Goal: Complete application form: Complete application form

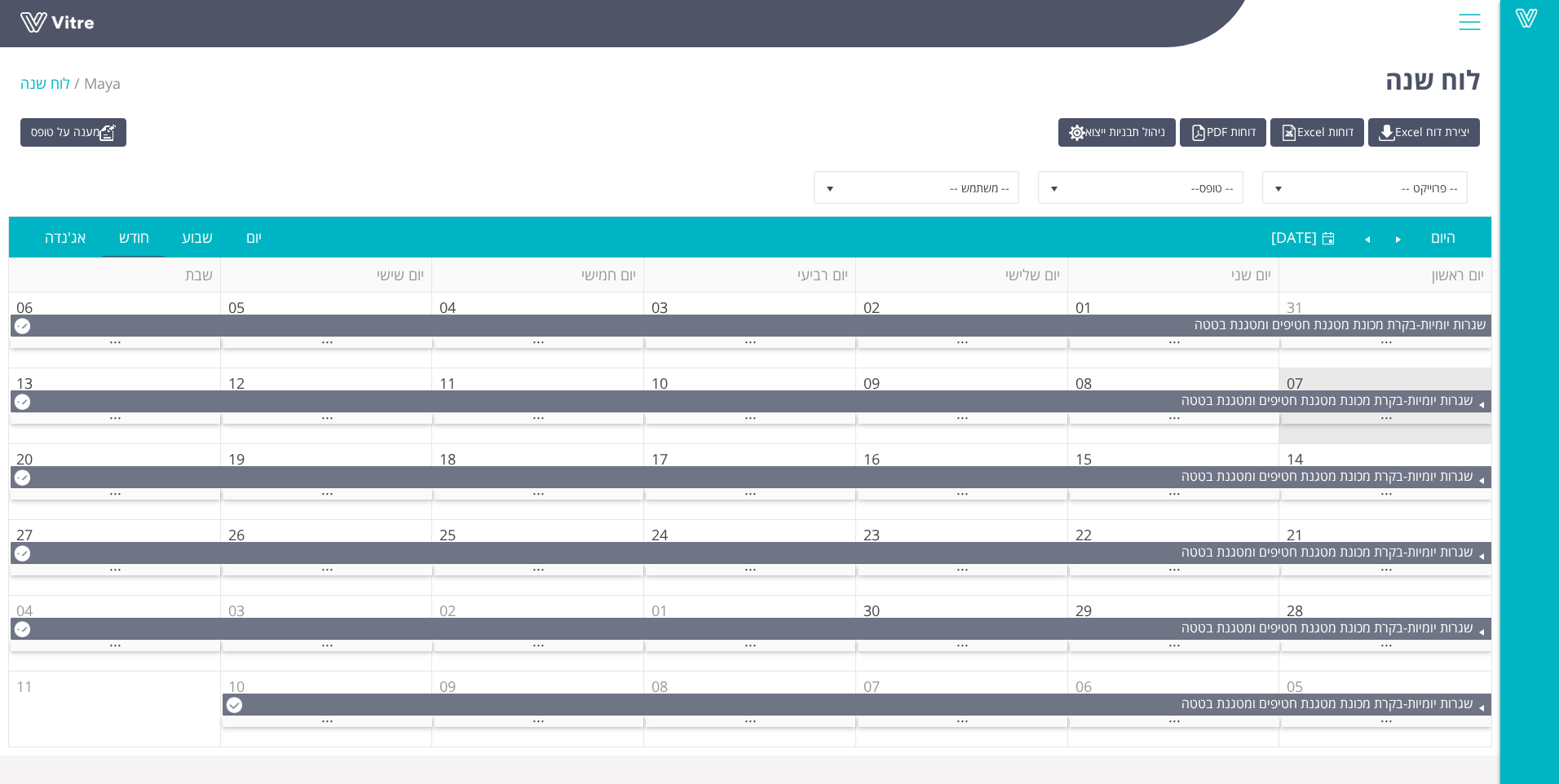
click at [1332, 417] on div "..." at bounding box center [1386, 418] width 211 height 11
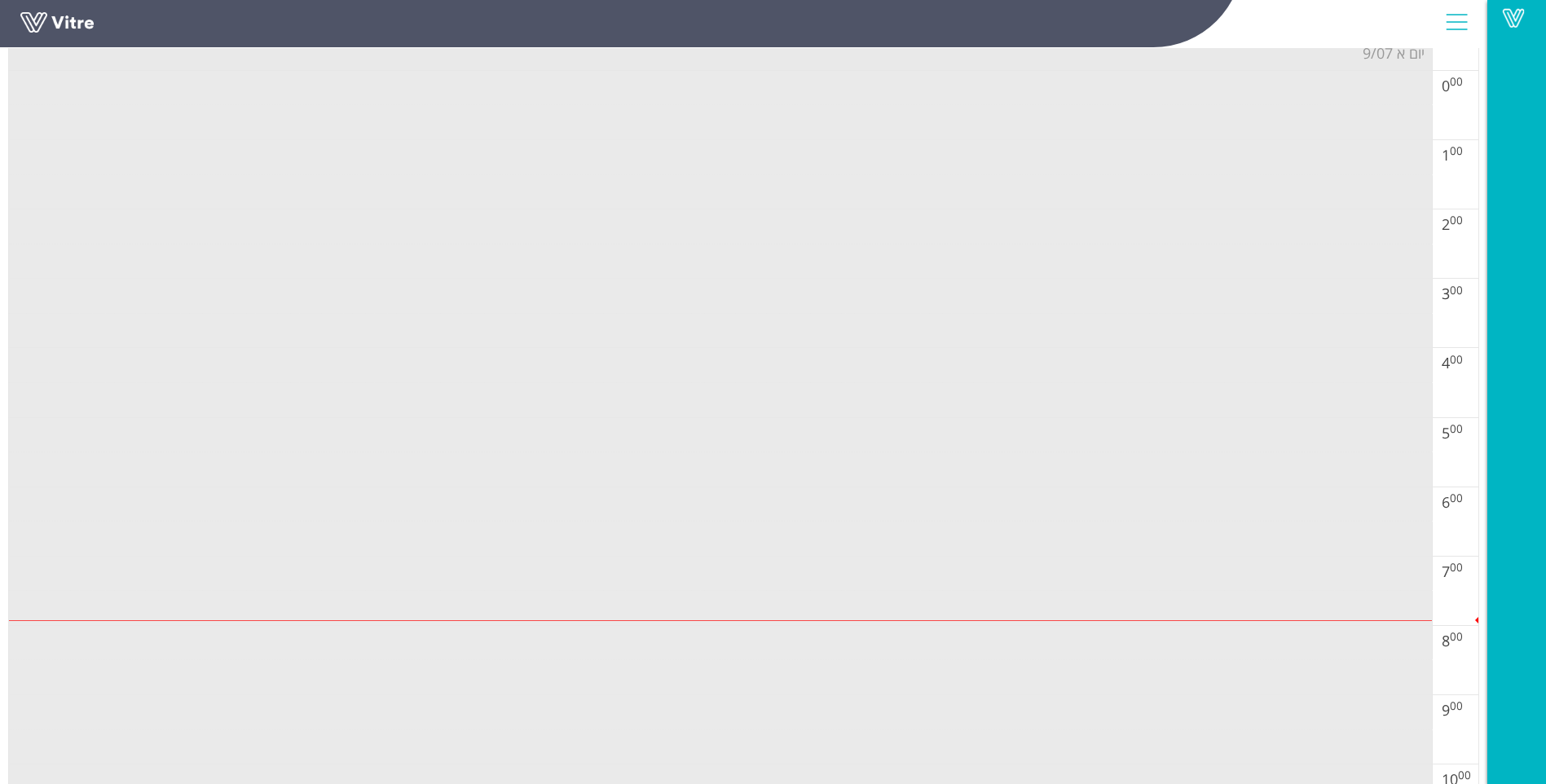
scroll to position [244, 0]
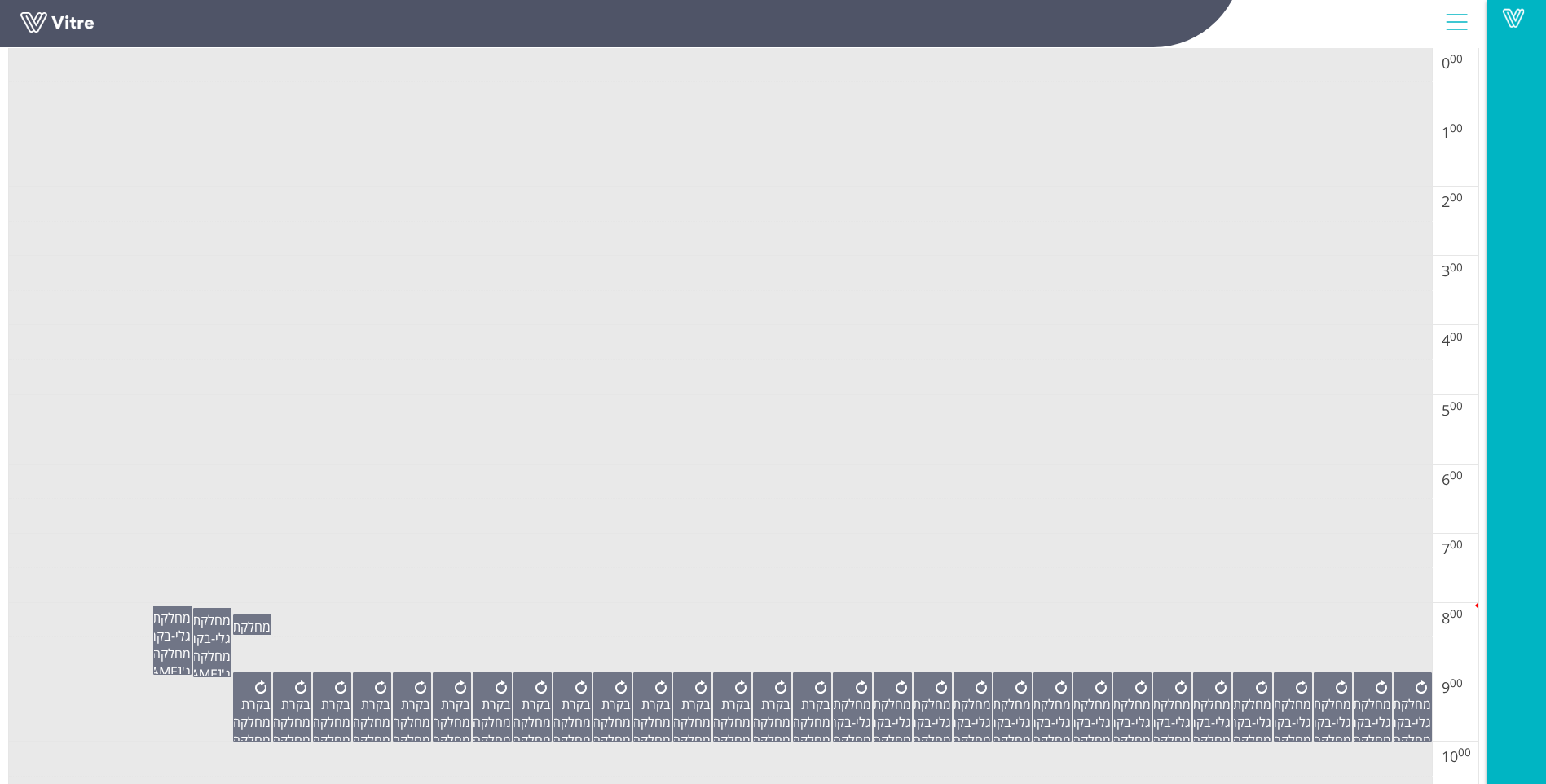
click at [981, 293] on td at bounding box center [720, 308] width 1423 height 35
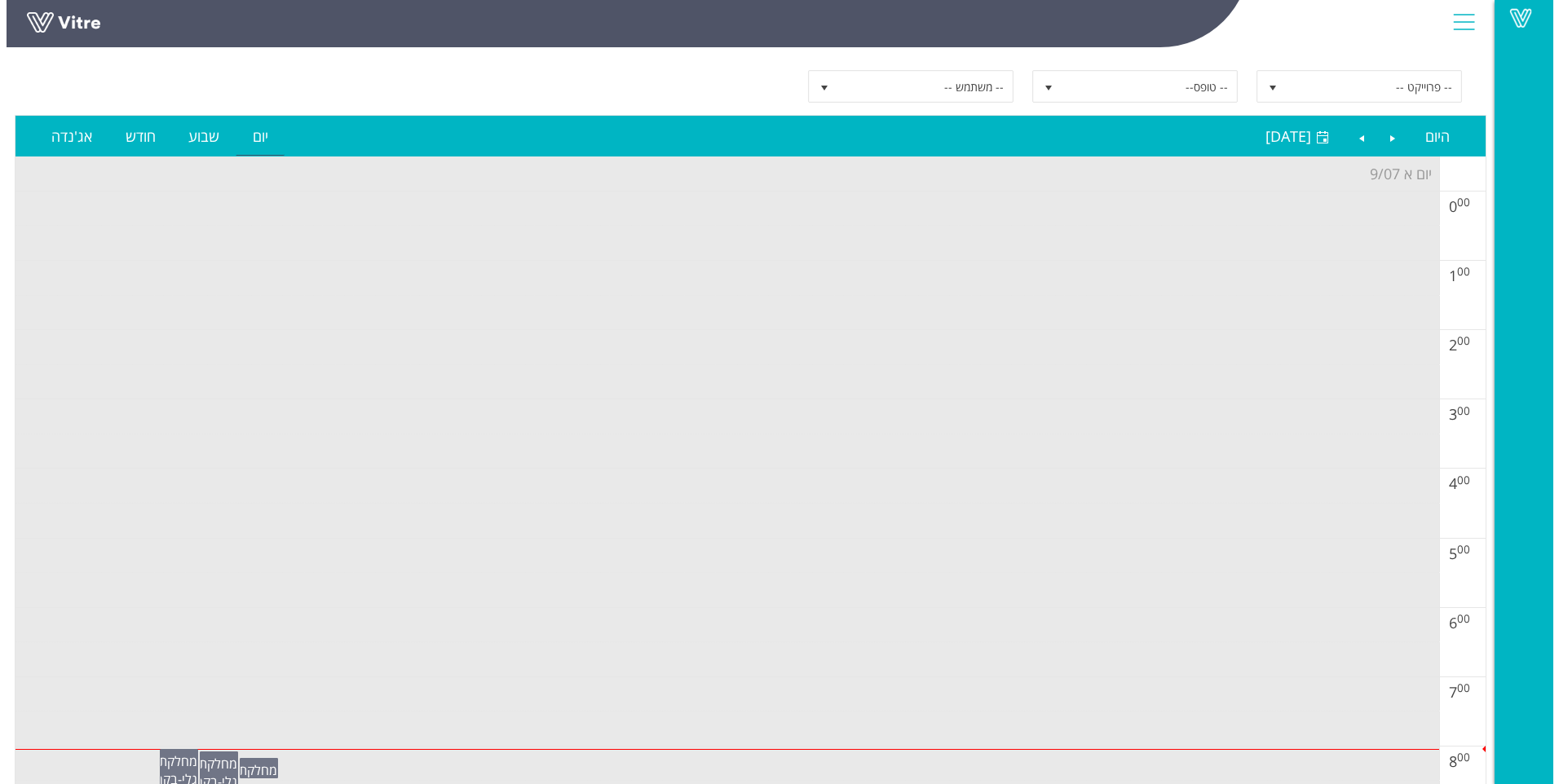
scroll to position [0, 0]
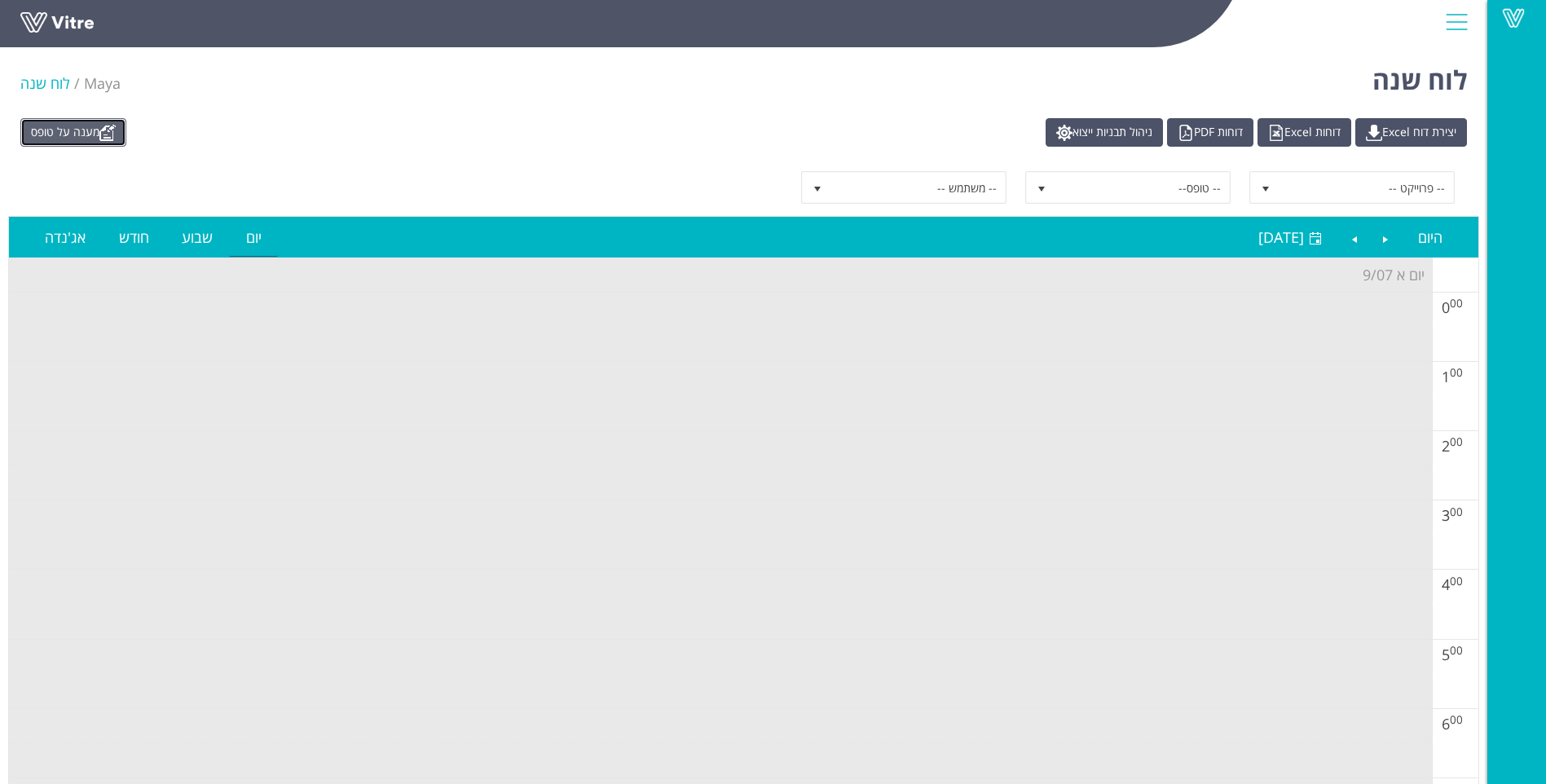
click at [99, 133] on link "מענה על טופס" at bounding box center [73, 132] width 106 height 29
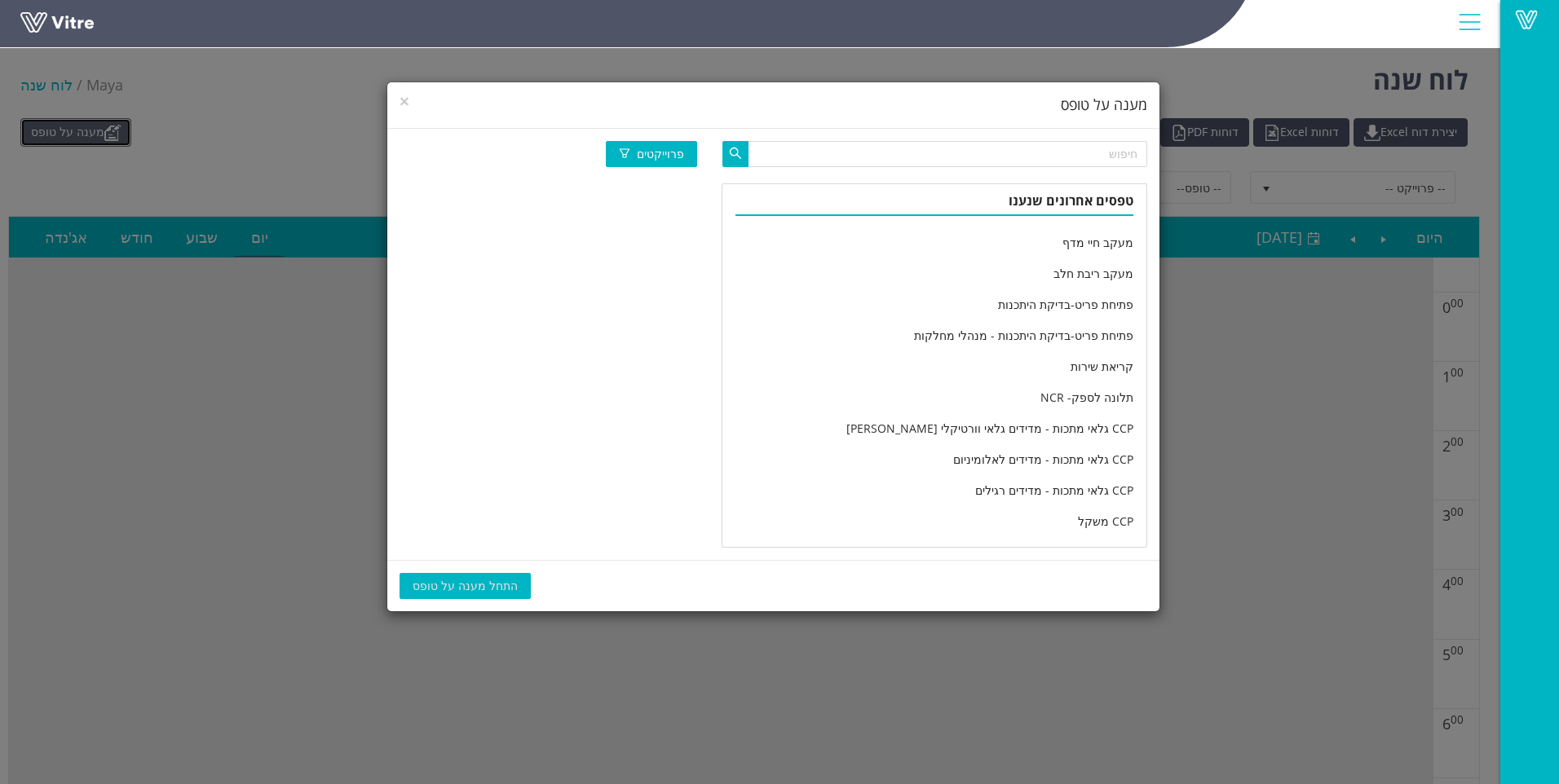
scroll to position [2686, 0]
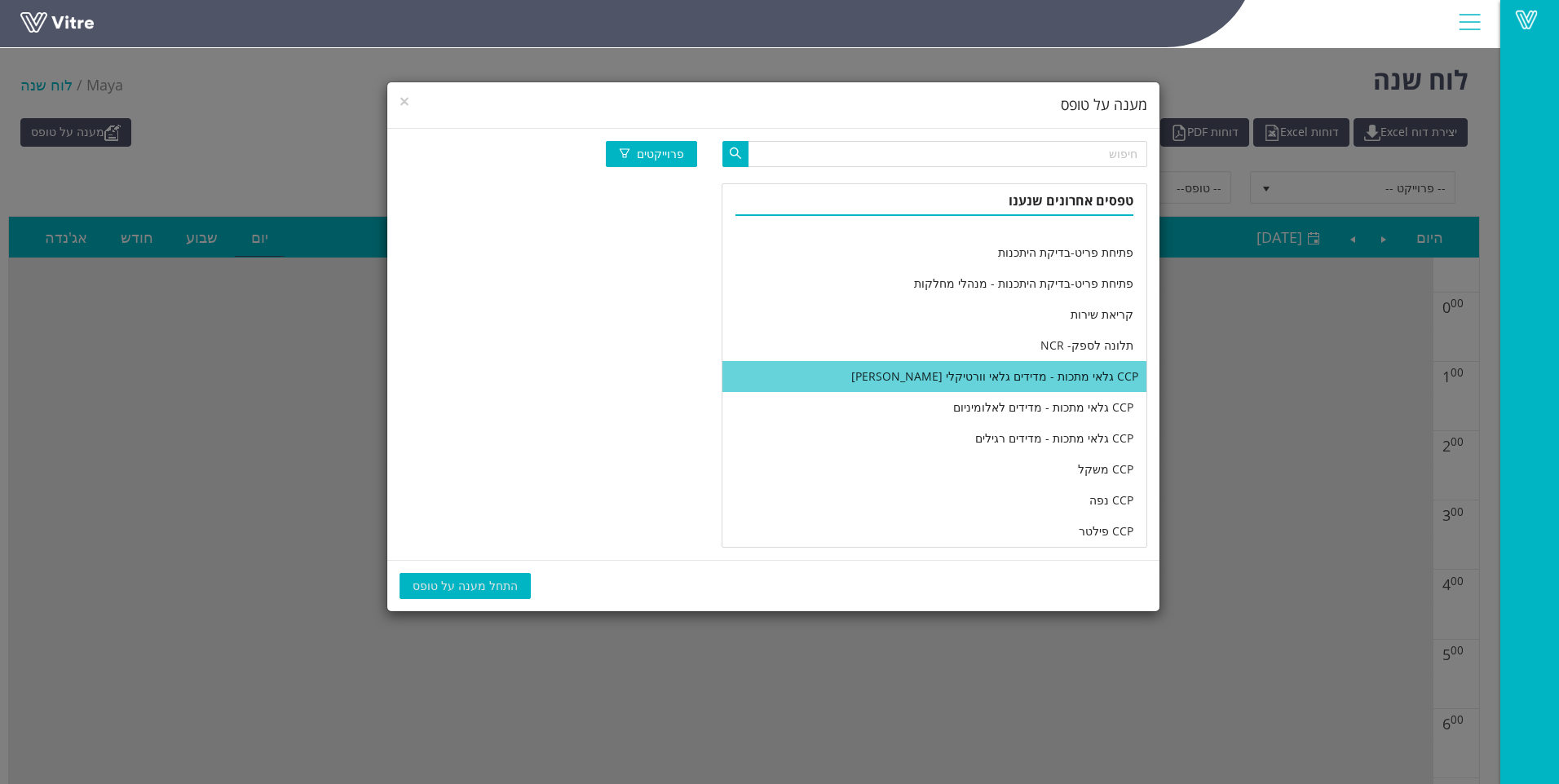
click at [857, 372] on li "CCP גלאי מתכות - מדידים גלאי וורטיקלי [PERSON_NAME]" at bounding box center [934, 377] width 424 height 31
click at [461, 578] on span "התחל מענה על טופס" at bounding box center [465, 586] width 105 height 18
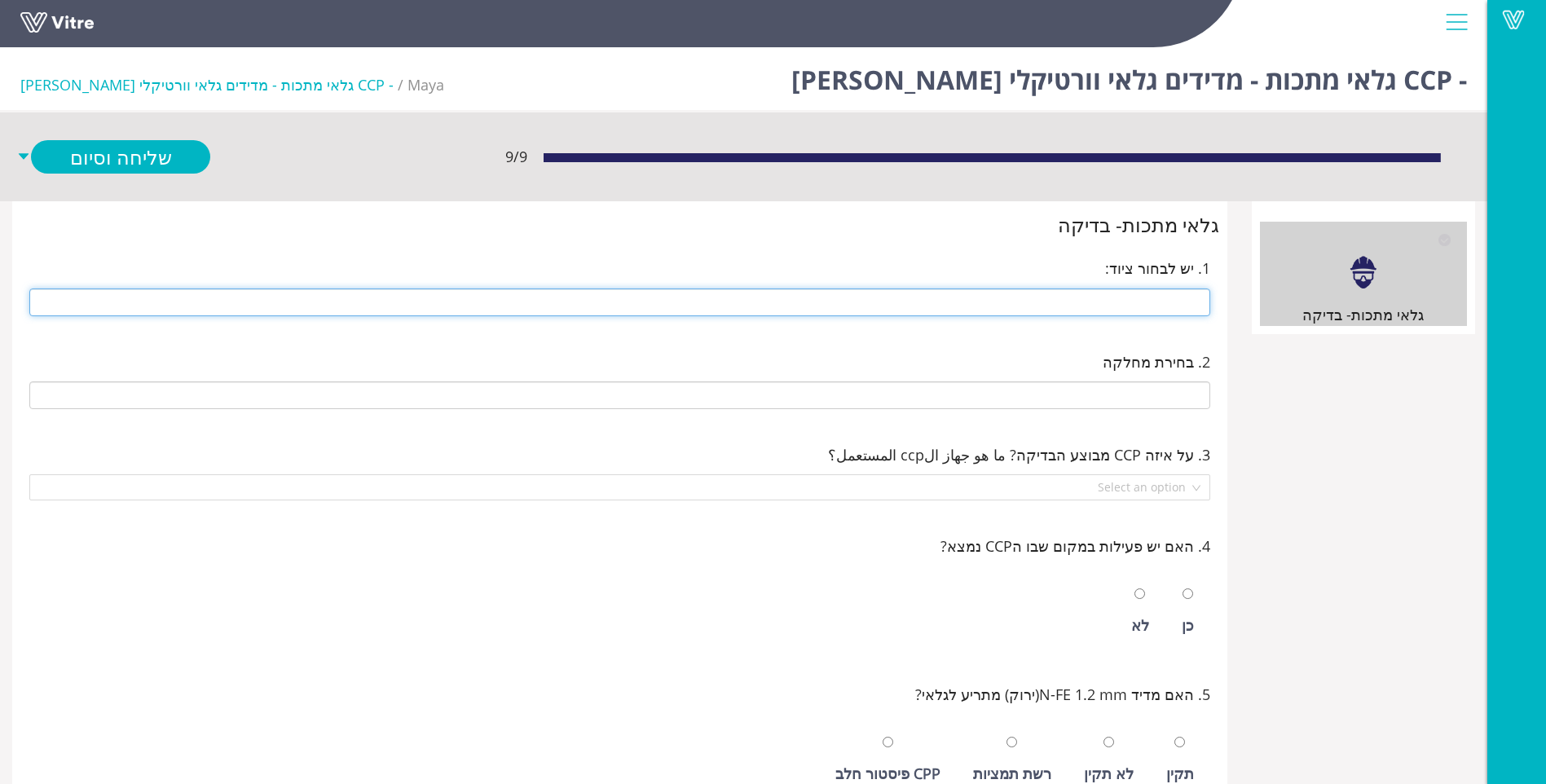
click at [1171, 300] on input "text" at bounding box center [620, 302] width 1181 height 28
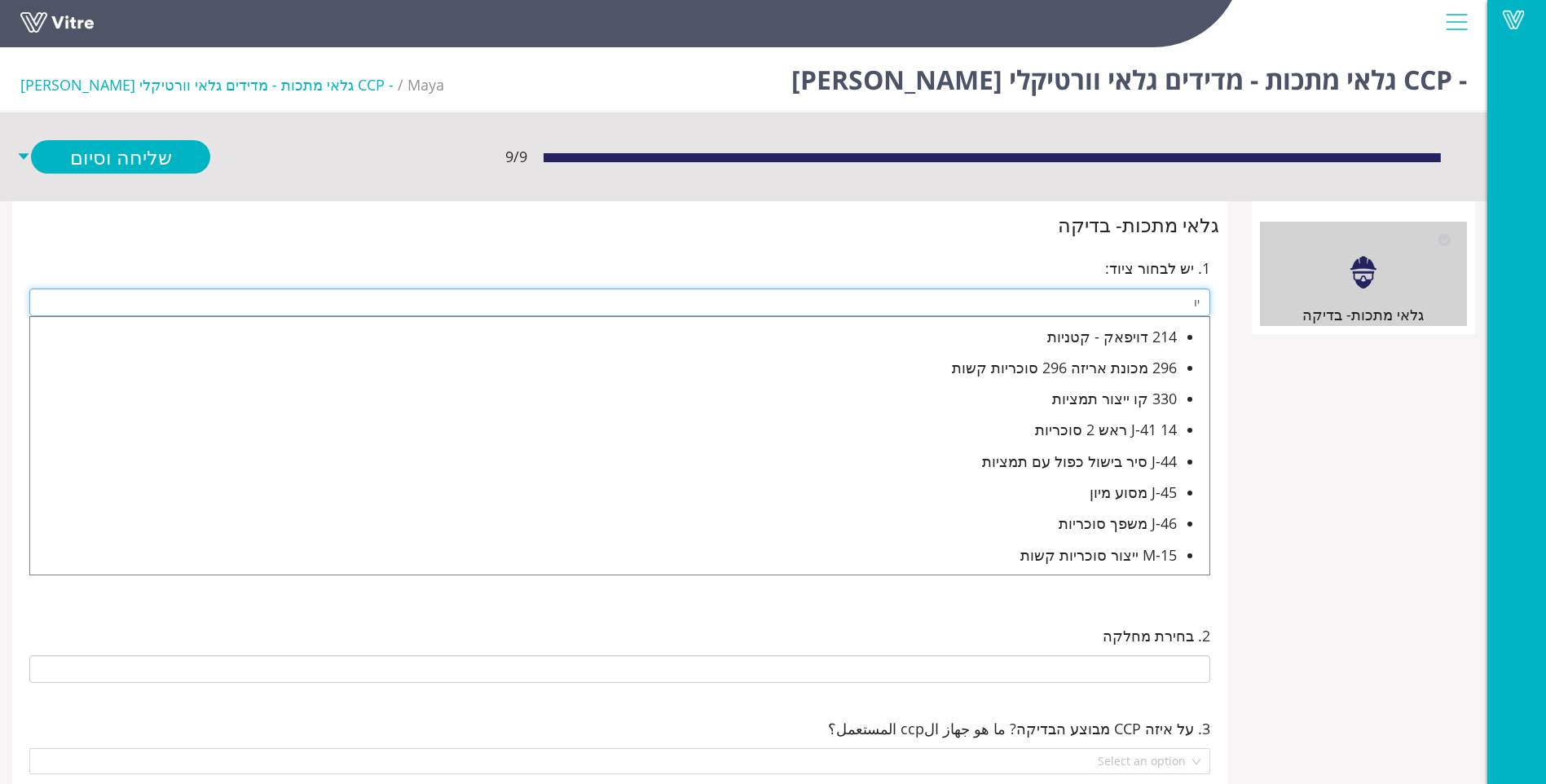
type input "י"
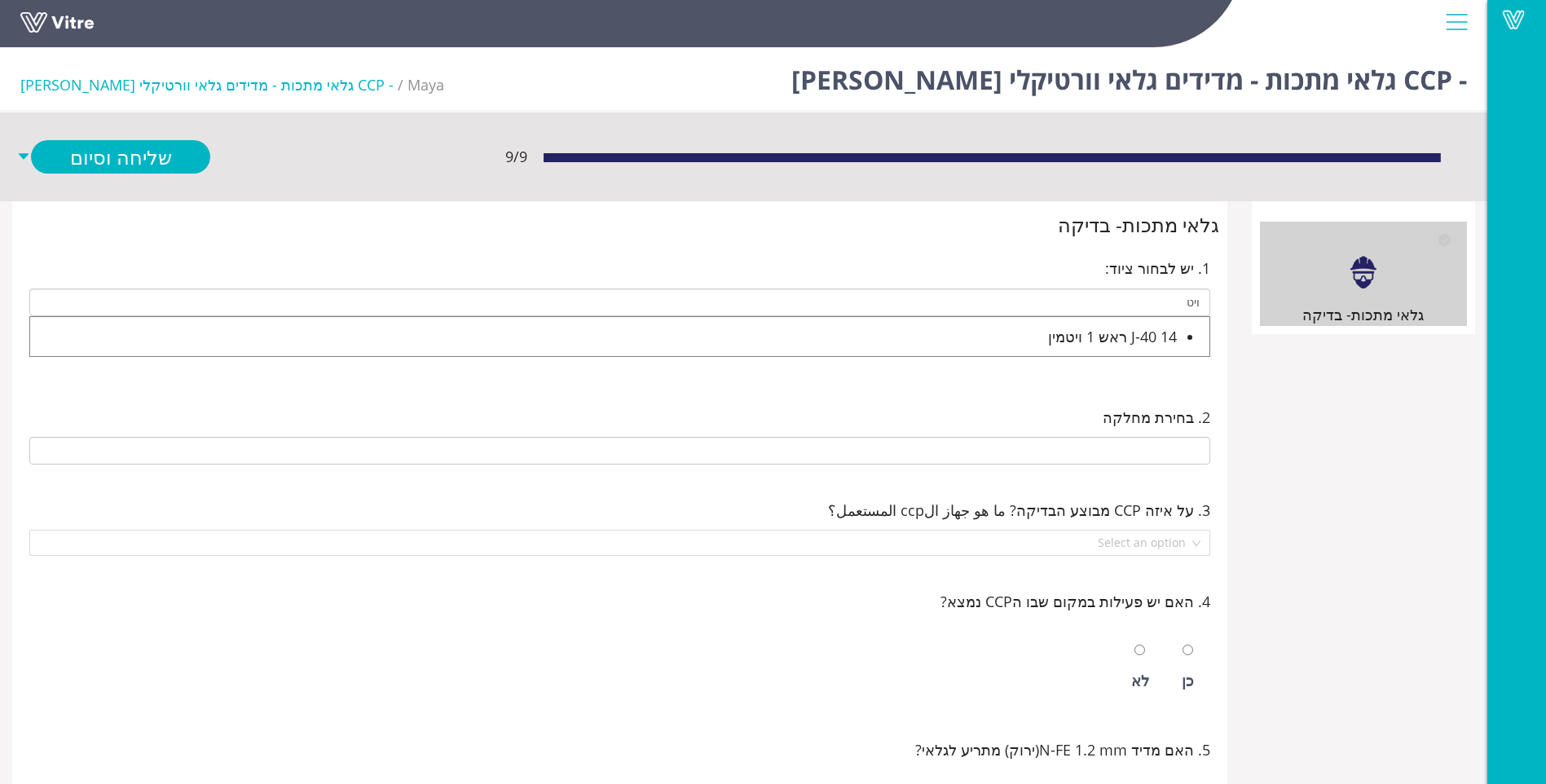
click at [1099, 330] on div "J-40 14 ראש 1 ויטמין" at bounding box center [604, 337] width 1147 height 23
type input "J-40 14 ראש 1 ויטמין"
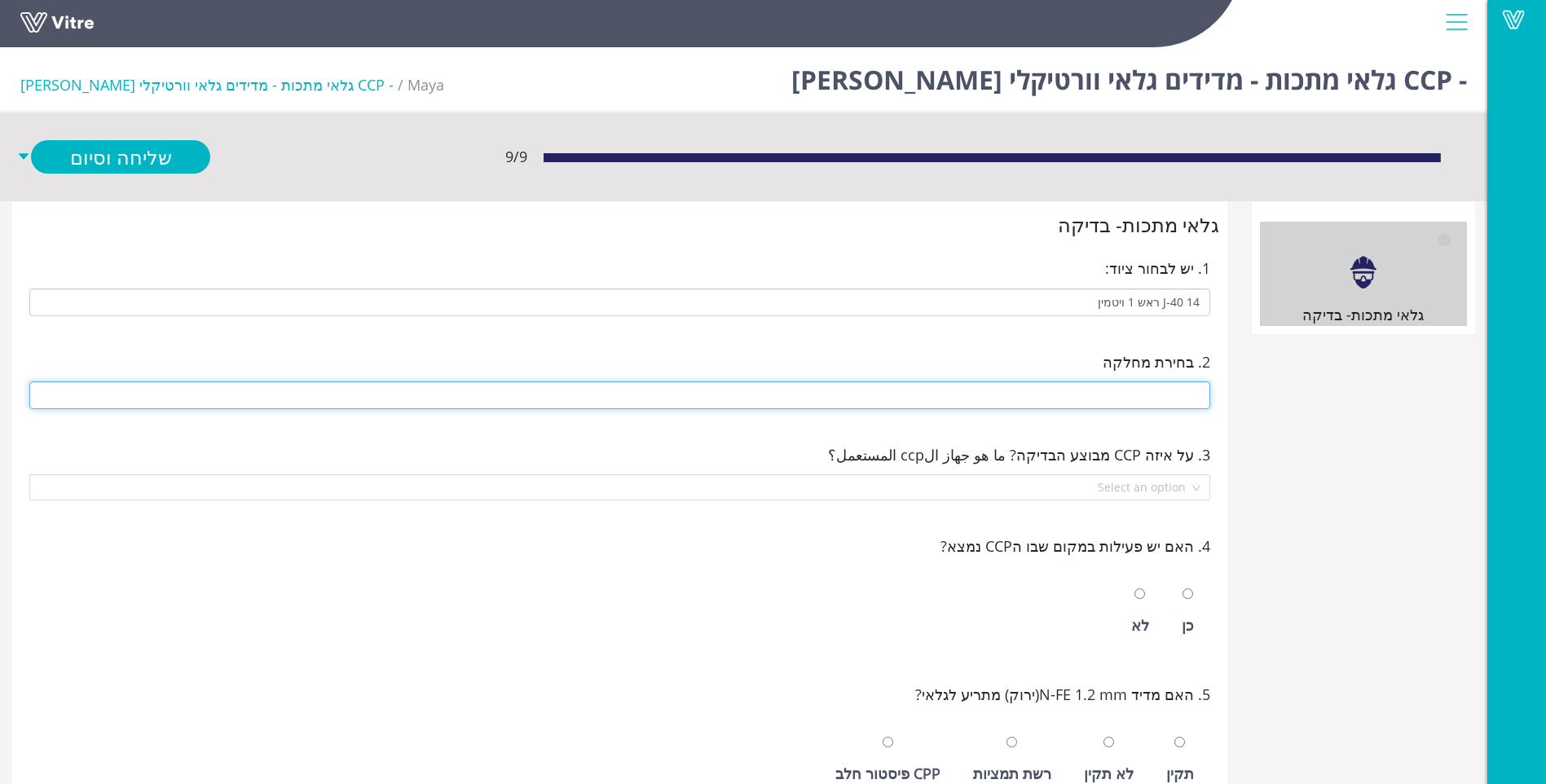
click at [1092, 402] on input "text" at bounding box center [620, 396] width 1181 height 28
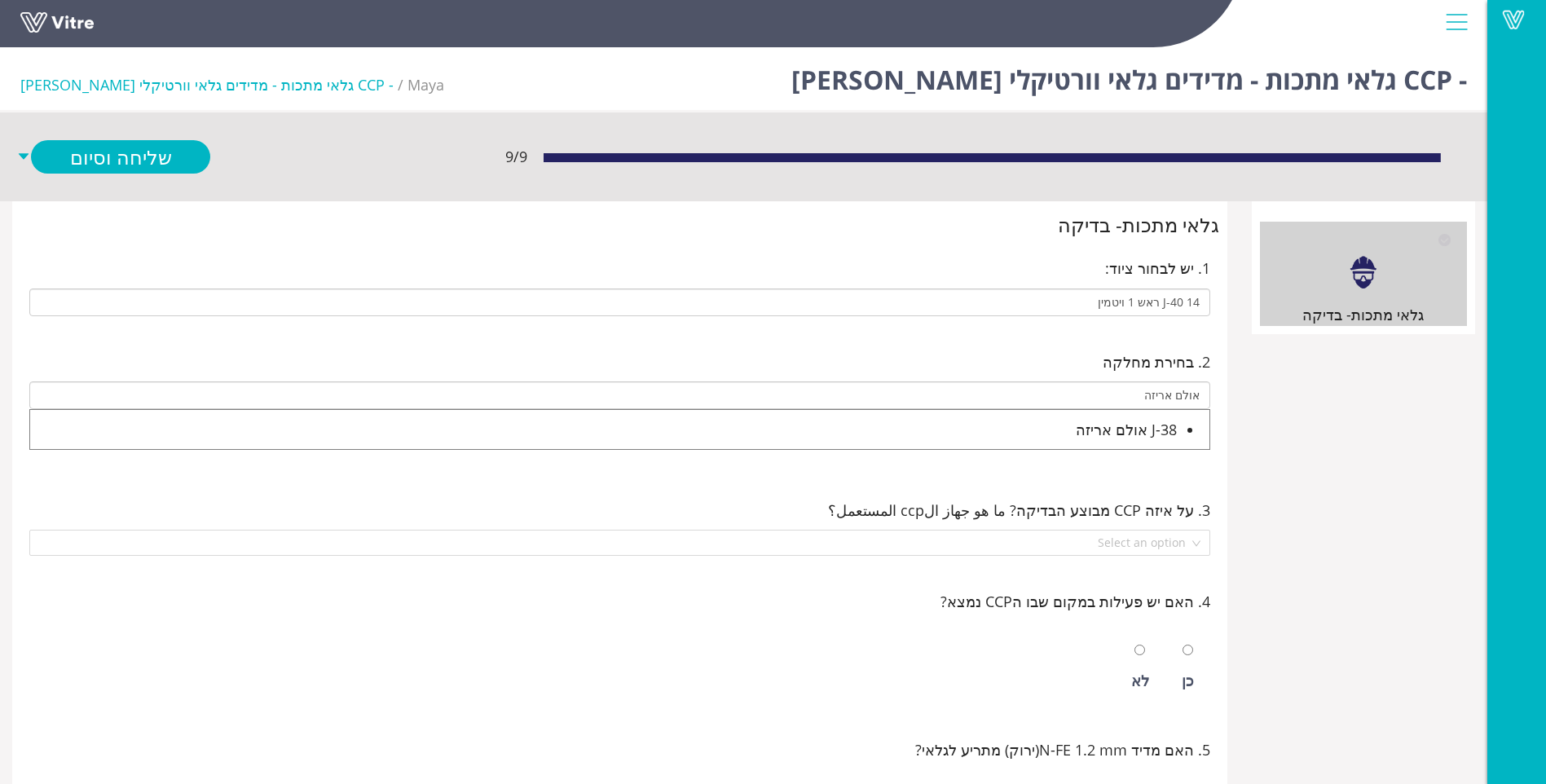
click at [1122, 425] on div "J-38 אולם אריזה" at bounding box center [604, 429] width 1147 height 23
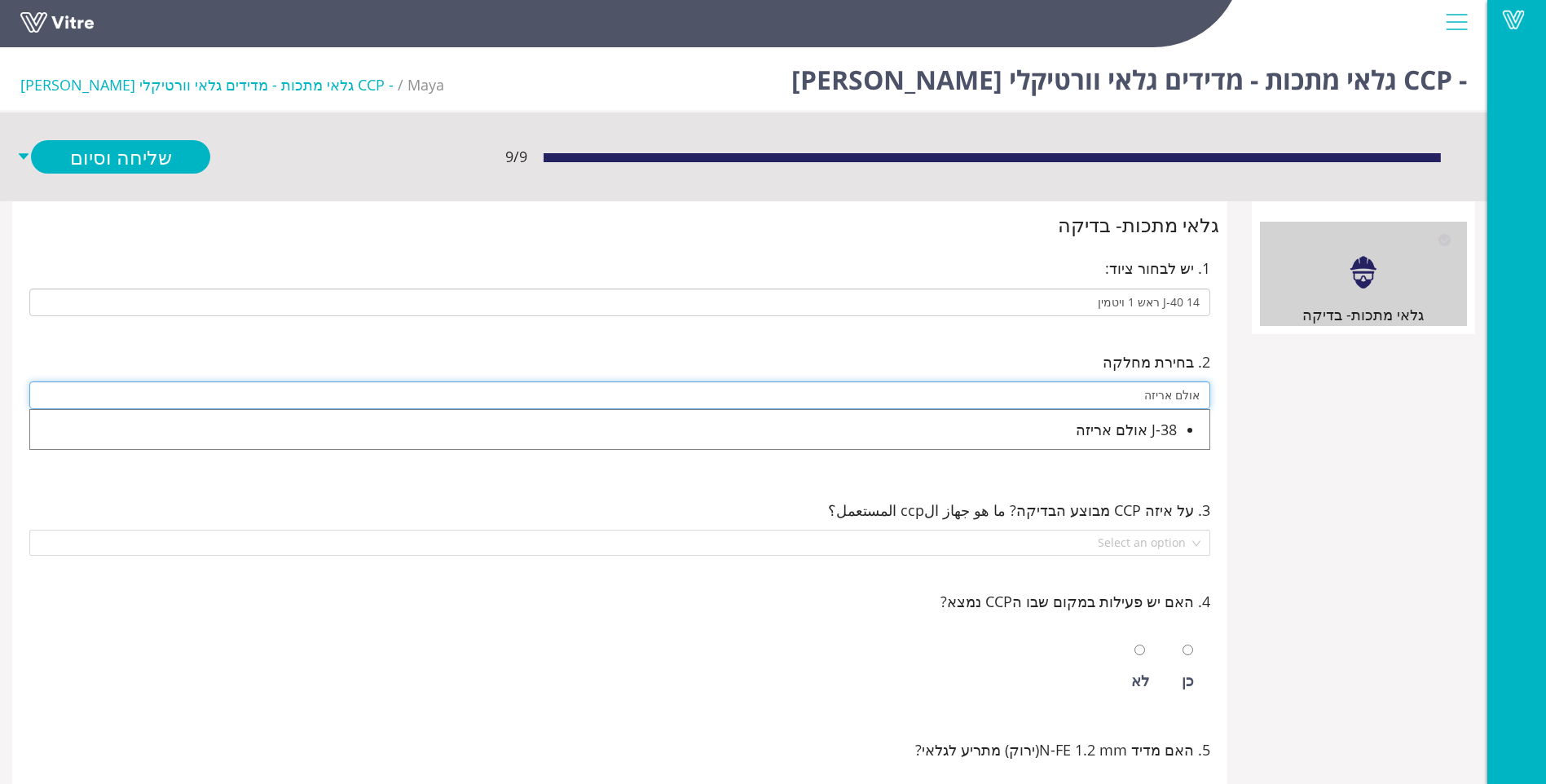
type input "J-38 אולם אריזה"
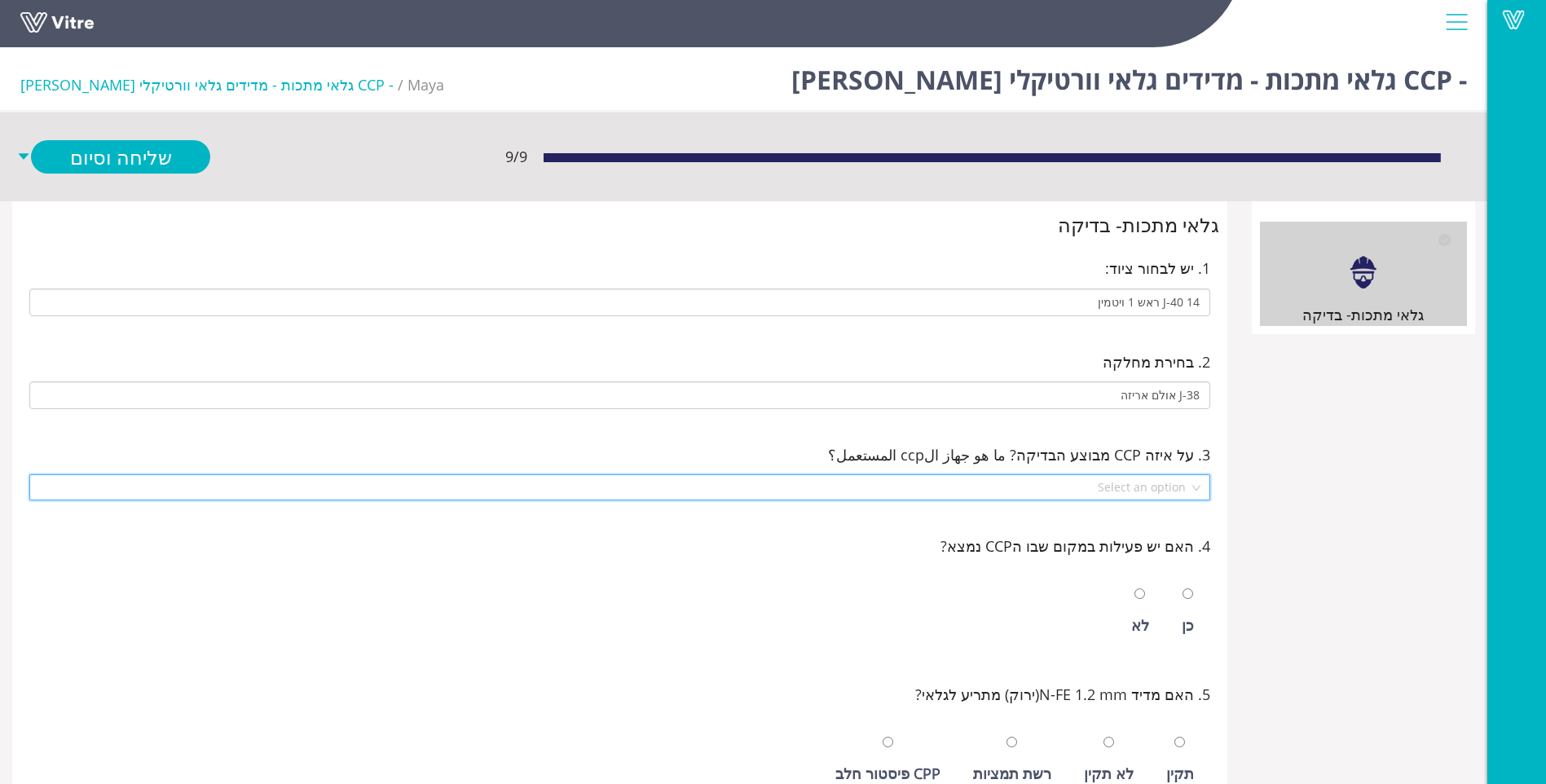
click at [1113, 490] on input "search" at bounding box center [614, 487] width 1150 height 25
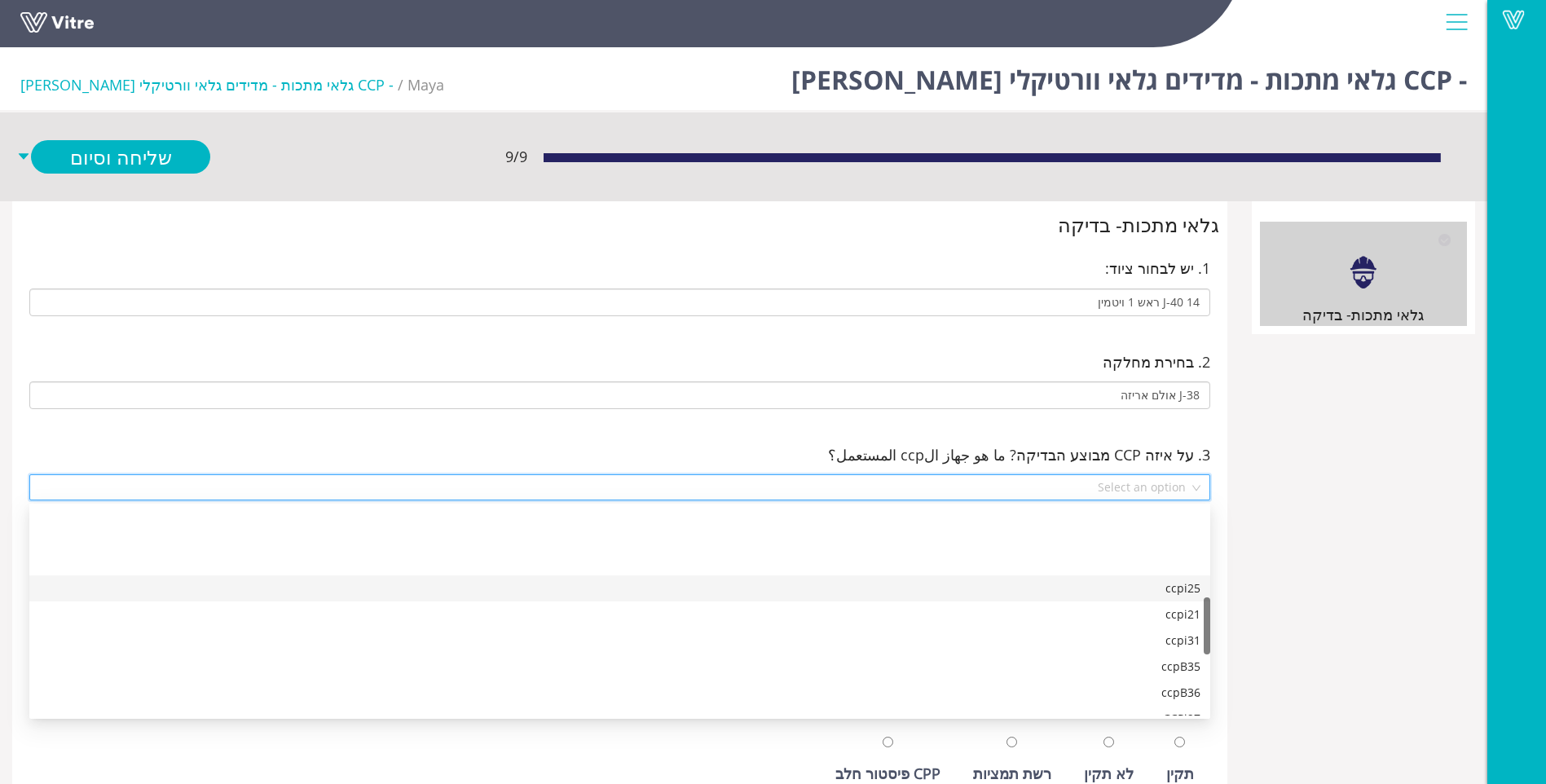
scroll to position [326, 0]
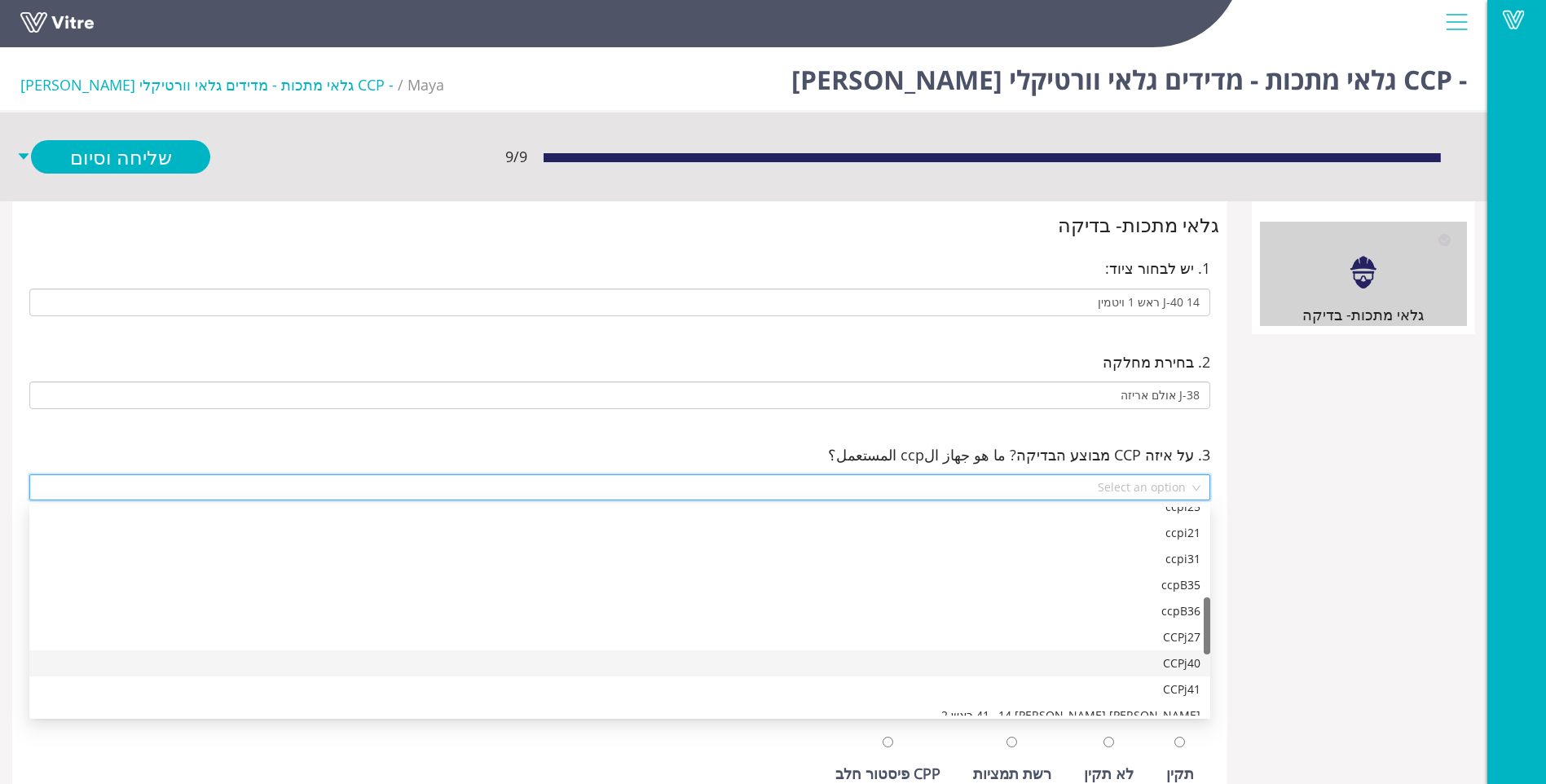
click at [1090, 660] on div "CCPj40" at bounding box center [620, 664] width 1162 height 18
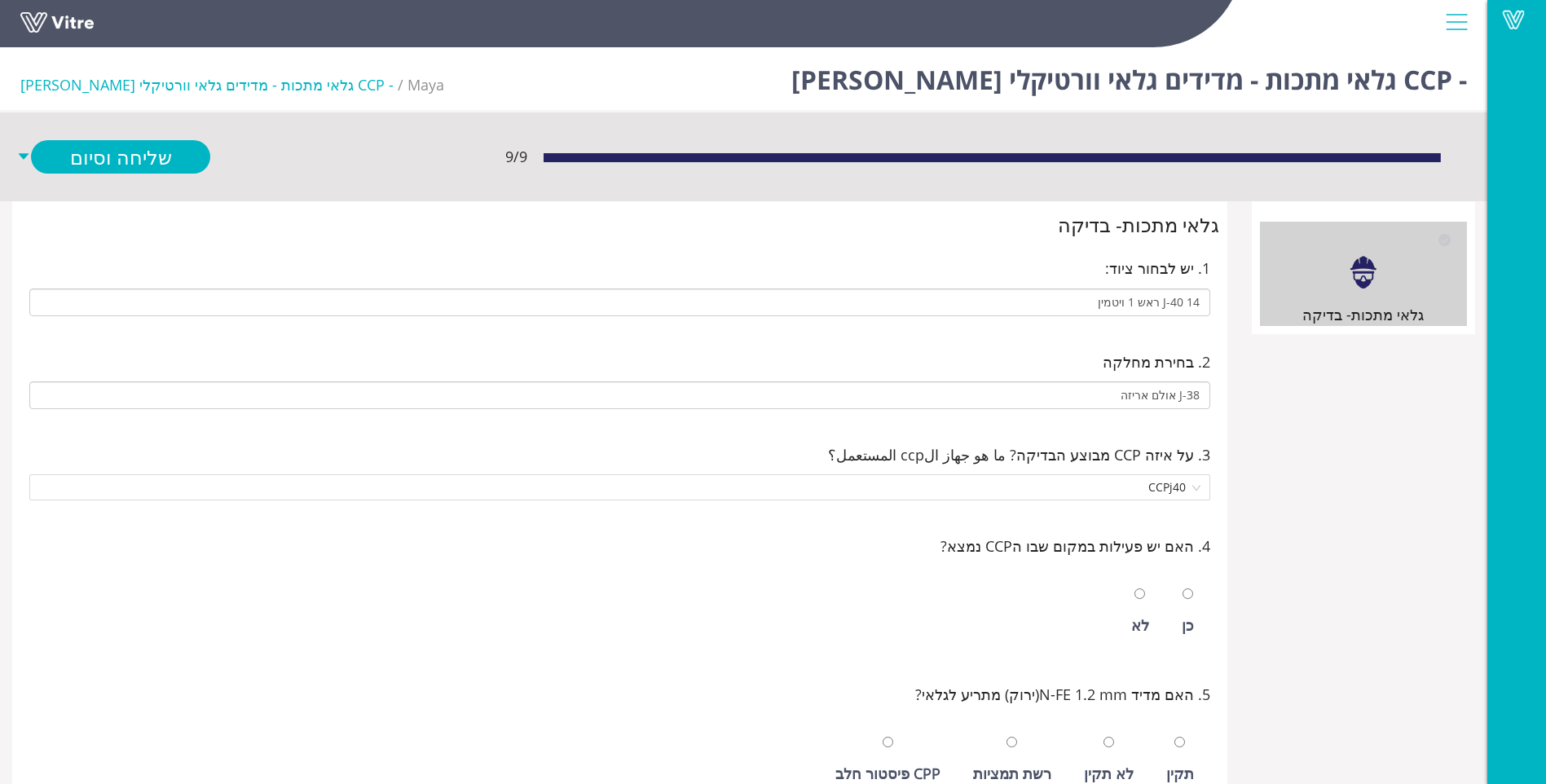
click at [1181, 614] on div "כן" at bounding box center [1188, 611] width 29 height 75
radio input "true"
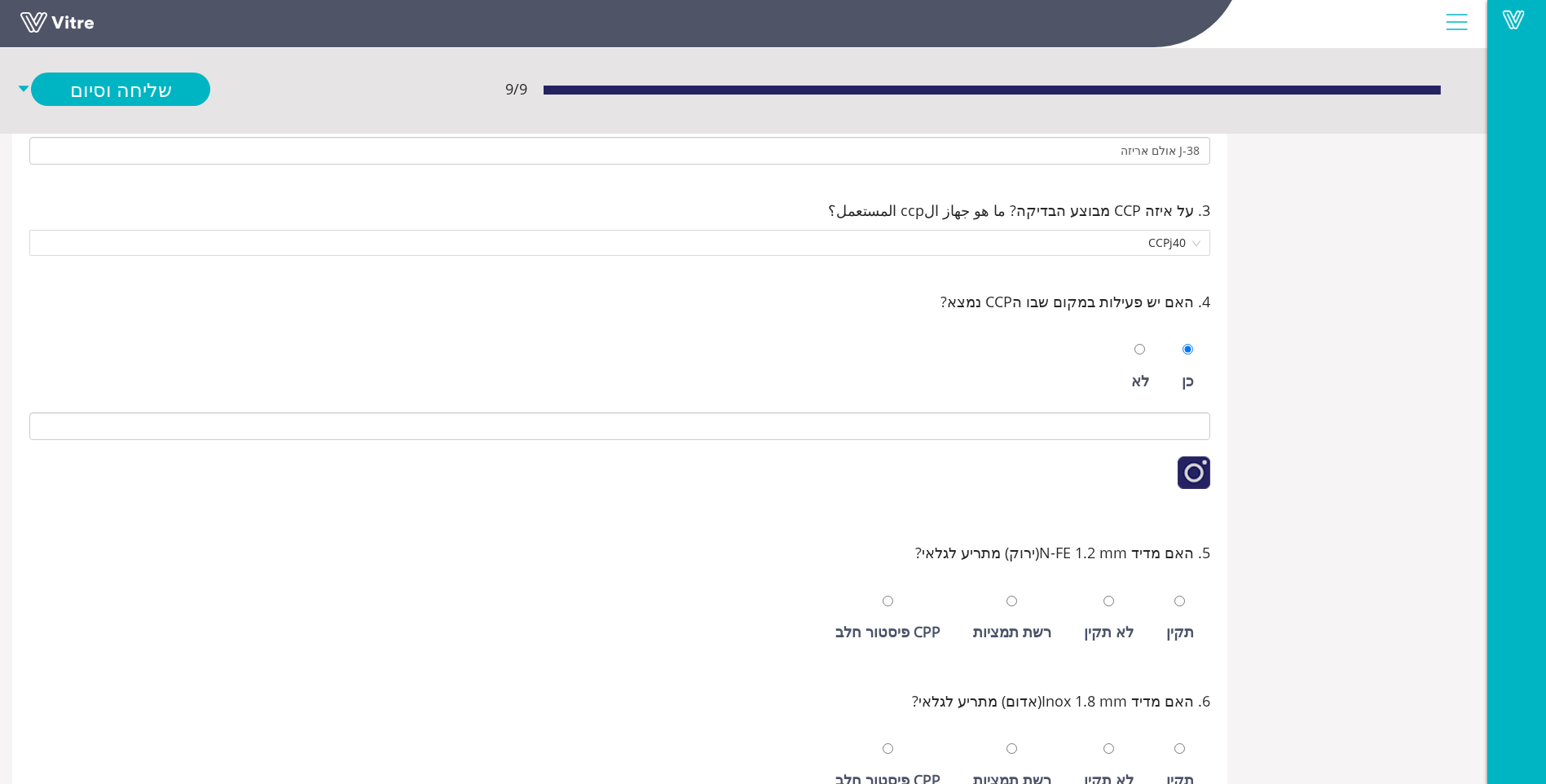
click at [1181, 615] on div "תקין" at bounding box center [1181, 619] width 44 height 75
radio input "true"
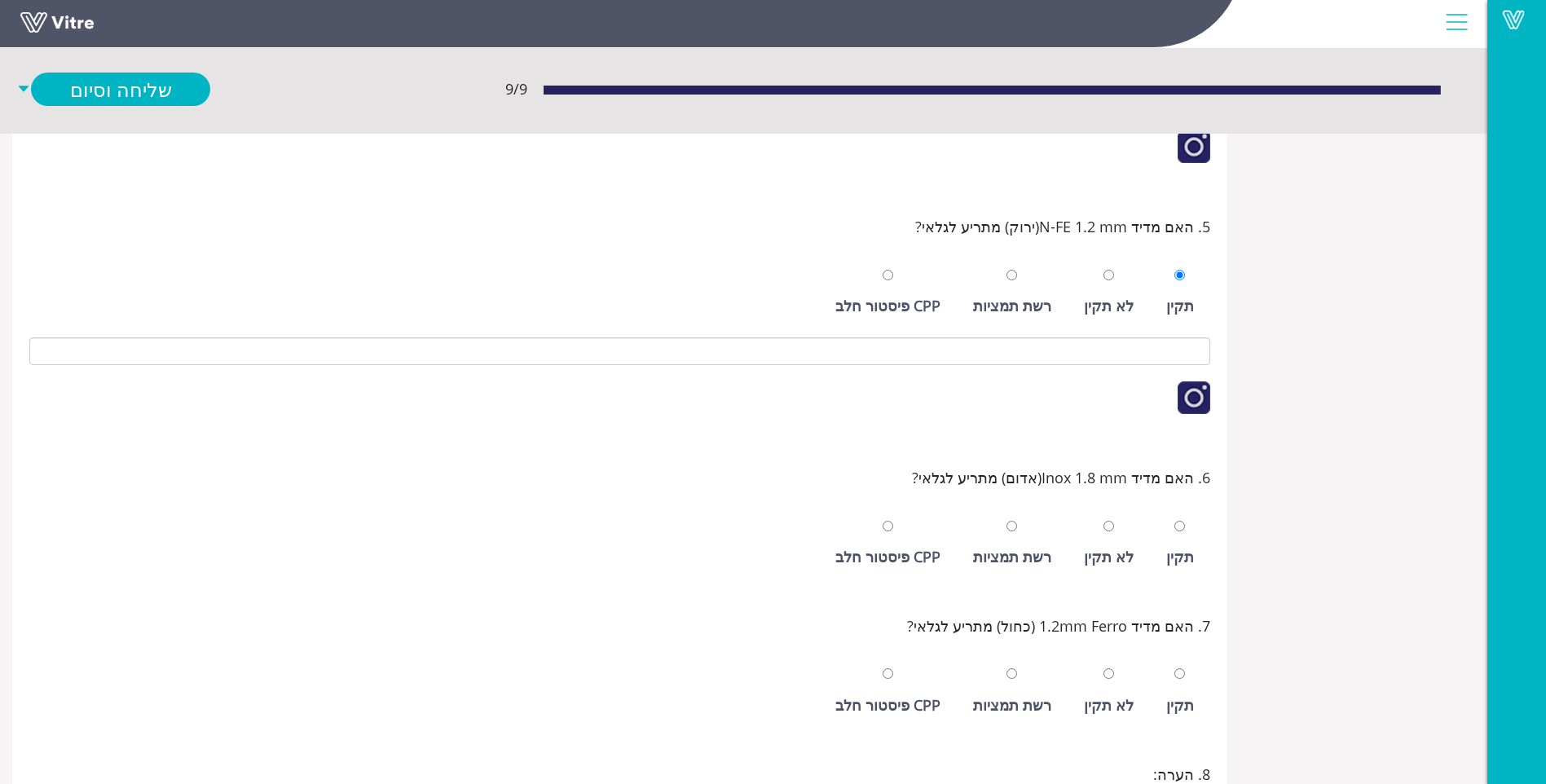
click at [1169, 551] on div "תקין" at bounding box center [1181, 557] width 28 height 23
radio input "true"
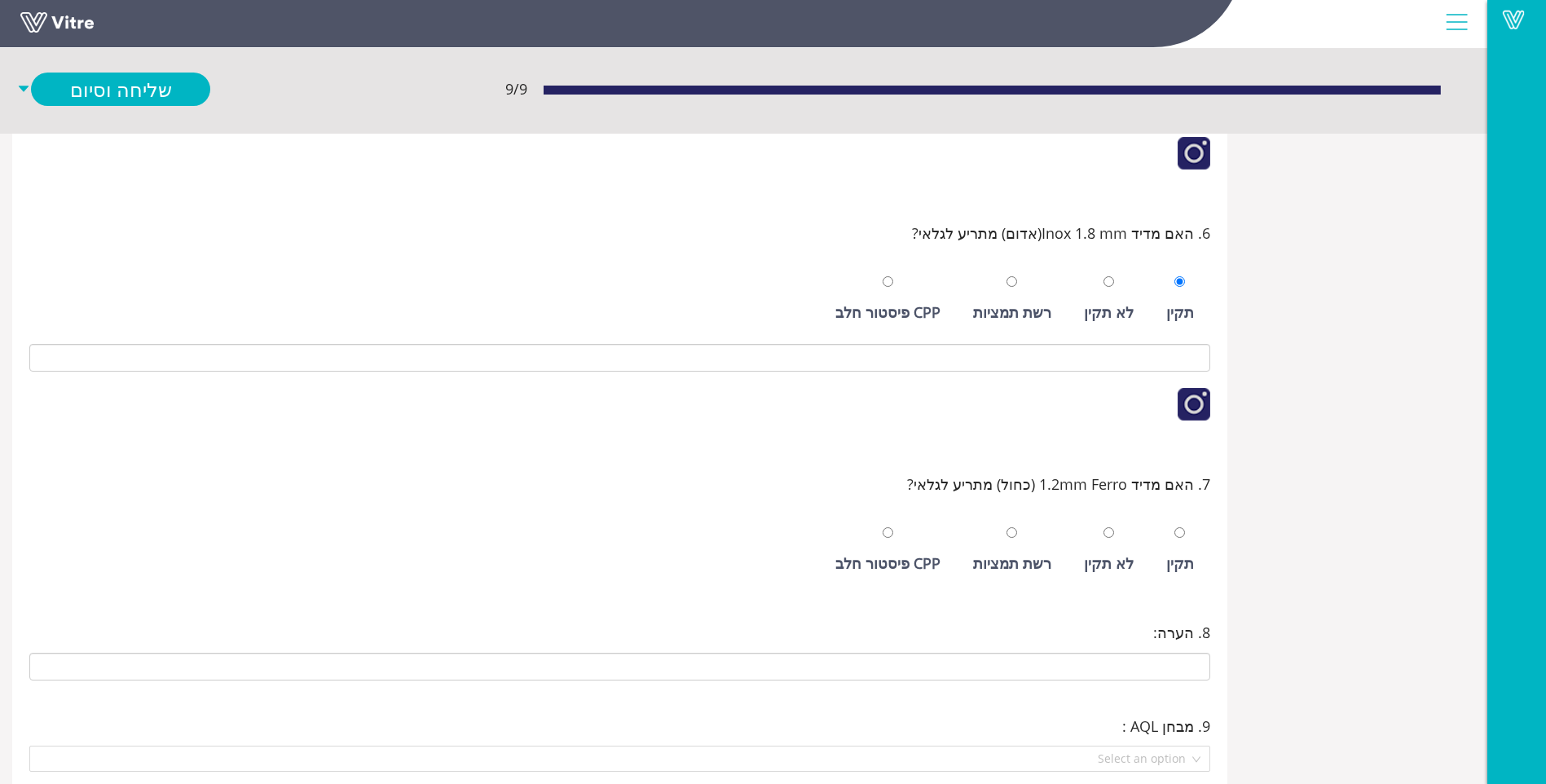
click at [1174, 548] on div "תקין" at bounding box center [1181, 551] width 44 height 75
radio input "true"
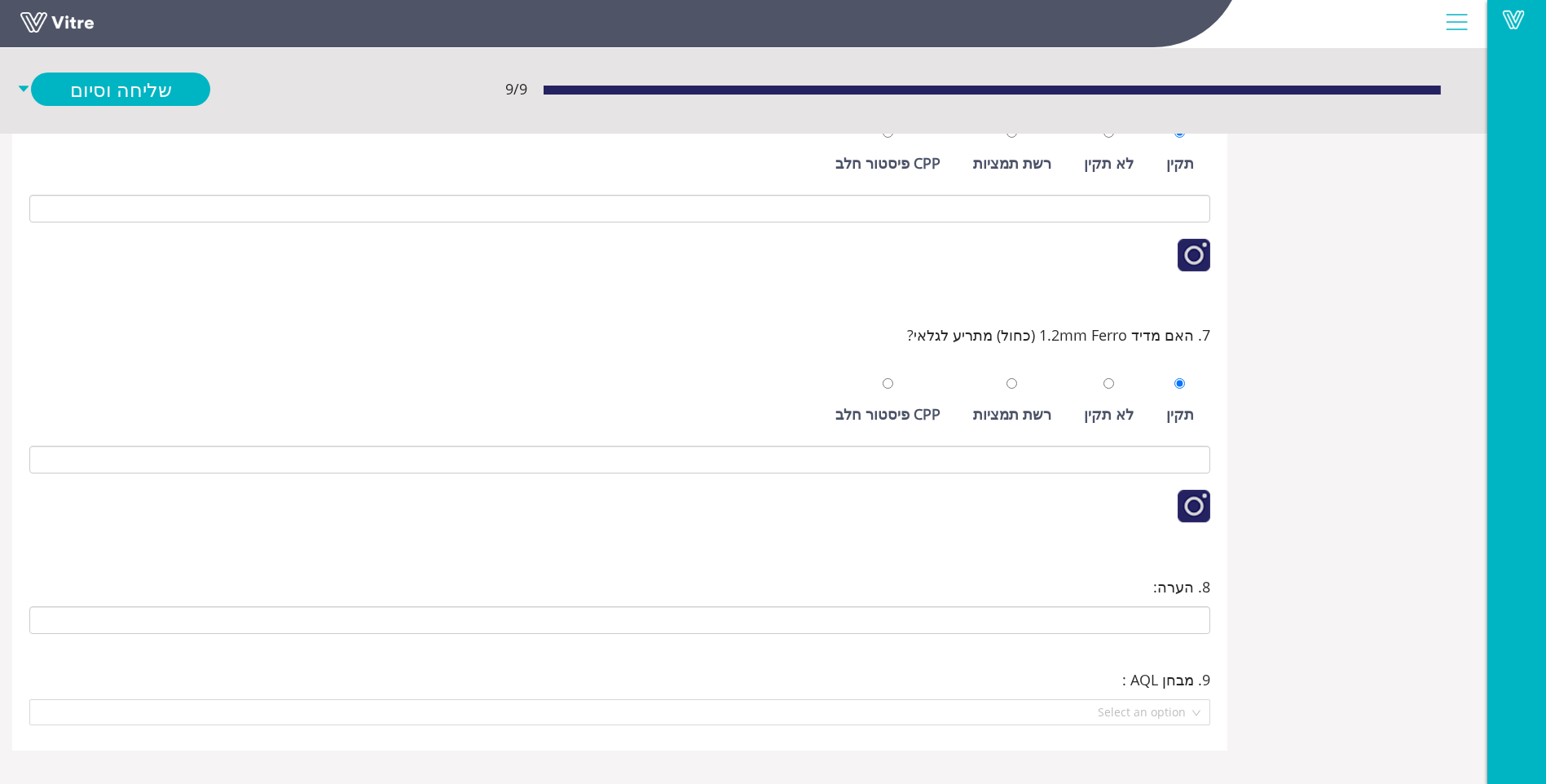
scroll to position [972, 0]
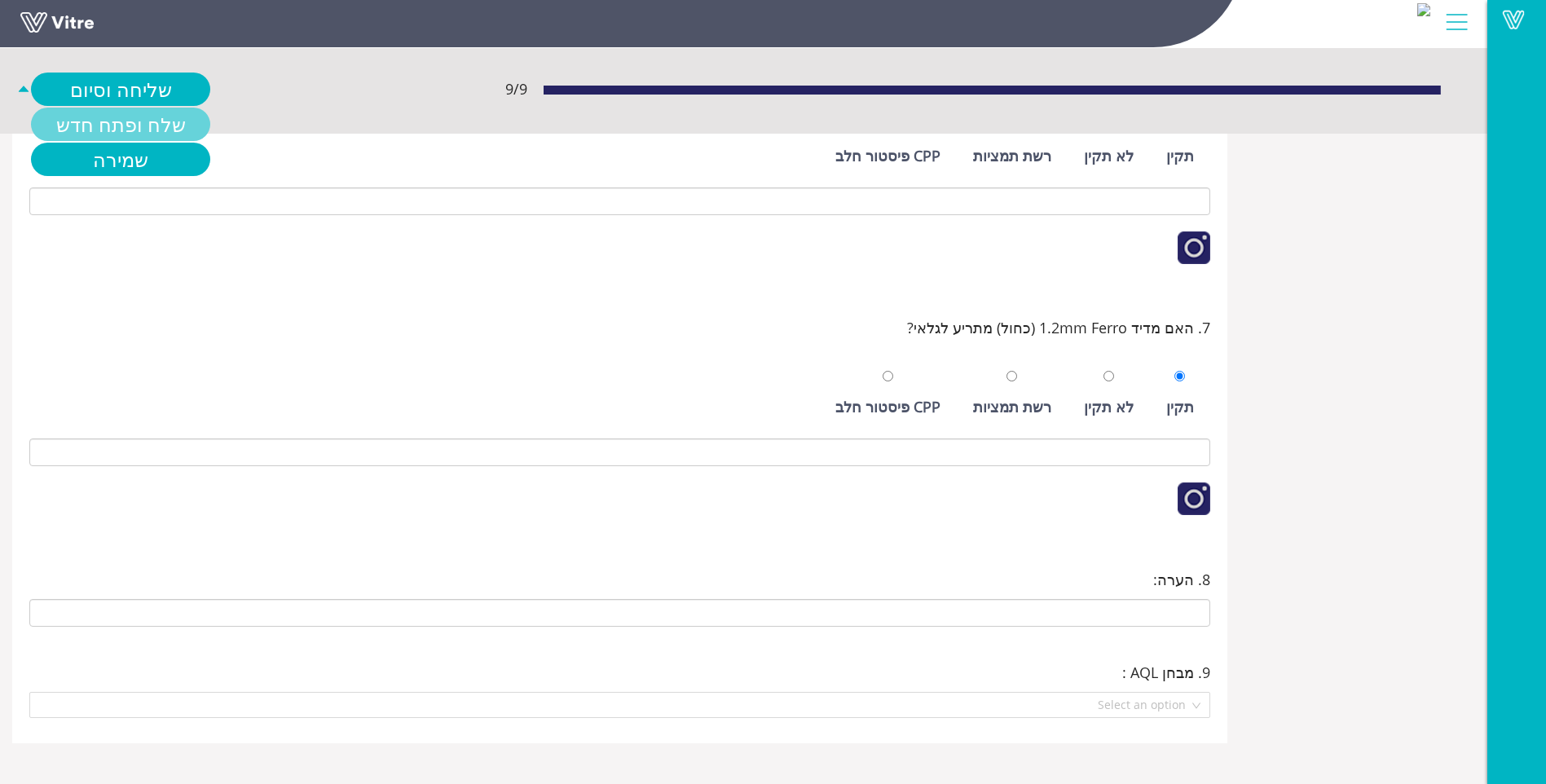
click at [138, 120] on link "שלח ופתח חדש" at bounding box center [120, 124] width 179 height 34
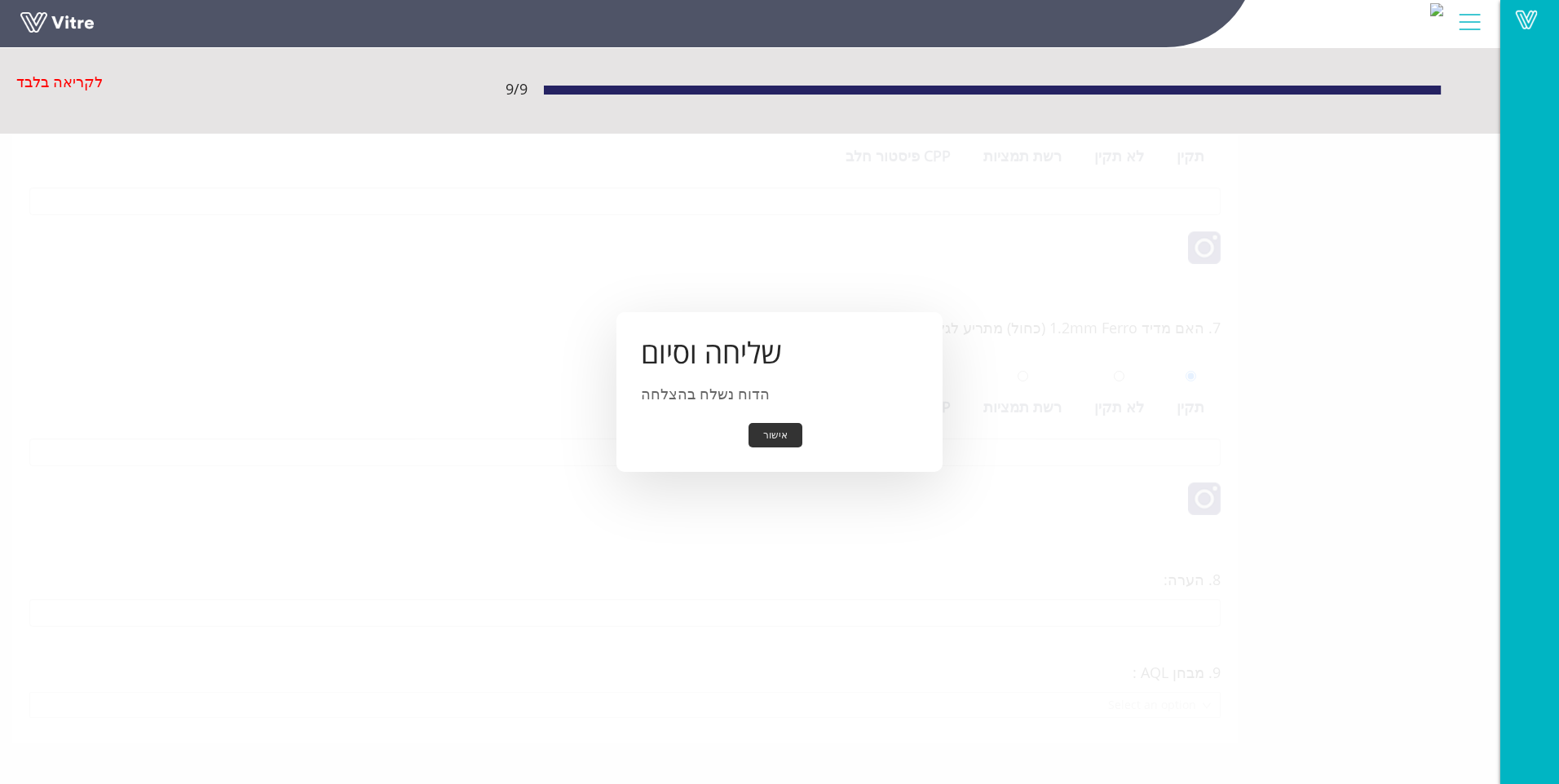
click at [779, 433] on button "אישור" at bounding box center [775, 435] width 54 height 25
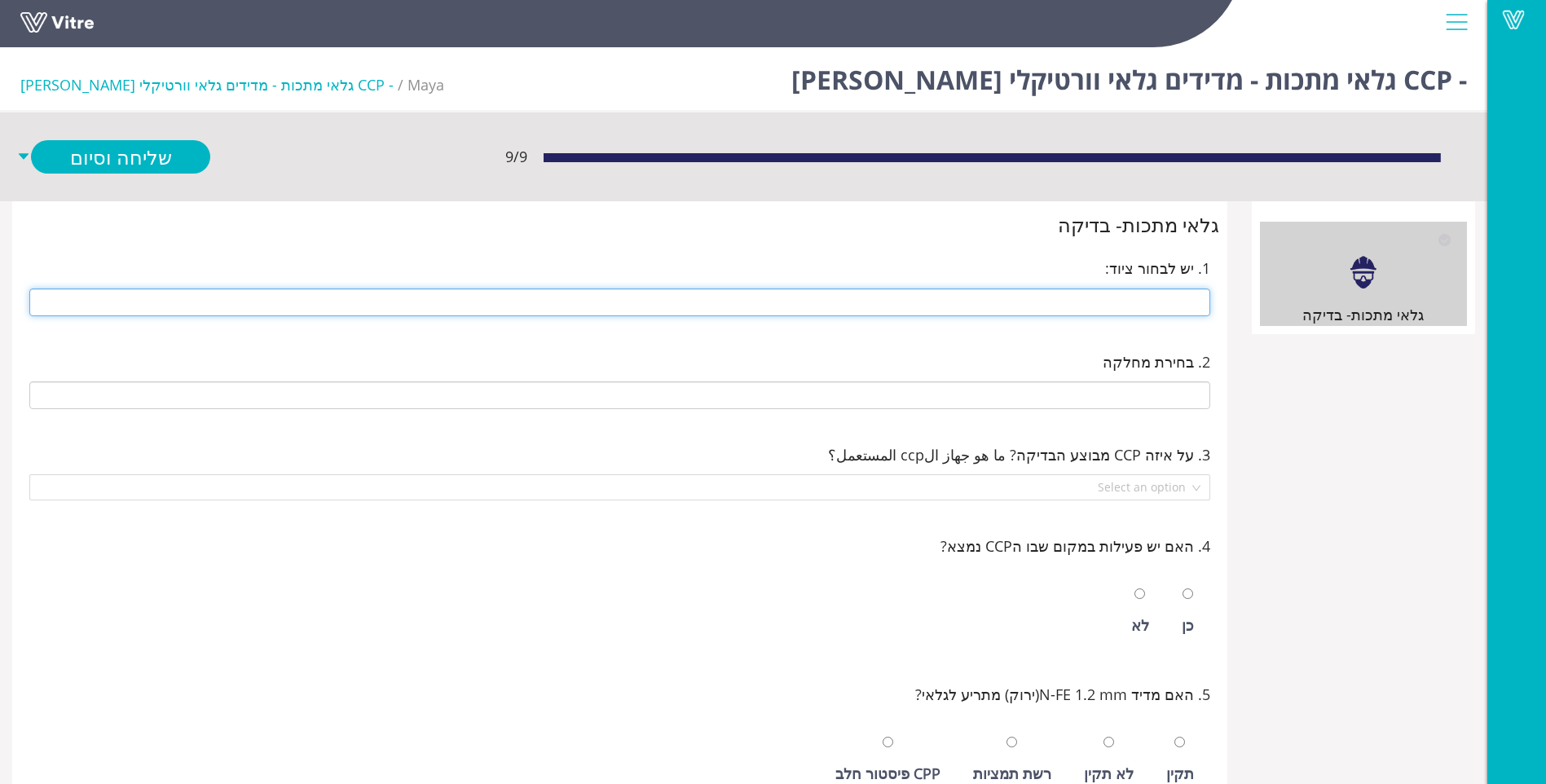
click at [1164, 312] on input "text" at bounding box center [620, 302] width 1181 height 28
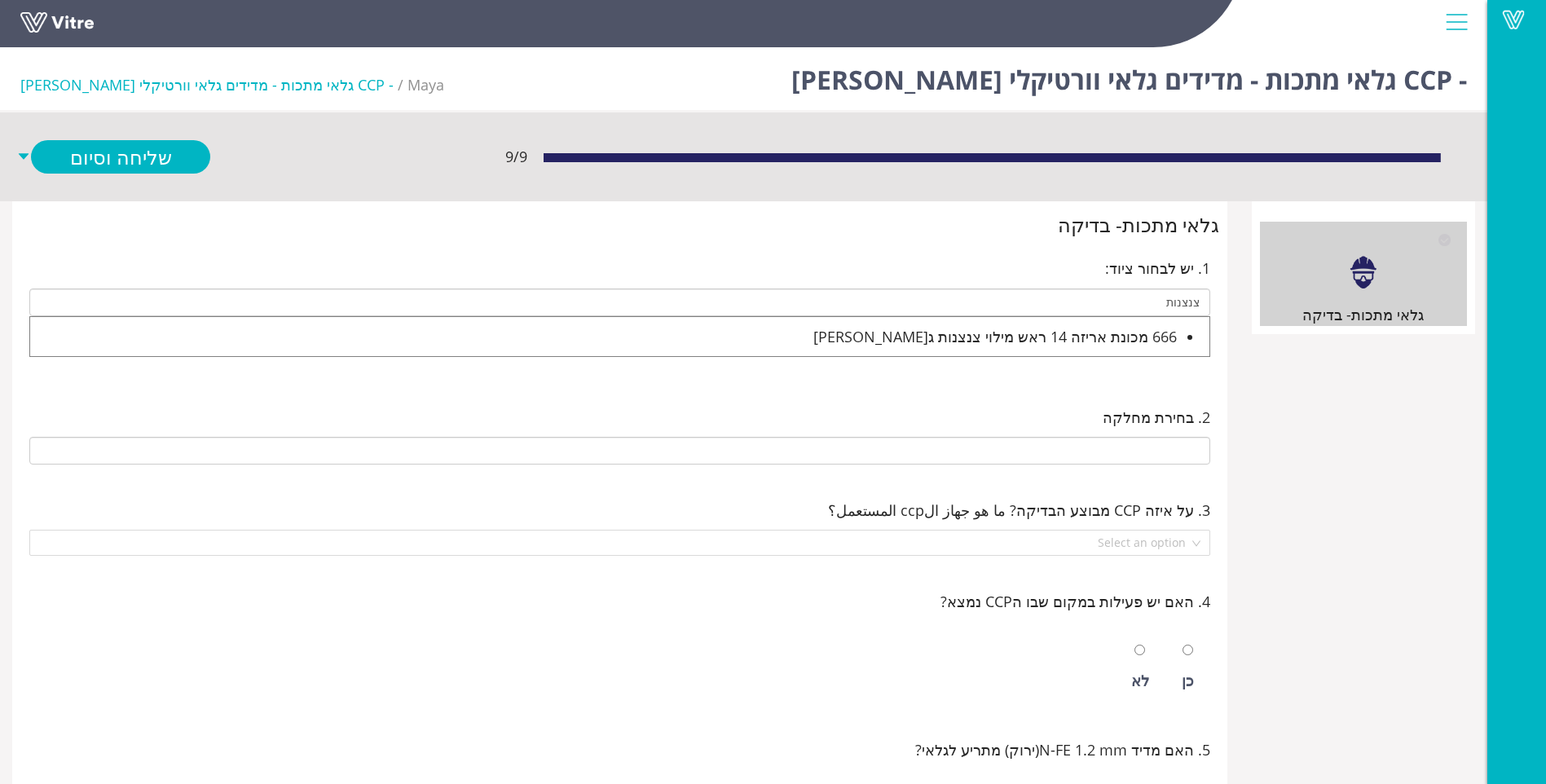
click at [1148, 329] on div "666 מכונת אריזה 14 ראש מילוי צנצנות ג'לי" at bounding box center [604, 337] width 1147 height 23
type input "666 מכונת אריזה 14 ראש מילוי צנצנות ג[PERSON_NAME]"
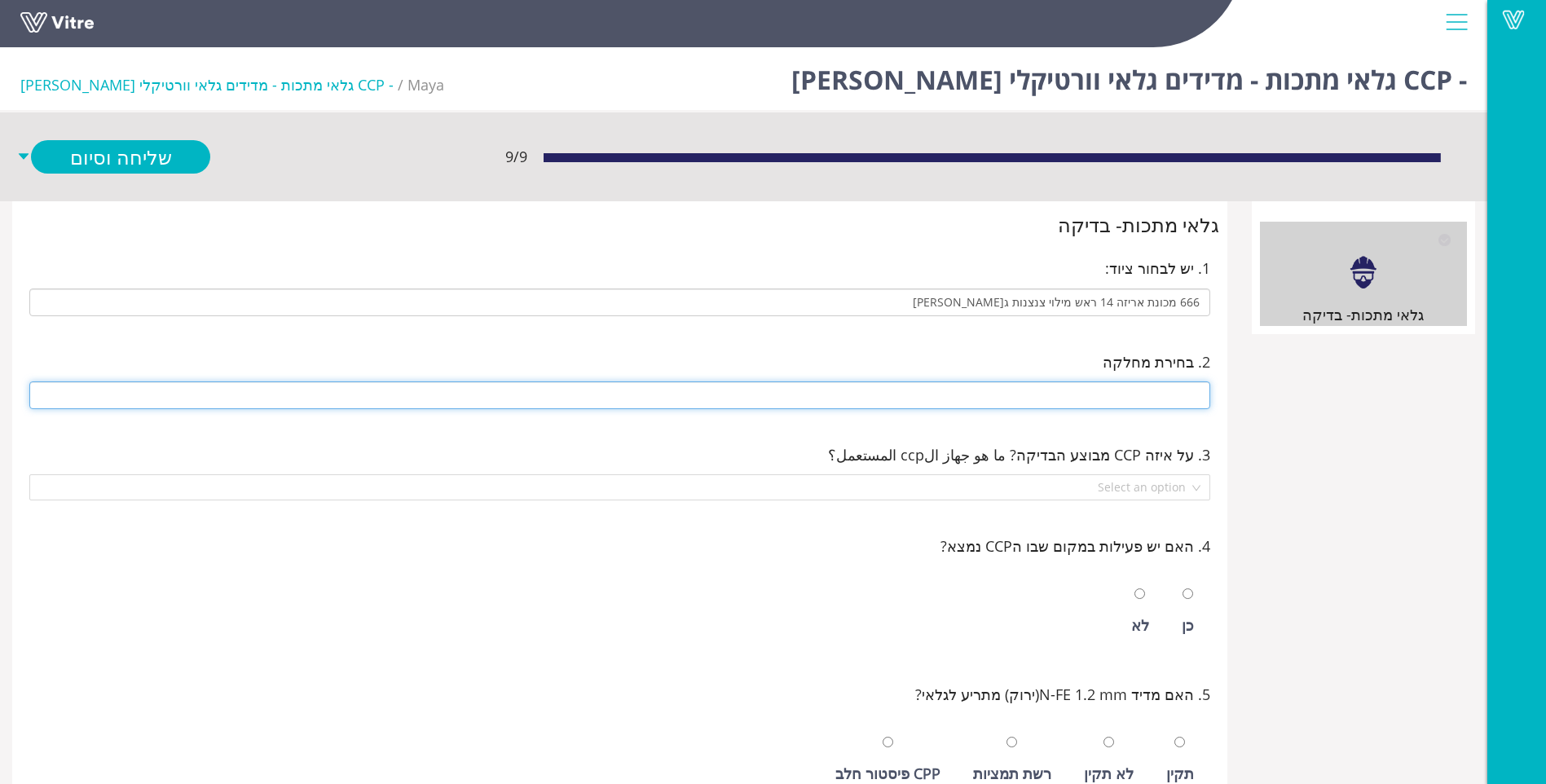
click at [1127, 394] on input "text" at bounding box center [620, 396] width 1181 height 28
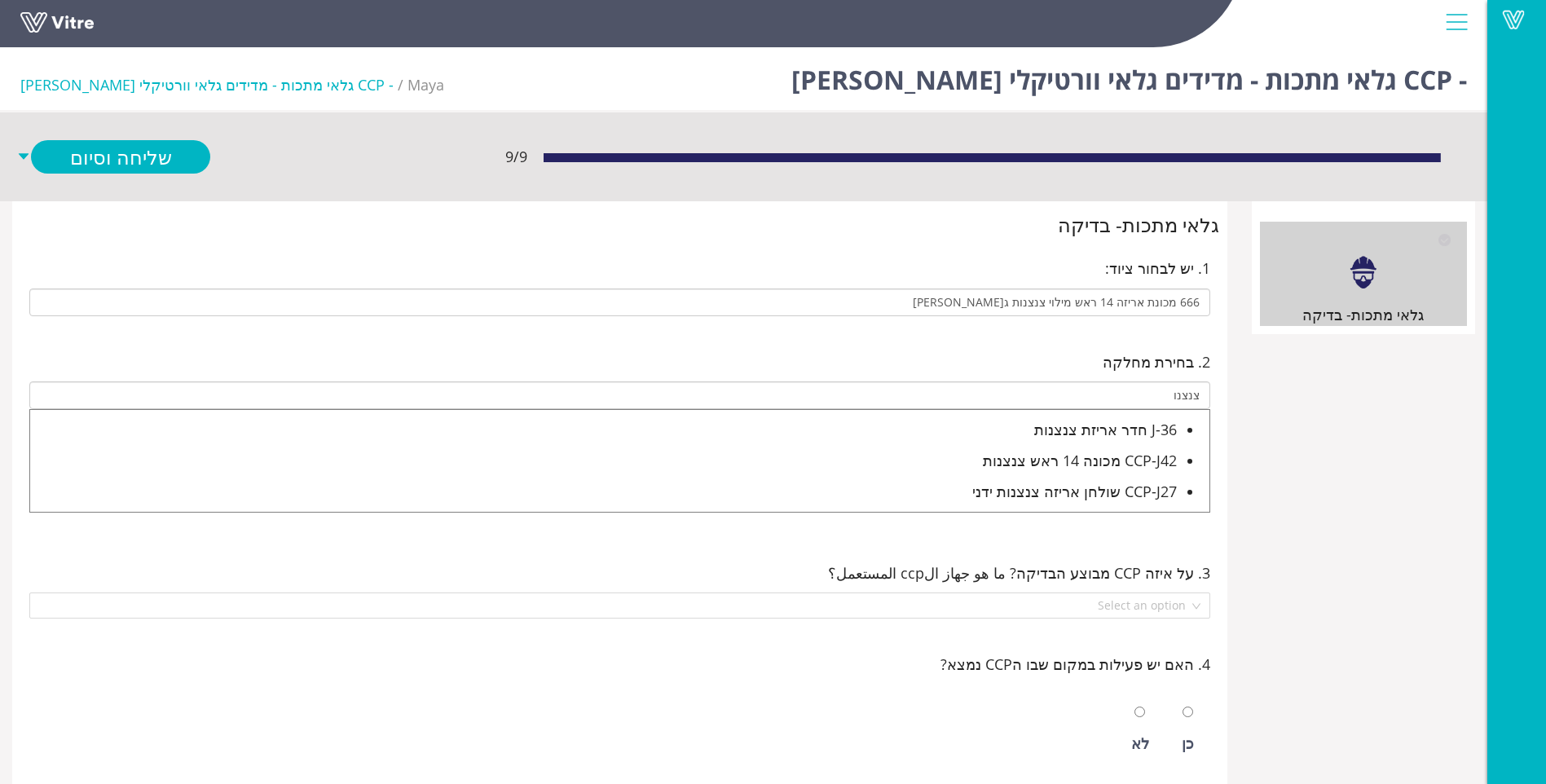
click at [1095, 428] on div "J-36 חדר אריזת צנצנות" at bounding box center [604, 429] width 1147 height 23
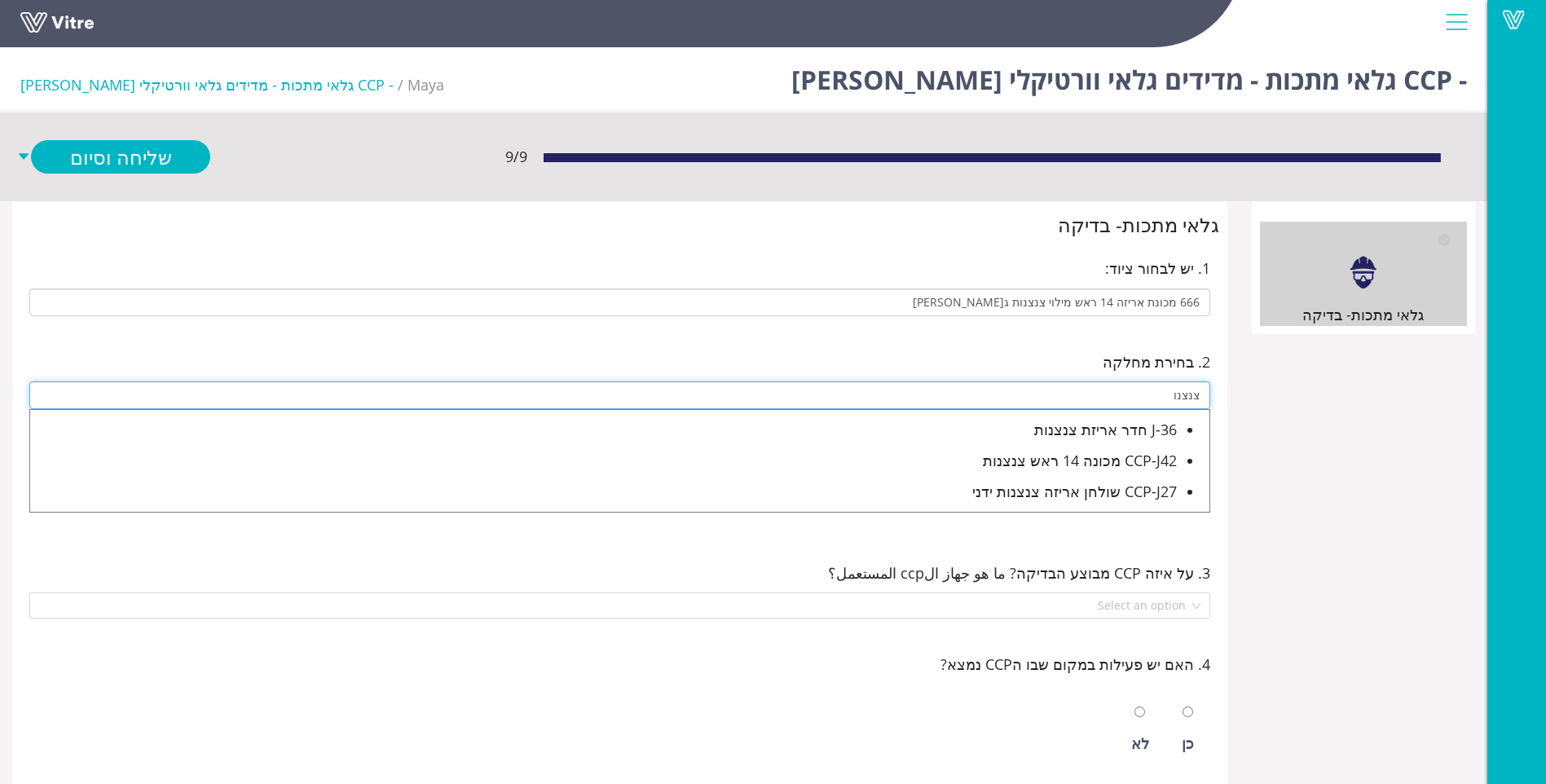
type input "J-36 חדר אריזת צנצנות"
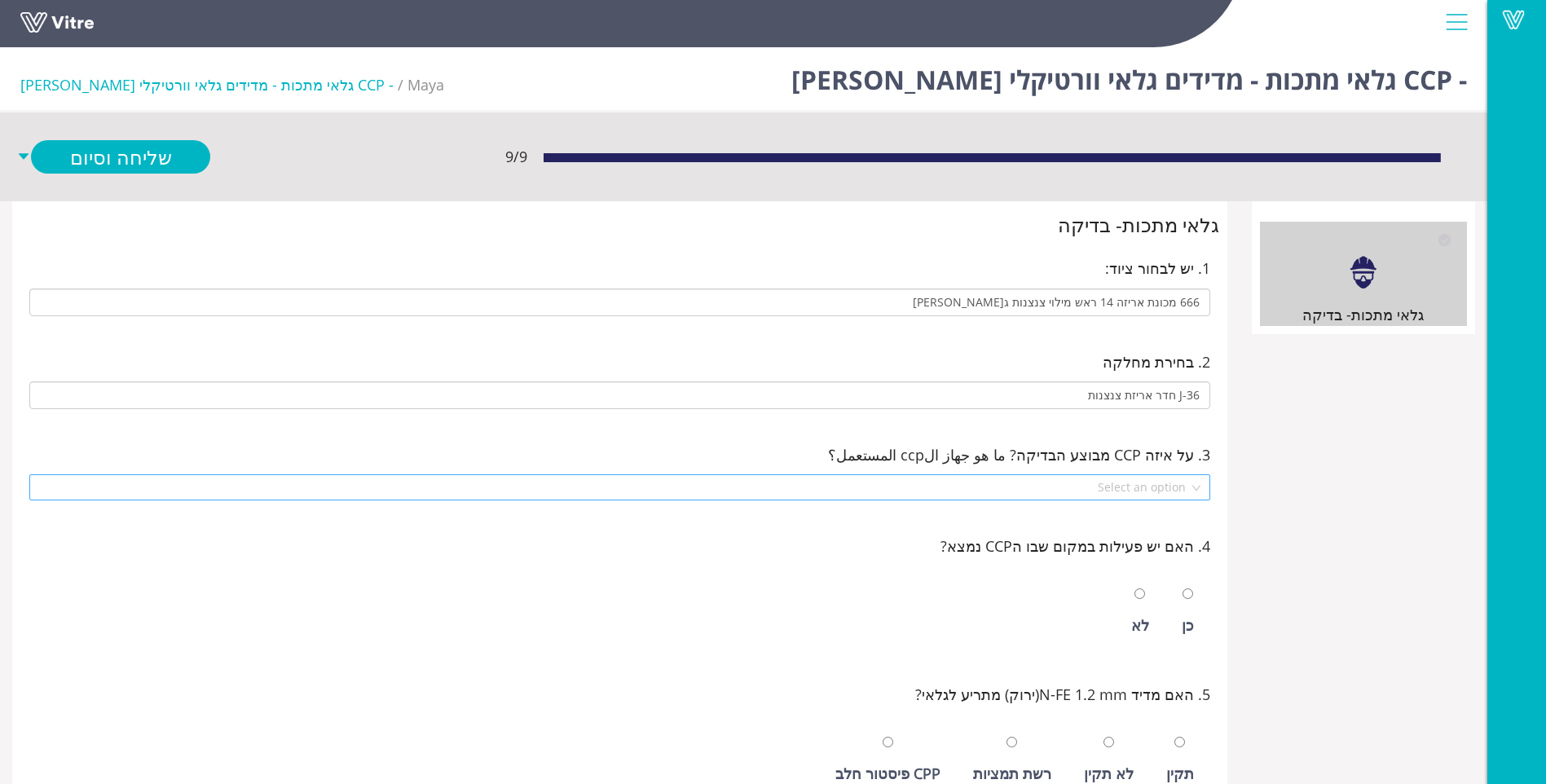
click at [1108, 490] on input "search" at bounding box center [614, 487] width 1150 height 25
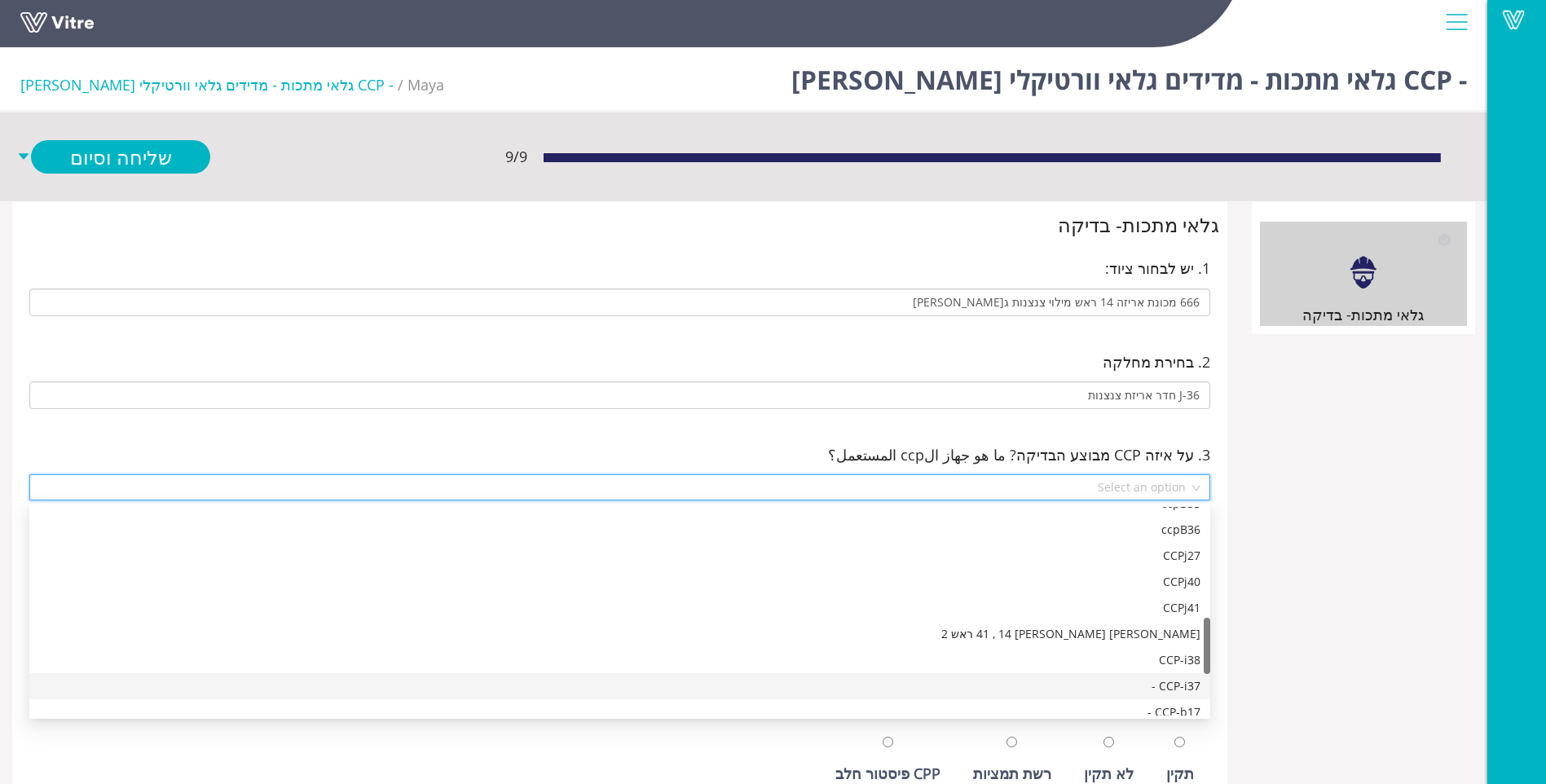
scroll to position [570, 0]
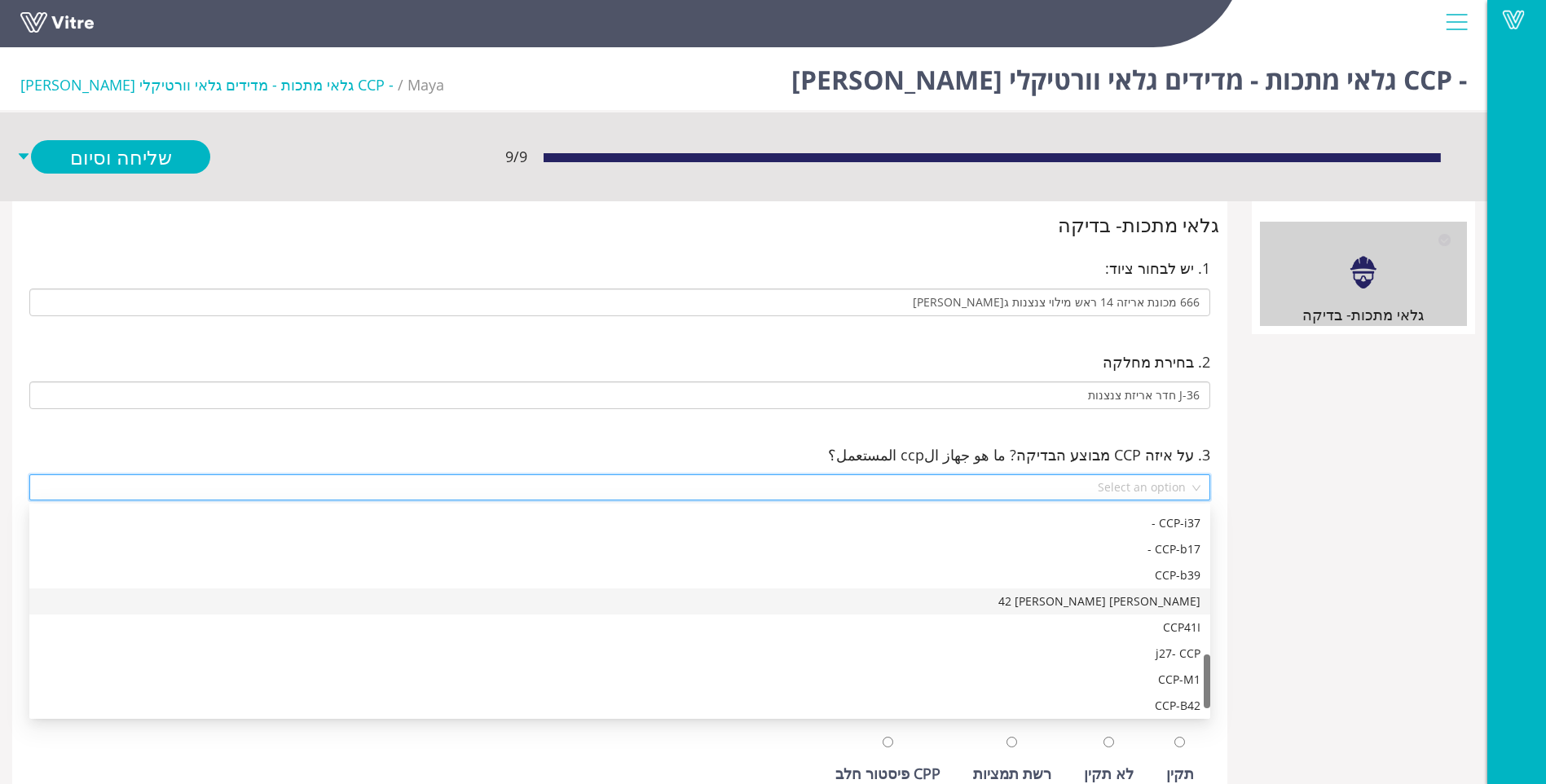
click at [1108, 602] on div "גלאי ורטיקלי מס 42" at bounding box center [620, 601] width 1162 height 18
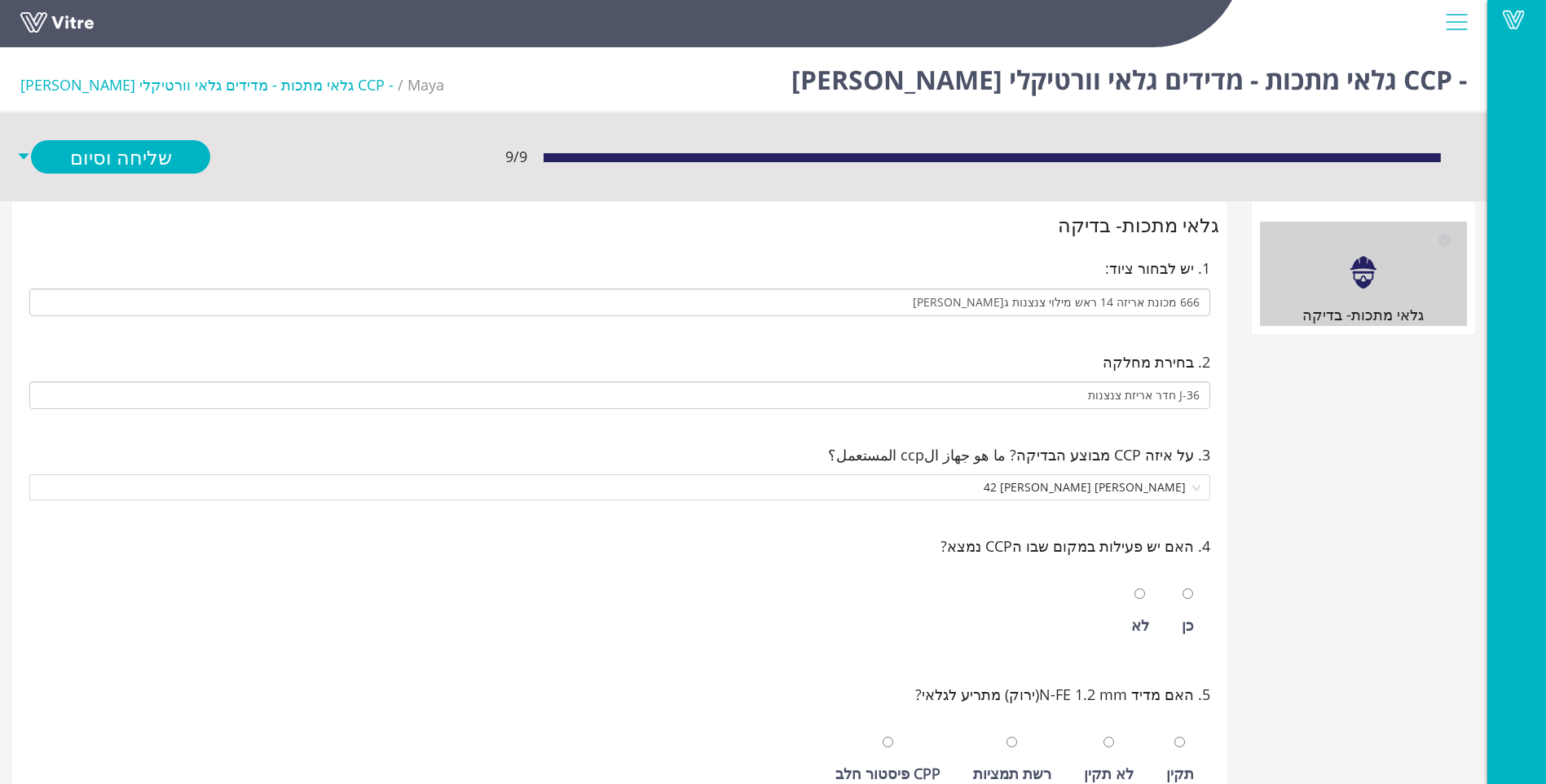
click at [1183, 623] on div "כן" at bounding box center [1188, 625] width 12 height 23
radio input "true"
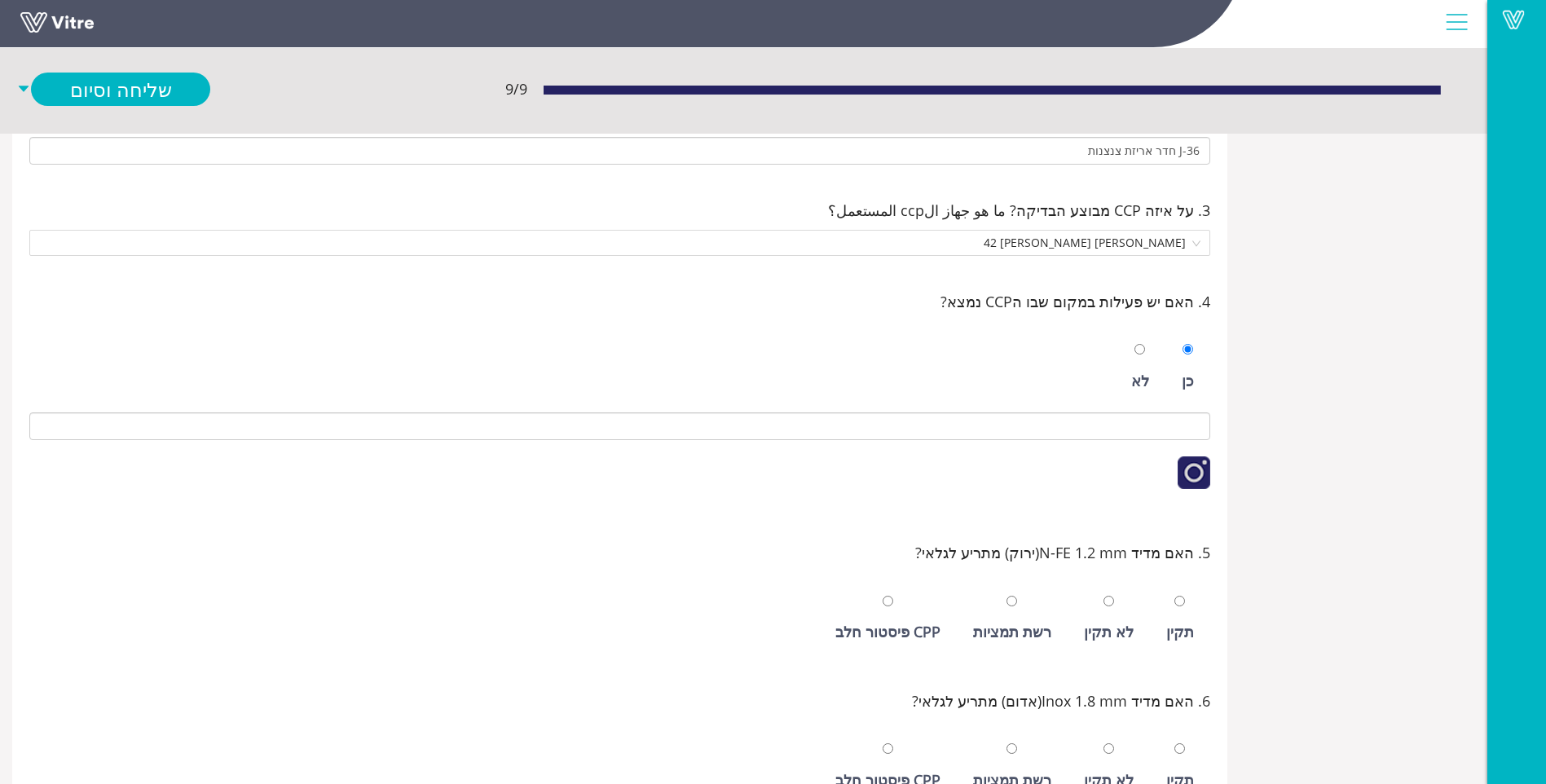
click at [1178, 625] on div "תקין" at bounding box center [1181, 632] width 28 height 23
radio input "true"
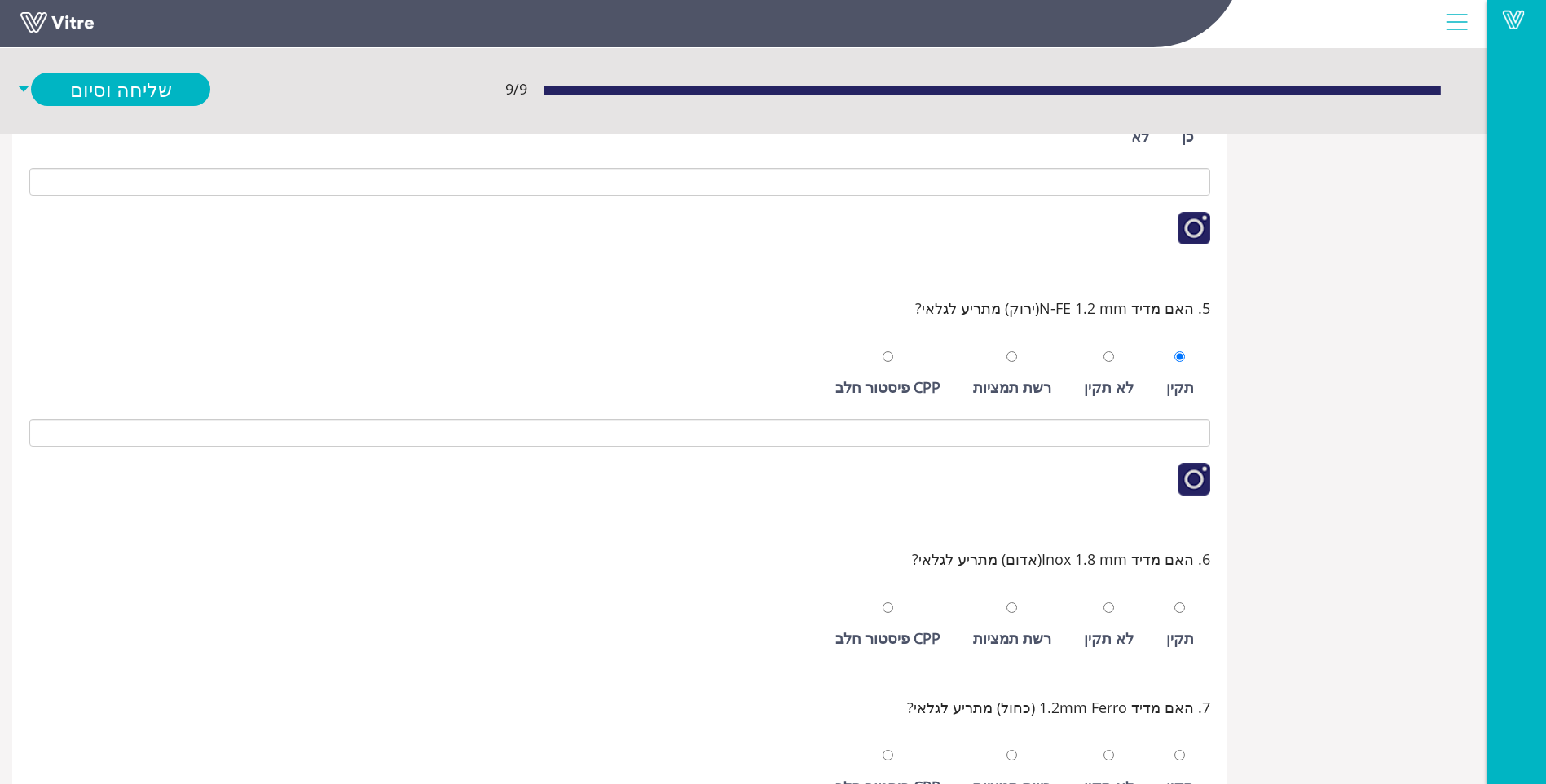
click at [1178, 624] on div "תקין" at bounding box center [1181, 625] width 44 height 75
radio input "true"
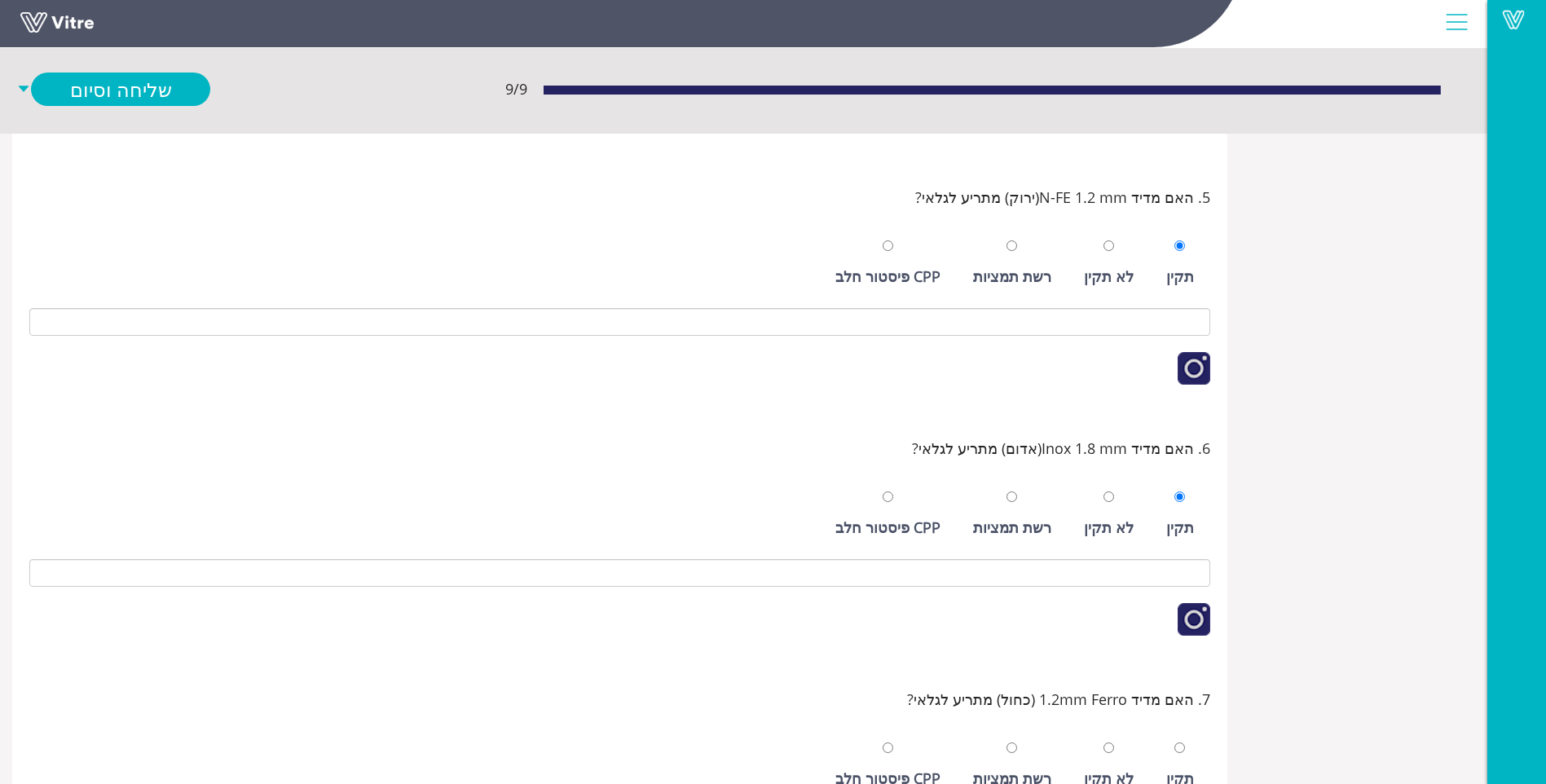
scroll to position [815, 0]
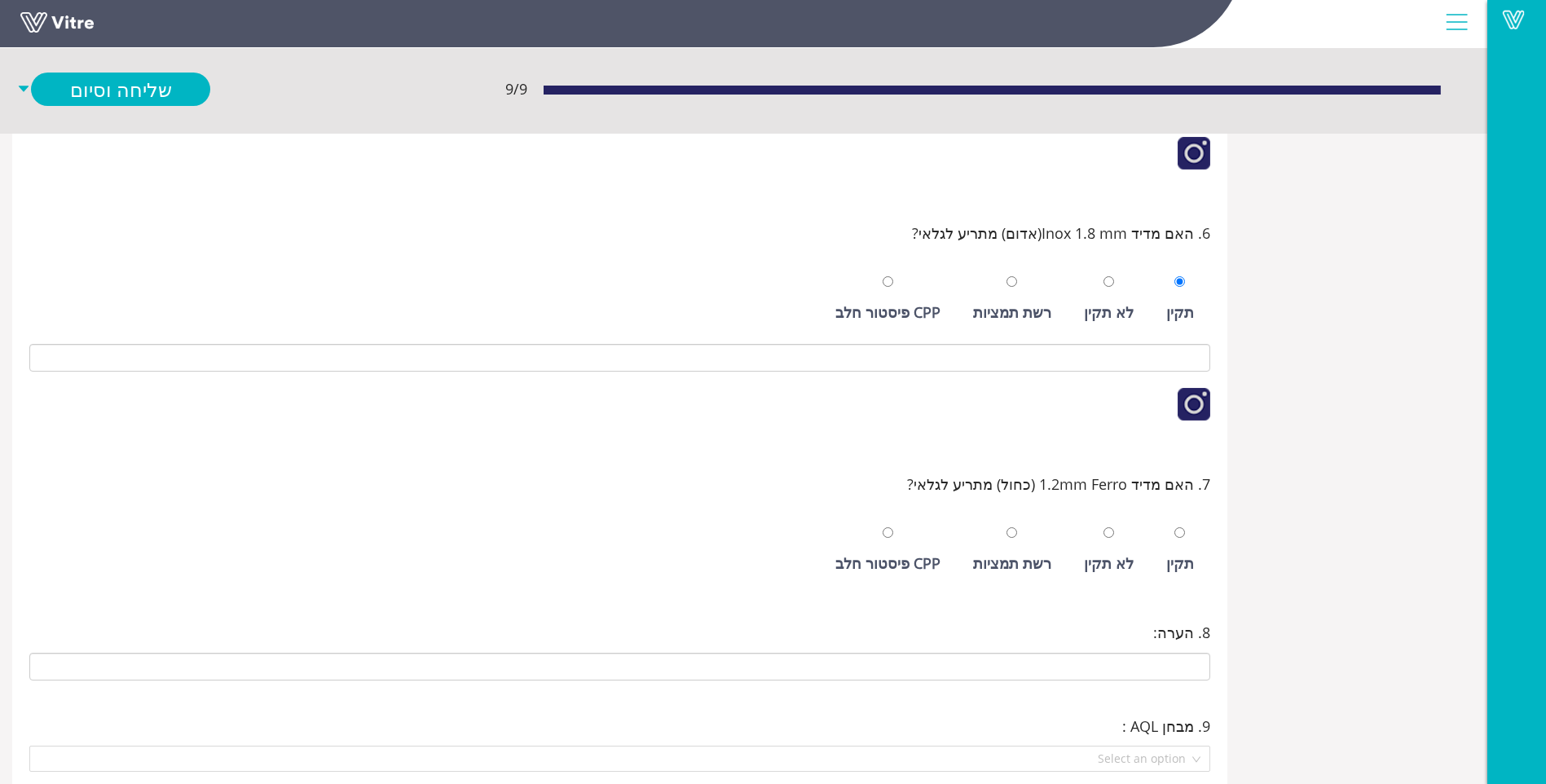
click at [1158, 548] on div "תקין לא תקין רשת תמציות CPP פיסטור חלב" at bounding box center [620, 546] width 1181 height 83
click at [1175, 558] on div "תקין" at bounding box center [1181, 564] width 28 height 23
radio input "true"
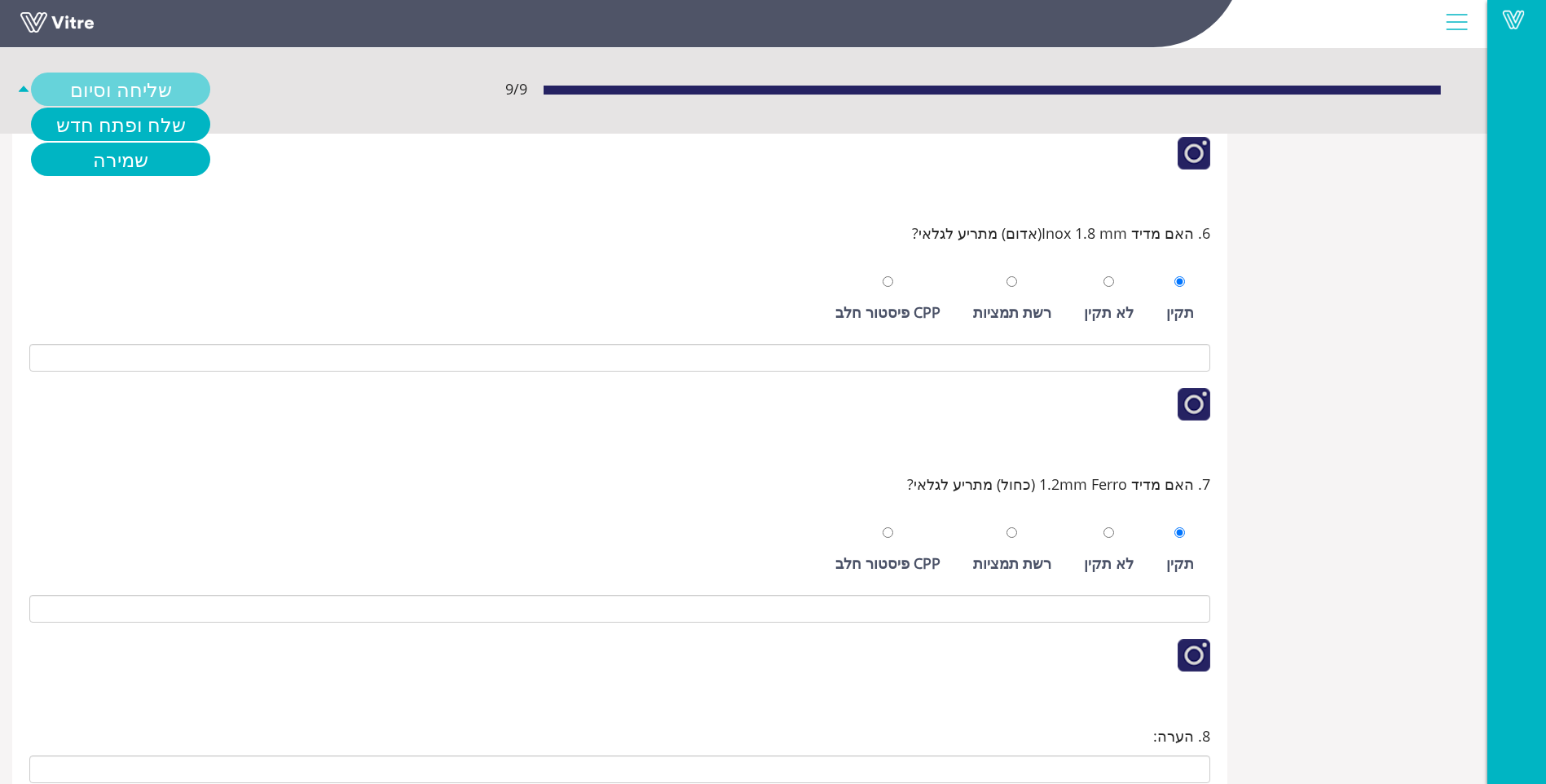
click at [150, 90] on link "שליחה וסיום" at bounding box center [120, 89] width 179 height 34
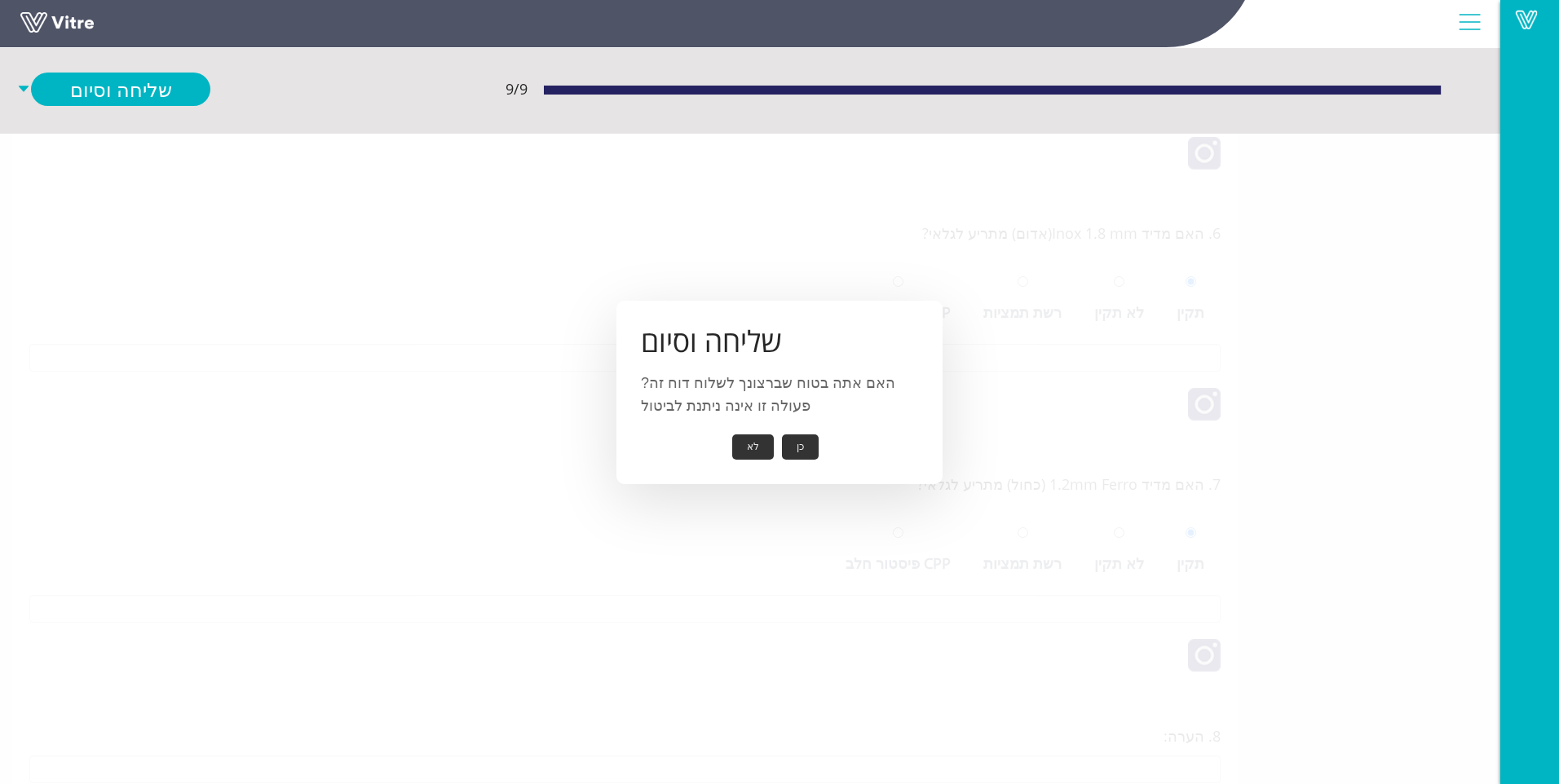
click at [799, 438] on button "כן" at bounding box center [800, 446] width 37 height 25
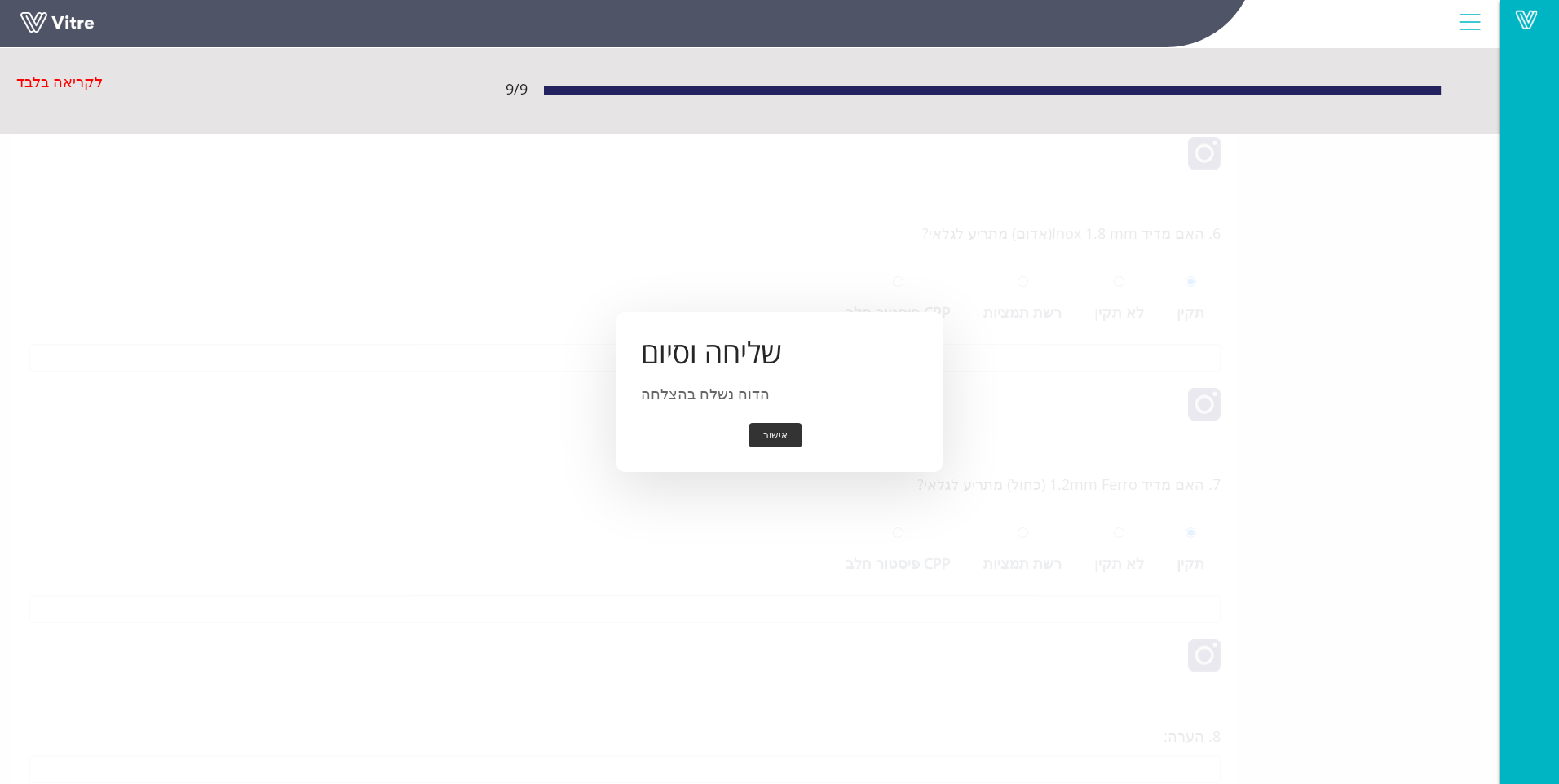
click at [782, 423] on button "אישור" at bounding box center [775, 435] width 54 height 25
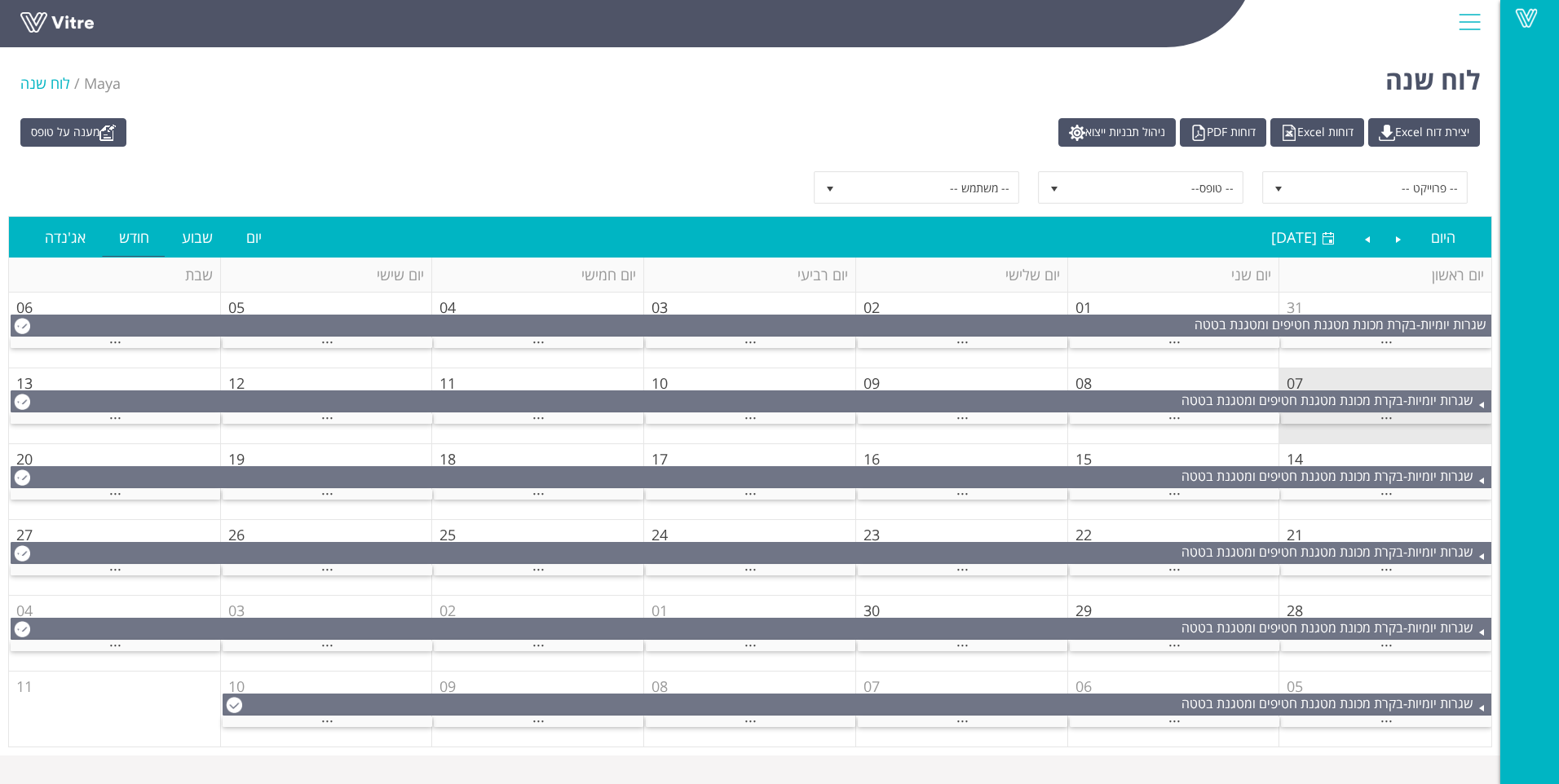
click at [1354, 416] on div "..." at bounding box center [1386, 418] width 211 height 11
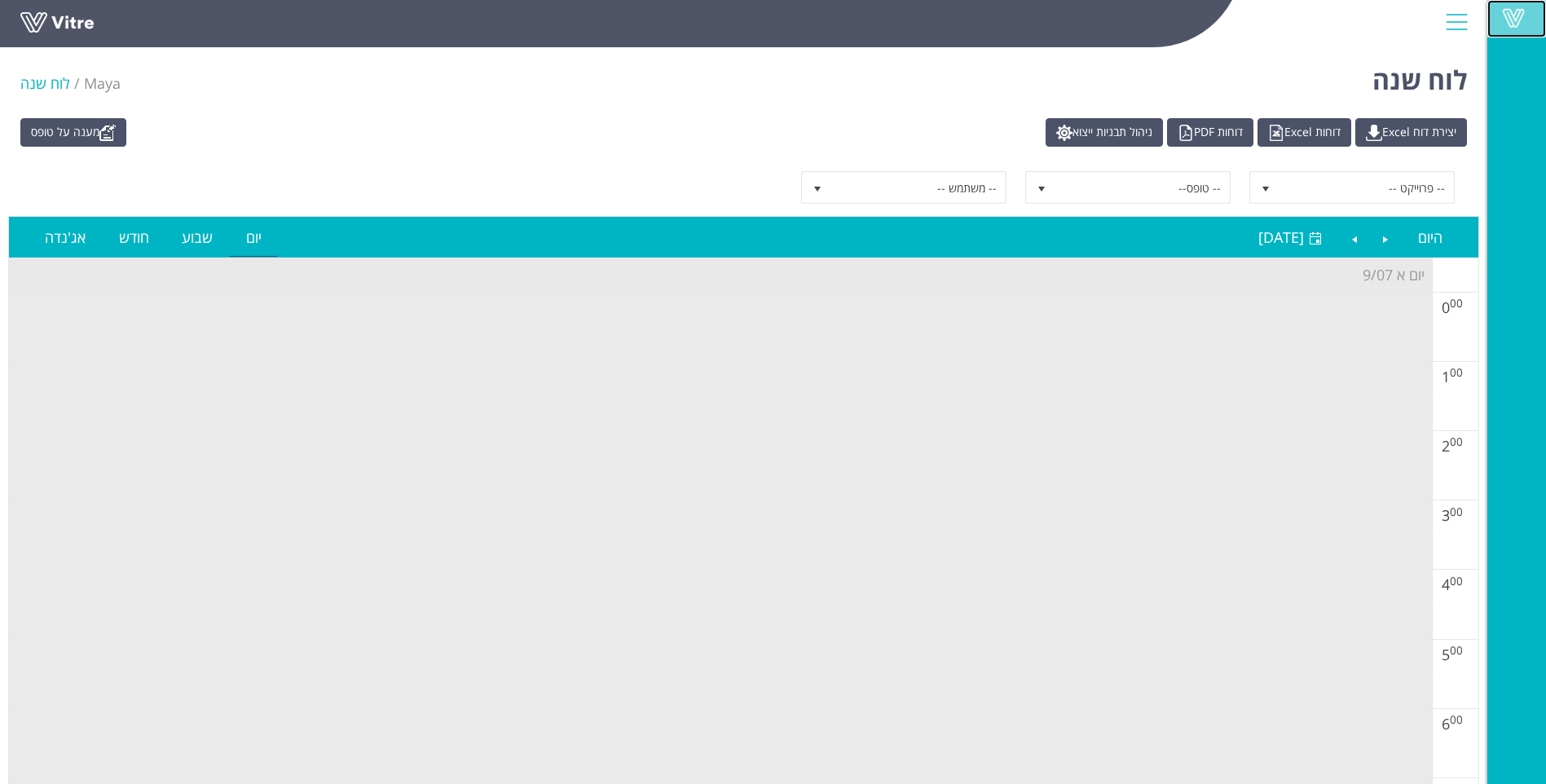
click at [1506, 14] on span at bounding box center [1514, 18] width 41 height 20
click at [1344, 241] on link "Next" at bounding box center [1355, 238] width 31 height 38
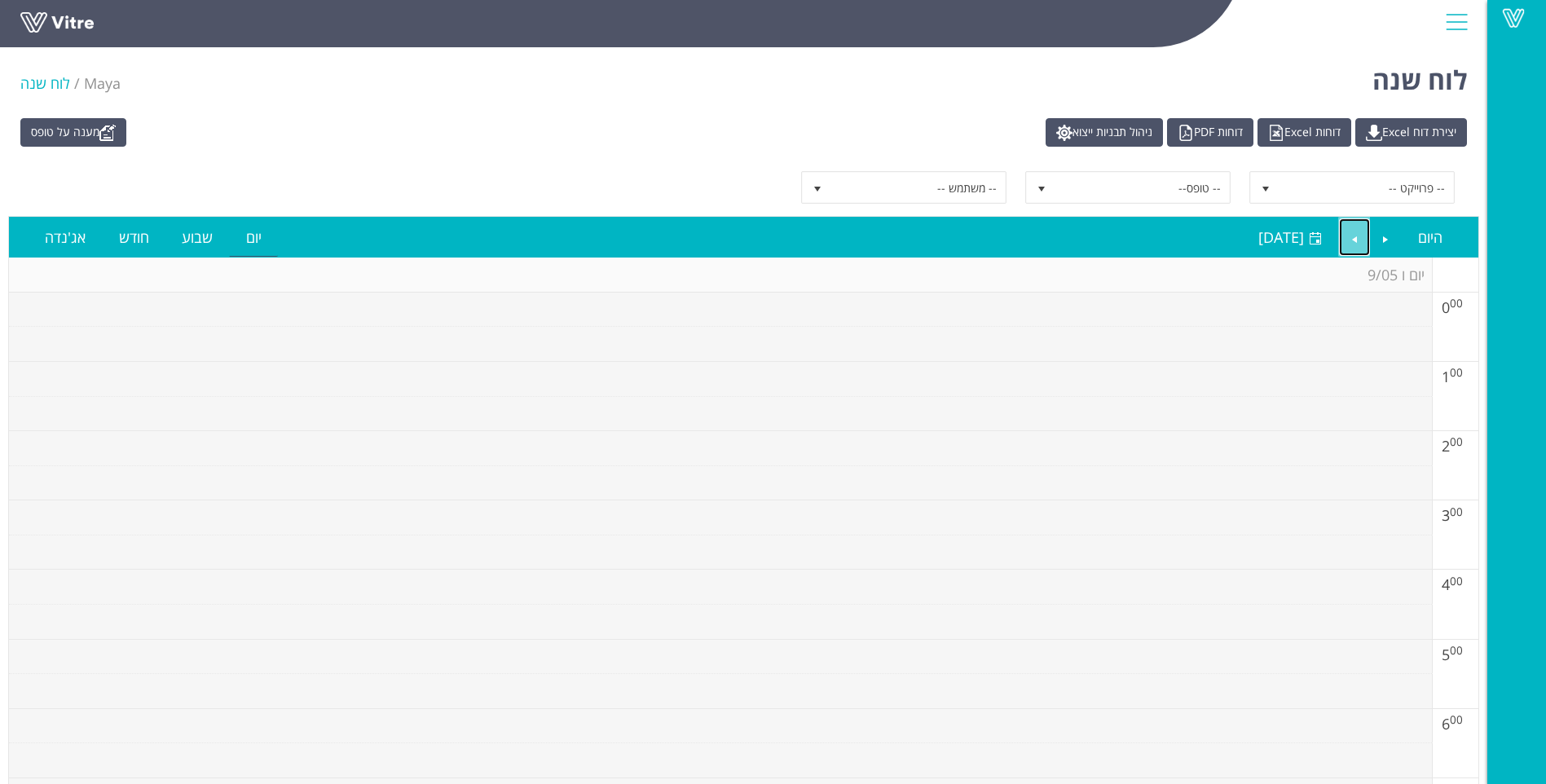
click at [1345, 240] on link "Next" at bounding box center [1355, 238] width 31 height 38
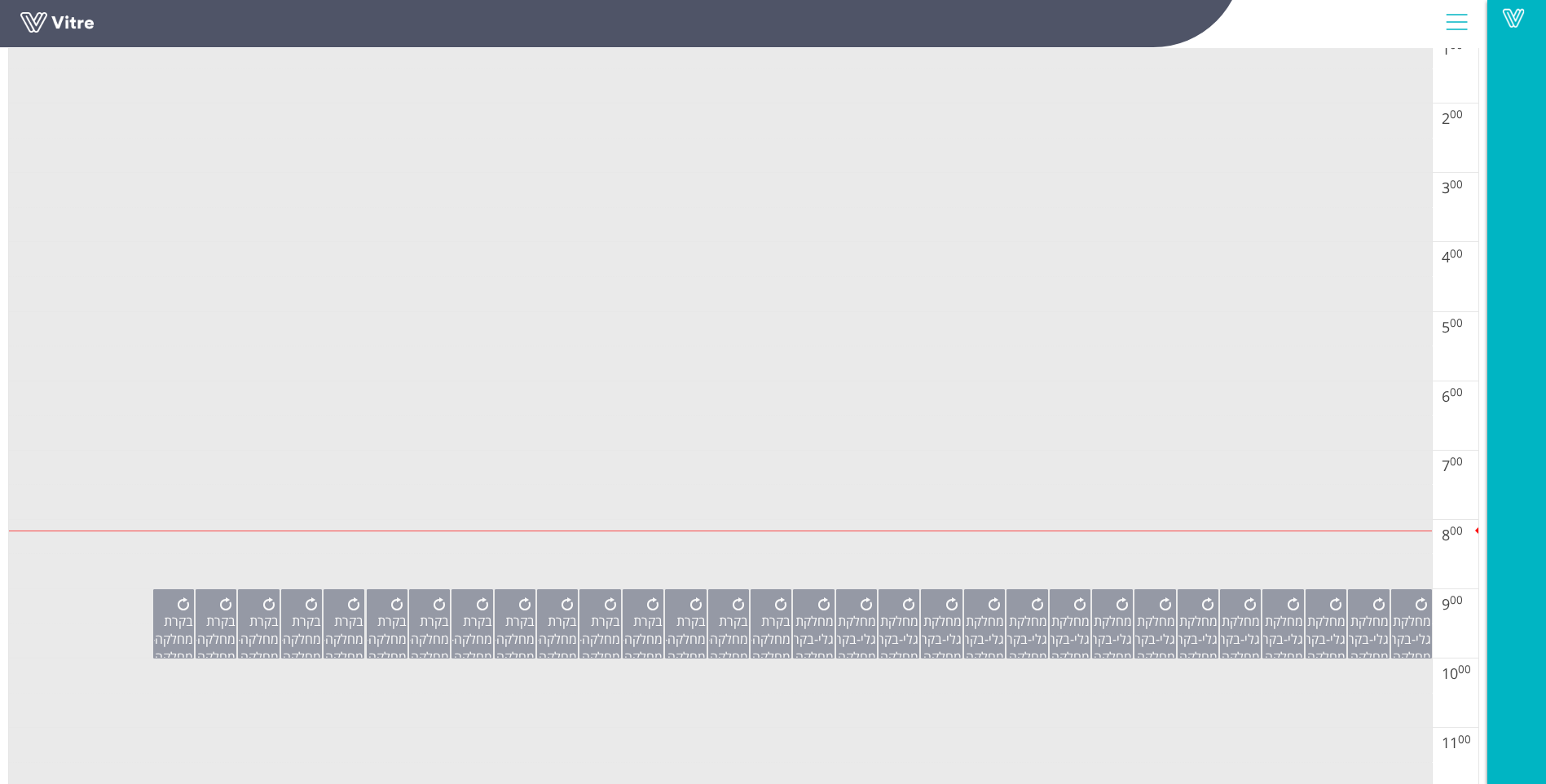
scroll to position [489, 0]
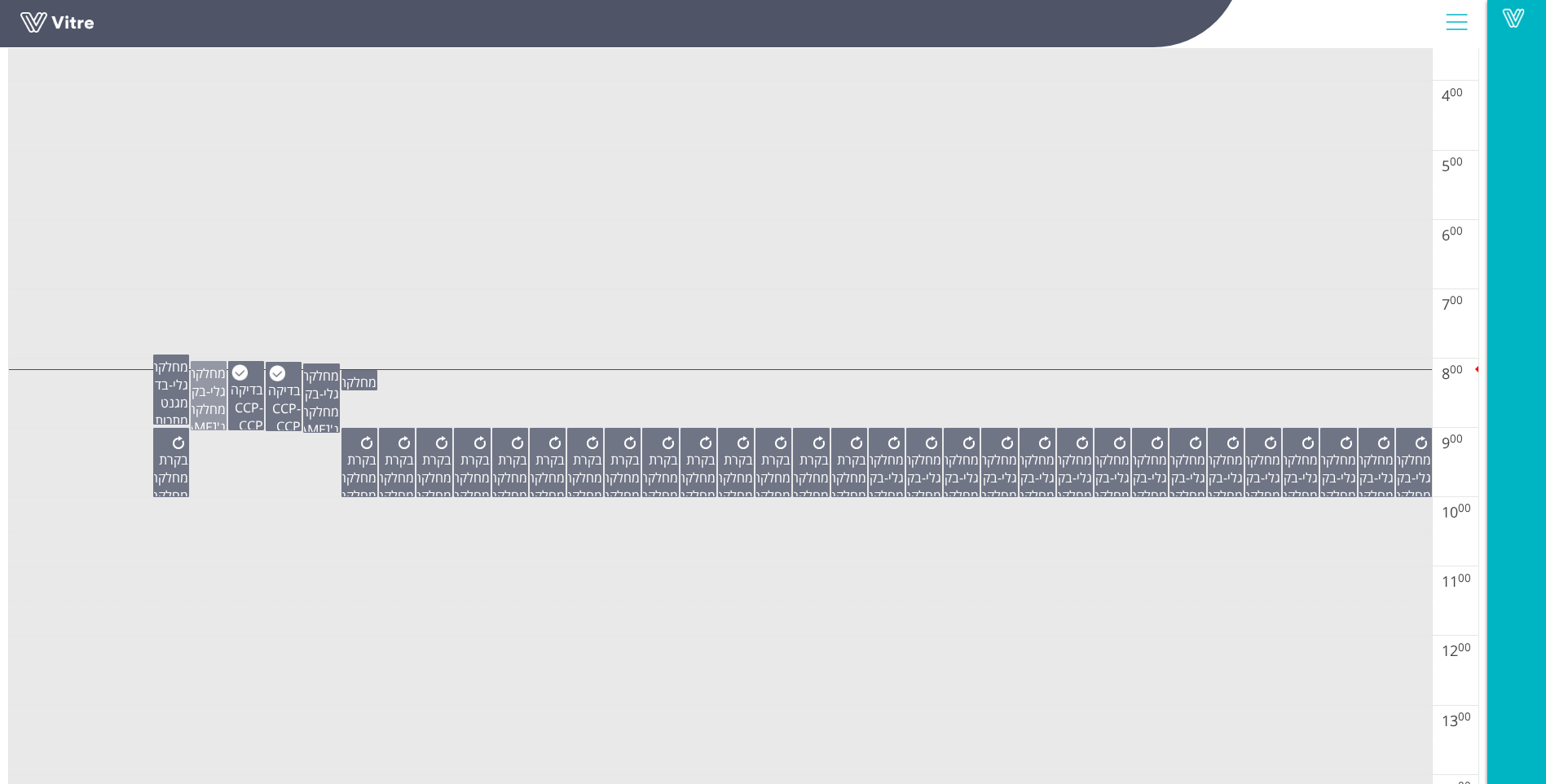
click at [196, 411] on div "מחלקת גלי - בקרת מחלקה ג'[PERSON_NAME] - חדר דרז'ה כשל"פ" at bounding box center [209, 426] width 34 height 128
click at [255, 387] on span "בדיקה CCP" at bounding box center [247, 399] width 33 height 36
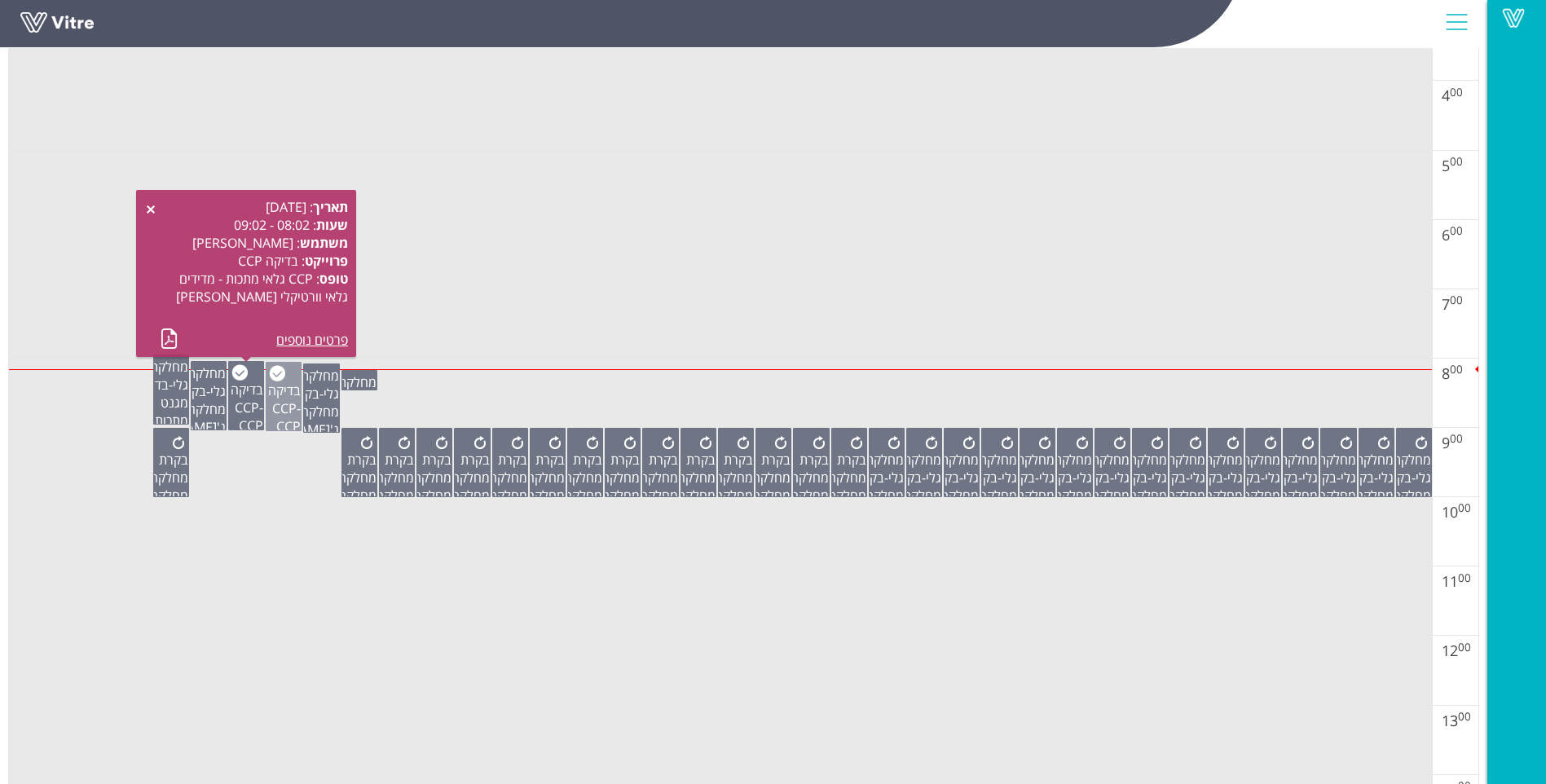
click at [275, 394] on span "בדיקה CCP" at bounding box center [284, 400] width 33 height 36
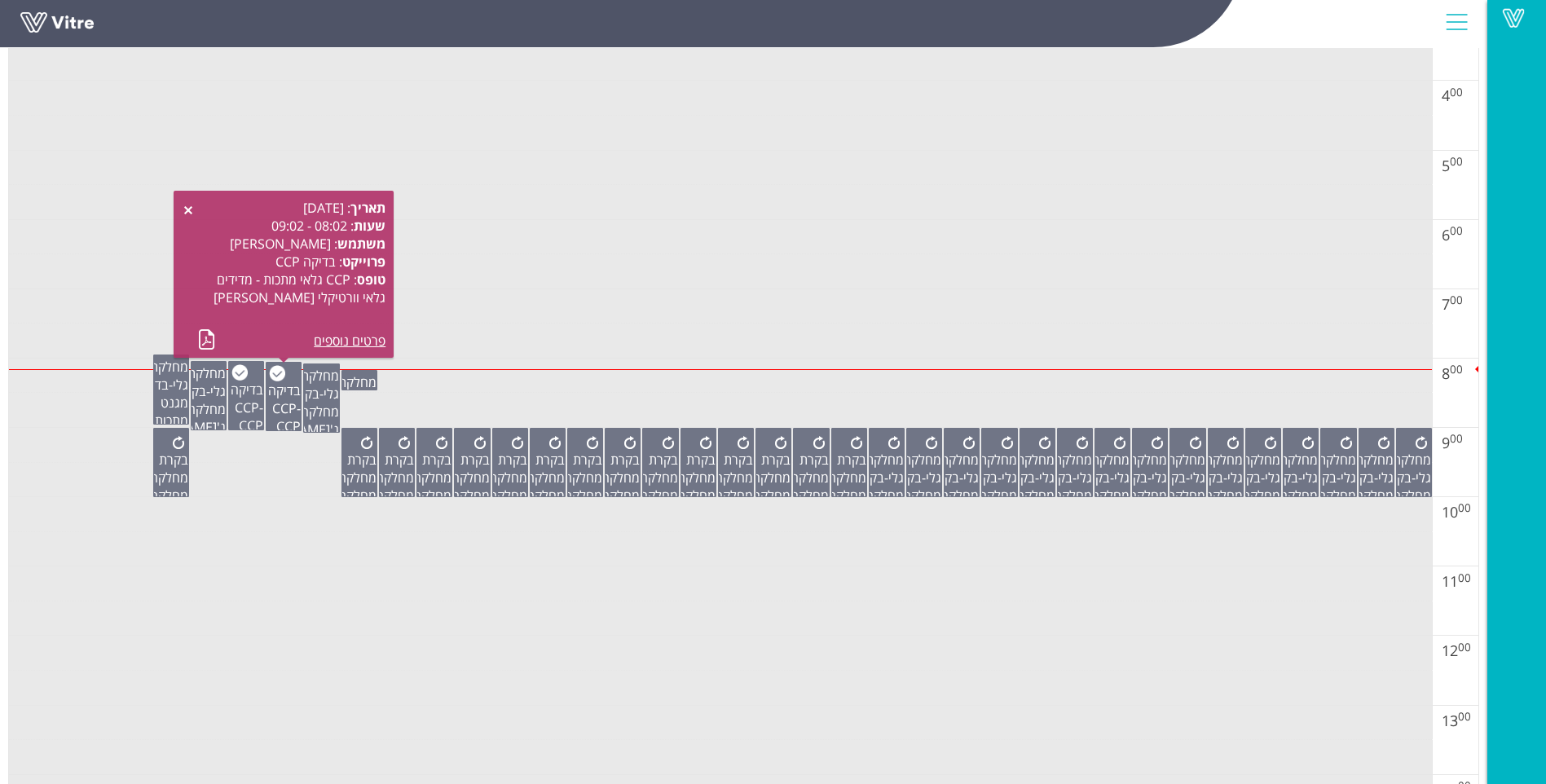
click at [589, 312] on td at bounding box center [720, 306] width 1423 height 35
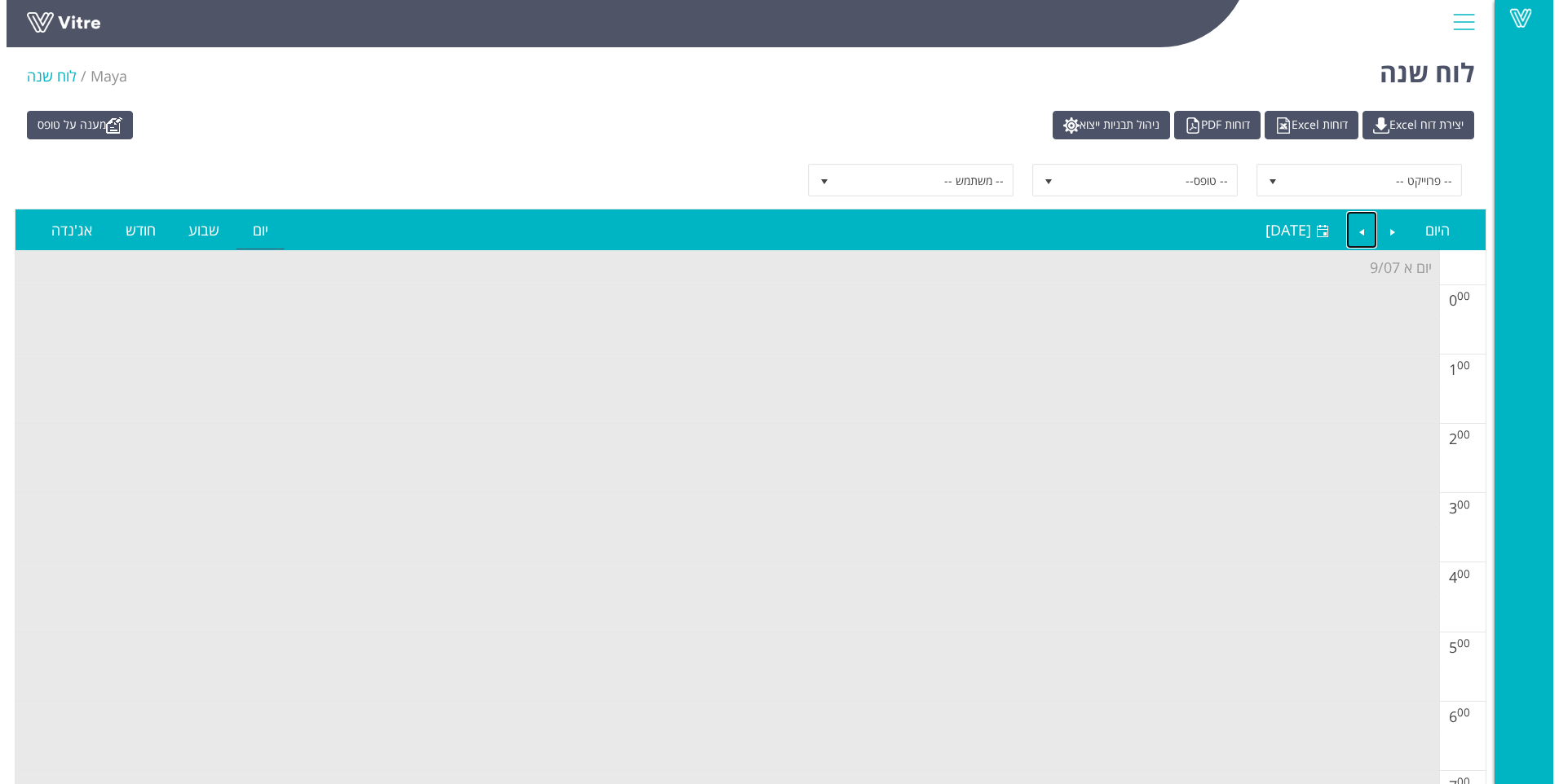
scroll to position [0, 0]
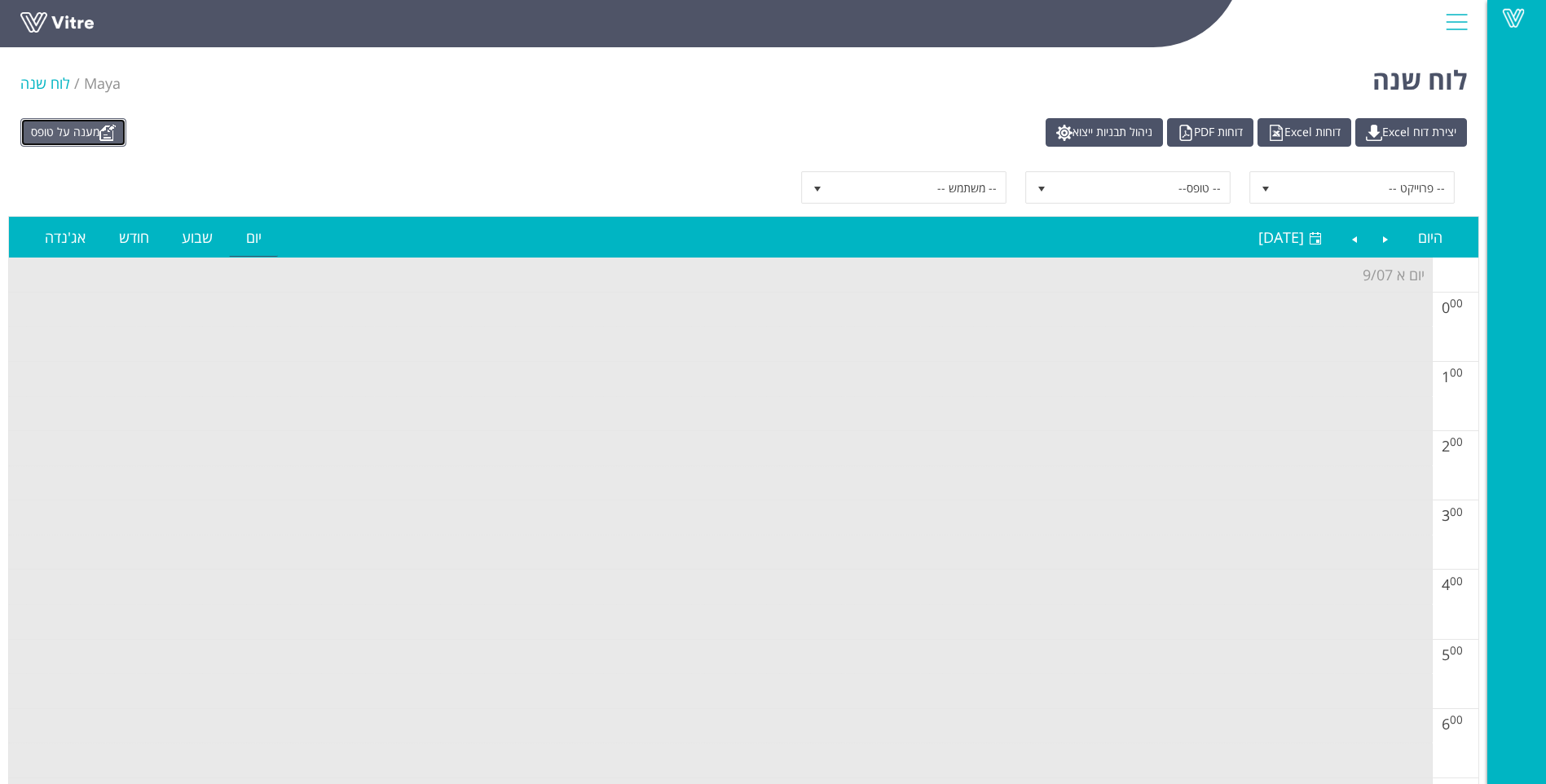
click at [79, 133] on link "מענה על טופס" at bounding box center [73, 132] width 106 height 29
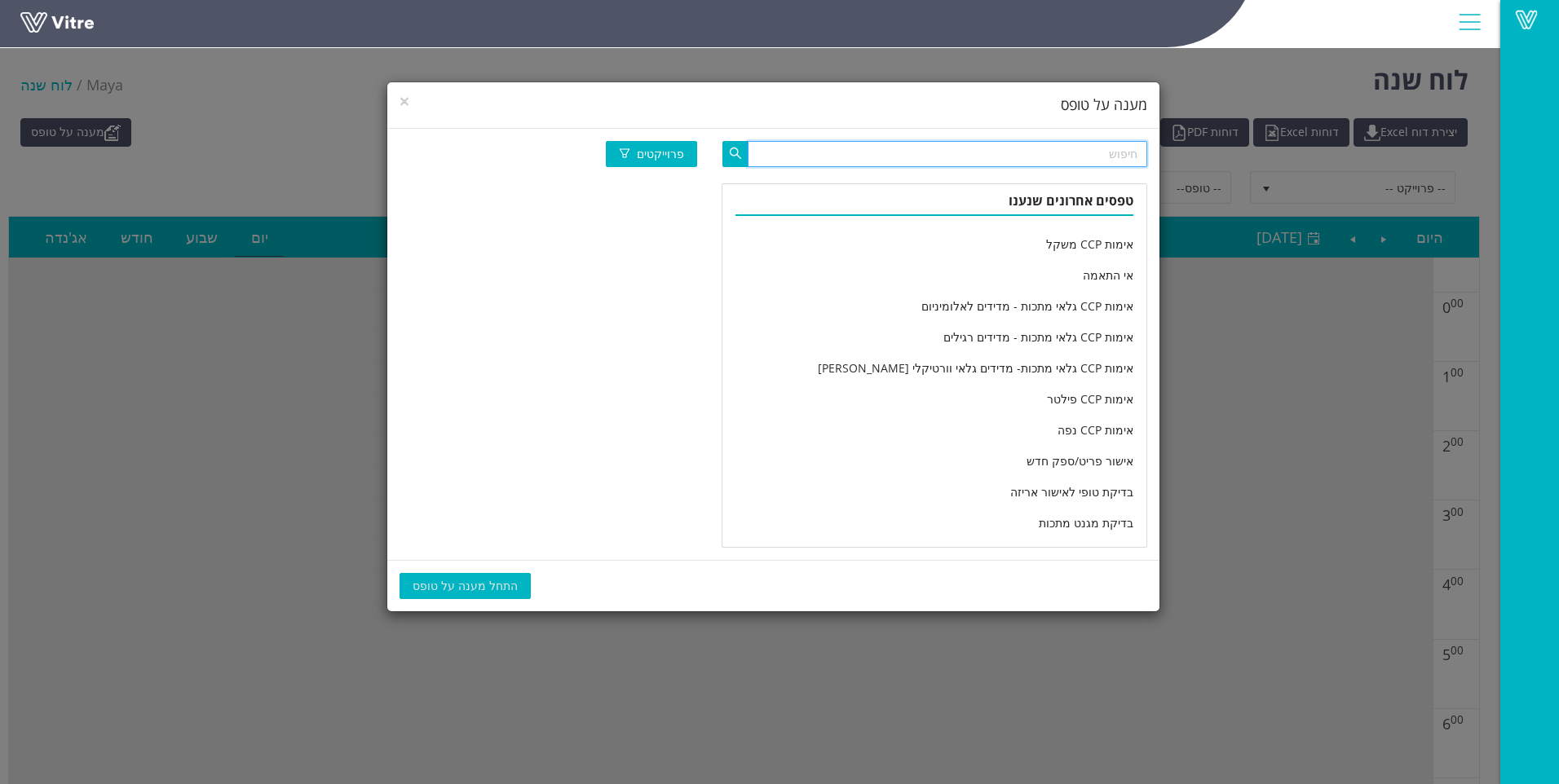
click at [972, 153] on input "text" at bounding box center [948, 154] width 400 height 26
type input "מחלקה יומי"
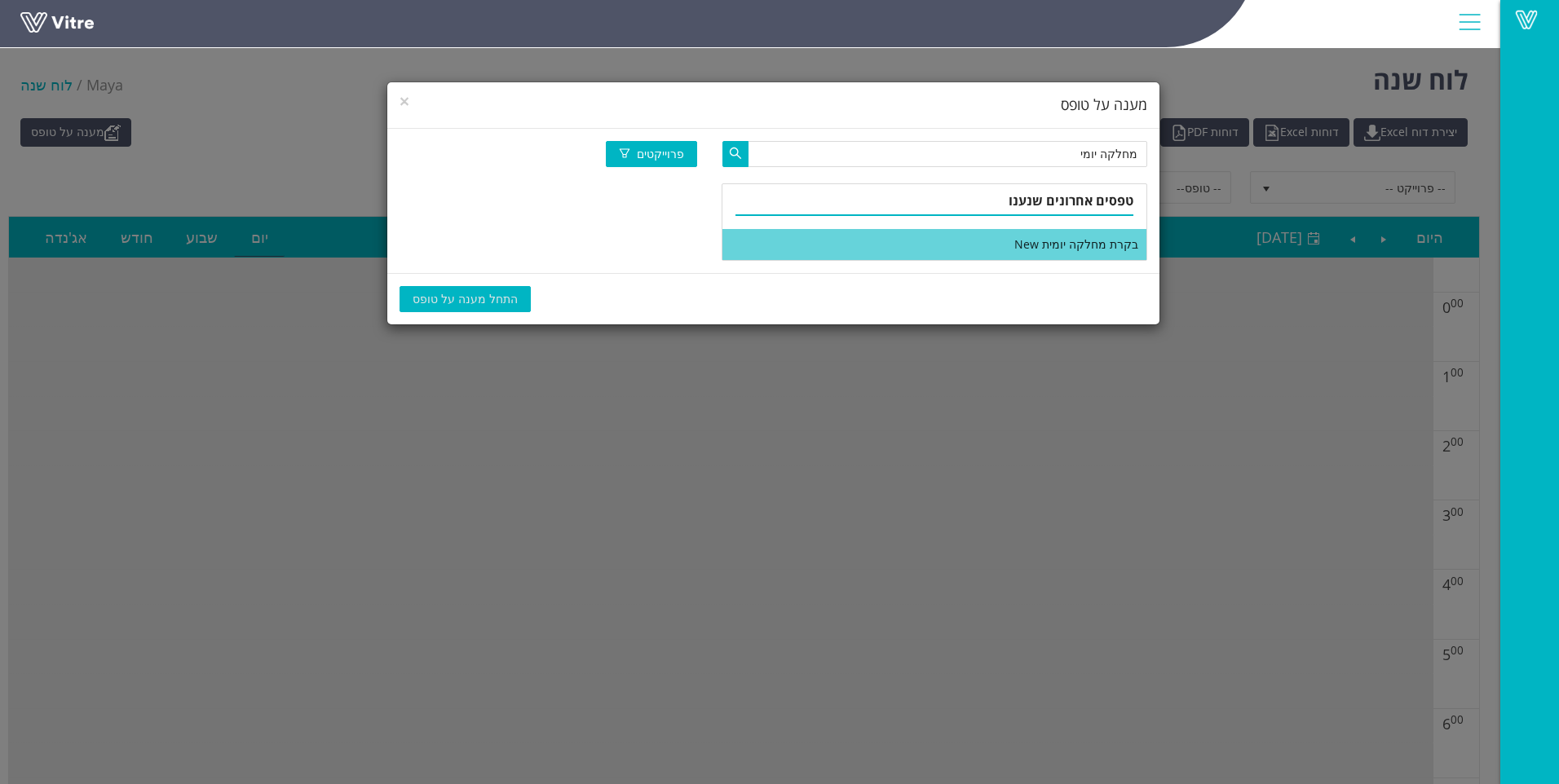
click at [1005, 240] on li "בקרת מחלקה יומית New" at bounding box center [934, 245] width 424 height 31
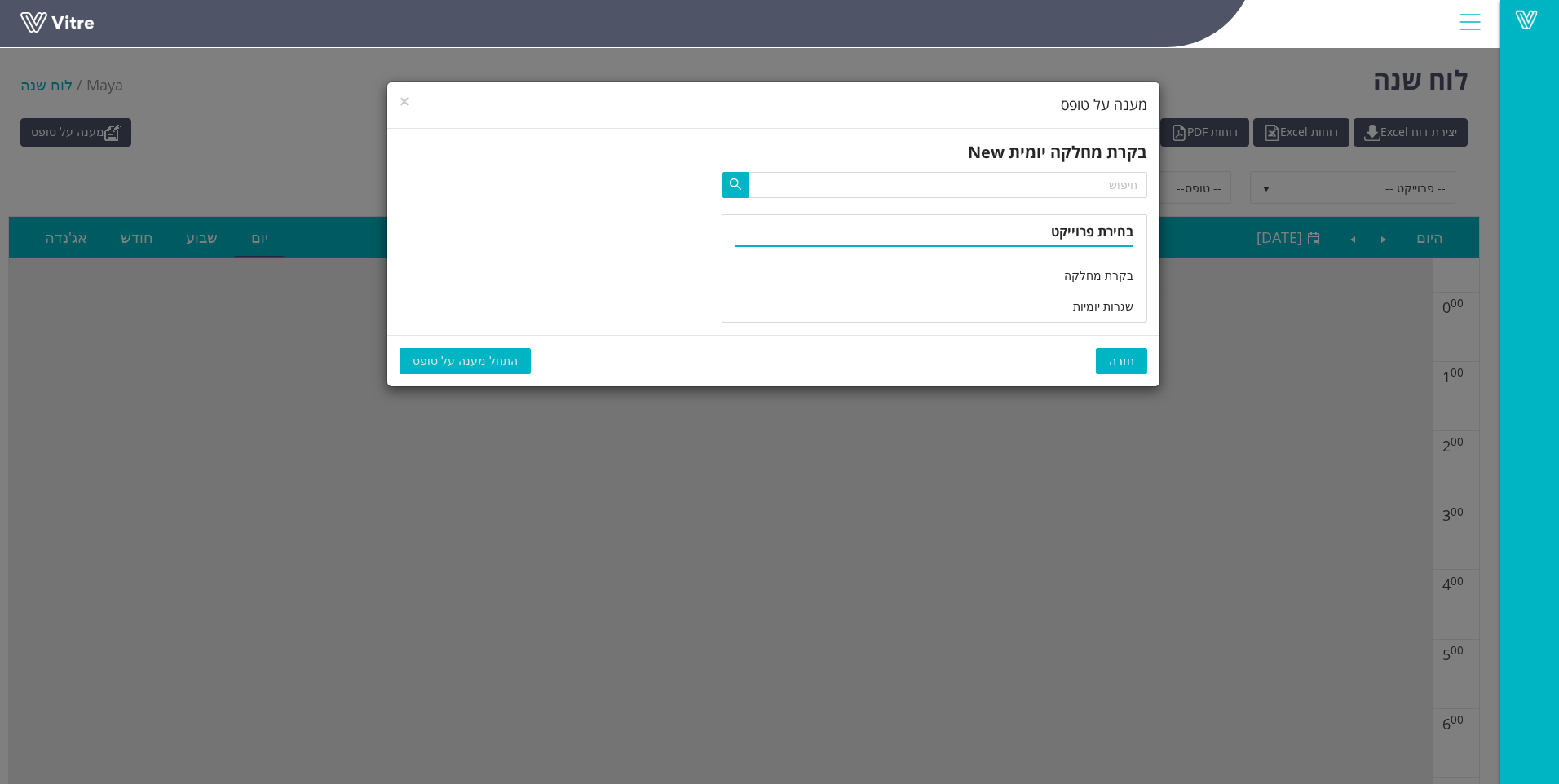
drag, startPoint x: 998, startPoint y: 306, endPoint x: 771, endPoint y: 374, distance: 237.0
click at [996, 303] on li "שגרות יומיות" at bounding box center [934, 306] width 424 height 31
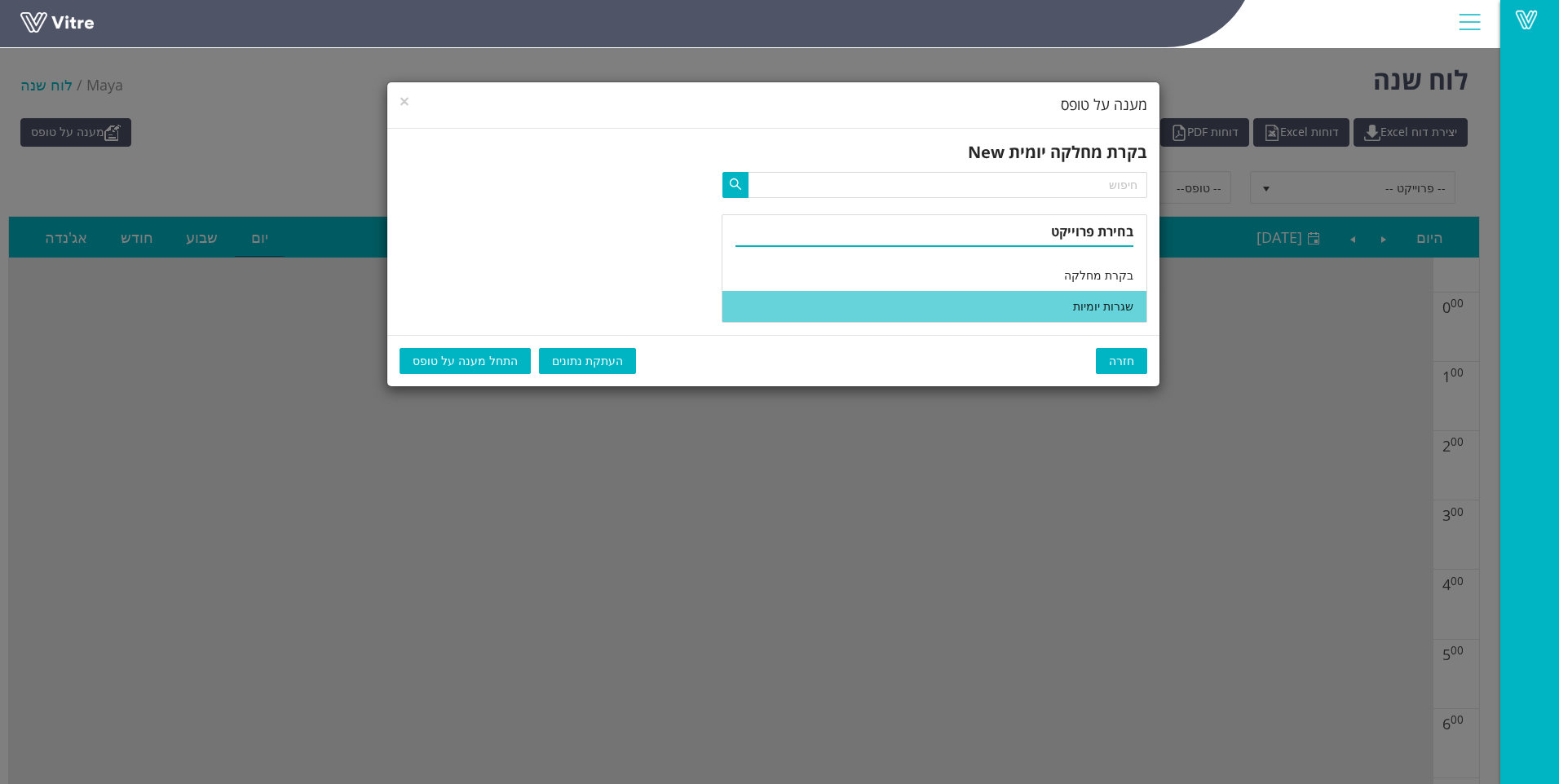
click at [475, 368] on span "התחל מענה על טופס" at bounding box center [465, 361] width 105 height 18
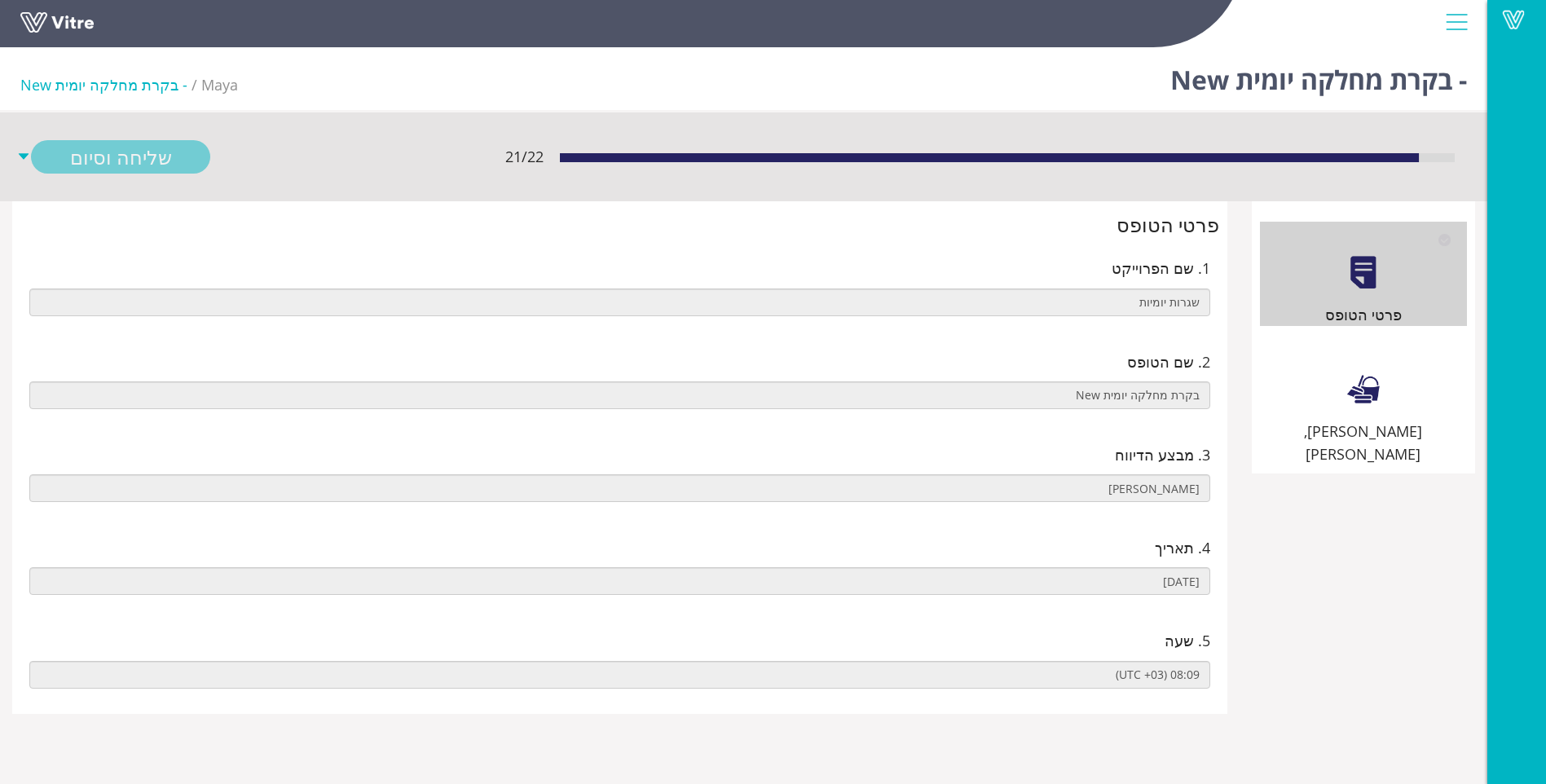
drag, startPoint x: 1344, startPoint y: 357, endPoint x: 1335, endPoint y: 351, distance: 10.8
click at [1341, 353] on div "[PERSON_NAME], [PERSON_NAME]" at bounding box center [1363, 402] width 207 height 128
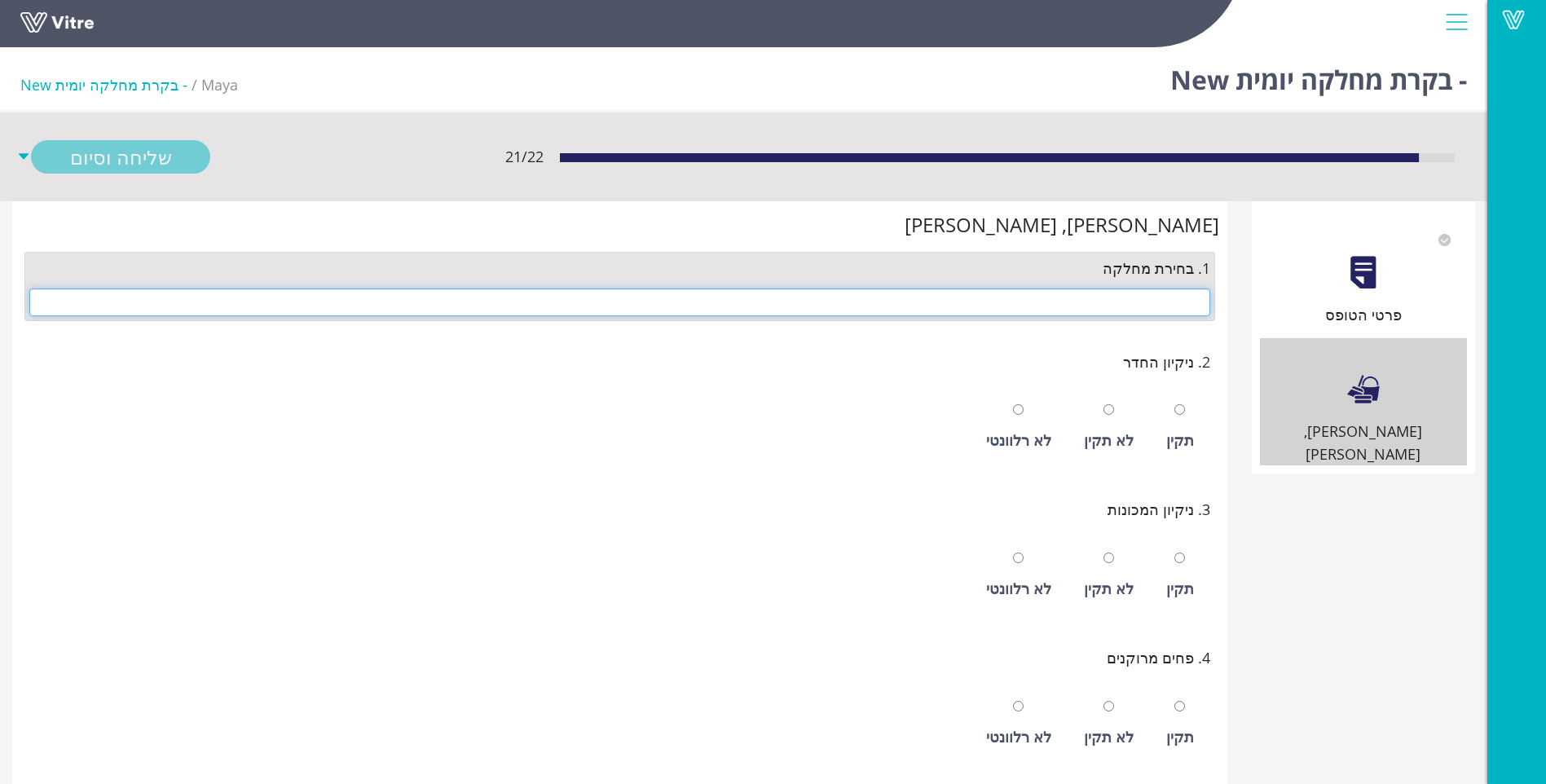
click at [1205, 305] on input "text" at bounding box center [620, 302] width 1181 height 28
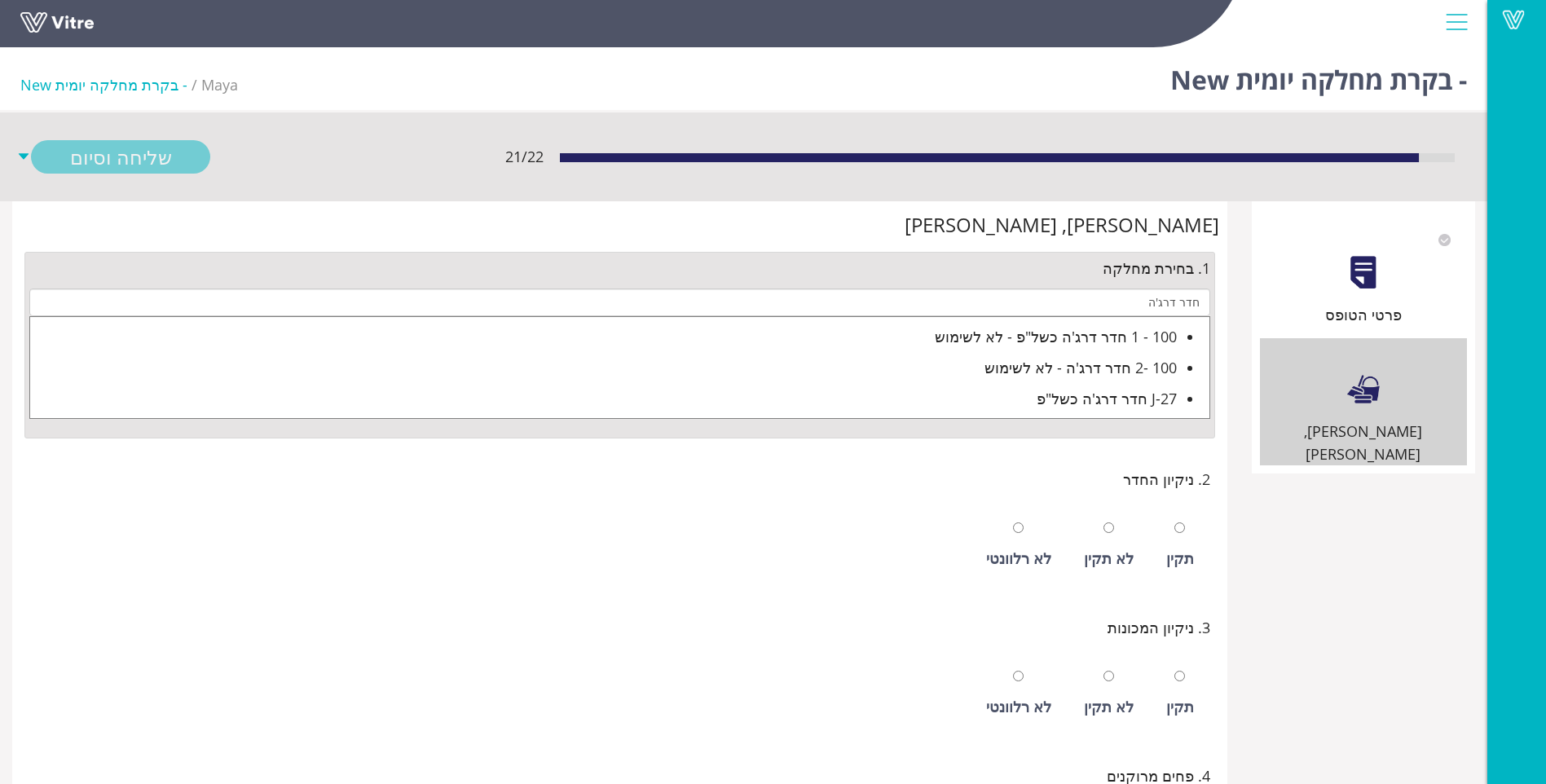
click at [1108, 403] on div "J-27 חדר דרג'ה כשל"פ" at bounding box center [604, 399] width 1147 height 23
type input "J-27 חדר דרג'ה כשל"פ"
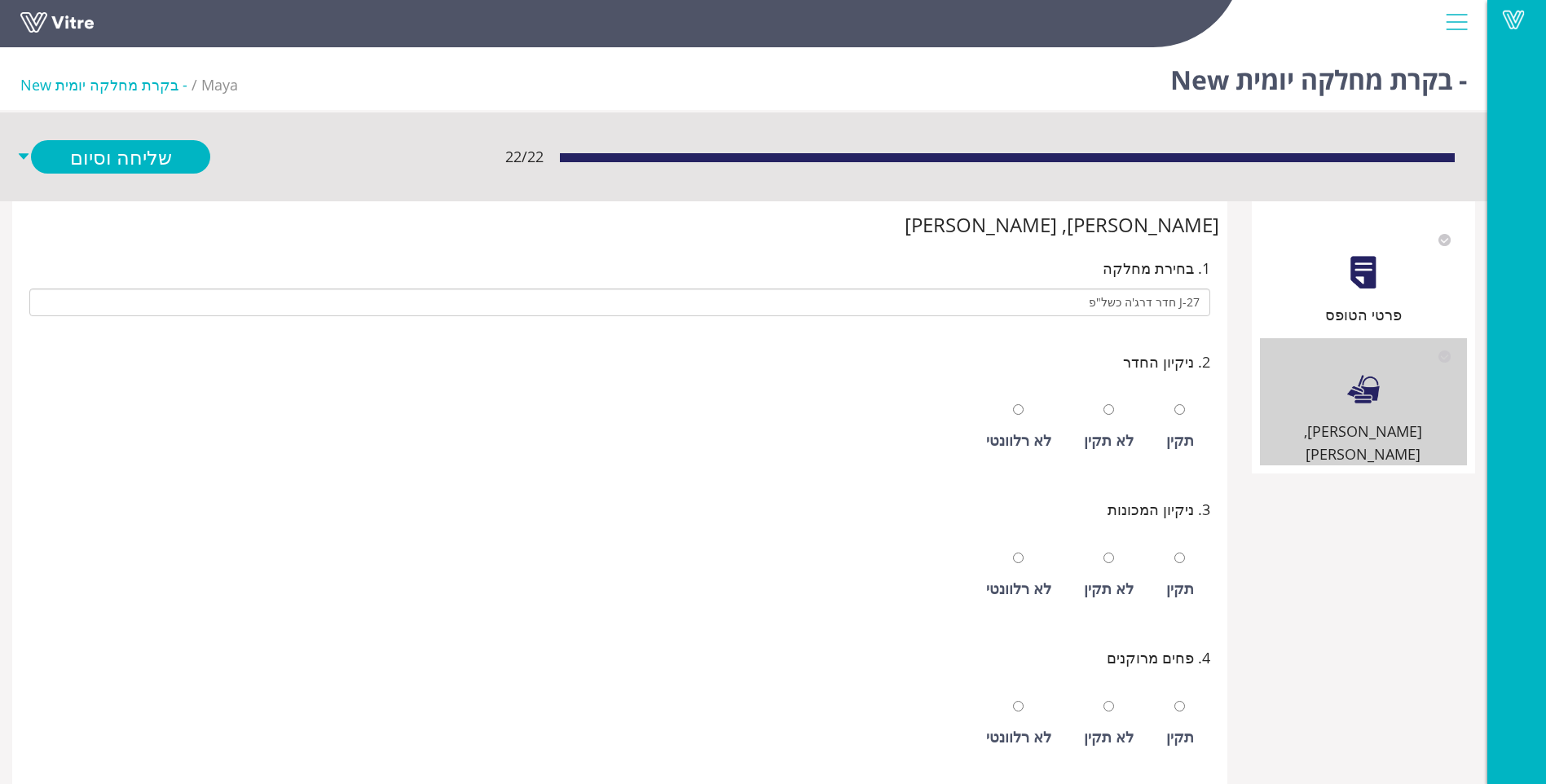
click at [1168, 432] on div "תקין" at bounding box center [1181, 440] width 28 height 23
radio input "true"
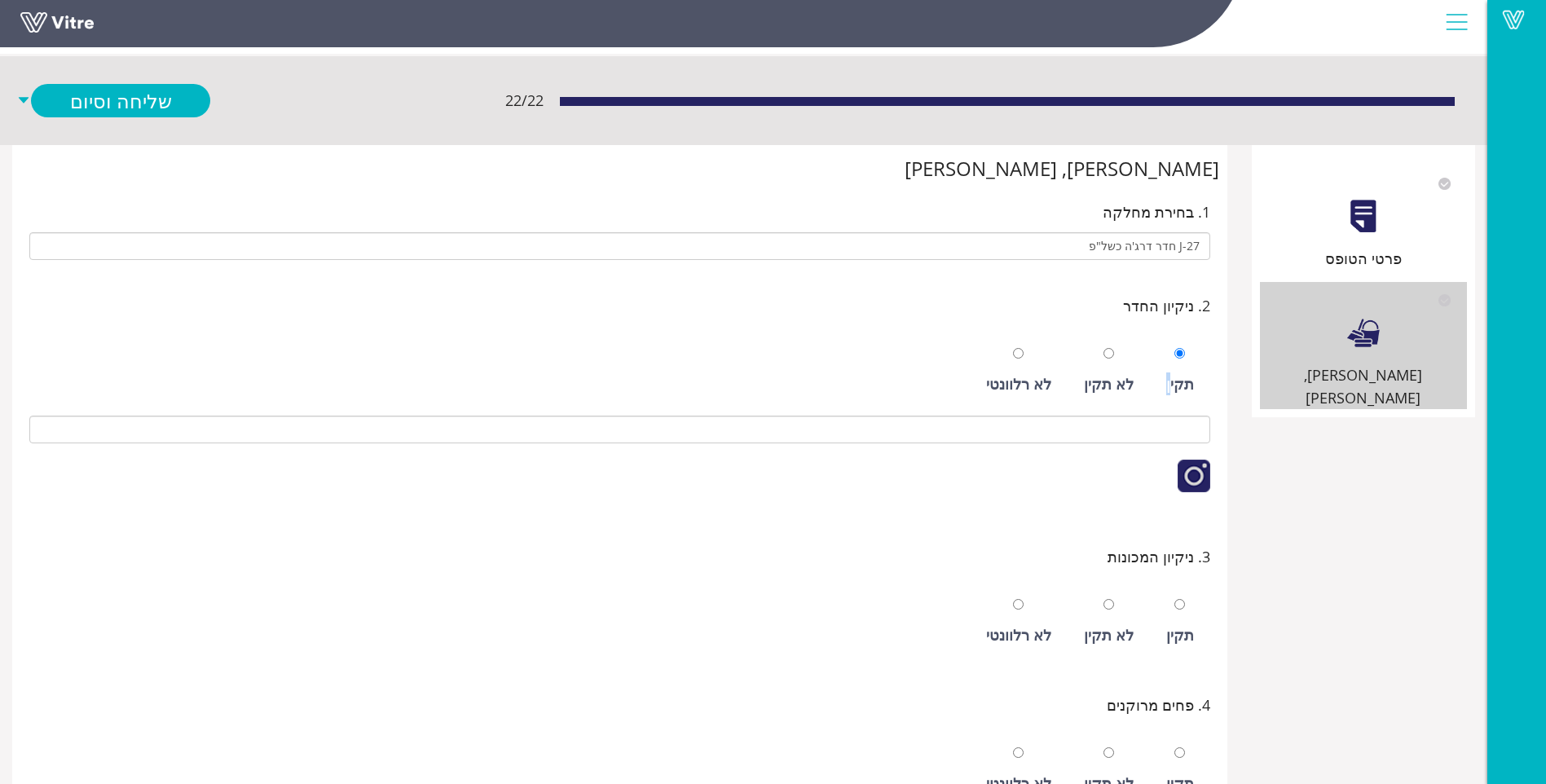
scroll to position [244, 0]
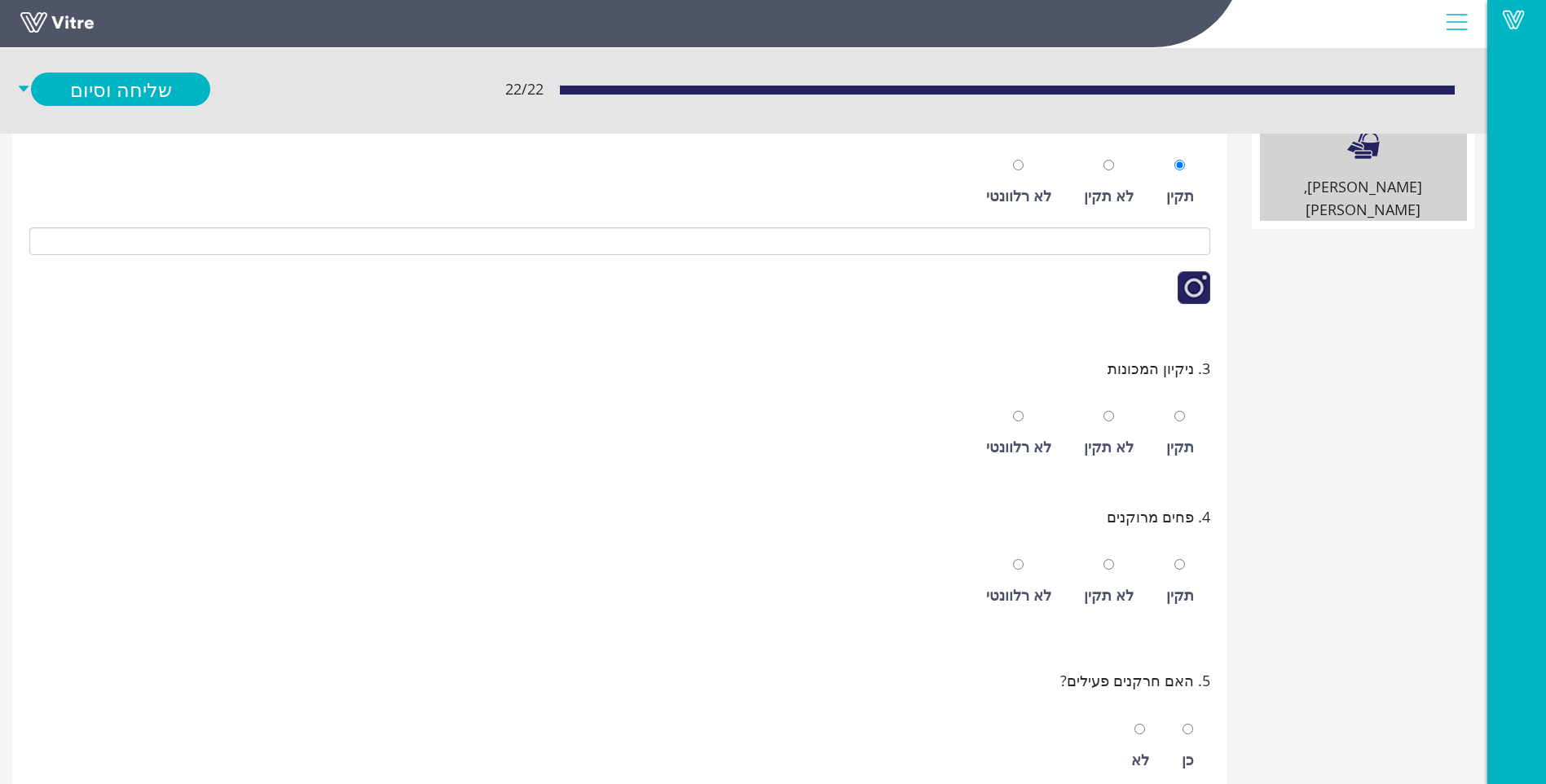
click at [1183, 428] on div "תקין" at bounding box center [1181, 434] width 44 height 75
radio input "true"
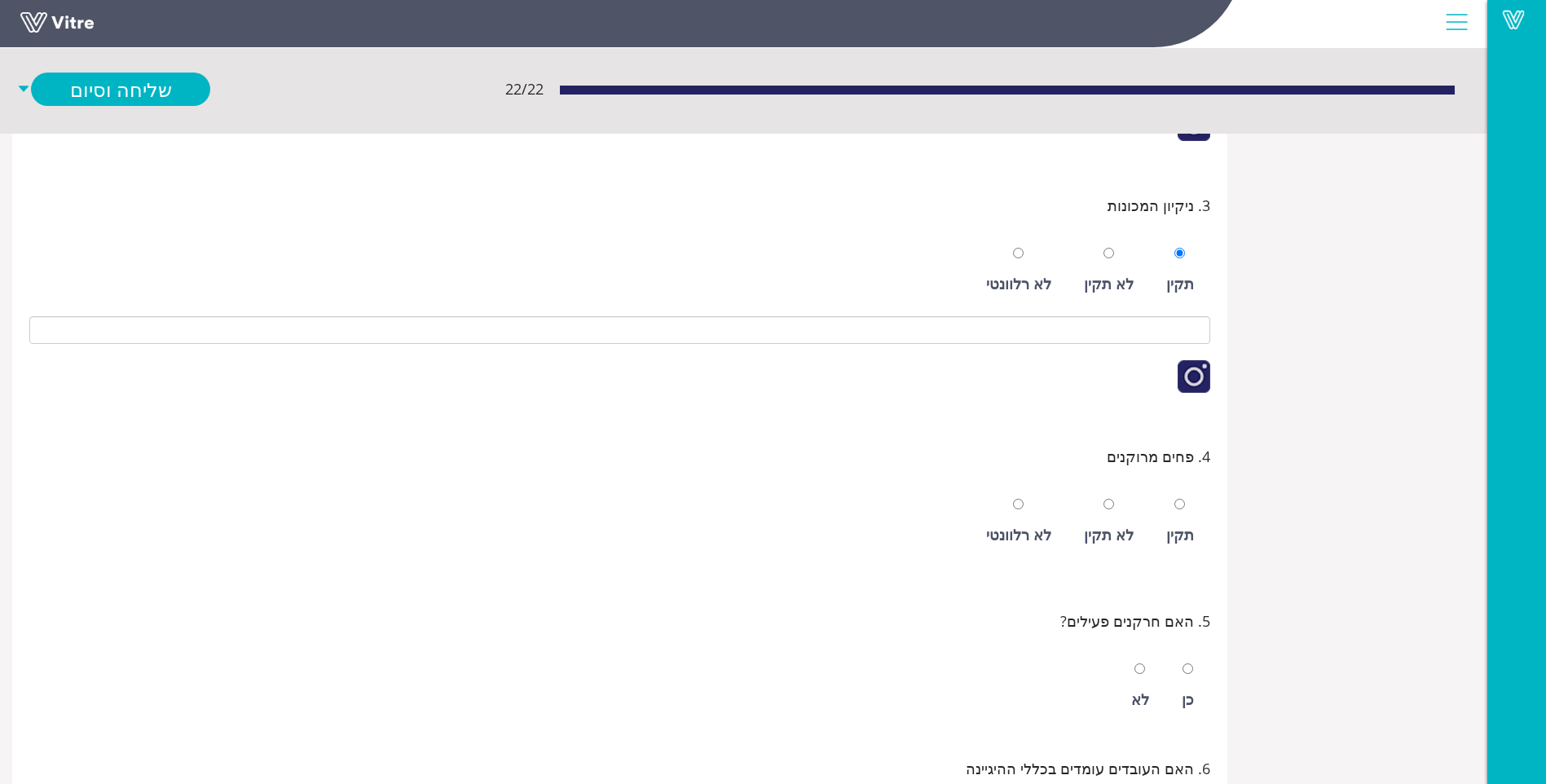
click at [1176, 529] on div "תקין" at bounding box center [1181, 535] width 28 height 23
radio input "true"
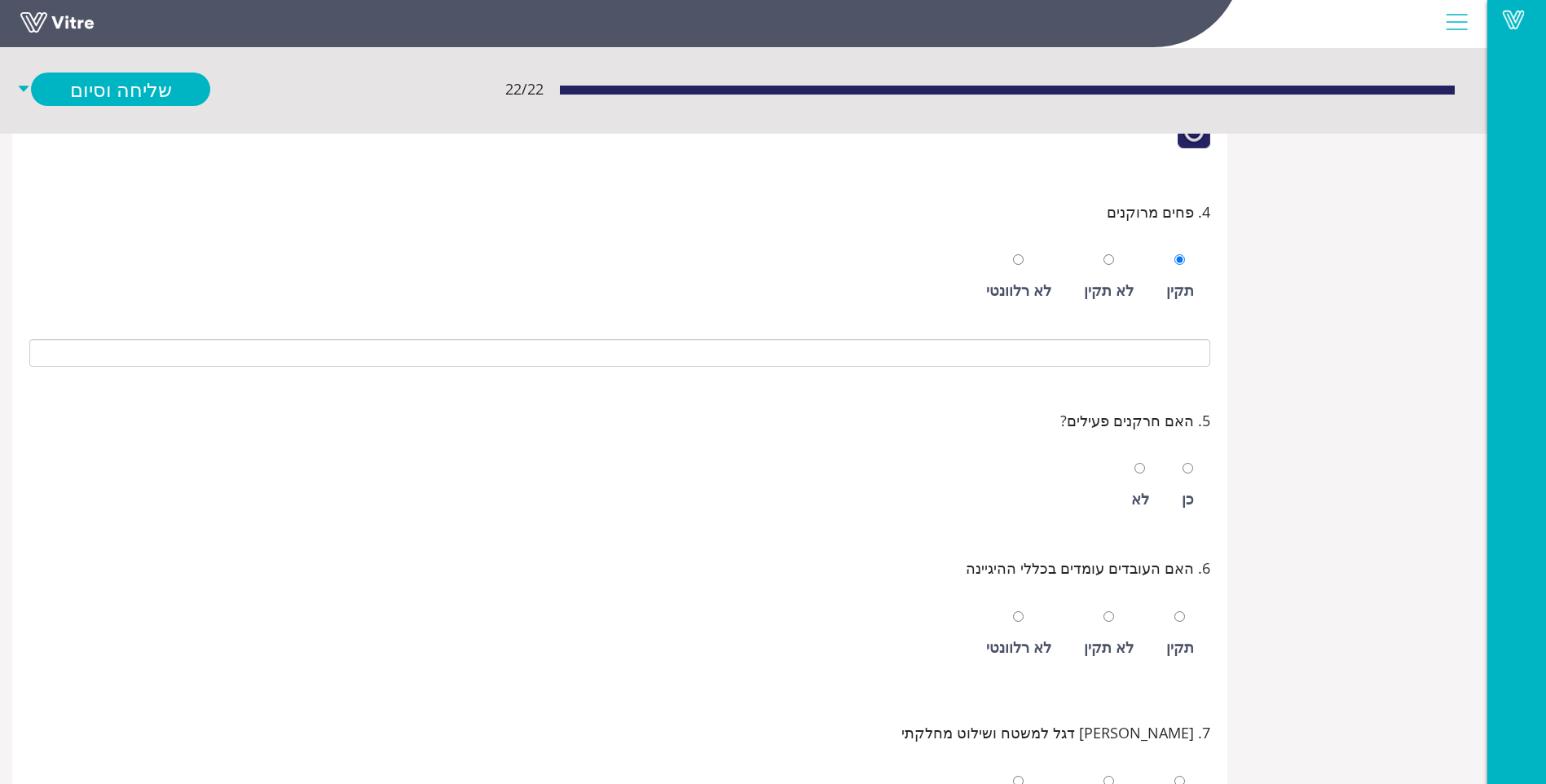
click at [1189, 497] on div "כן" at bounding box center [1188, 499] width 12 height 23
radio input "true"
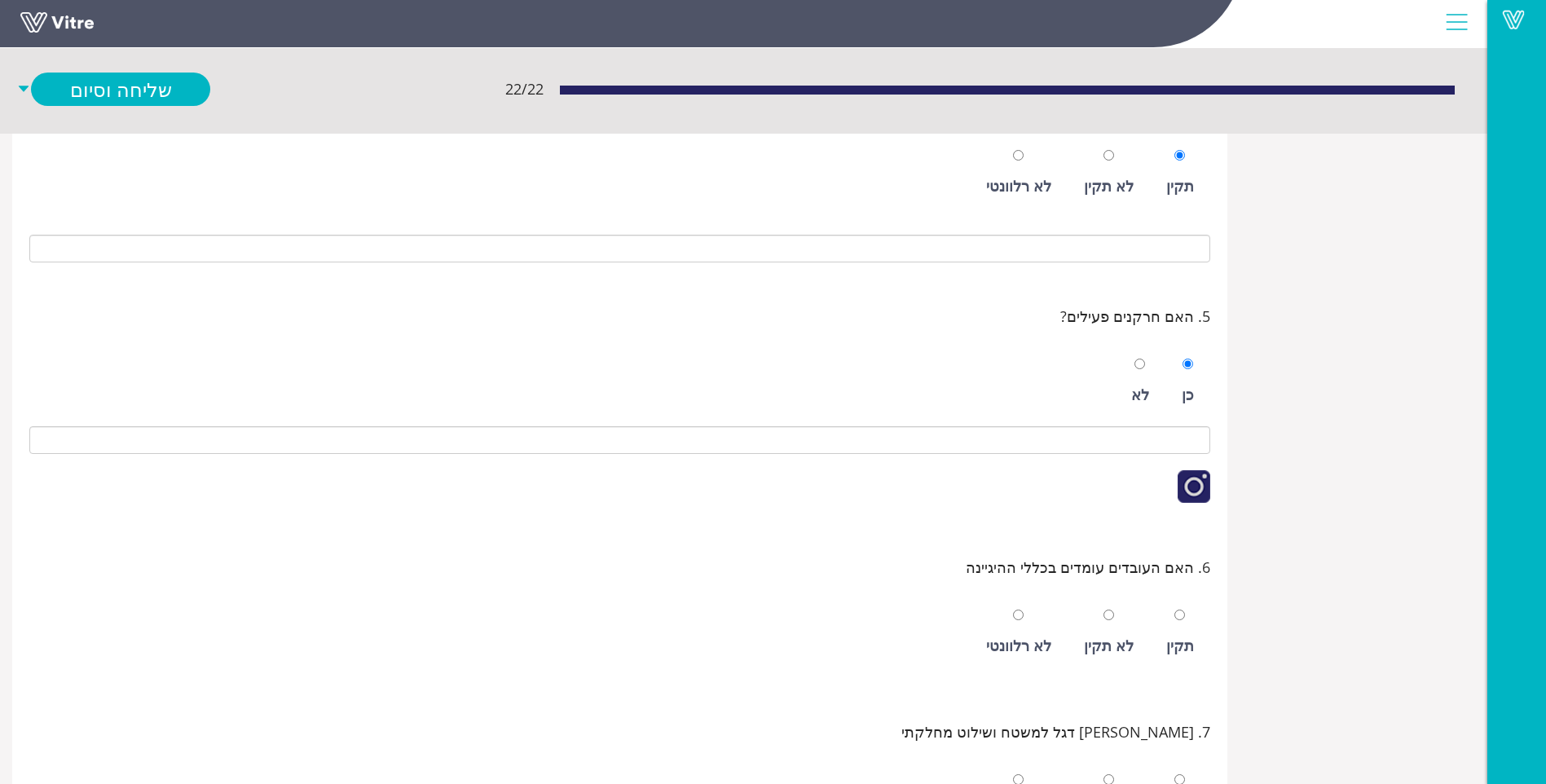
scroll to position [896, 0]
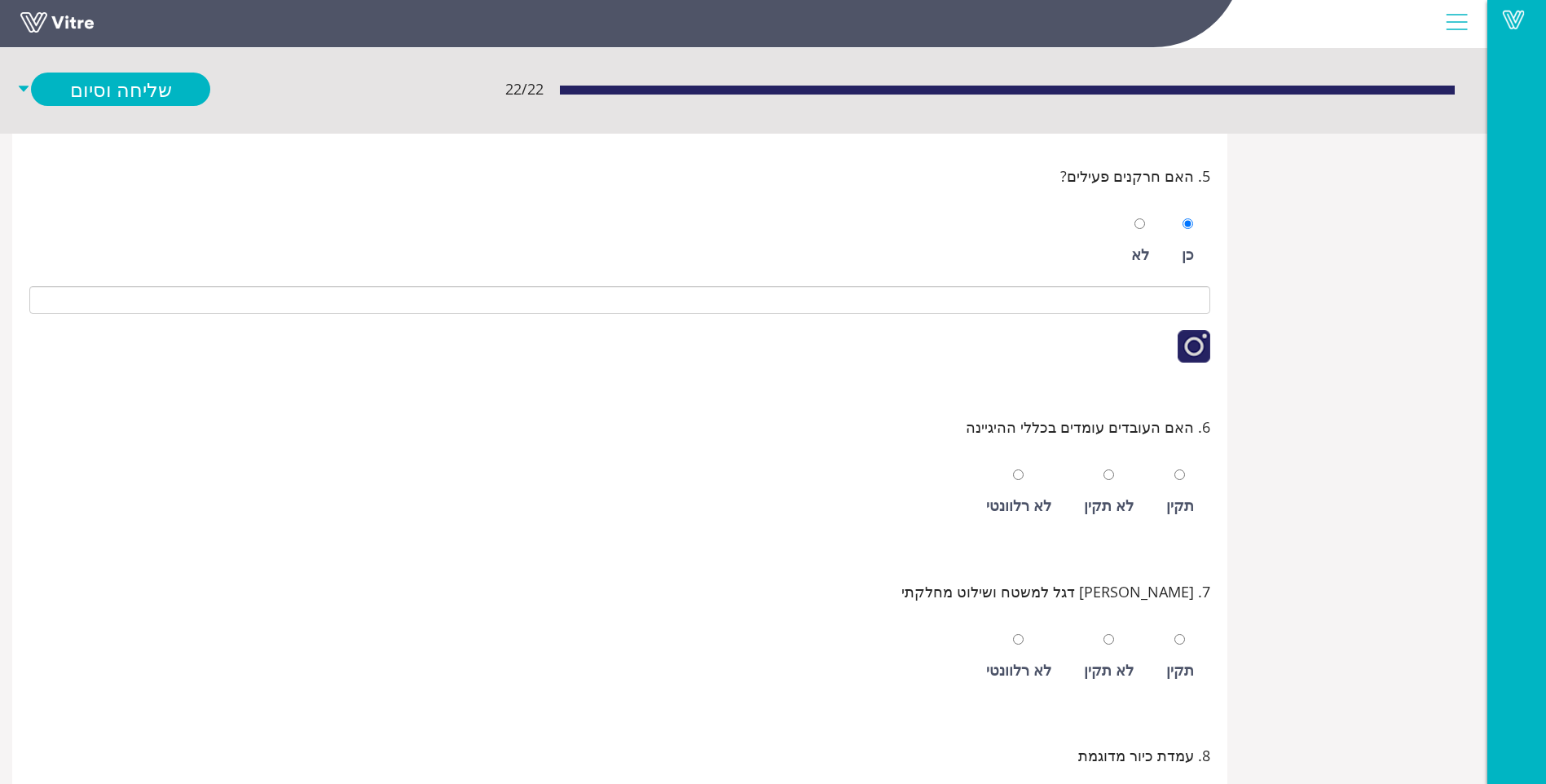
click at [1189, 497] on div "תקין" at bounding box center [1181, 505] width 28 height 23
radio input "true"
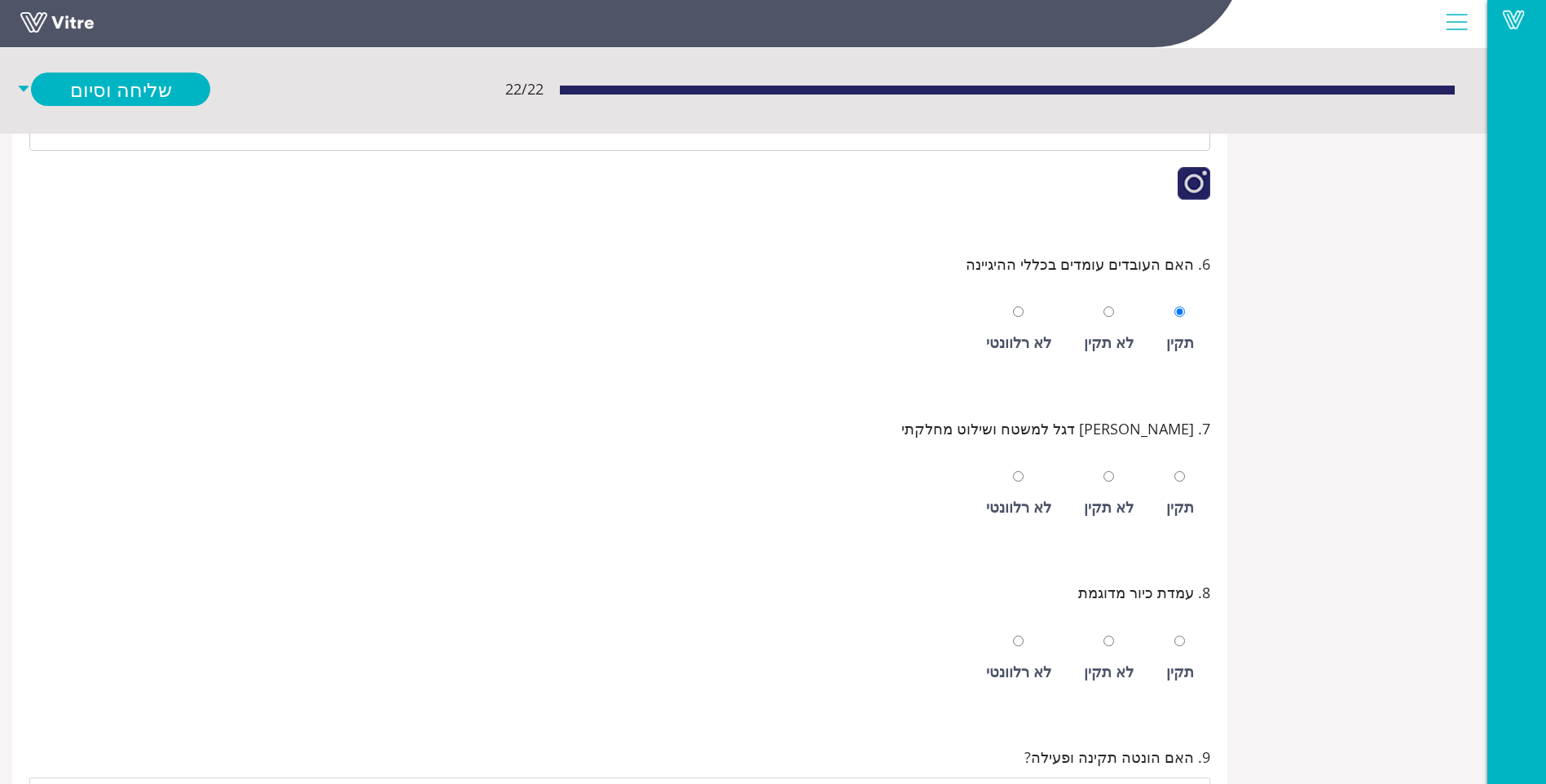
click at [1189, 497] on div "תקין" at bounding box center [1181, 507] width 28 height 23
radio input "true"
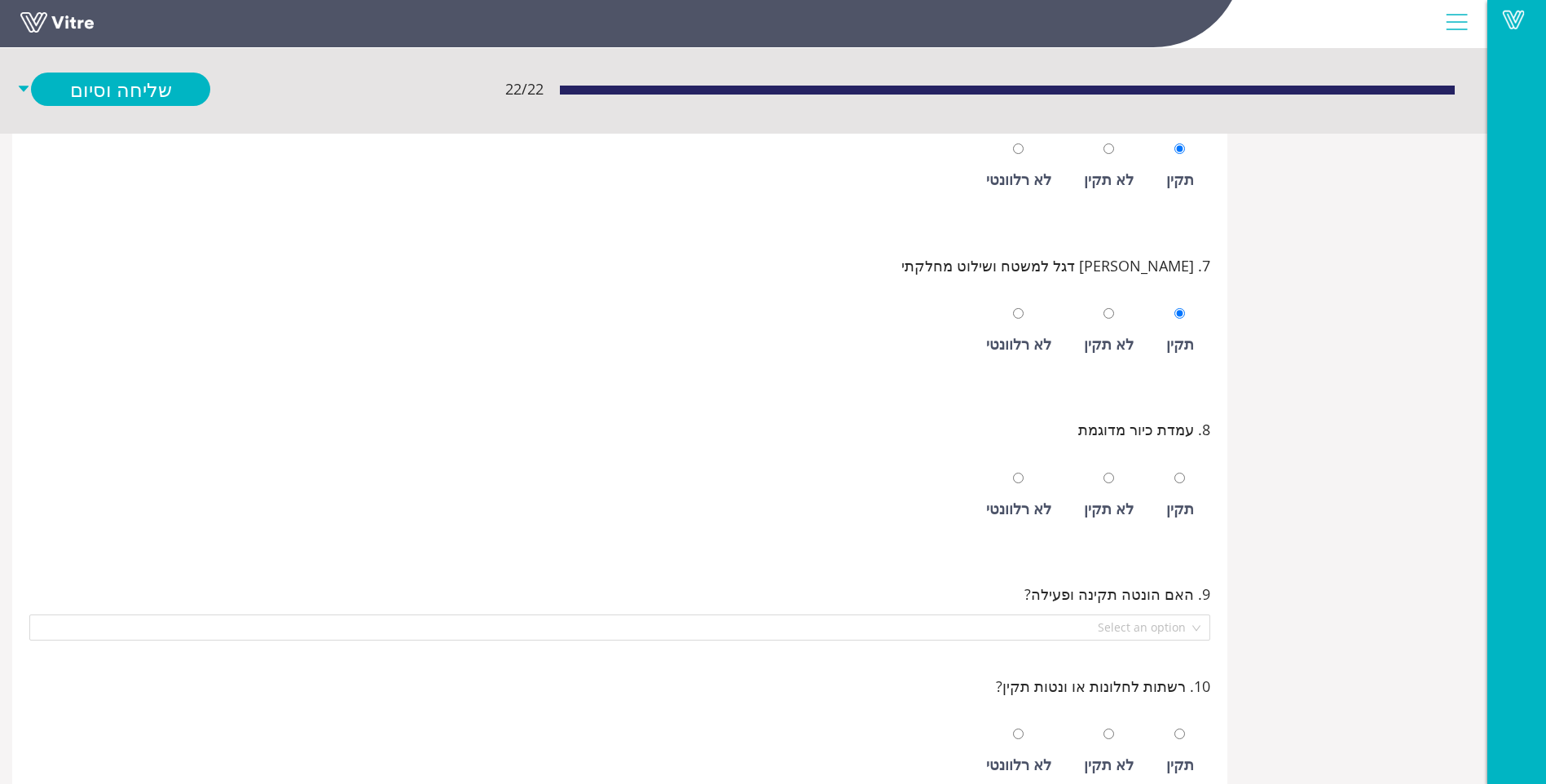
click at [1189, 497] on div "תקין" at bounding box center [1181, 509] width 28 height 23
radio input "true"
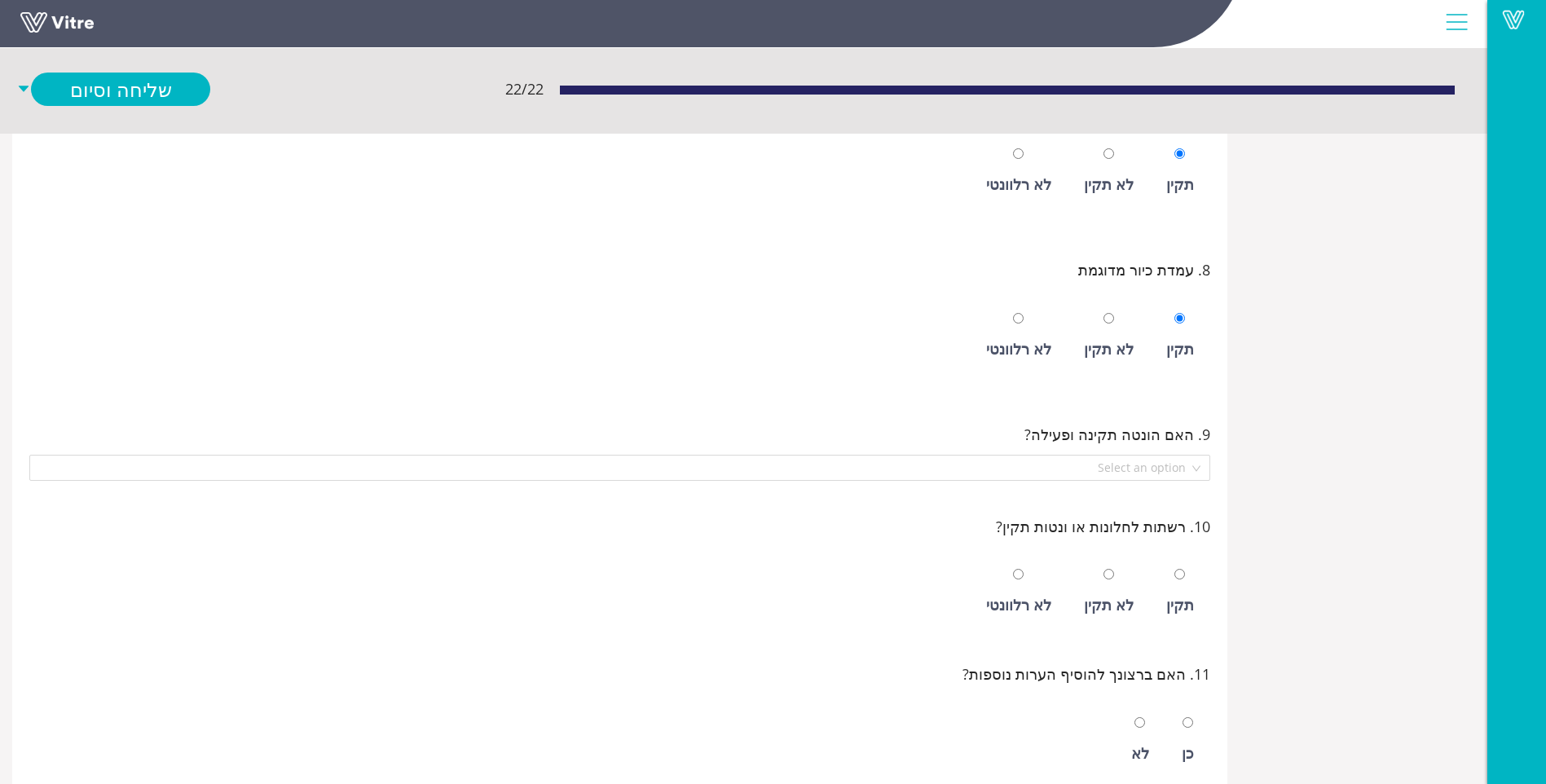
scroll to position [1385, 0]
click at [1189, 497] on div "10. רשתות לחלונות או ונטות תקין? תקין לא תקין לא רלוונטי" at bounding box center [620, 569] width 1199 height 148
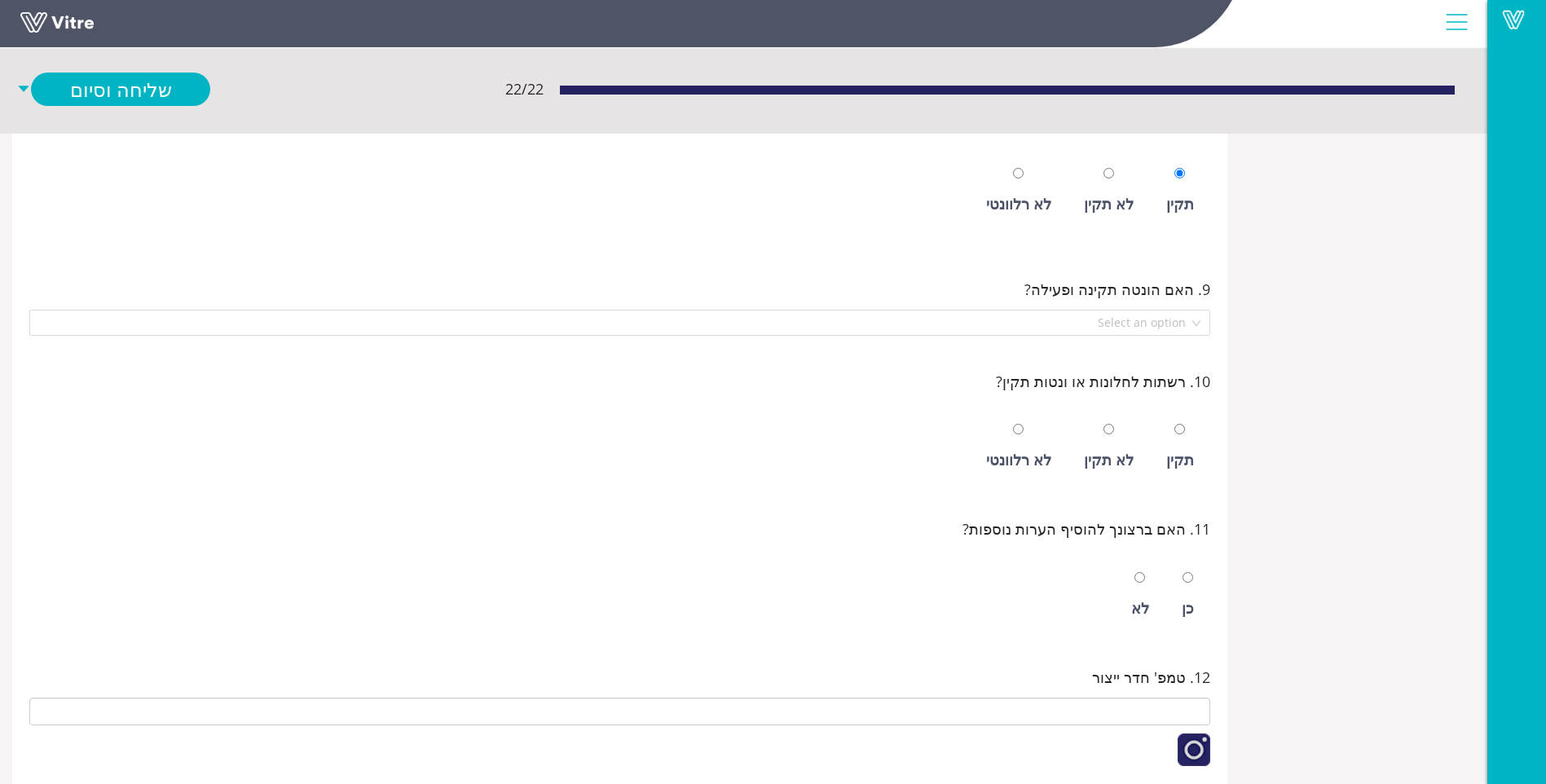
scroll to position [1548, 0]
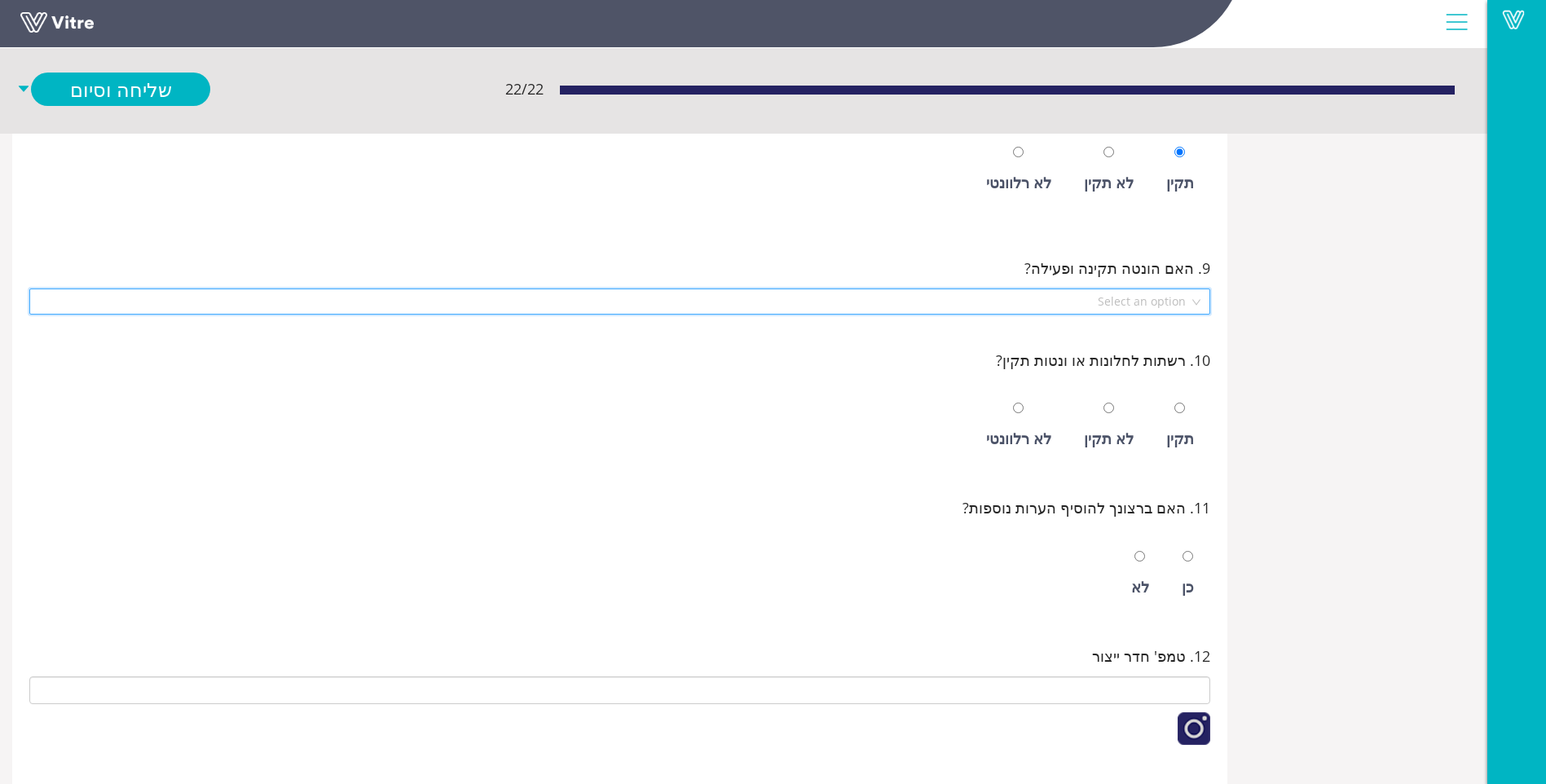
click at [1095, 297] on input "search" at bounding box center [614, 301] width 1150 height 25
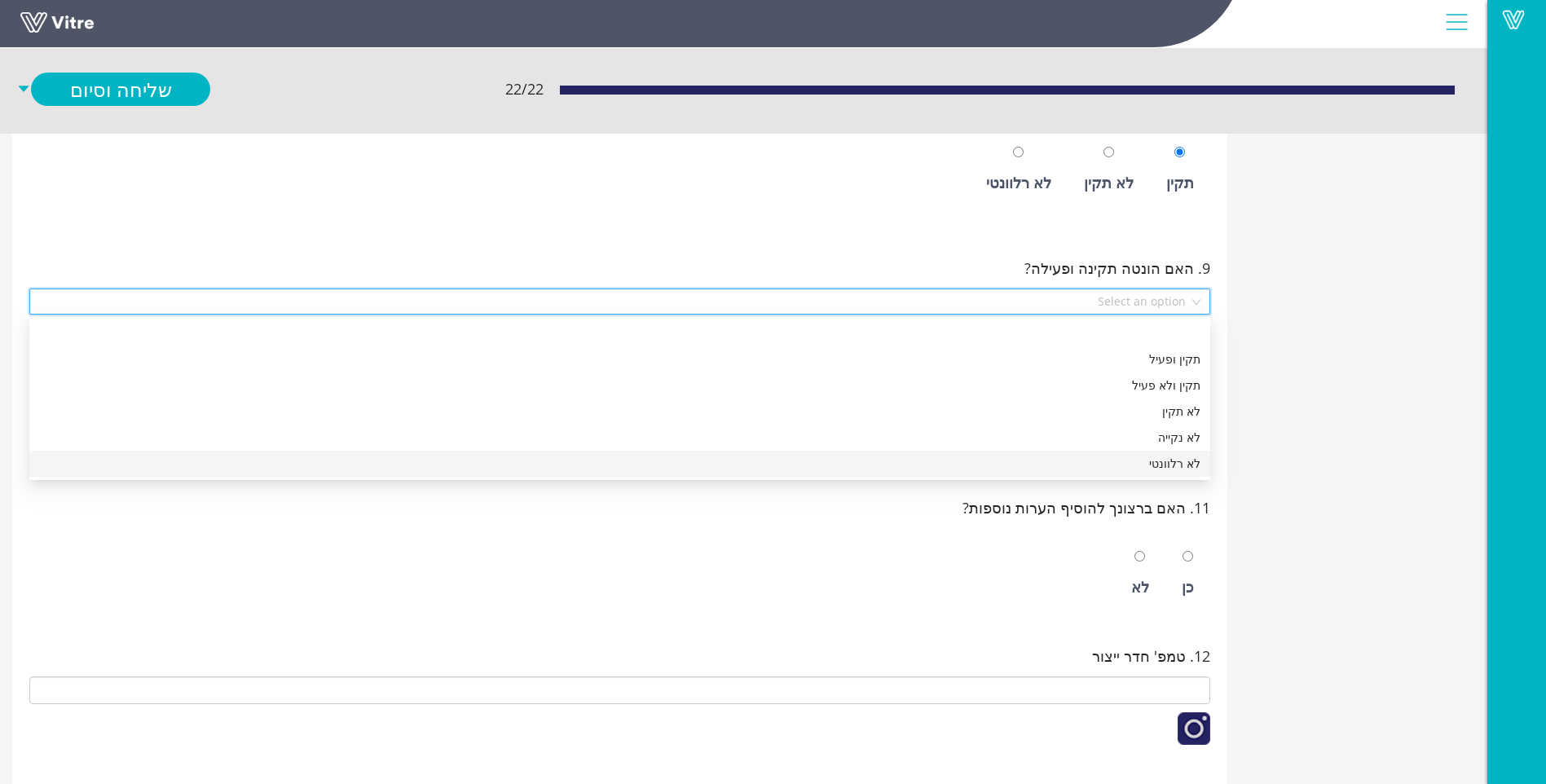
click at [1121, 471] on div "לא רלוונטי" at bounding box center [620, 464] width 1181 height 26
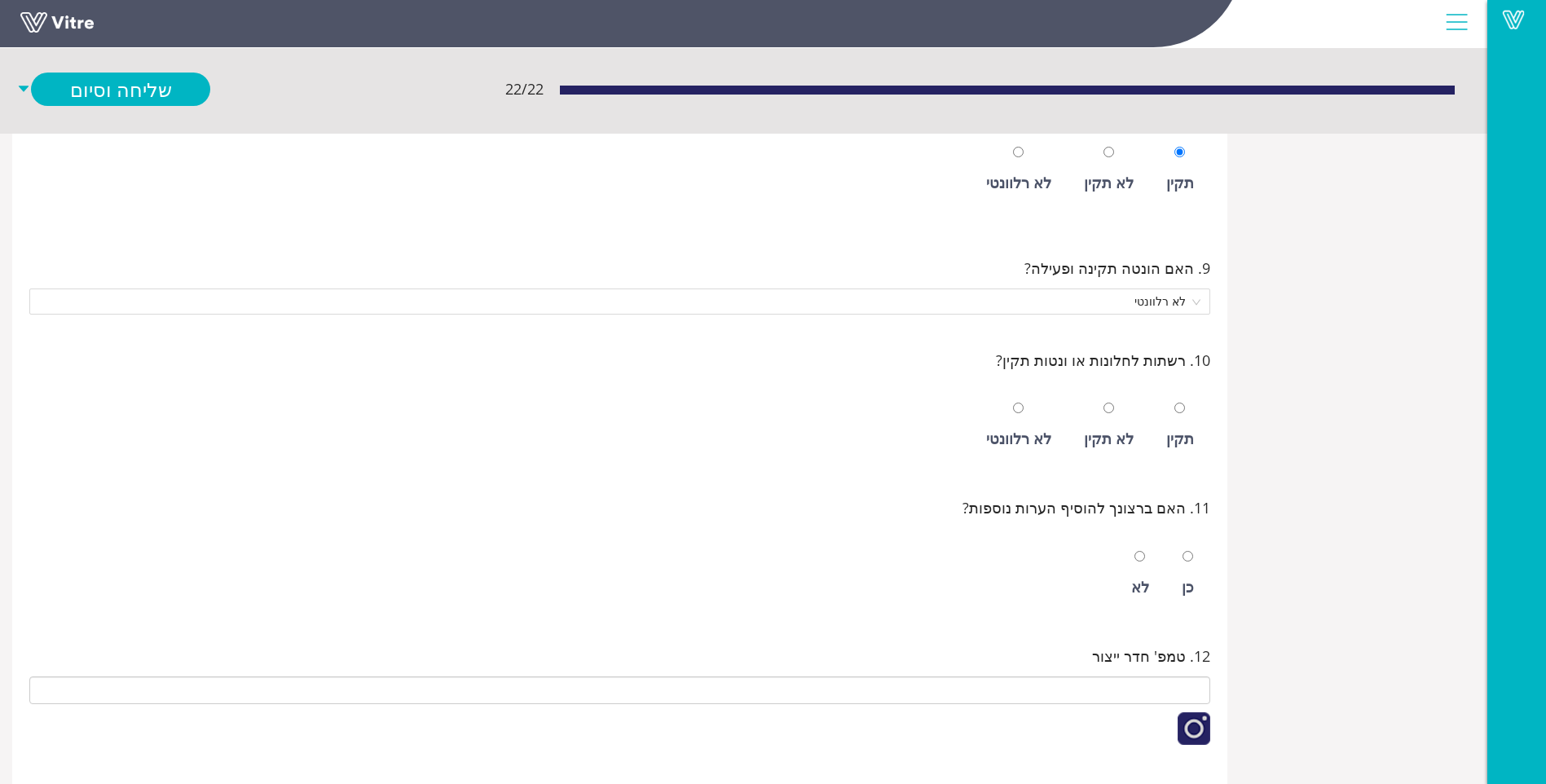
click at [1172, 435] on div "תקין" at bounding box center [1181, 438] width 28 height 23
radio input "true"
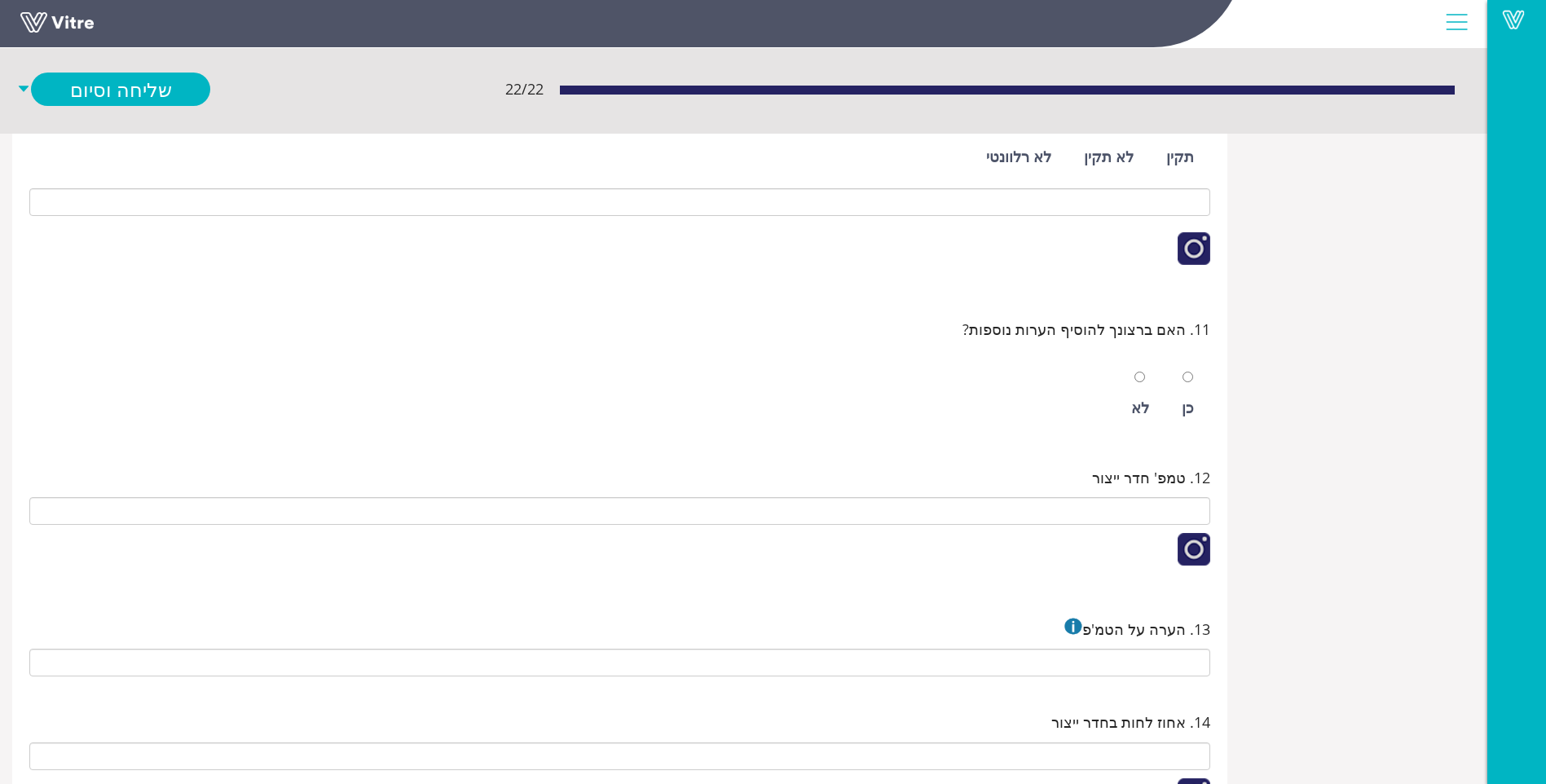
scroll to position [1793, 0]
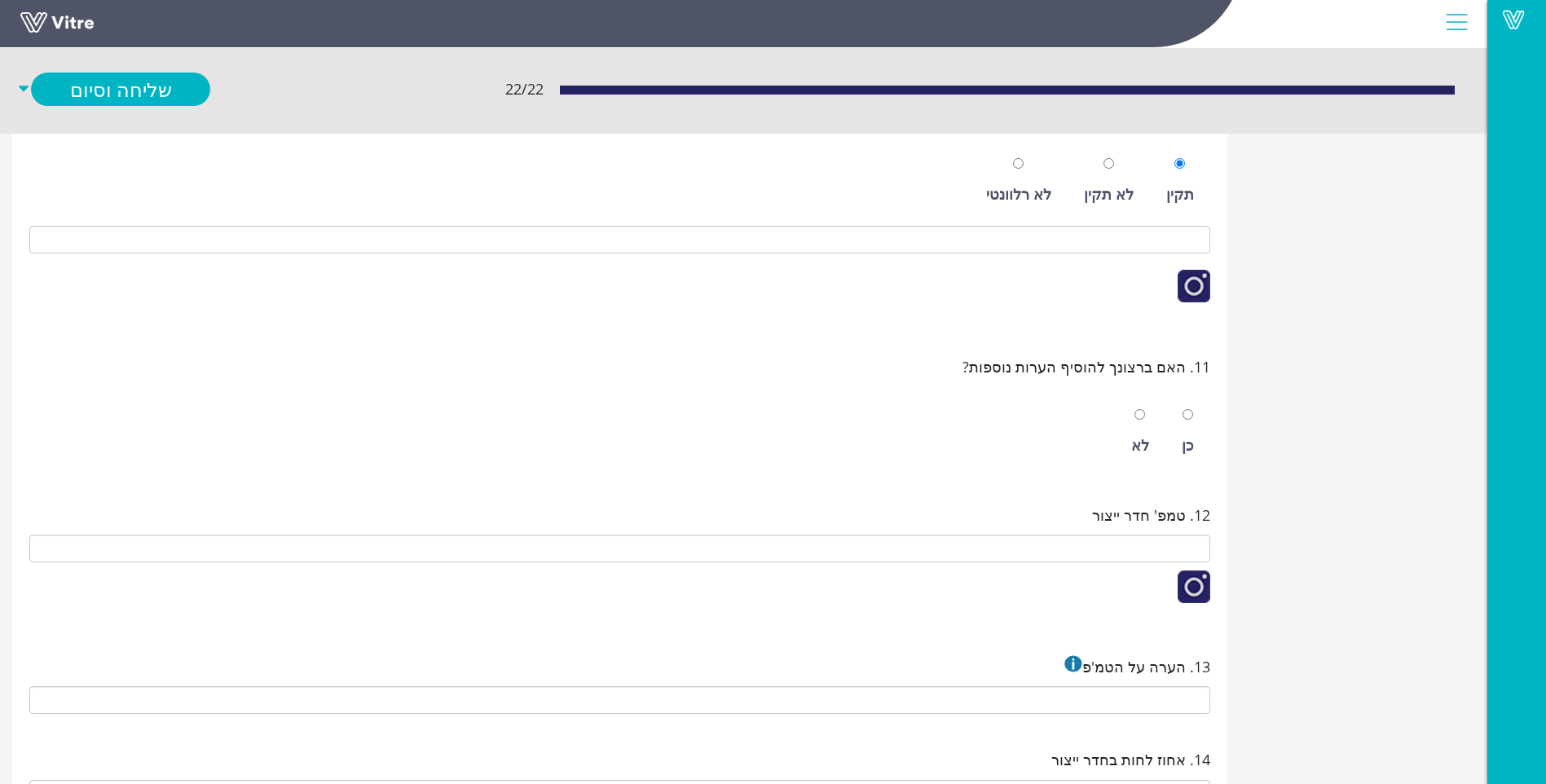
click at [1148, 413] on div "לא" at bounding box center [1140, 433] width 34 height 75
radio input "true"
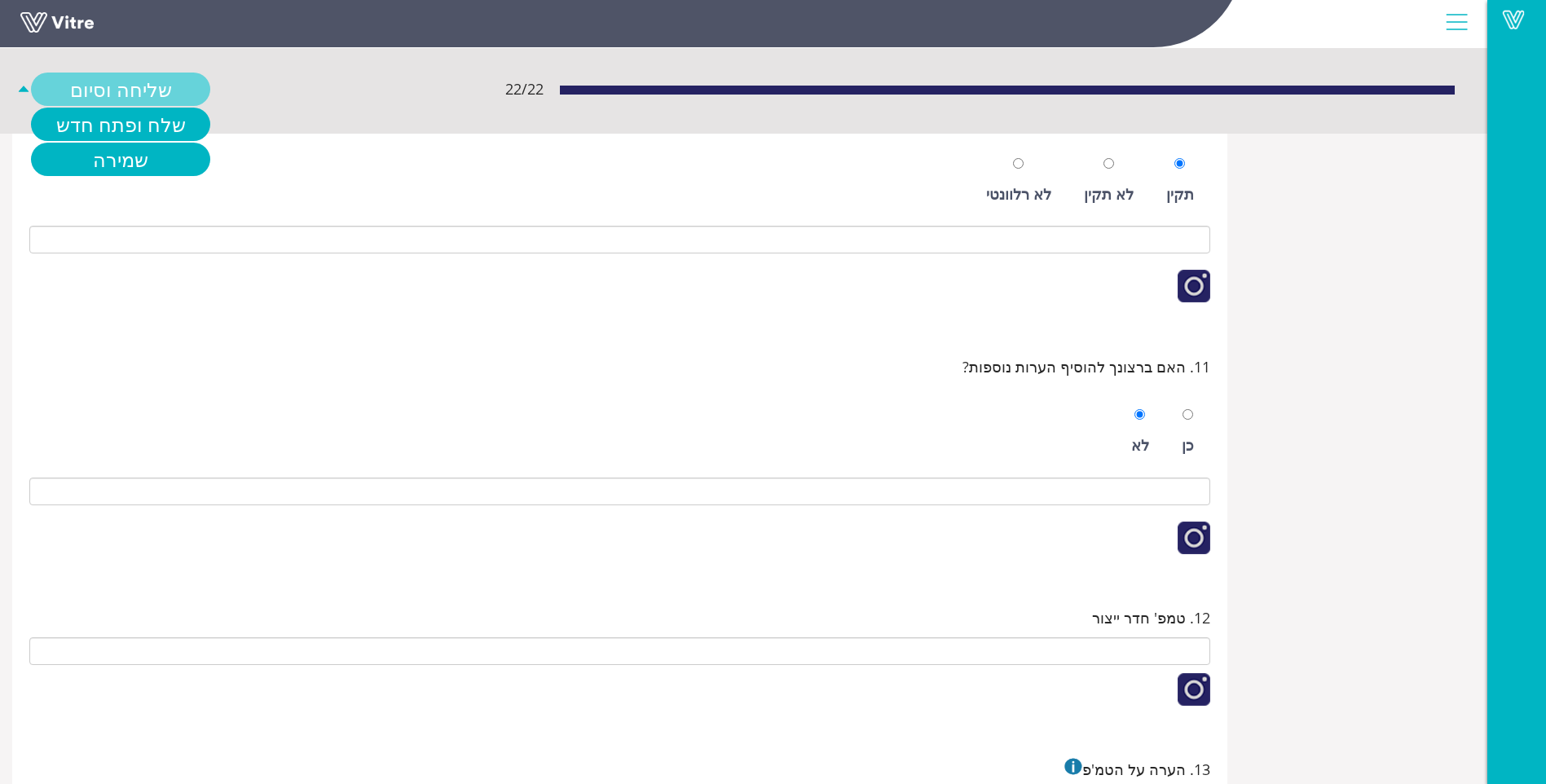
click at [175, 93] on link "שליחה וסיום" at bounding box center [120, 89] width 179 height 34
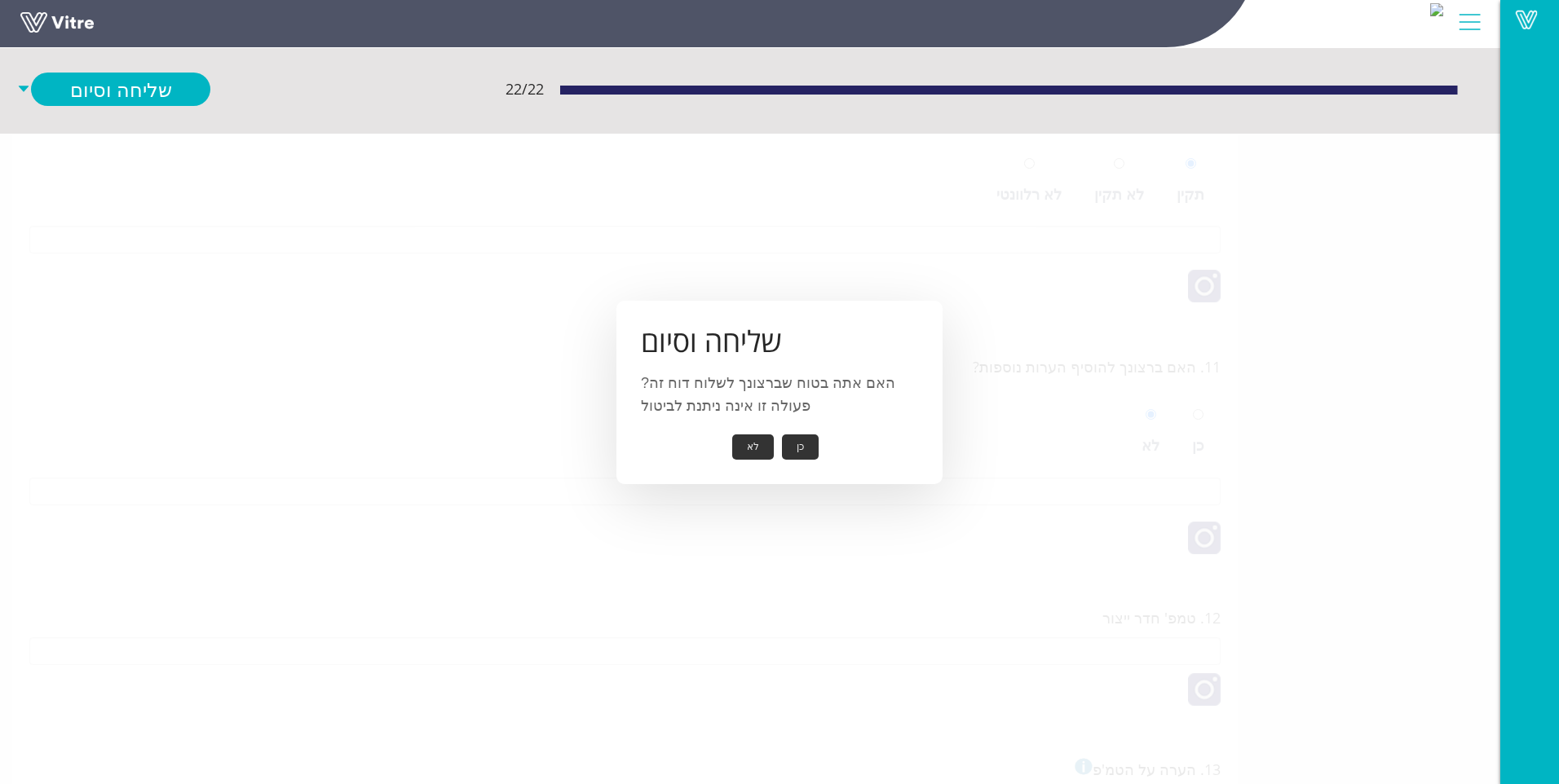
click at [752, 448] on button "לא" at bounding box center [752, 446] width 42 height 25
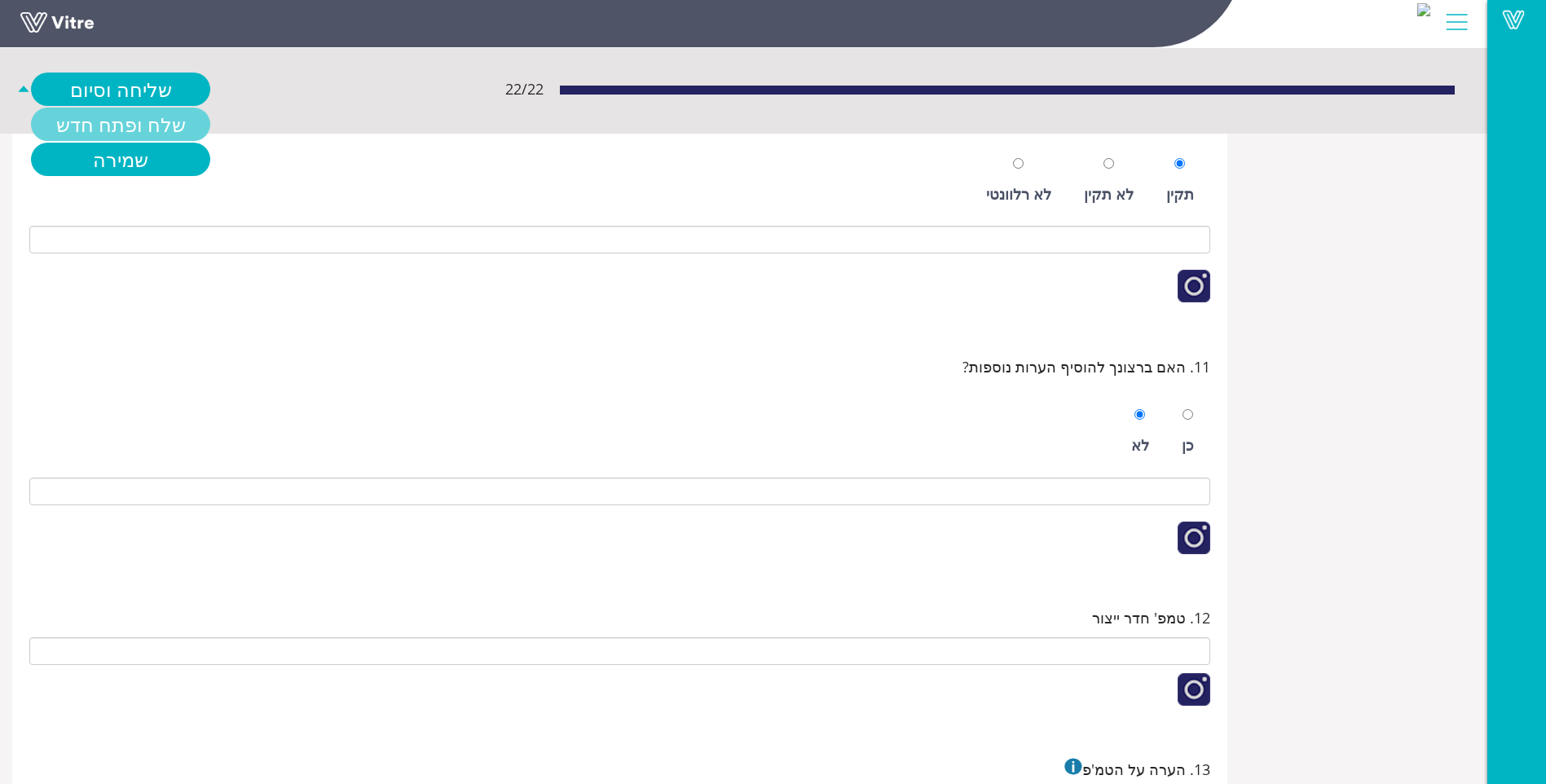
click at [121, 134] on link "שלח ופתח חדש" at bounding box center [120, 124] width 179 height 34
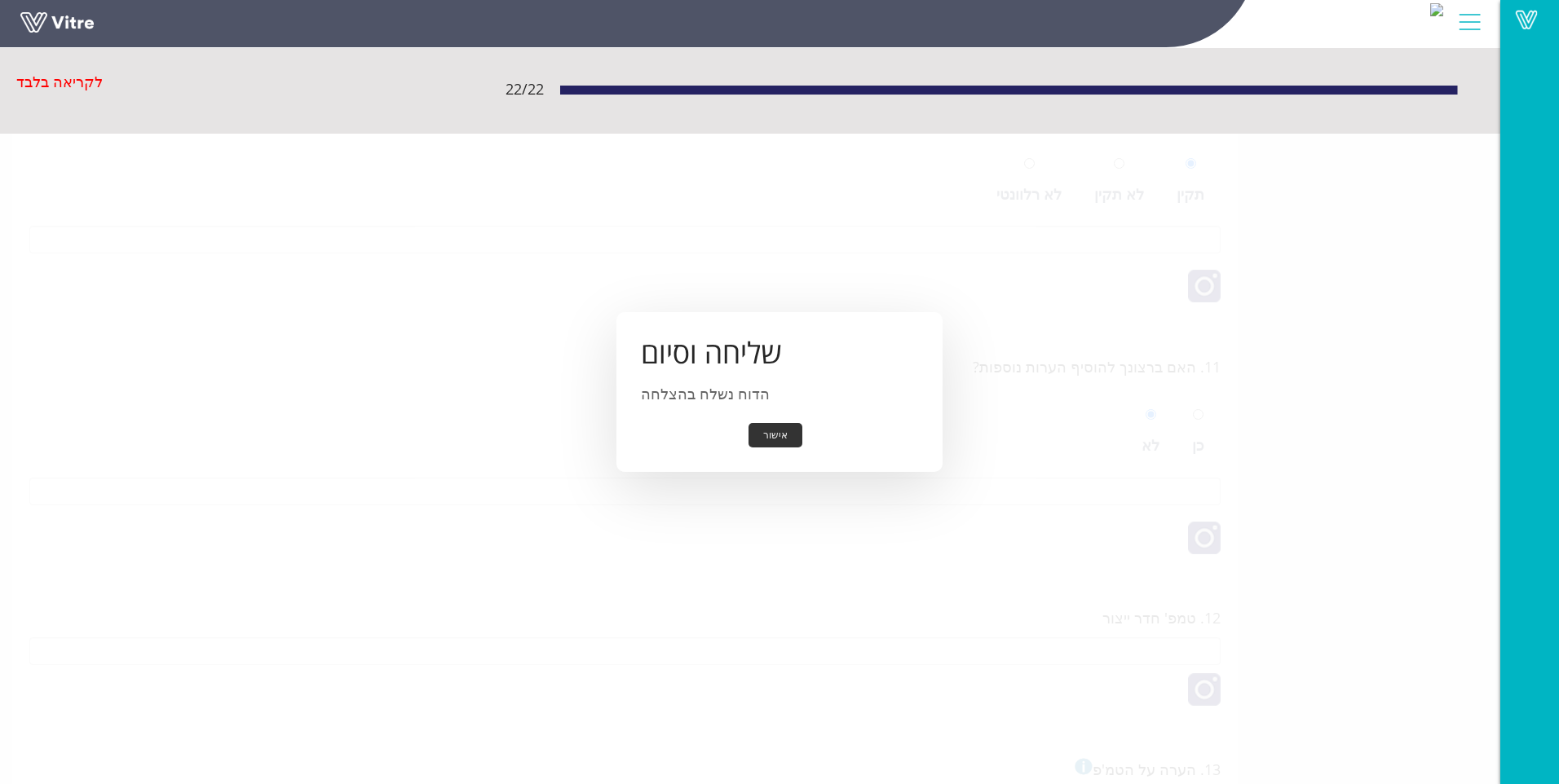
click at [786, 432] on button "אישור" at bounding box center [775, 435] width 54 height 25
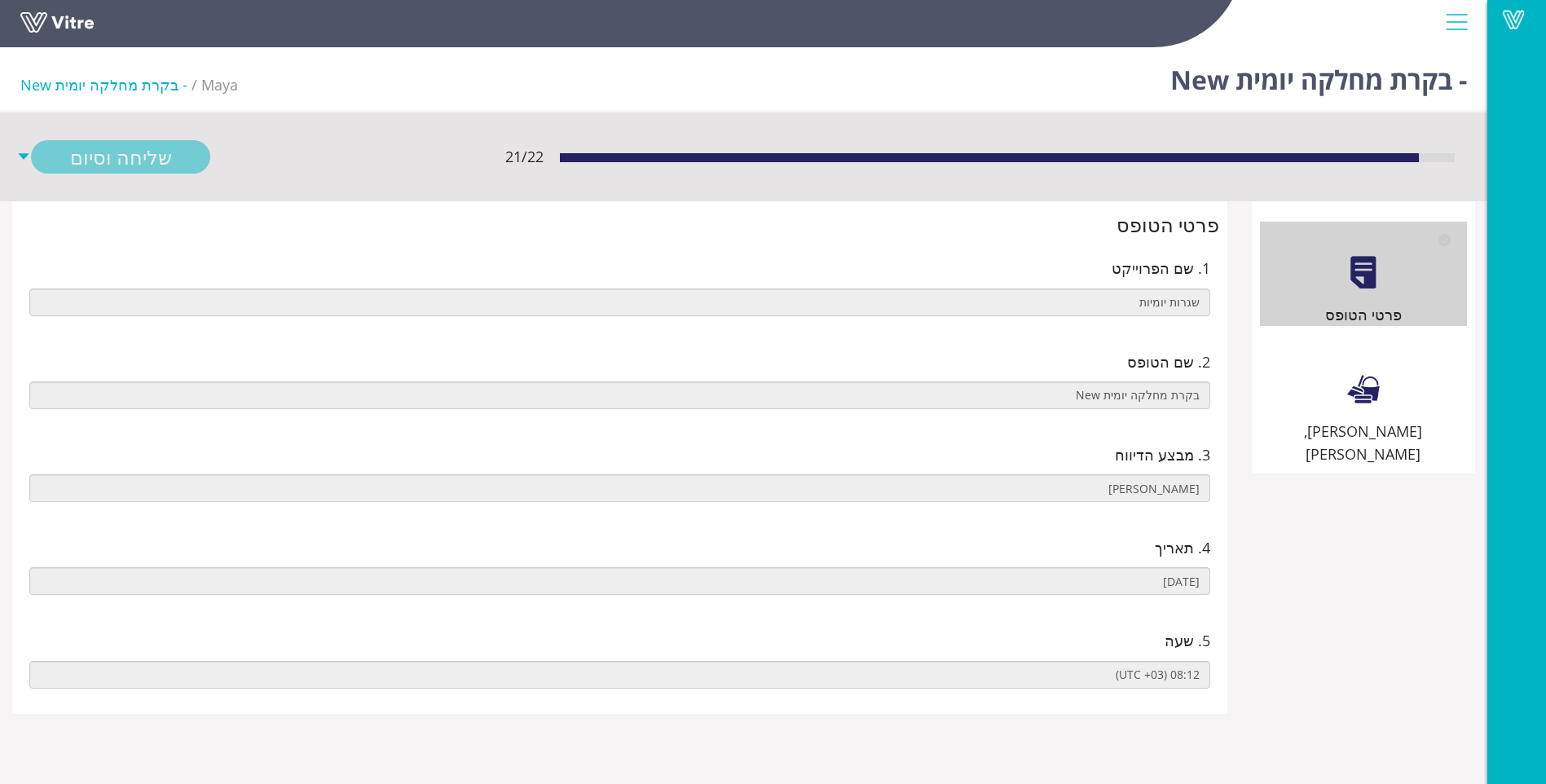
drag, startPoint x: 1334, startPoint y: 365, endPoint x: 1322, endPoint y: 362, distance: 12.4
click at [1333, 365] on div "[PERSON_NAME], [PERSON_NAME]" at bounding box center [1363, 402] width 207 height 128
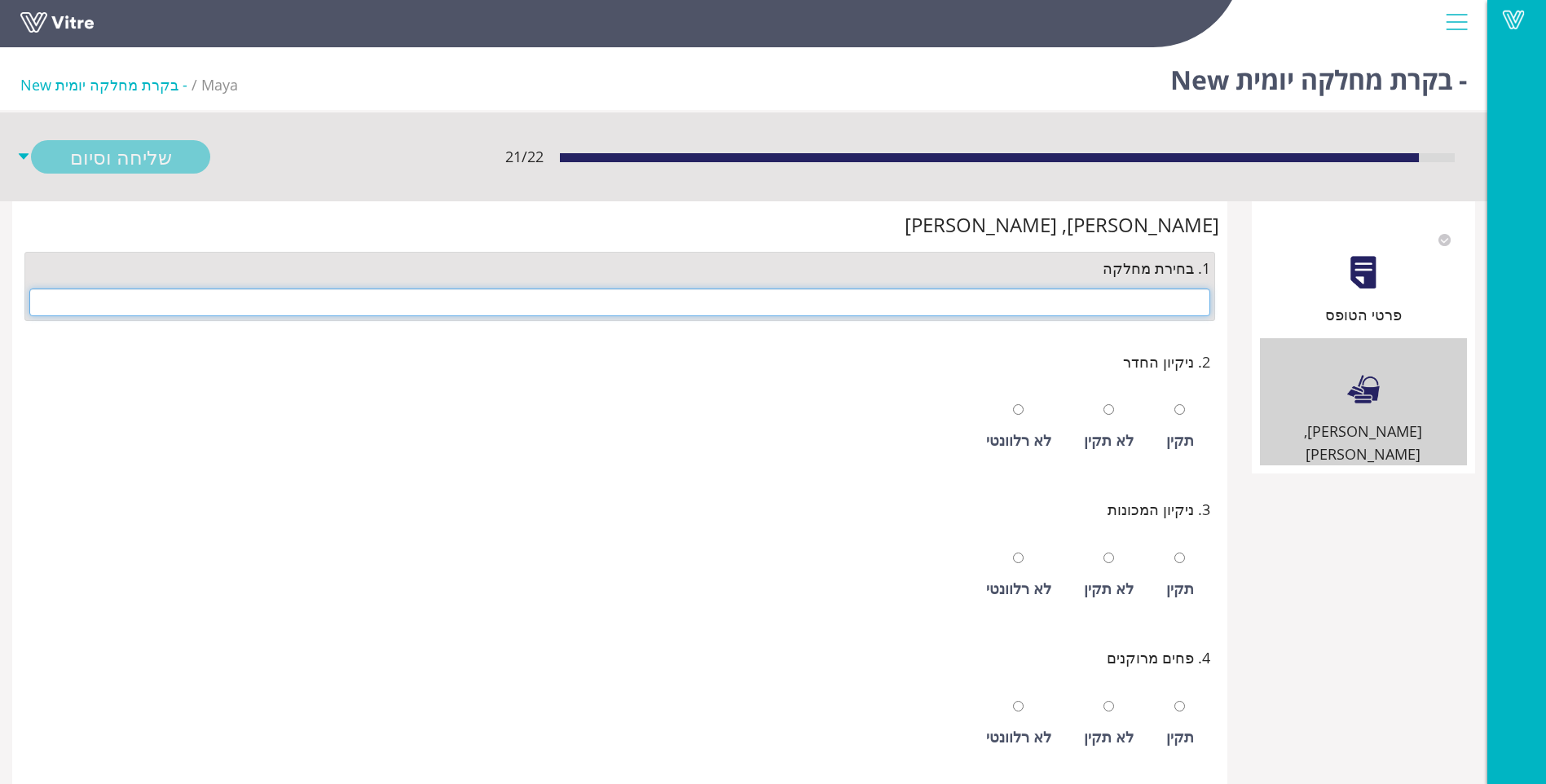
click at [1156, 310] on input "text" at bounding box center [620, 302] width 1181 height 28
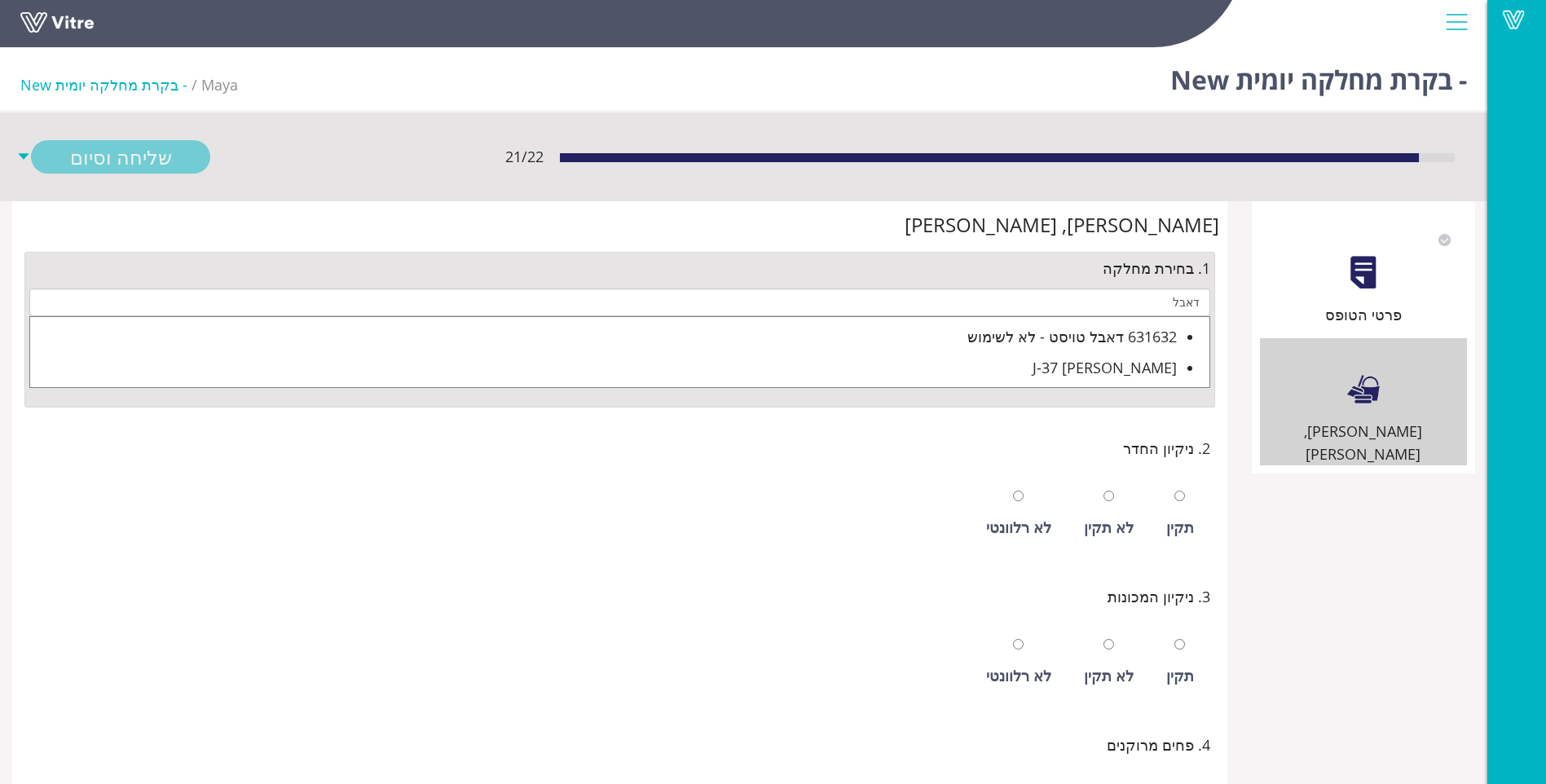
click at [1146, 360] on div "J-37 [PERSON_NAME]" at bounding box center [604, 368] width 1147 height 23
type input "J-37 [PERSON_NAME]"
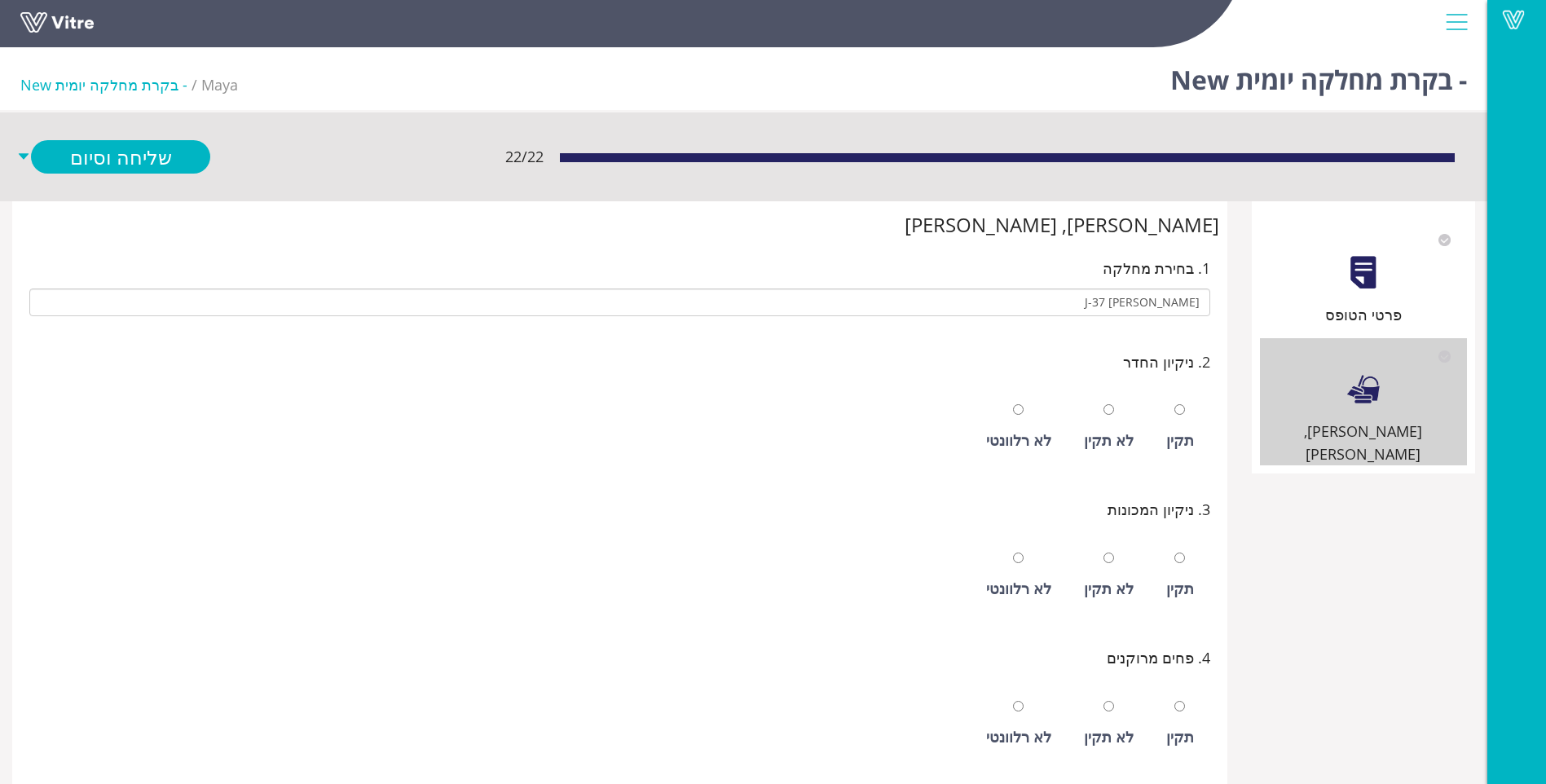
click at [1186, 428] on div "תקין" at bounding box center [1181, 428] width 44 height 75
radio input "true"
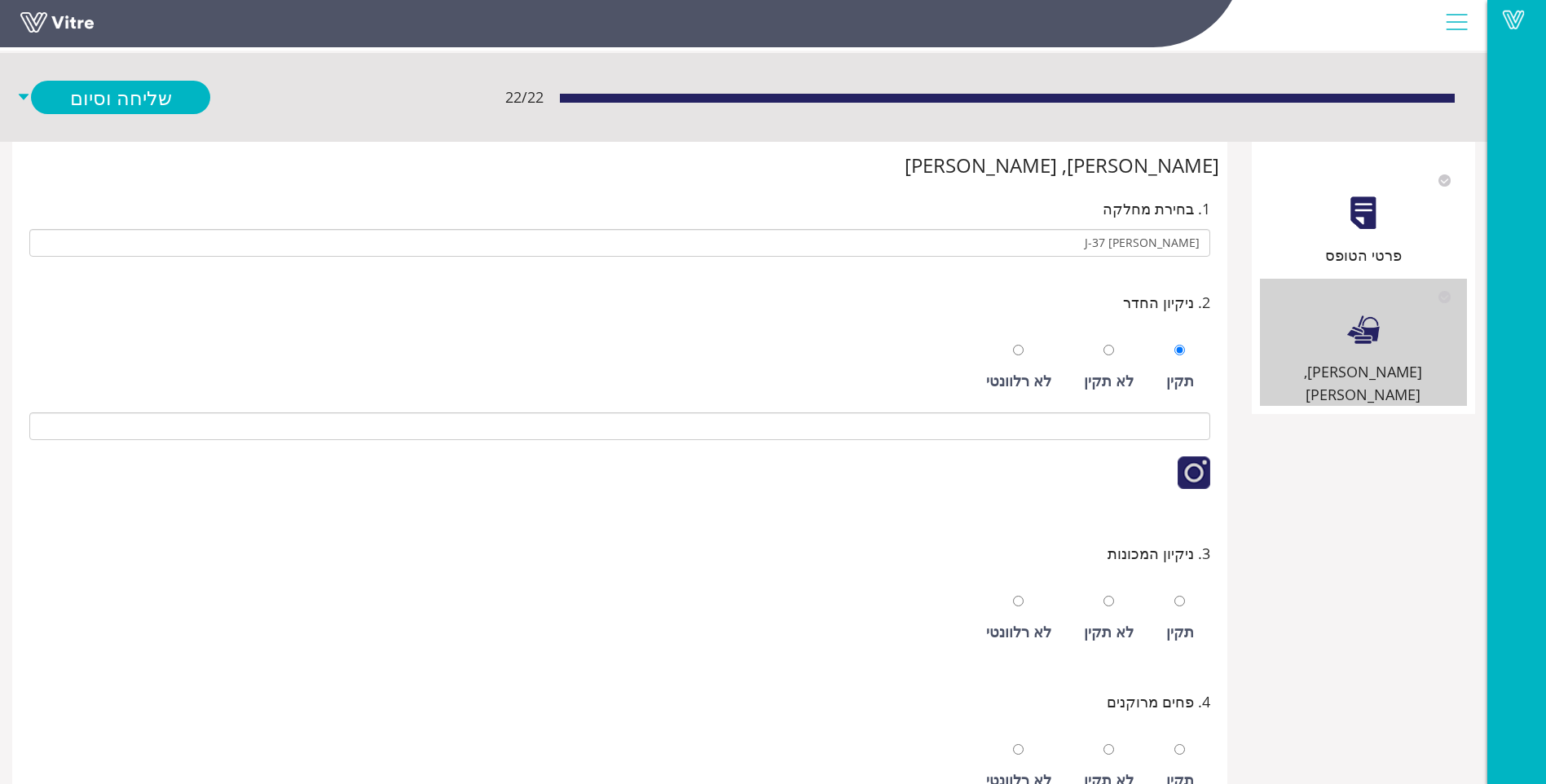
scroll to position [163, 0]
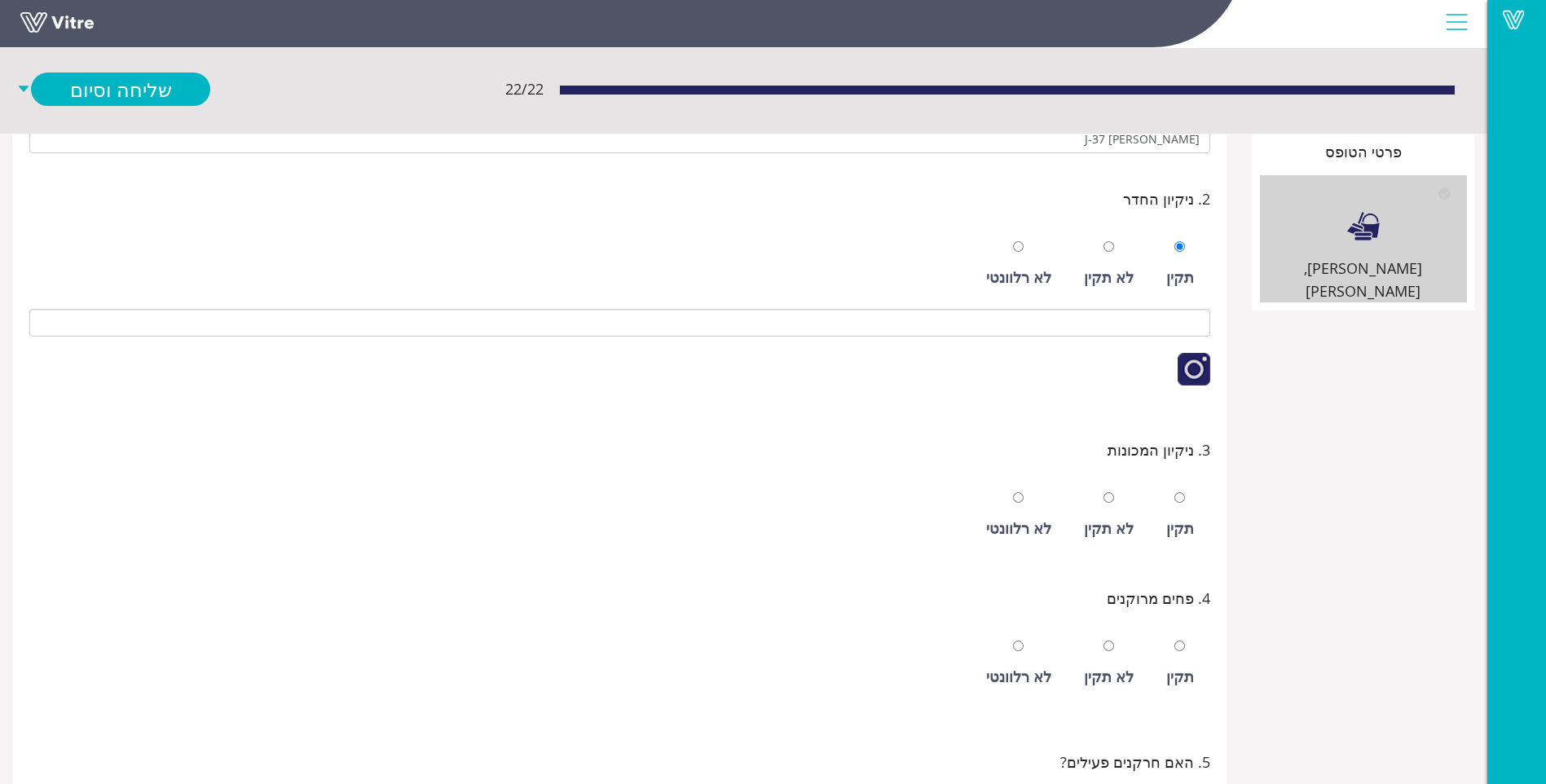
click at [1102, 532] on div "לא תקין" at bounding box center [1108, 528] width 50 height 23
radio input "true"
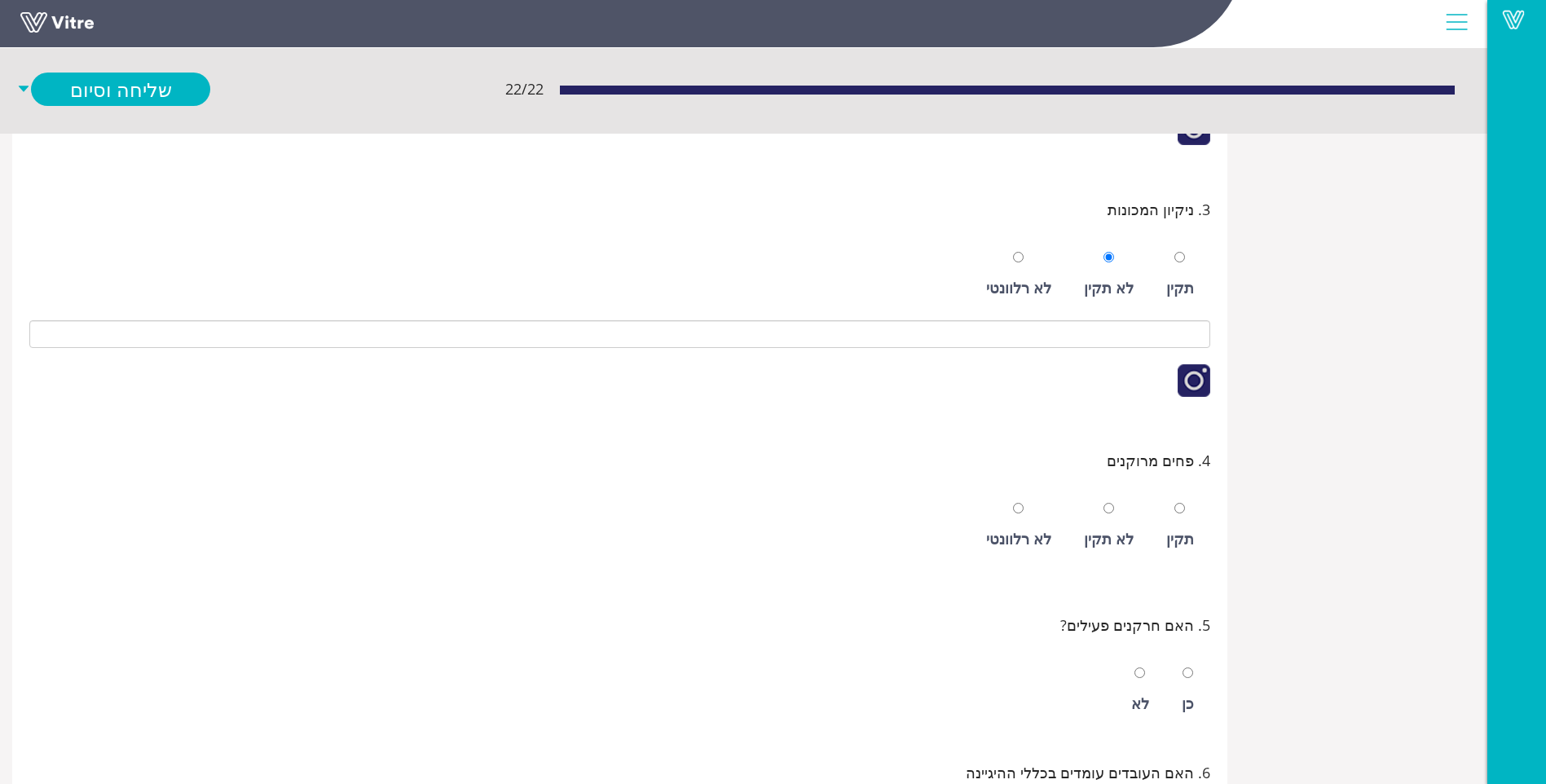
scroll to position [407, 0]
click at [1195, 537] on div "תקין" at bounding box center [1181, 522] width 44 height 75
radio input "true"
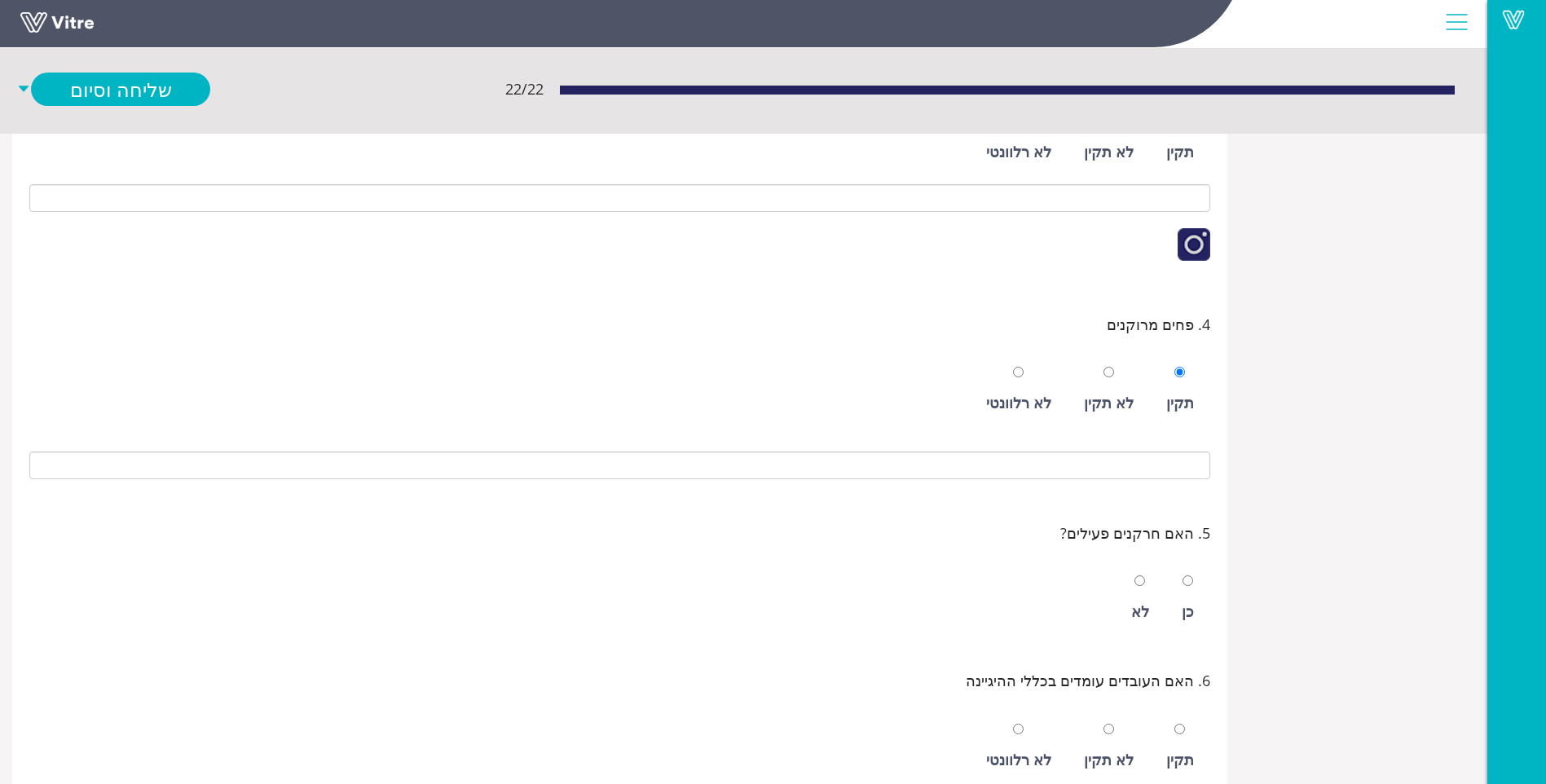
scroll to position [570, 0]
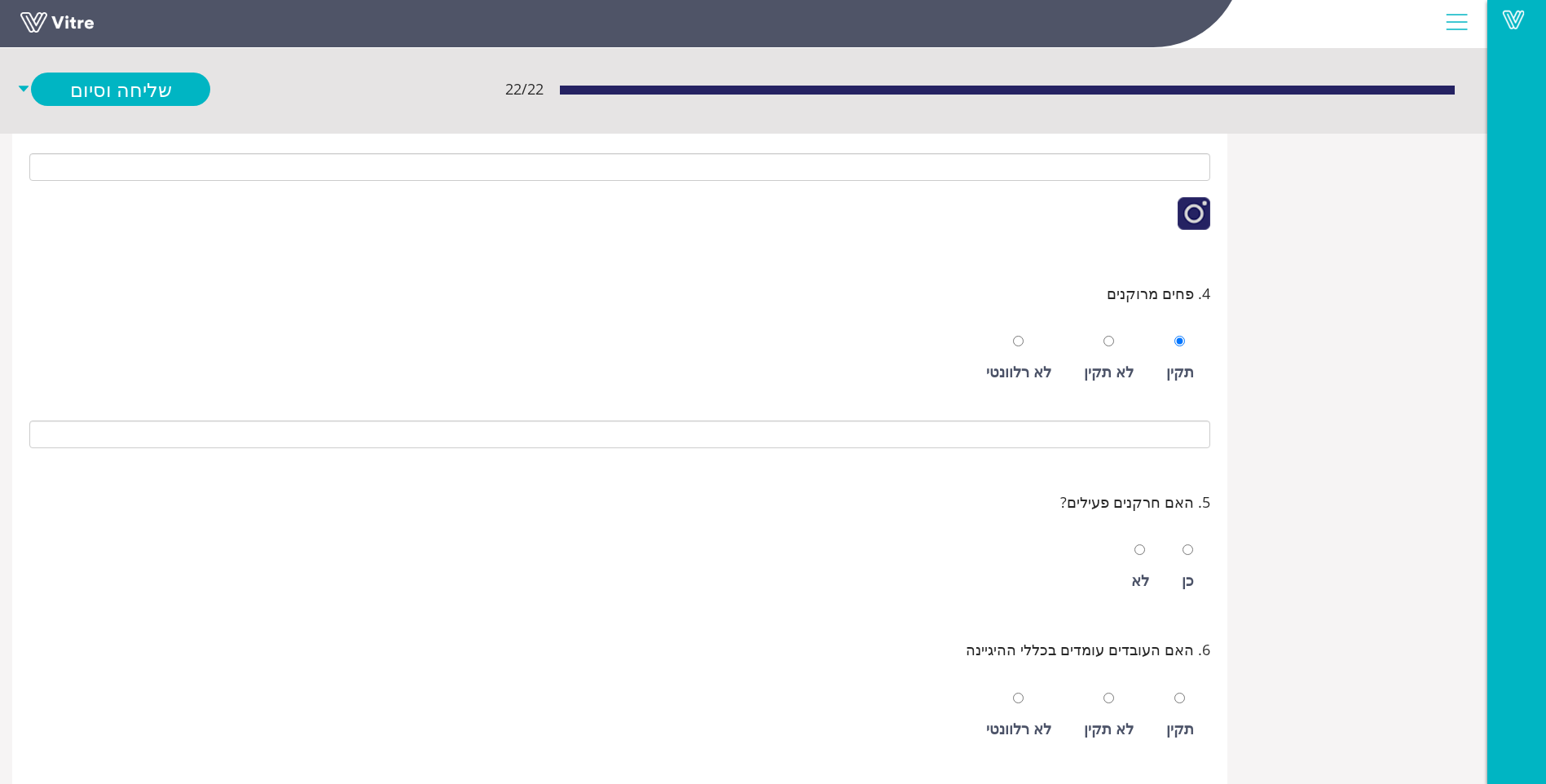
click at [1177, 562] on div "כן" at bounding box center [1188, 568] width 29 height 75
radio input "true"
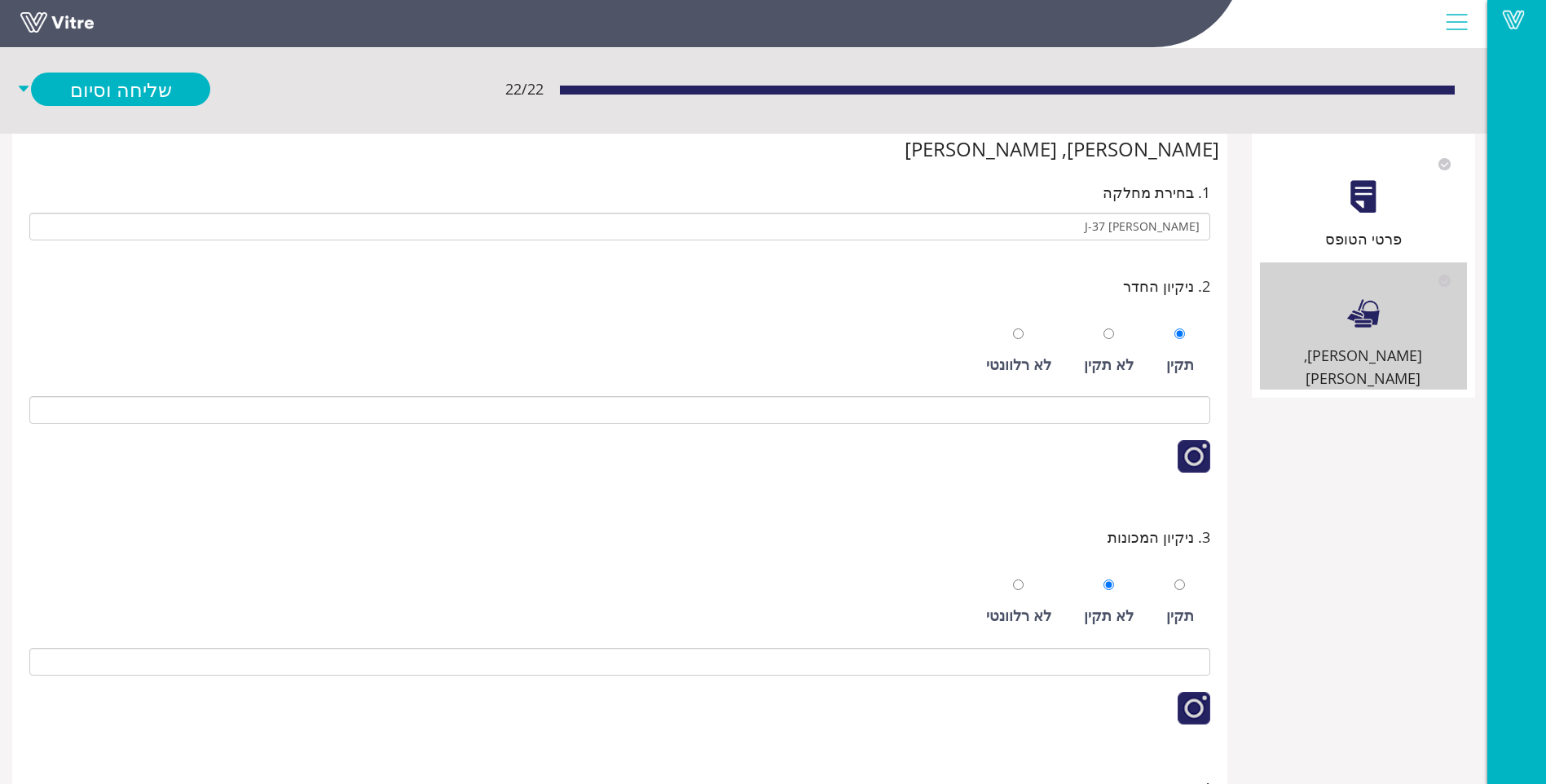
scroll to position [0, 0]
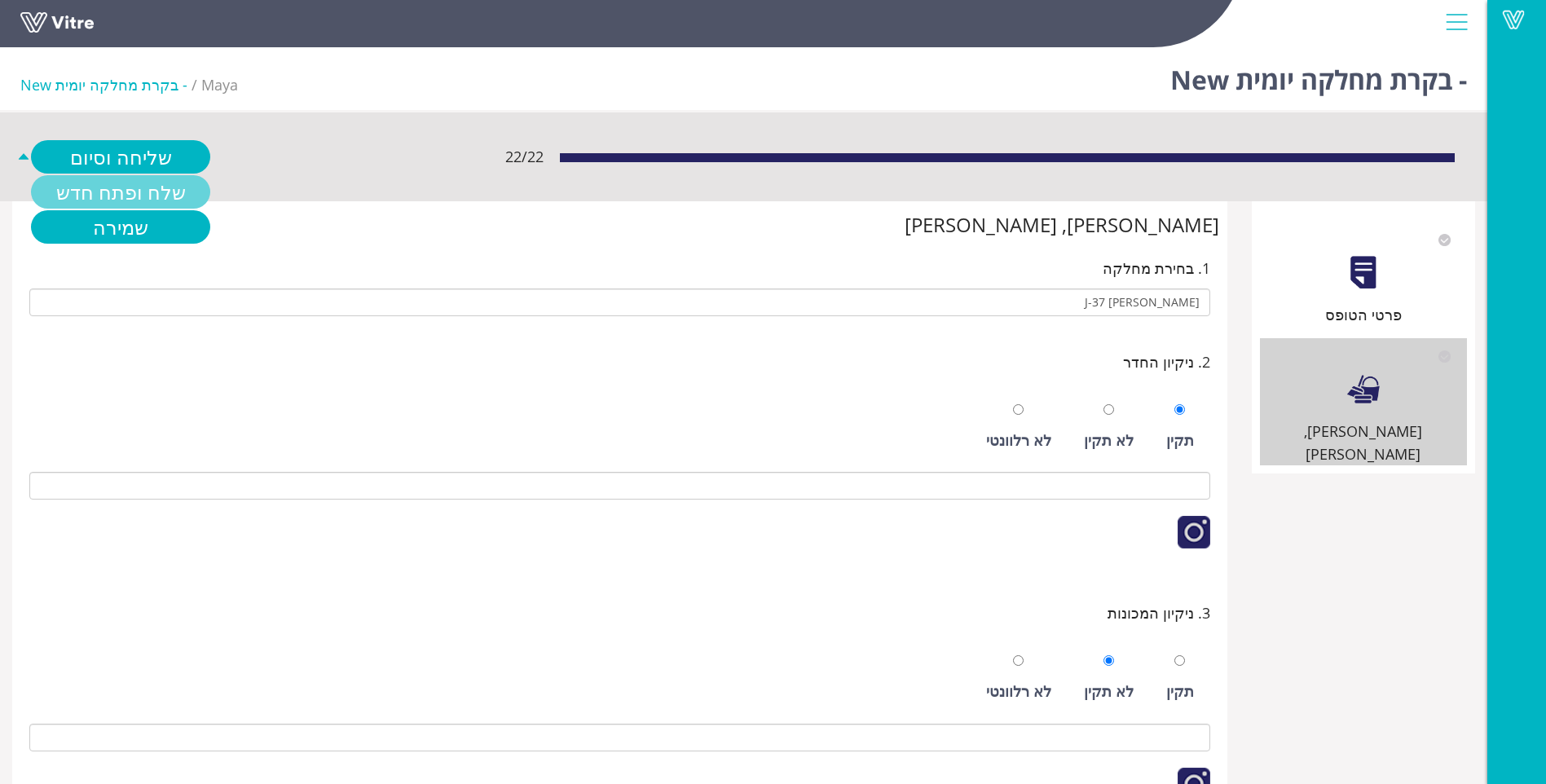
click at [161, 192] on link "שלח ופתח חדש" at bounding box center [120, 192] width 179 height 34
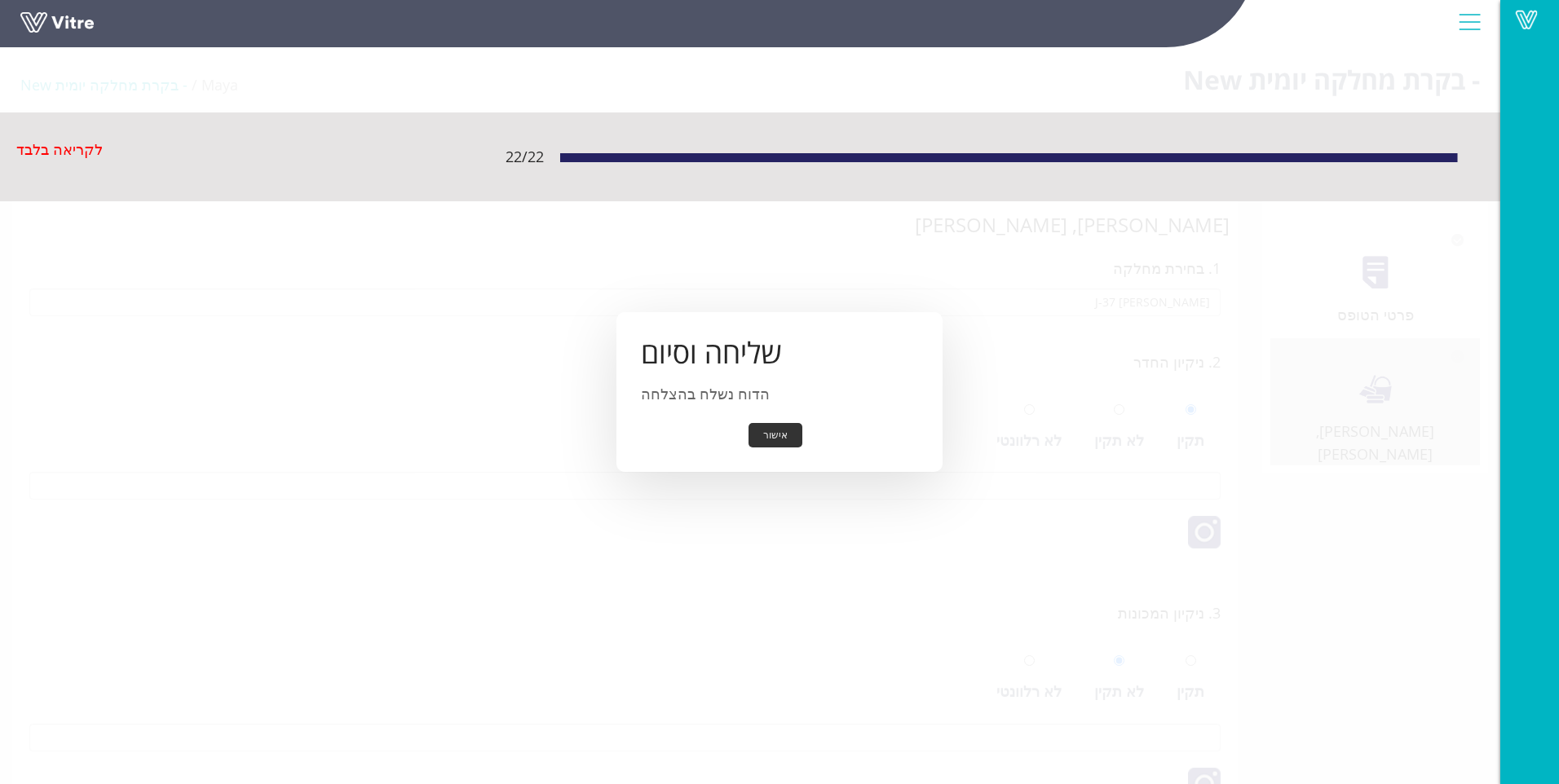
click at [769, 436] on button "אישור" at bounding box center [775, 435] width 54 height 25
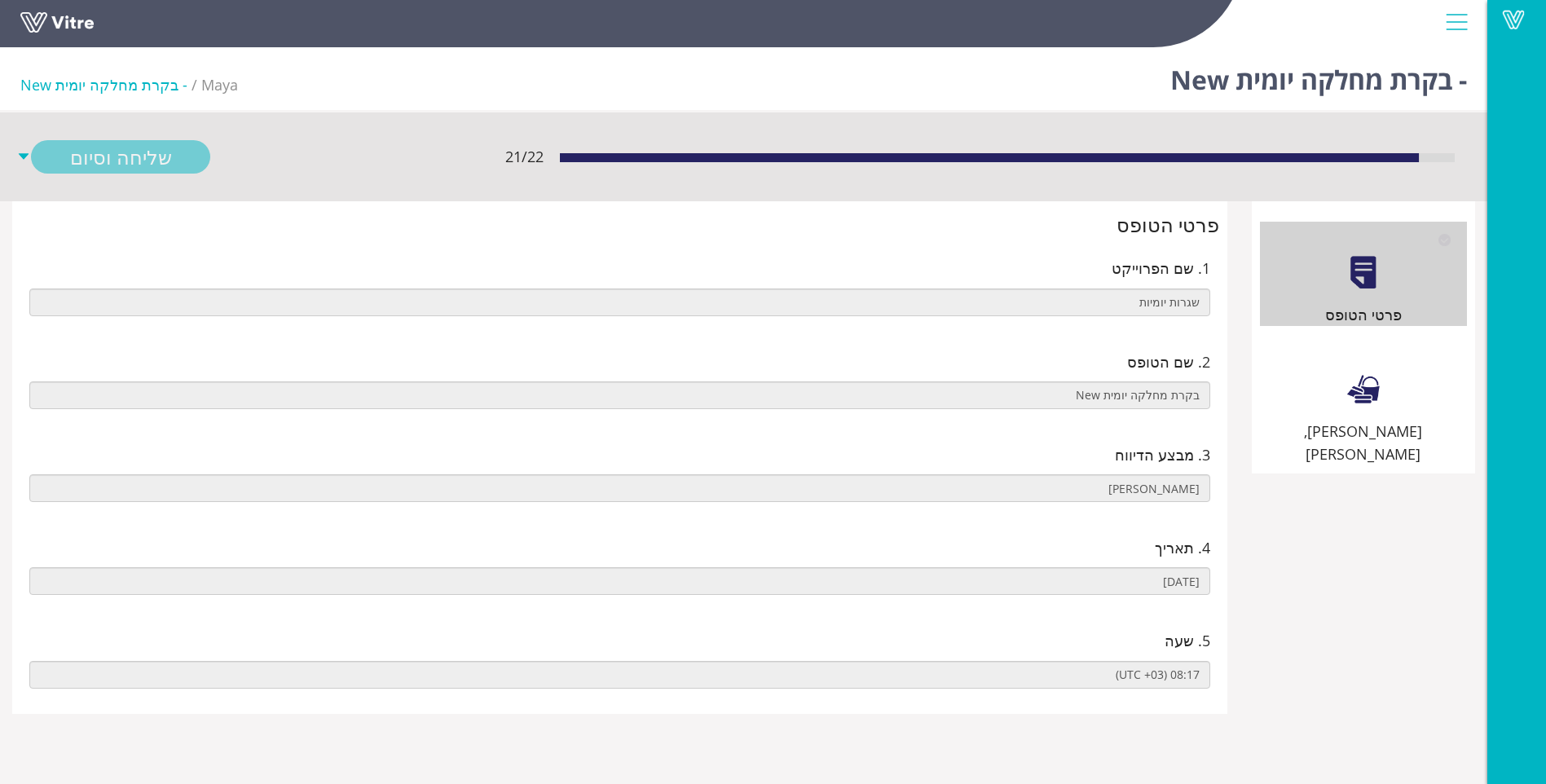
click at [1331, 375] on div "[PERSON_NAME], [PERSON_NAME]" at bounding box center [1363, 402] width 207 height 128
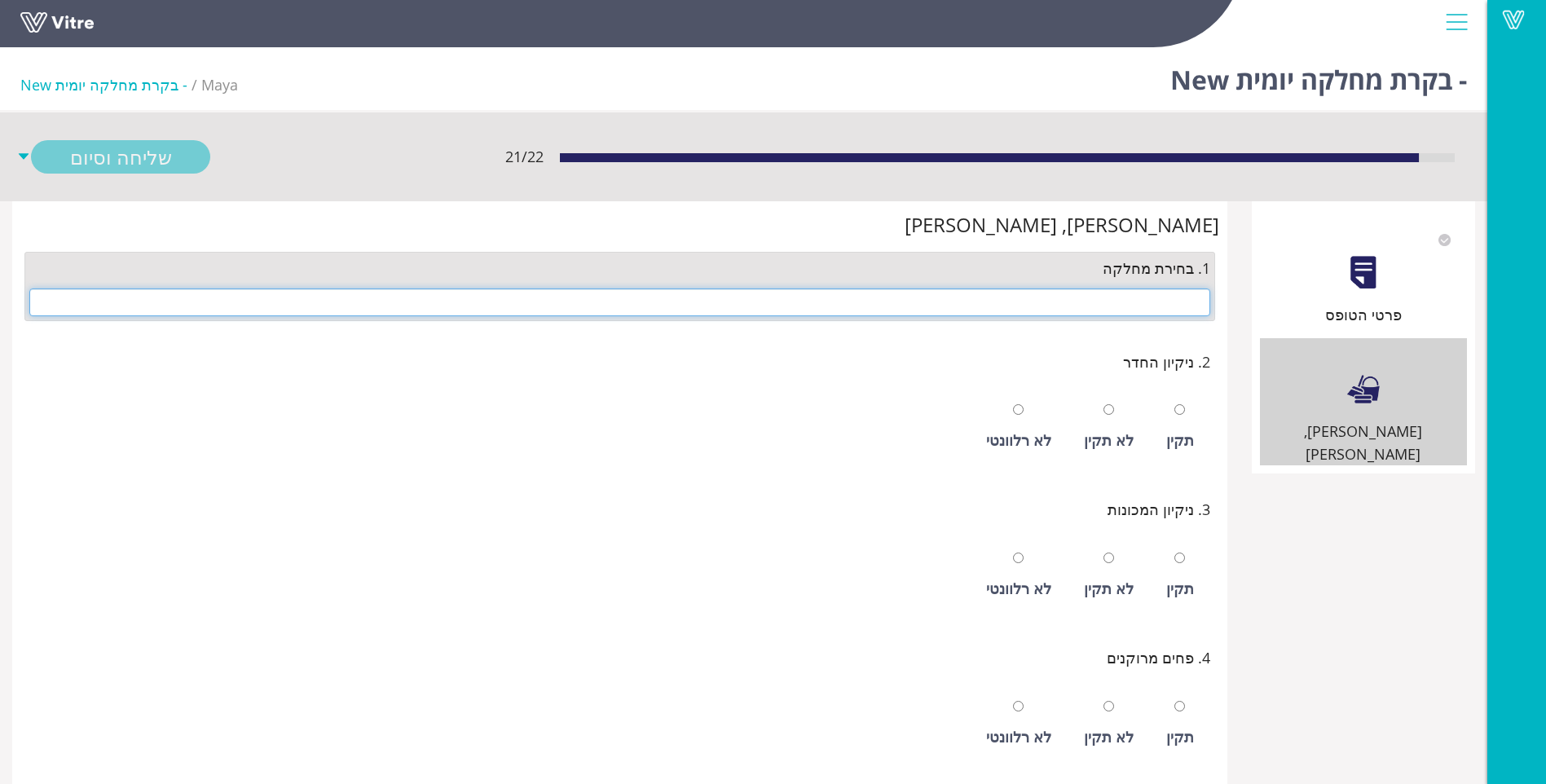
click at [1122, 306] on input "text" at bounding box center [620, 302] width 1181 height 28
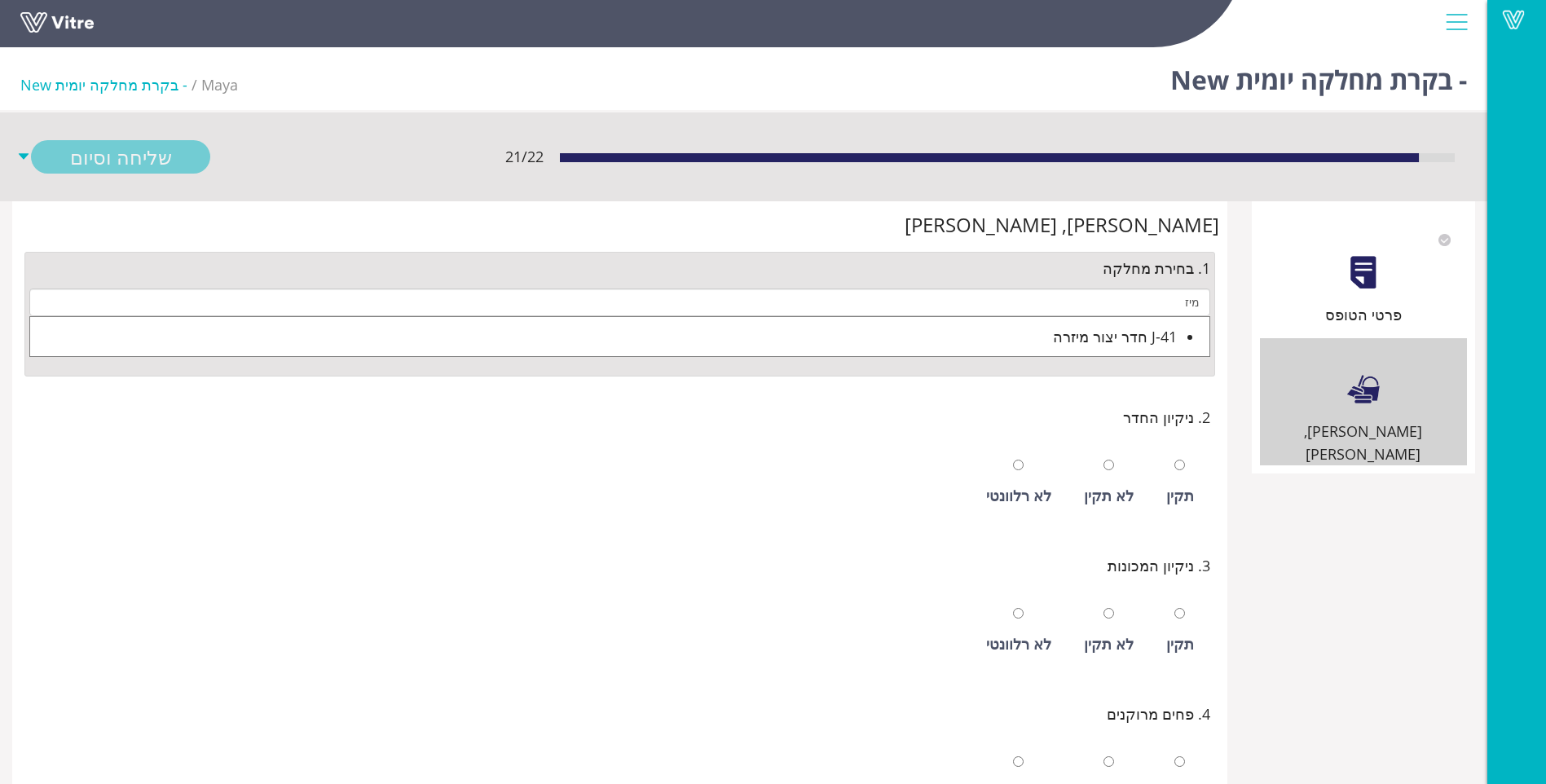
drag, startPoint x: 1130, startPoint y: 329, endPoint x: 1134, endPoint y: 338, distance: 9.8
click at [1131, 329] on div "J-41 חדר יצור מיזרה" at bounding box center [604, 337] width 1147 height 23
type input "J-41 חדר יצור מיזרה"
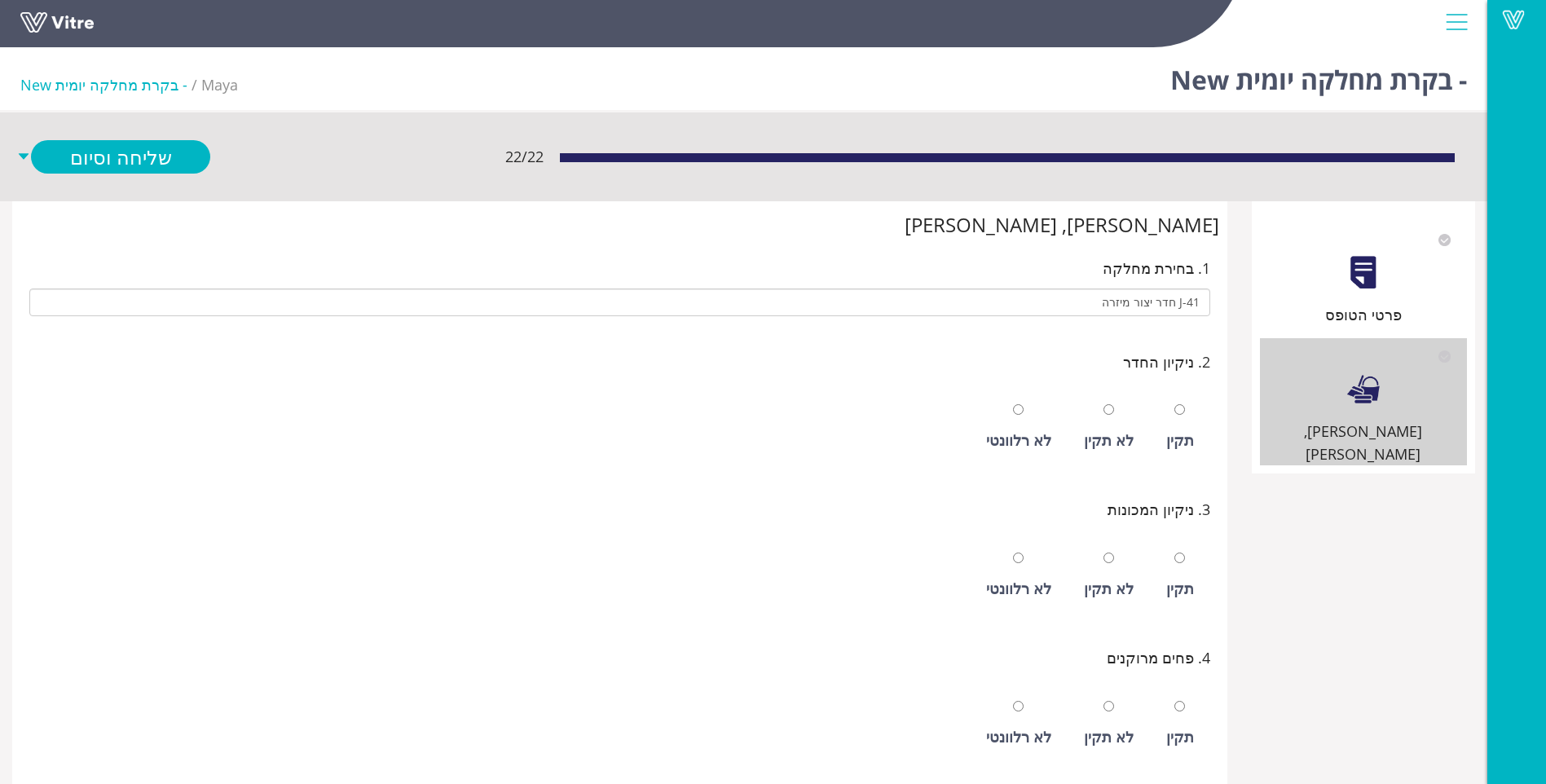
click at [1178, 442] on div "תקין" at bounding box center [1181, 440] width 28 height 23
radio input "true"
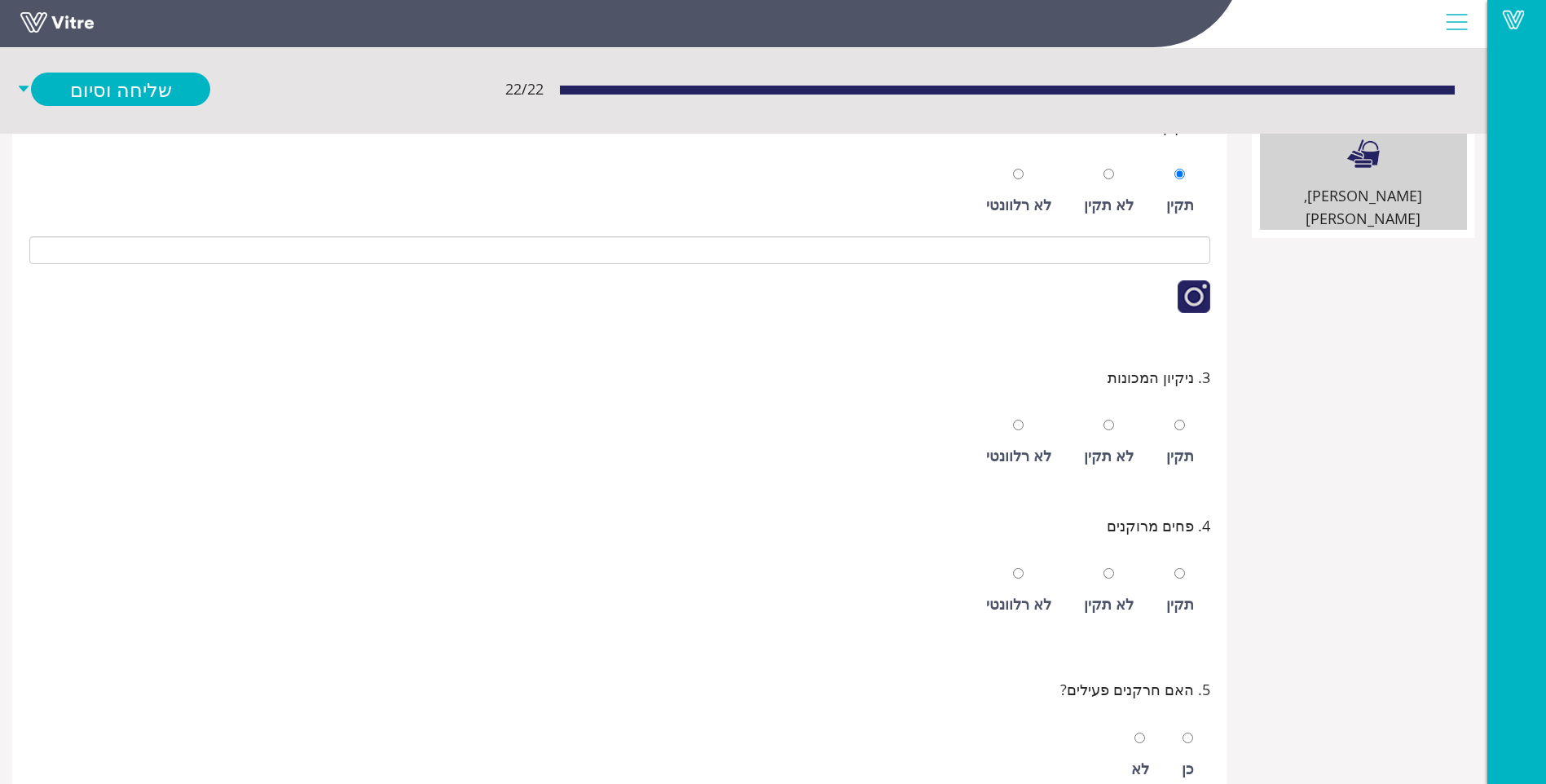
scroll to position [244, 0]
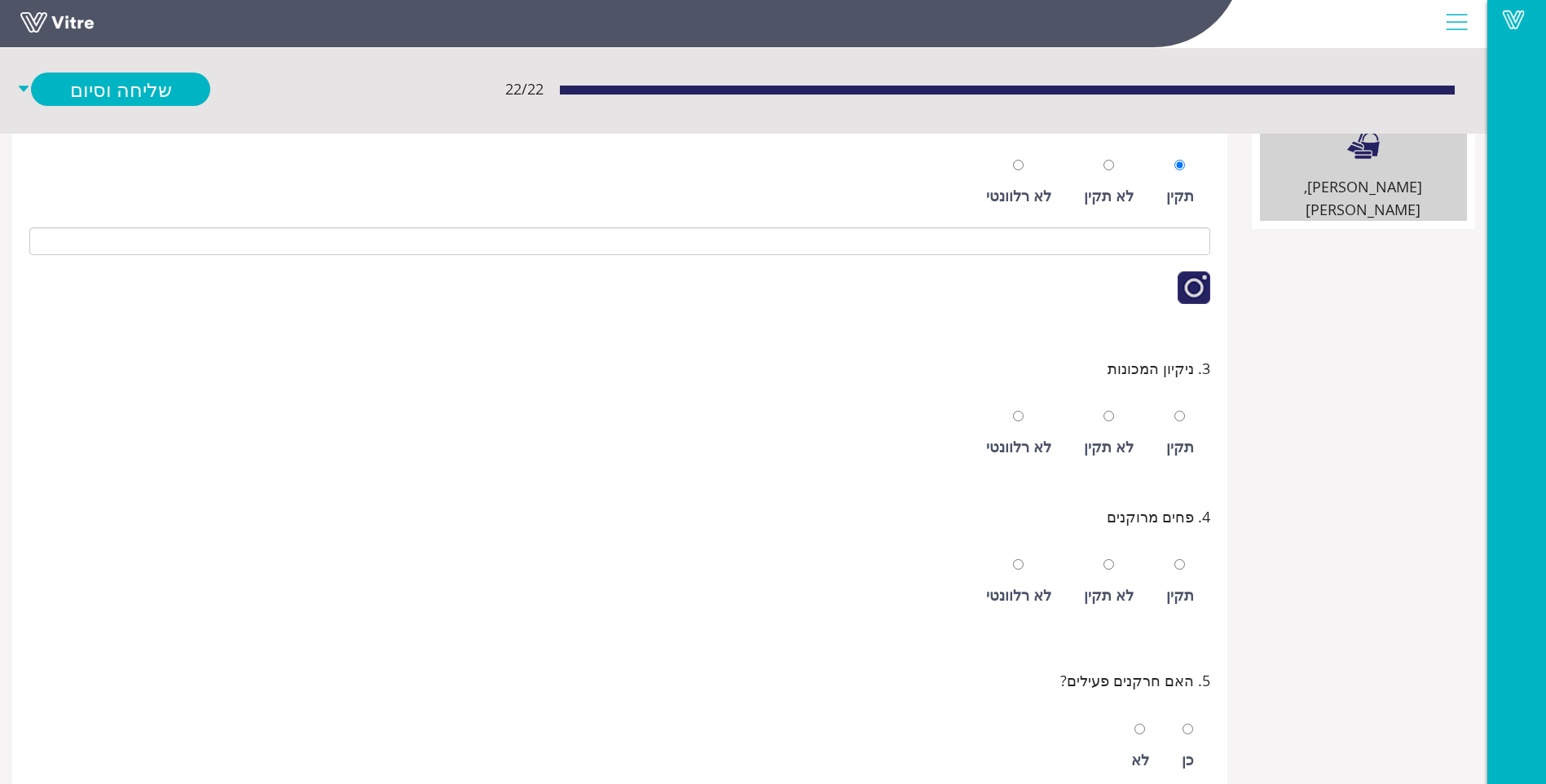
click at [1178, 442] on div "תקין" at bounding box center [1181, 446] width 28 height 23
radio input "true"
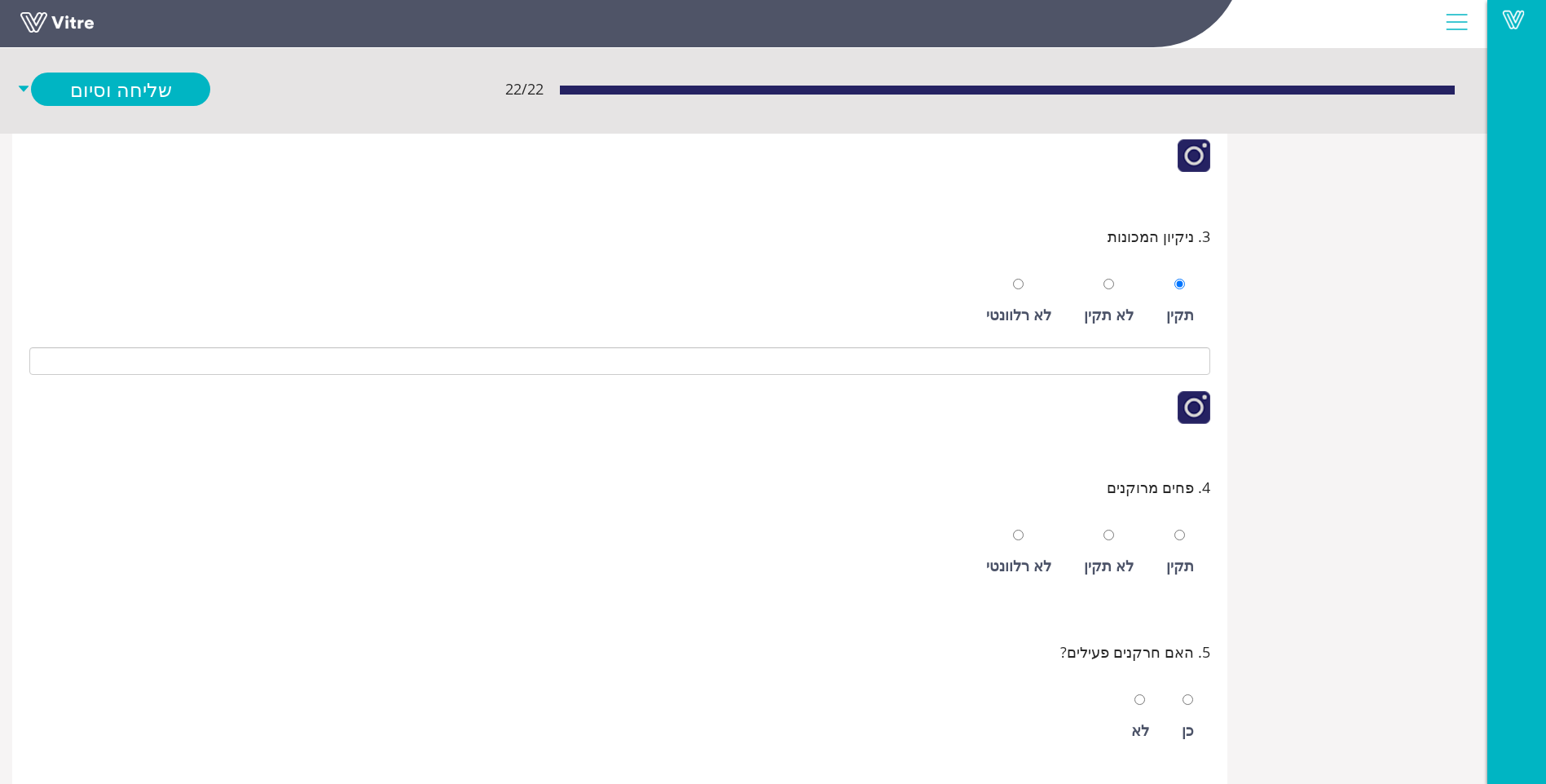
scroll to position [407, 0]
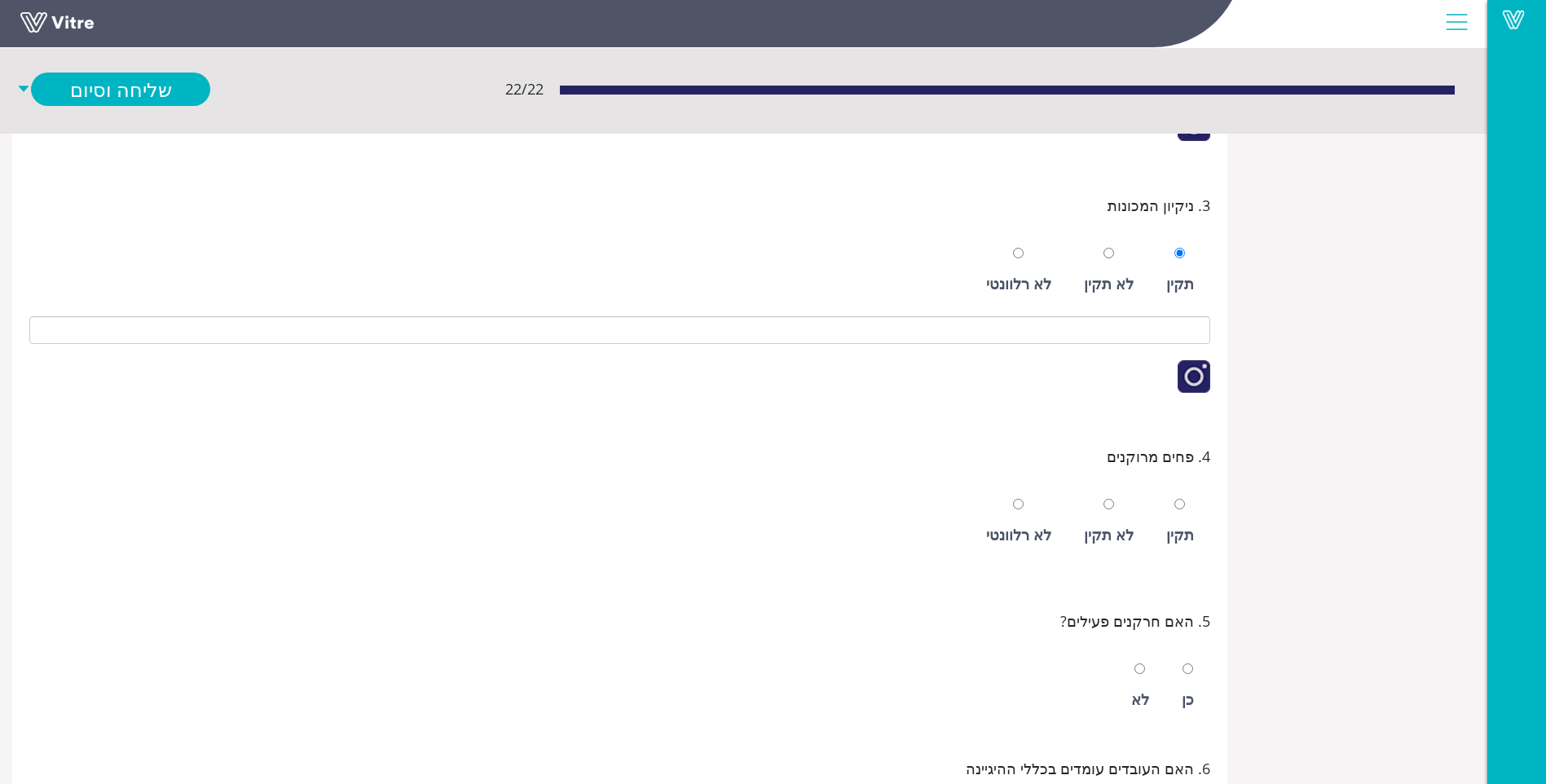
click at [1190, 528] on div "תקין" at bounding box center [1181, 535] width 28 height 23
radio input "true"
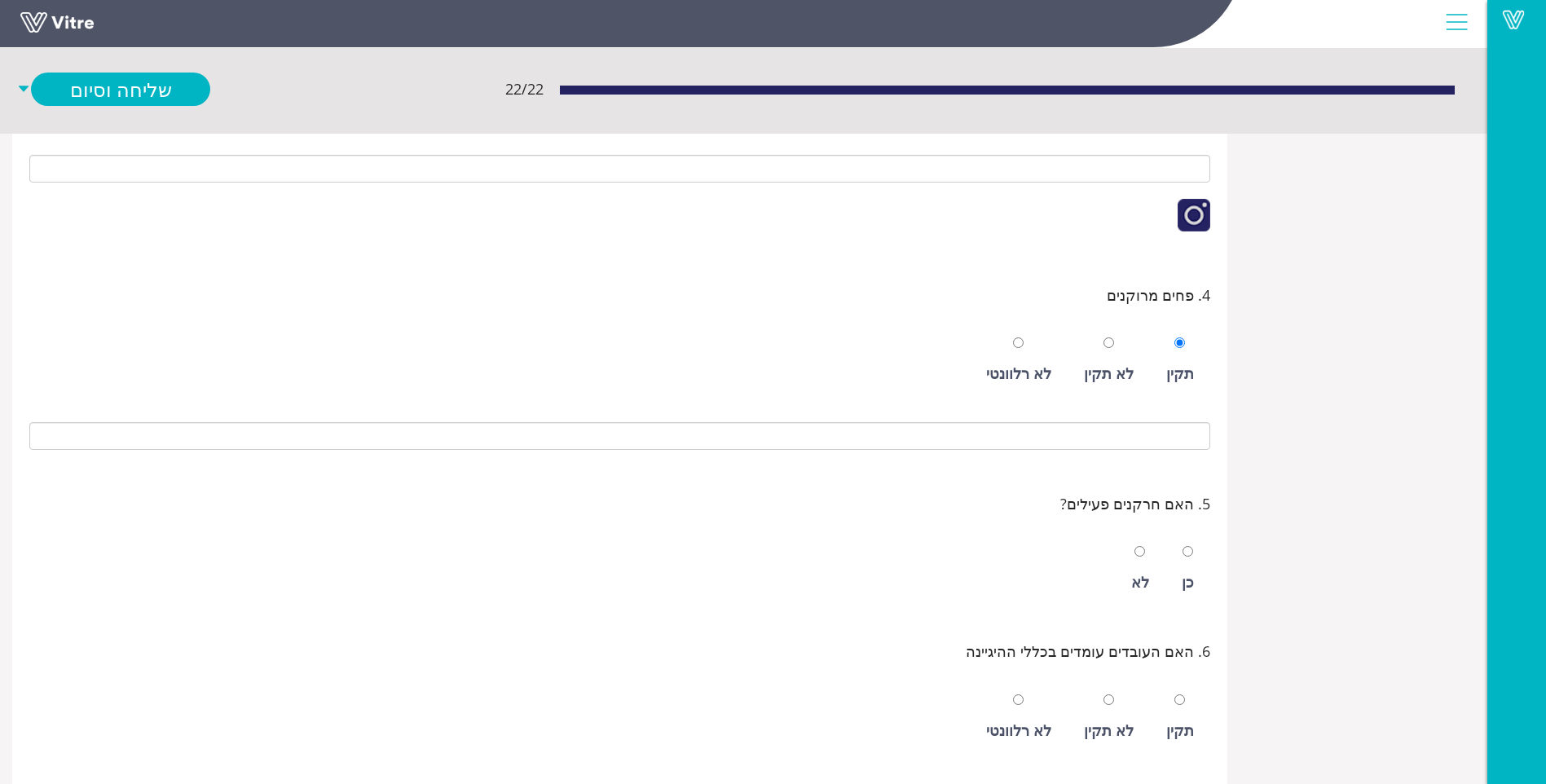
scroll to position [570, 0]
click at [1194, 542] on div at bounding box center [1188, 550] width 11 height 23
radio input "true"
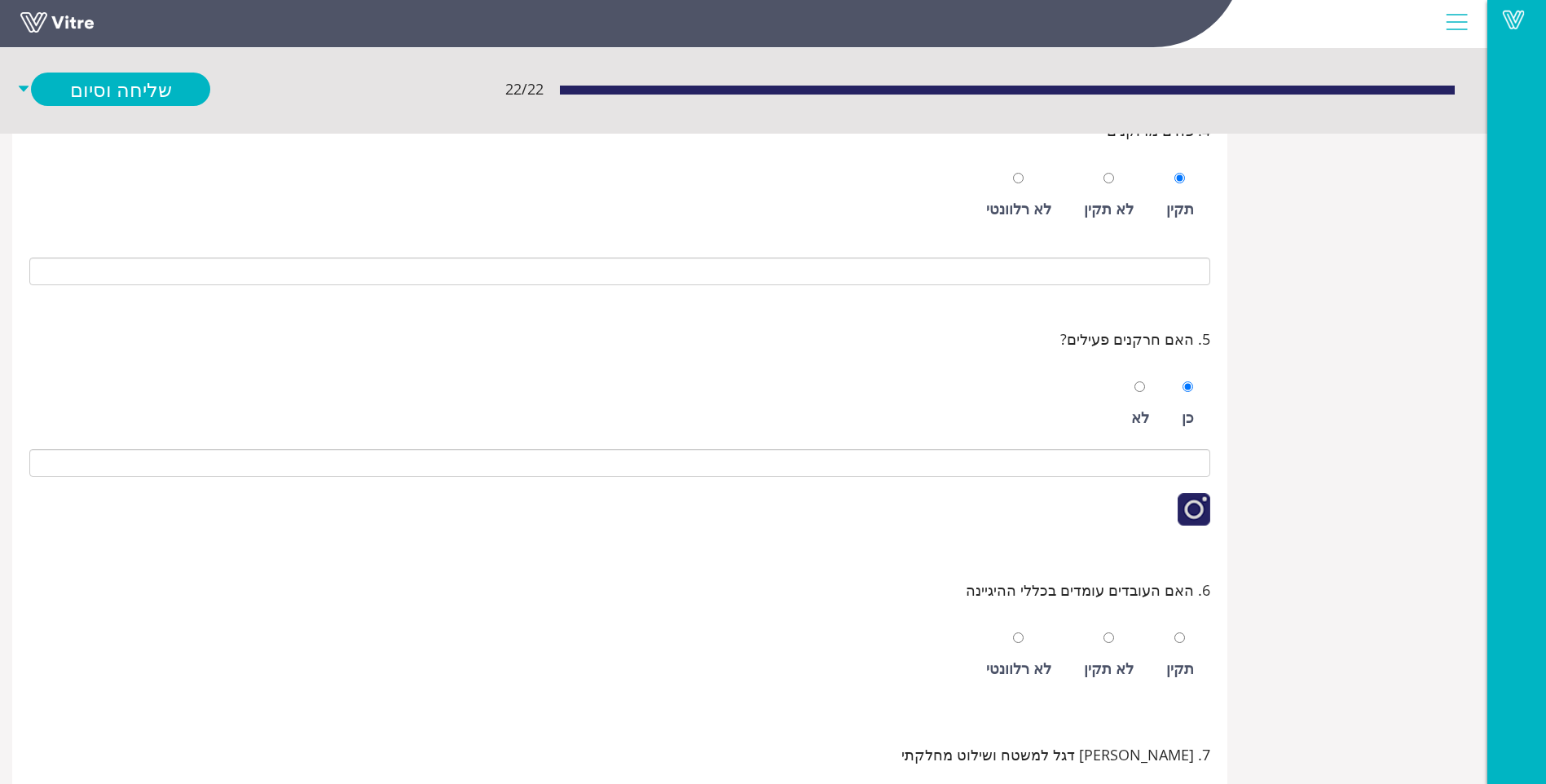
click at [1197, 663] on div "תקין" at bounding box center [1181, 655] width 44 height 75
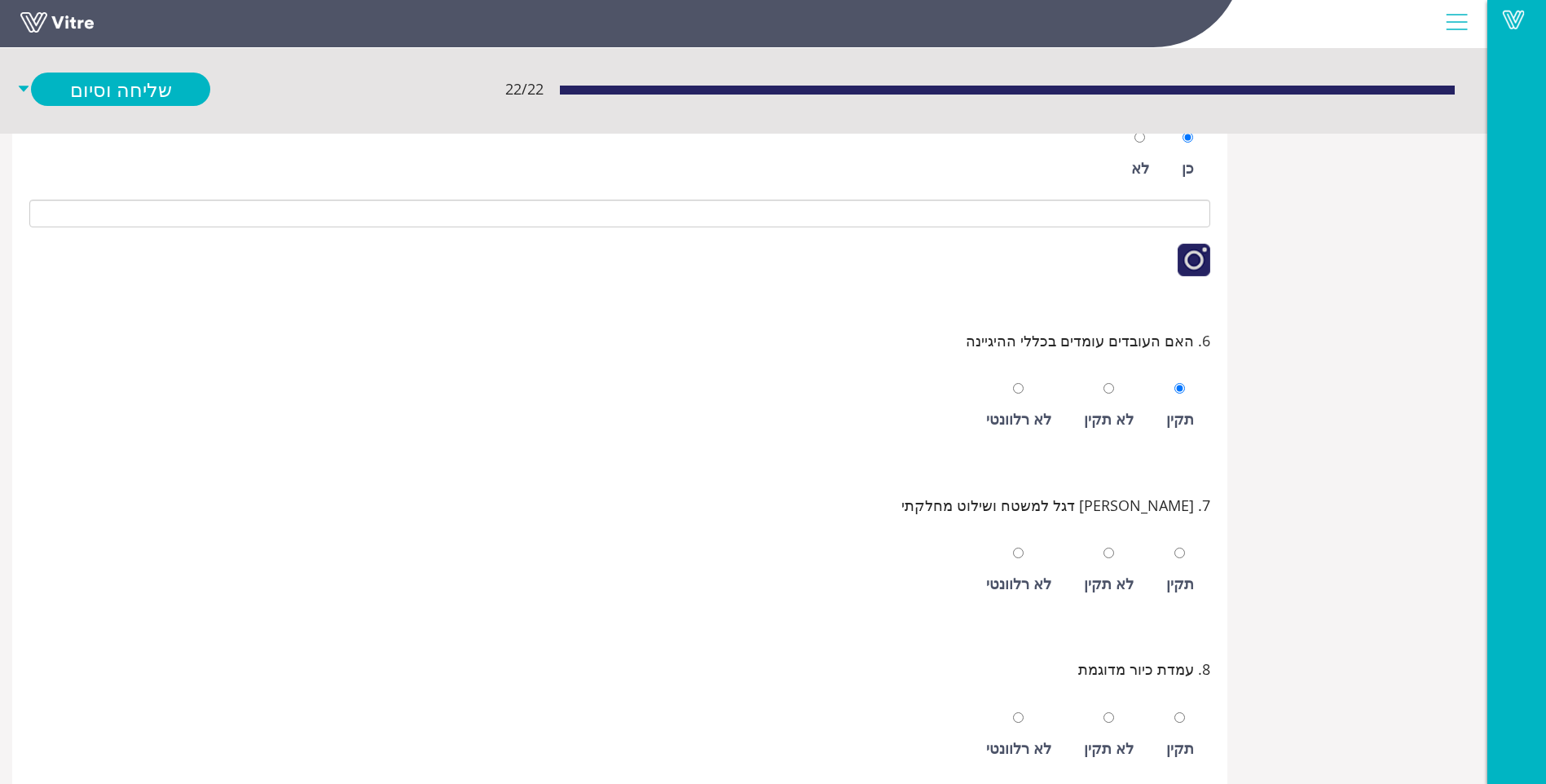
scroll to position [978, 0]
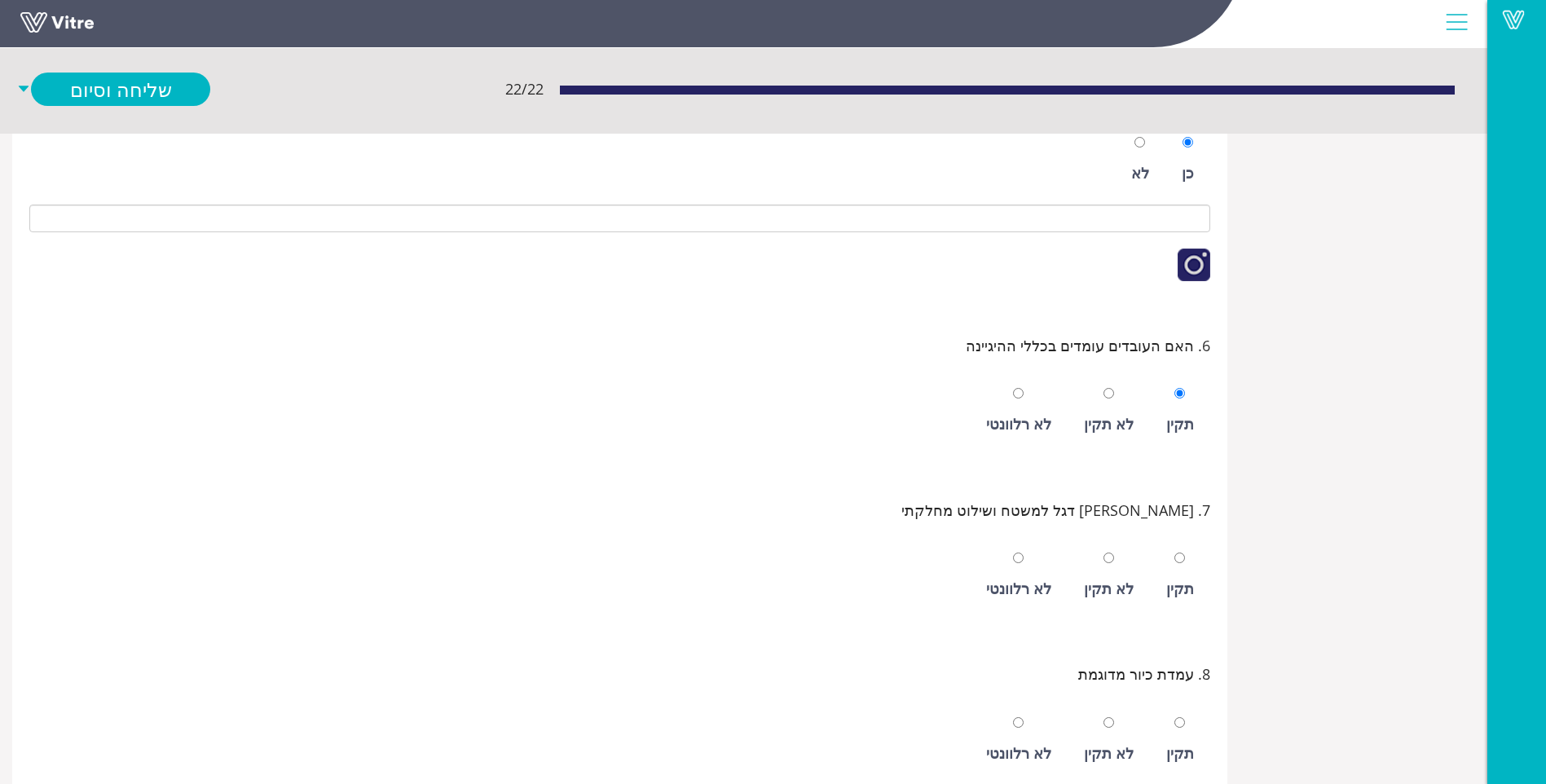
click at [1015, 398] on div "לא רלוונטי" at bounding box center [1018, 411] width 81 height 75
radio input "false"
radio input "true"
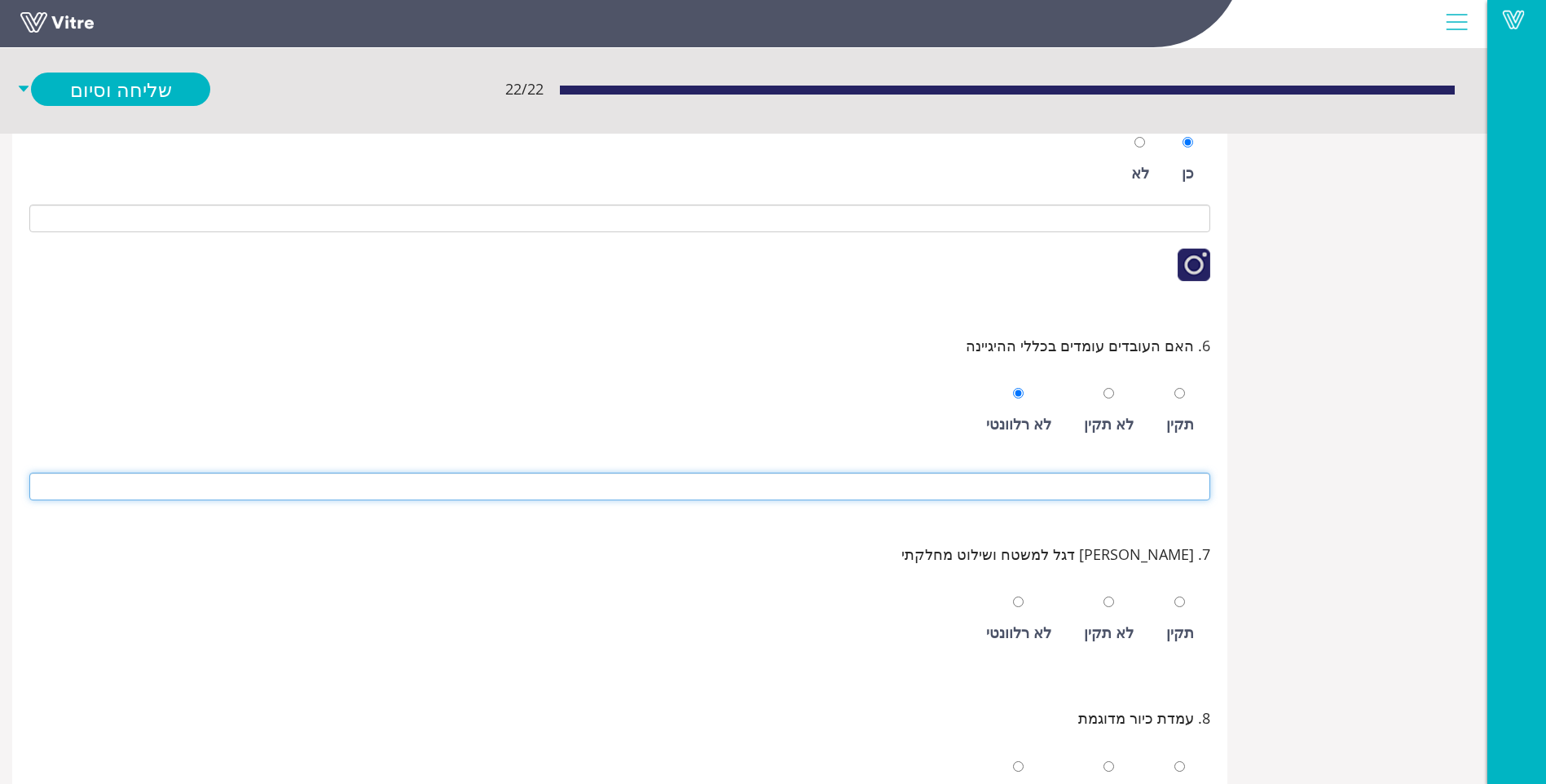
click at [1146, 493] on input at bounding box center [620, 487] width 1181 height 28
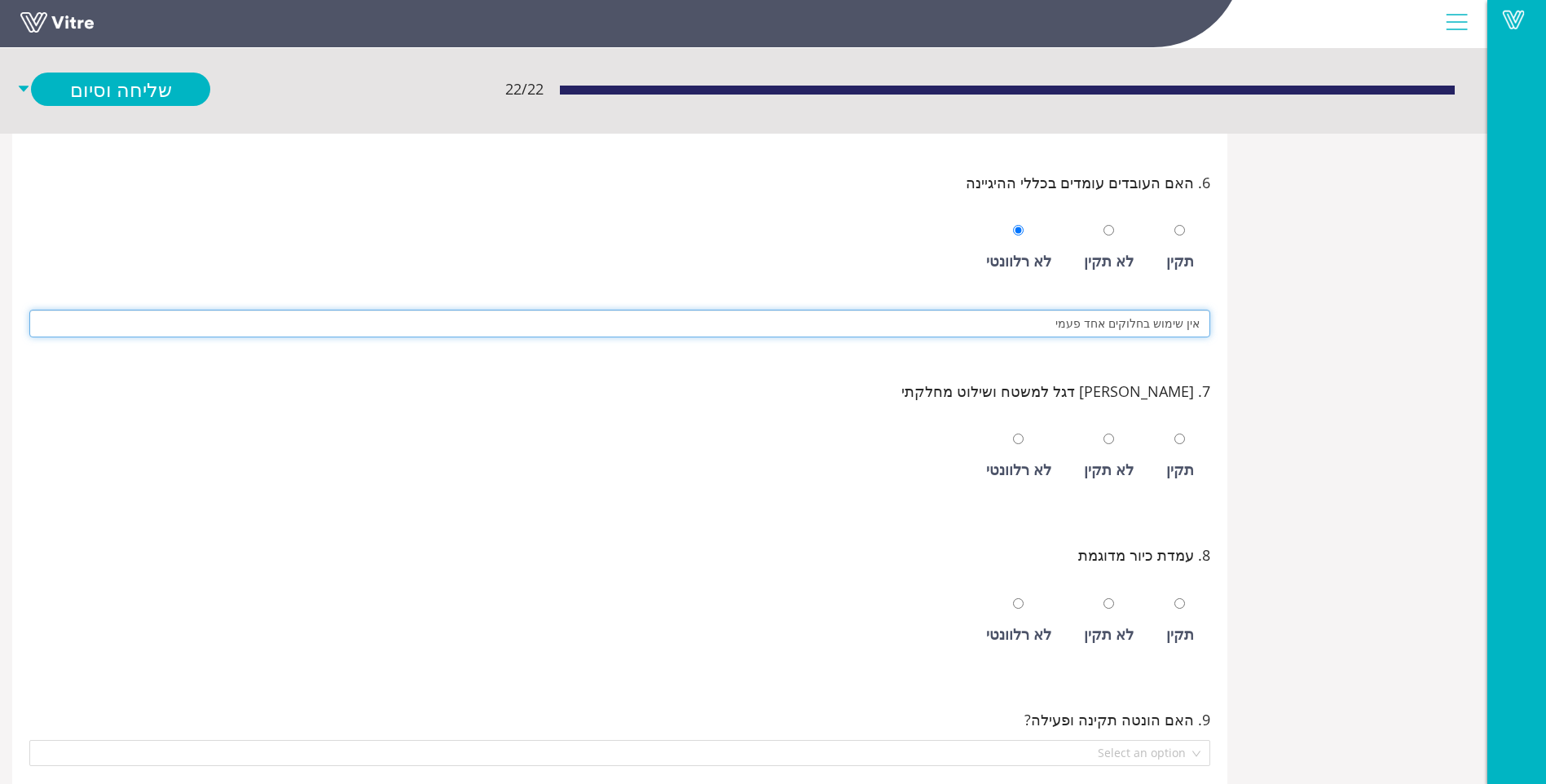
type input "אין שימוש בחלוקים אחד פעמי"
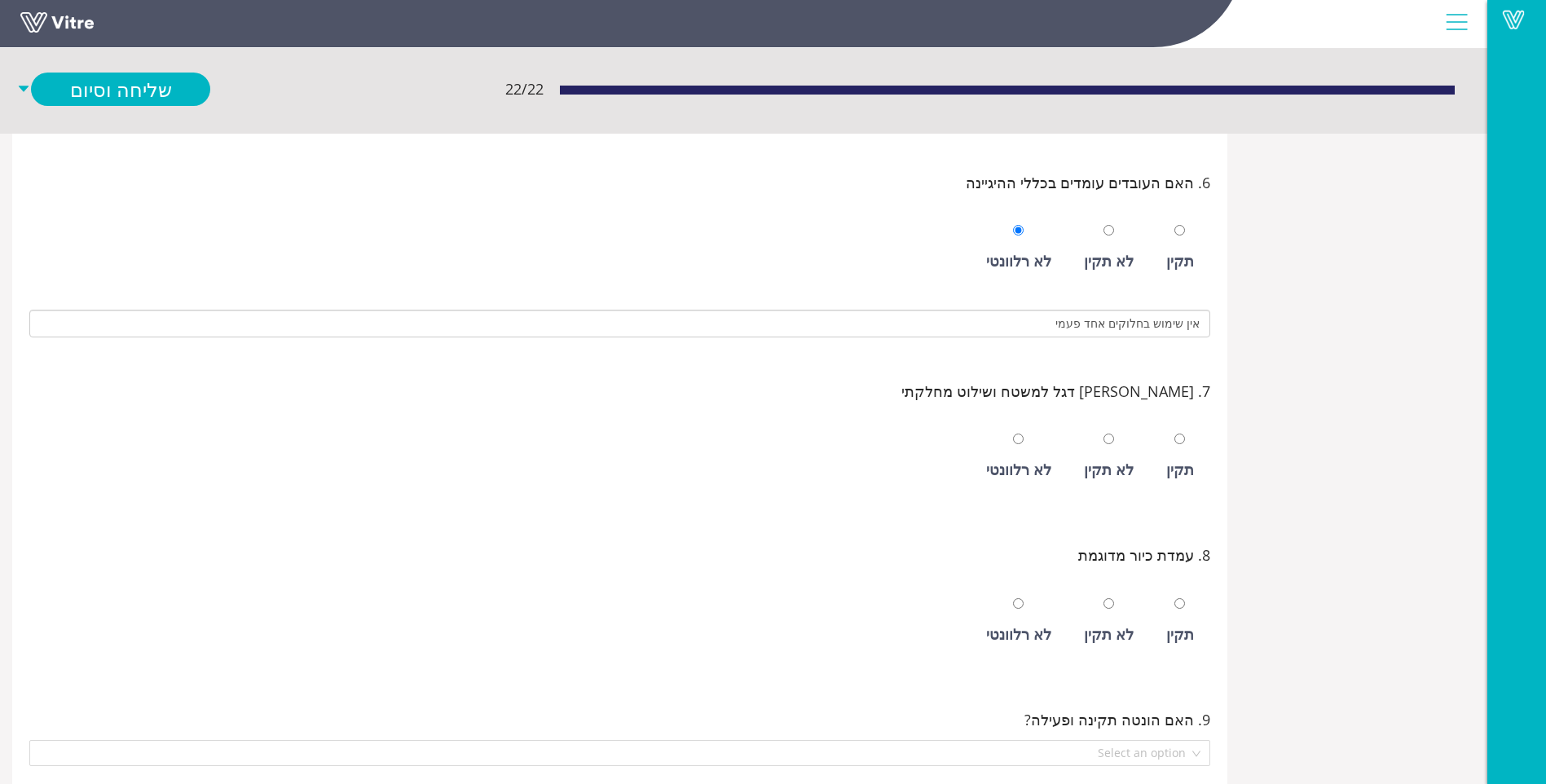
click at [1154, 476] on div "תקין לא תקין לא רלוונטי" at bounding box center [620, 451] width 1181 height 83
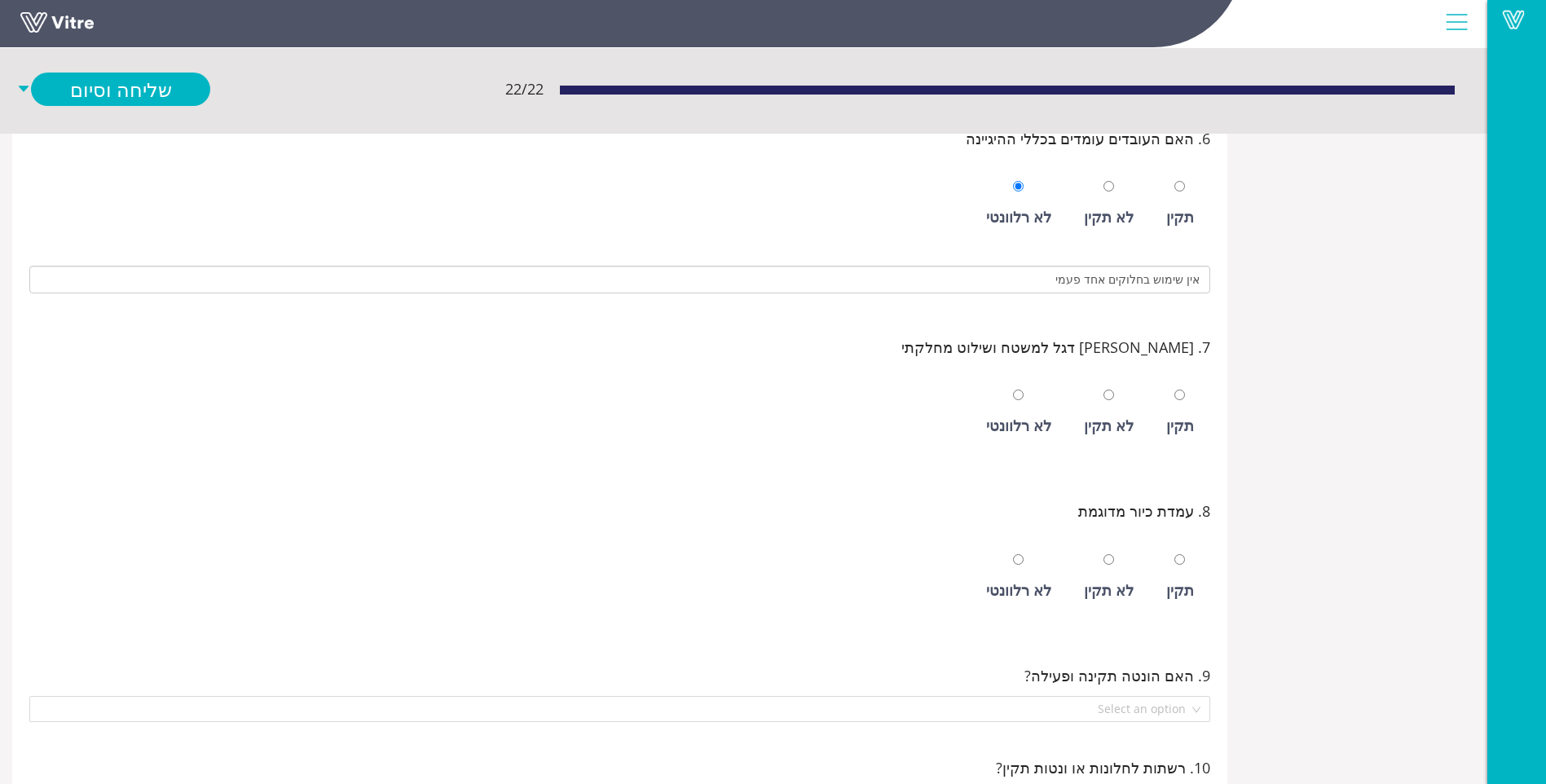
scroll to position [1222, 0]
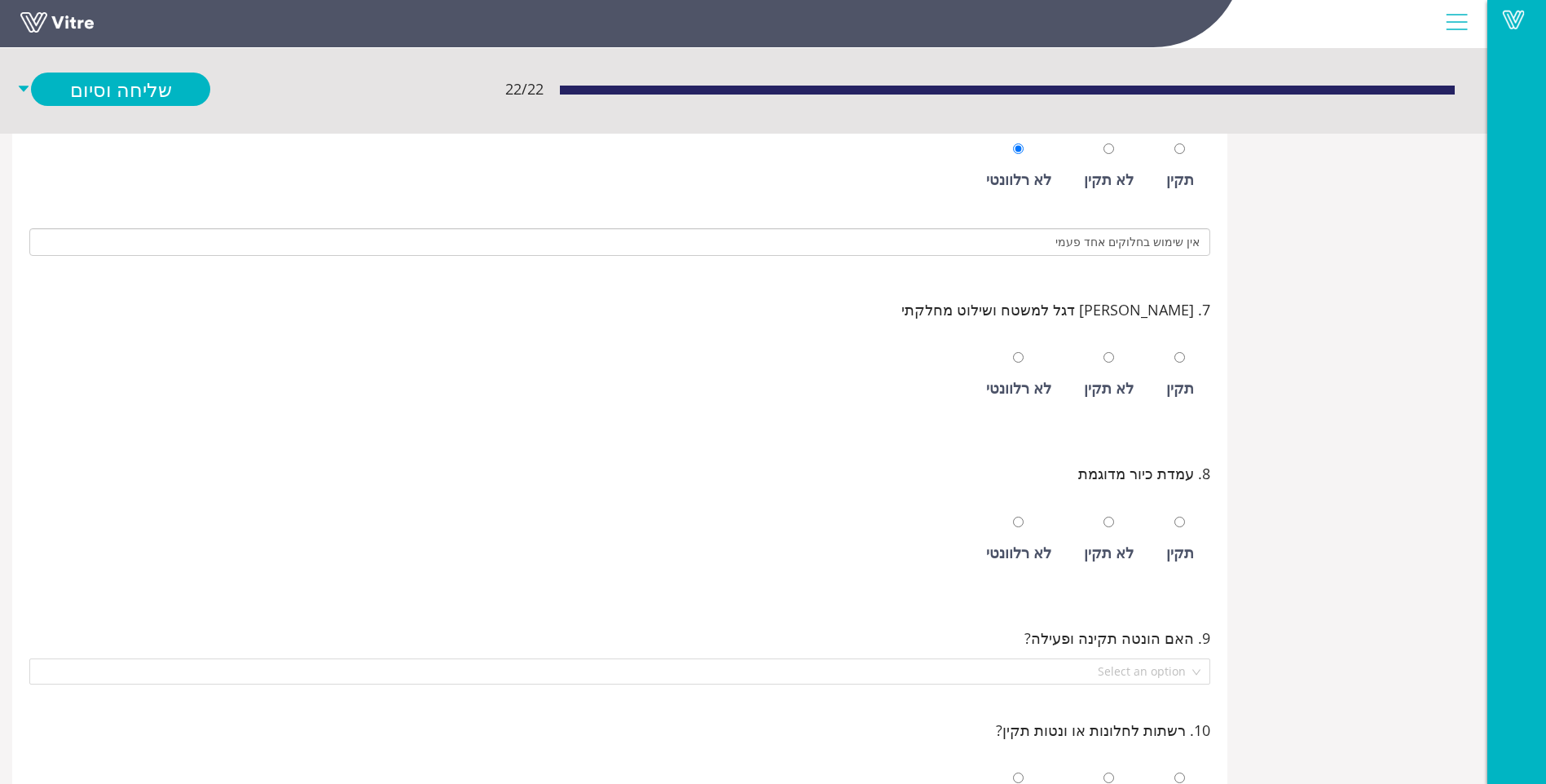
click at [1174, 401] on div "תקין" at bounding box center [1181, 375] width 44 height 75
radio input "true"
click at [1154, 556] on div "תקין לא תקין לא רלוונטי" at bounding box center [620, 535] width 1181 height 83
click at [1165, 557] on div "תקין" at bounding box center [1181, 540] width 44 height 75
radio input "true"
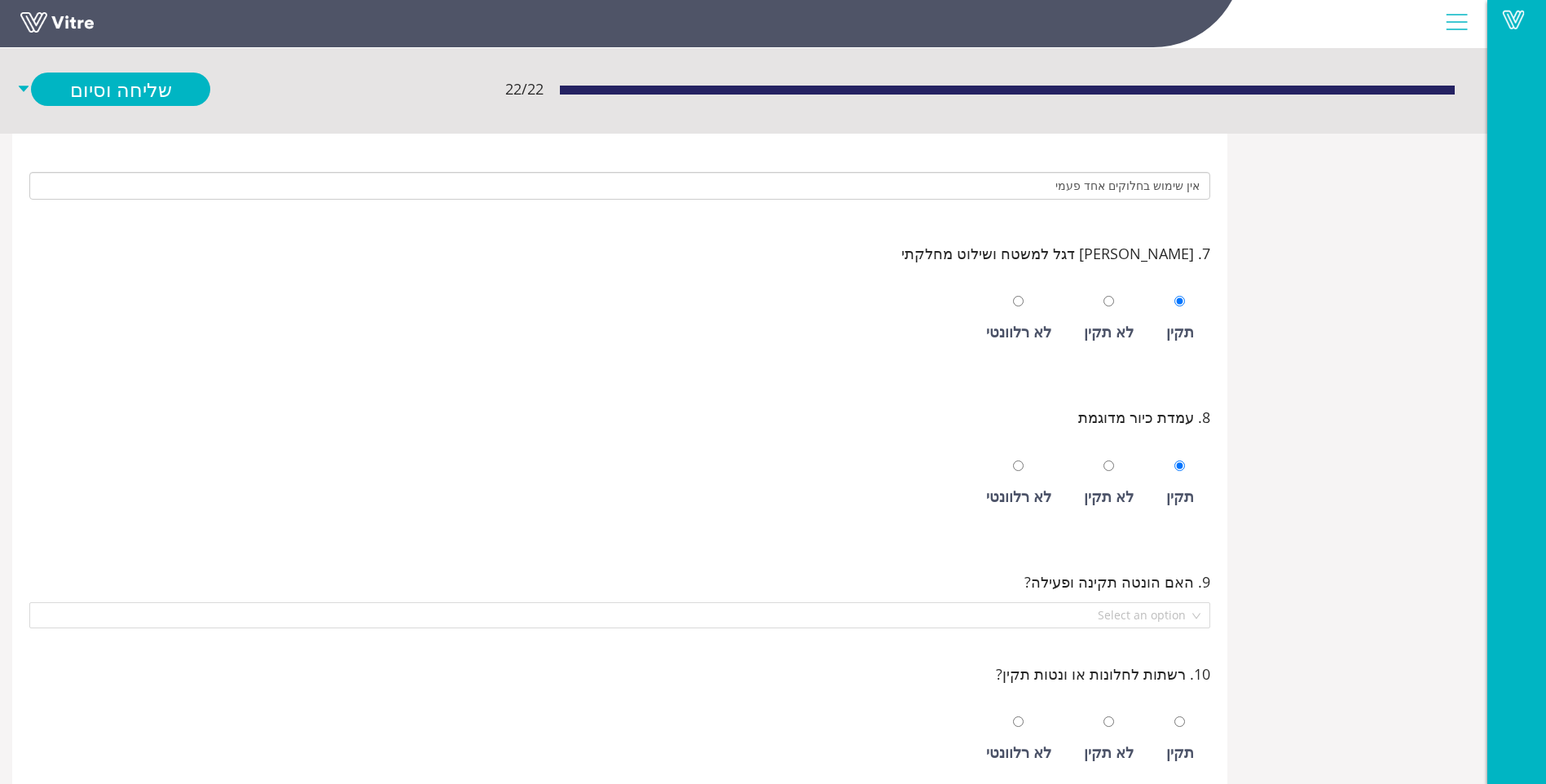
scroll to position [1304, 0]
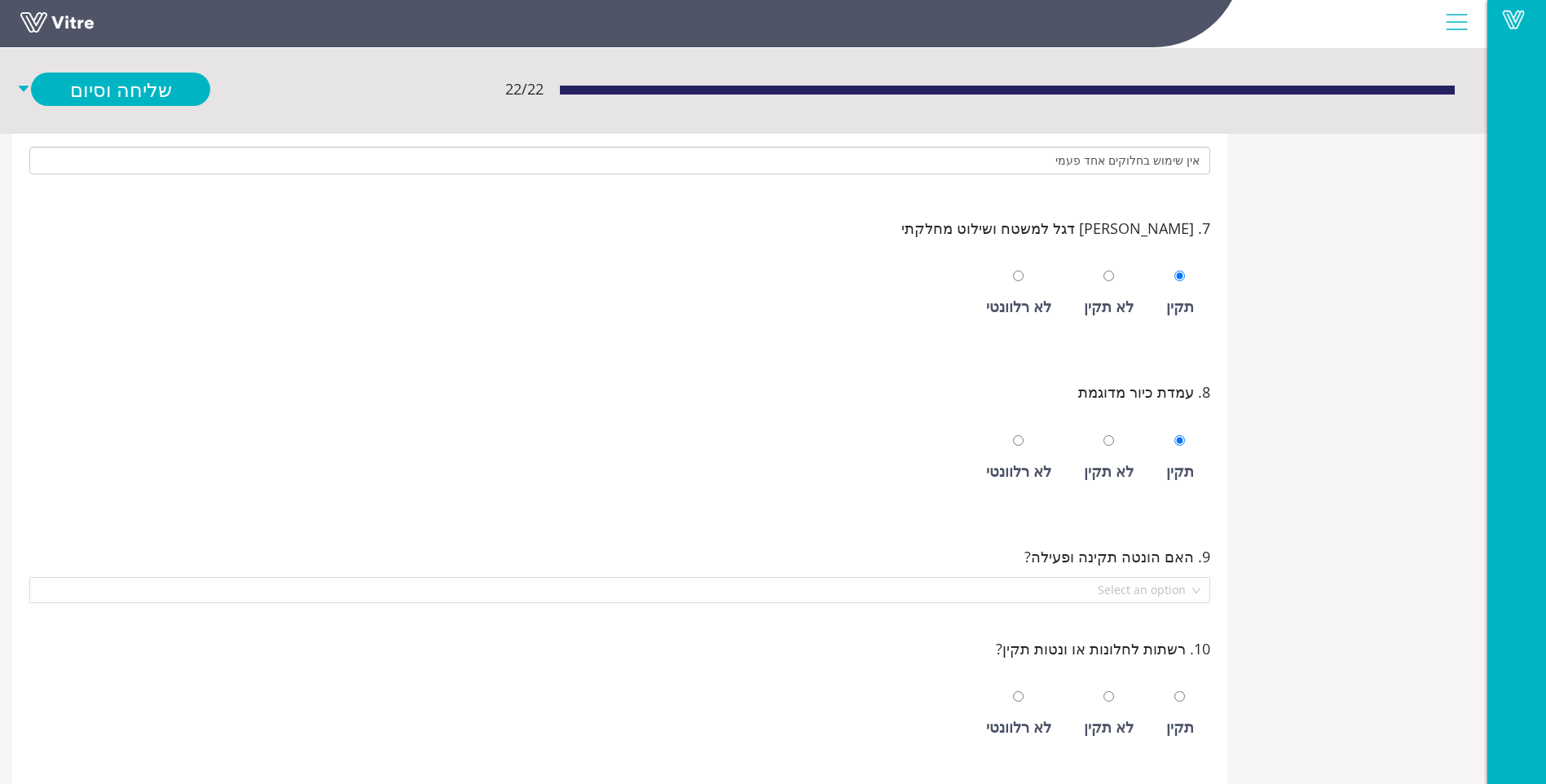
click at [1163, 556] on span "9. האם הונטה תקינה ופעילה?" at bounding box center [1118, 557] width 186 height 23
click at [1059, 594] on input "search" at bounding box center [614, 590] width 1150 height 25
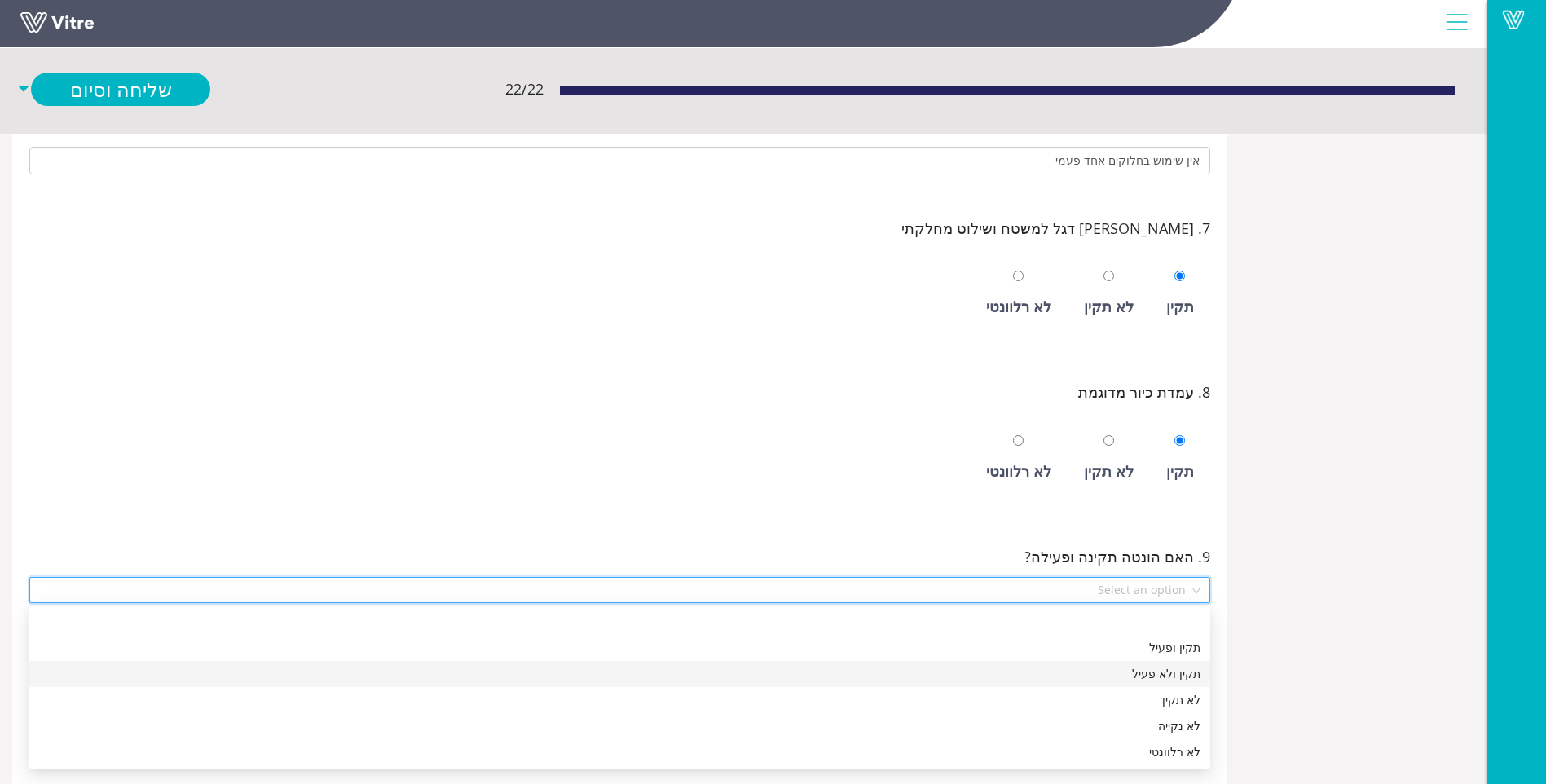
click at [1000, 668] on div "תקין ולא פעיל" at bounding box center [620, 674] width 1162 height 18
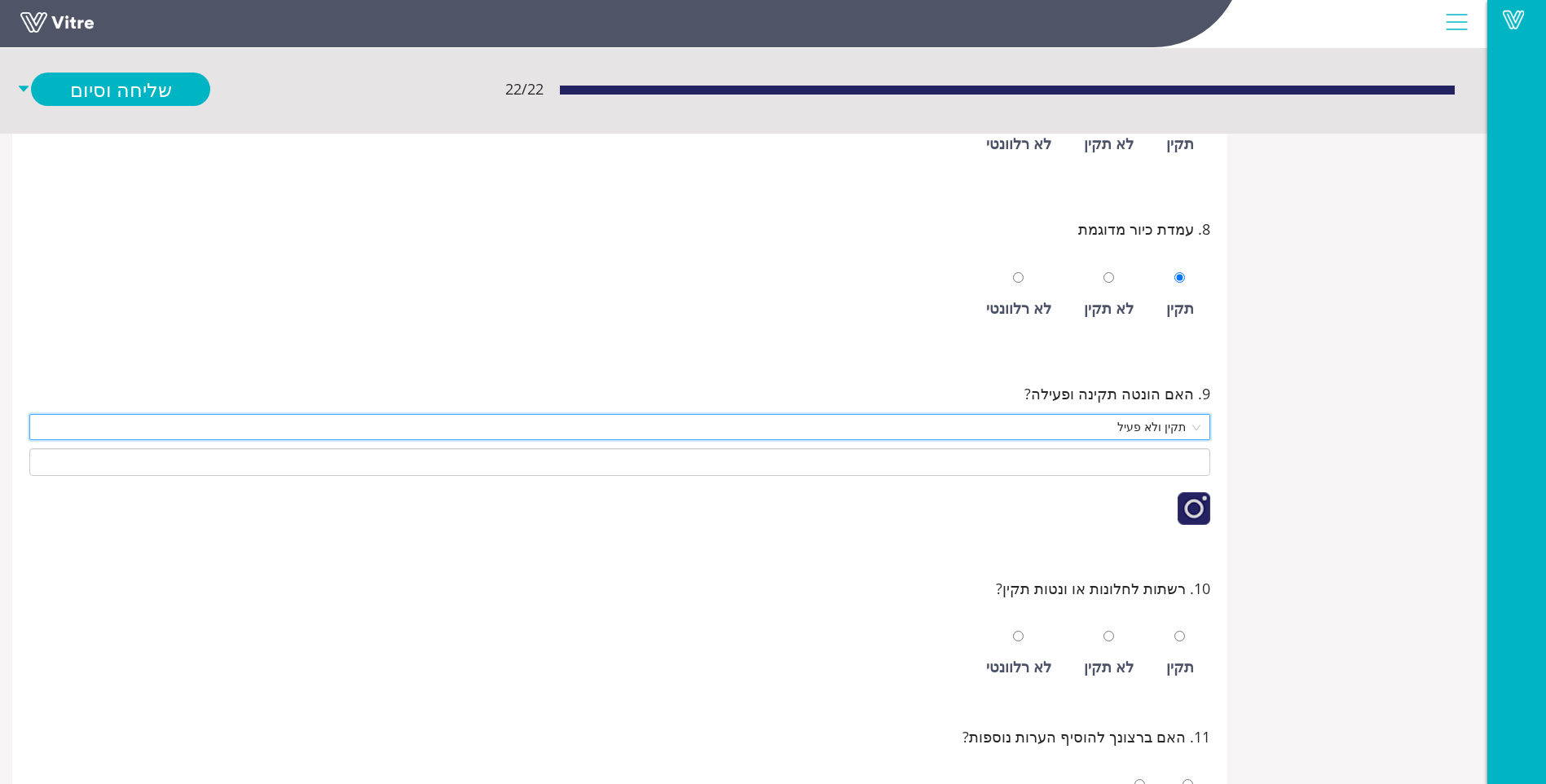
scroll to position [1385, 0]
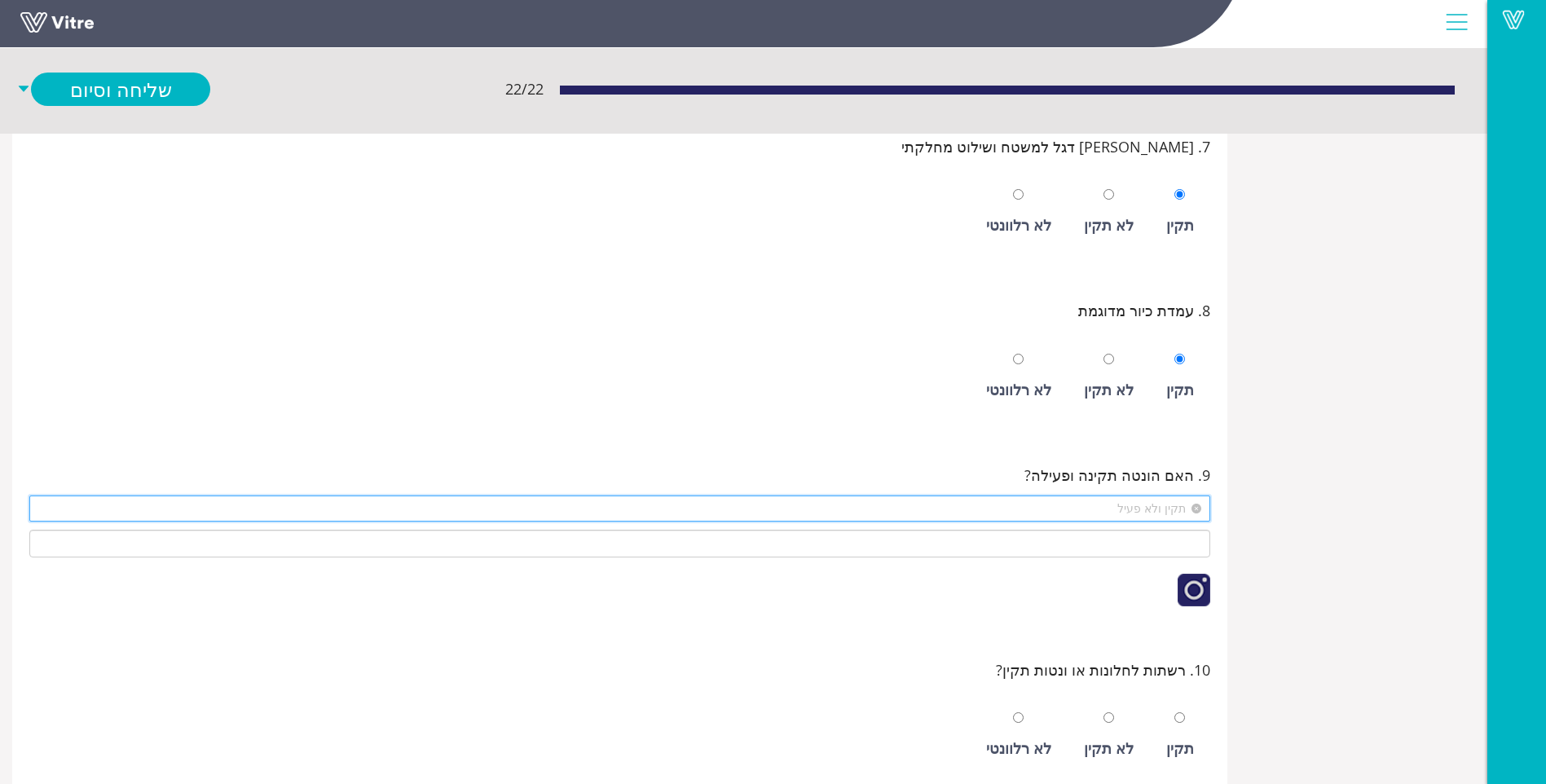
click at [1110, 515] on span "תקין ולא פעיל" at bounding box center [620, 509] width 1162 height 25
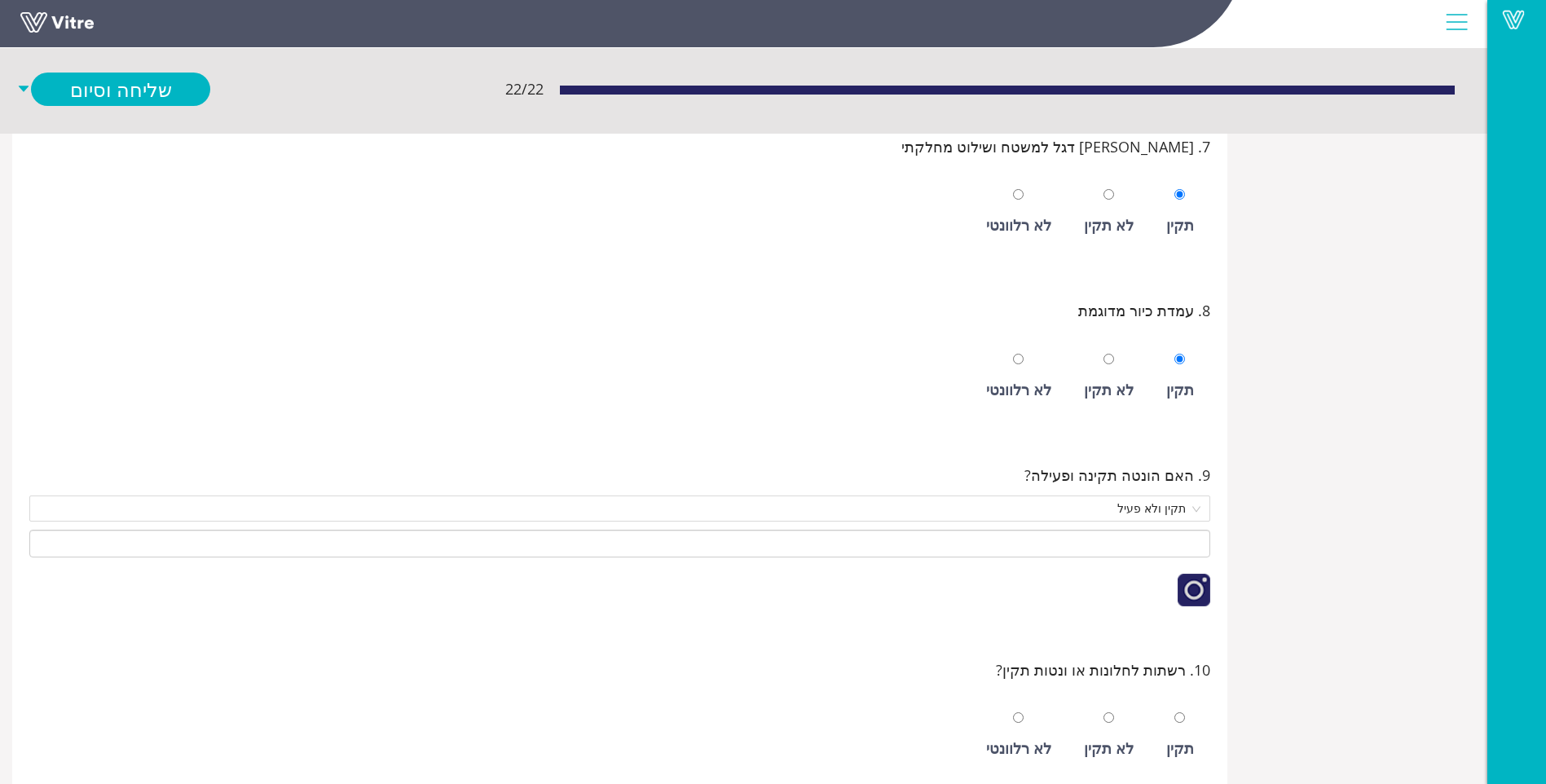
click at [1245, 576] on div "פרטי הטופס שילוט, סימון וניקיון שילוט, סימון וניקיון 1. בחירת מחלקה J-41 חדר יצ…" at bounding box center [744, 278] width 1488 height 2925
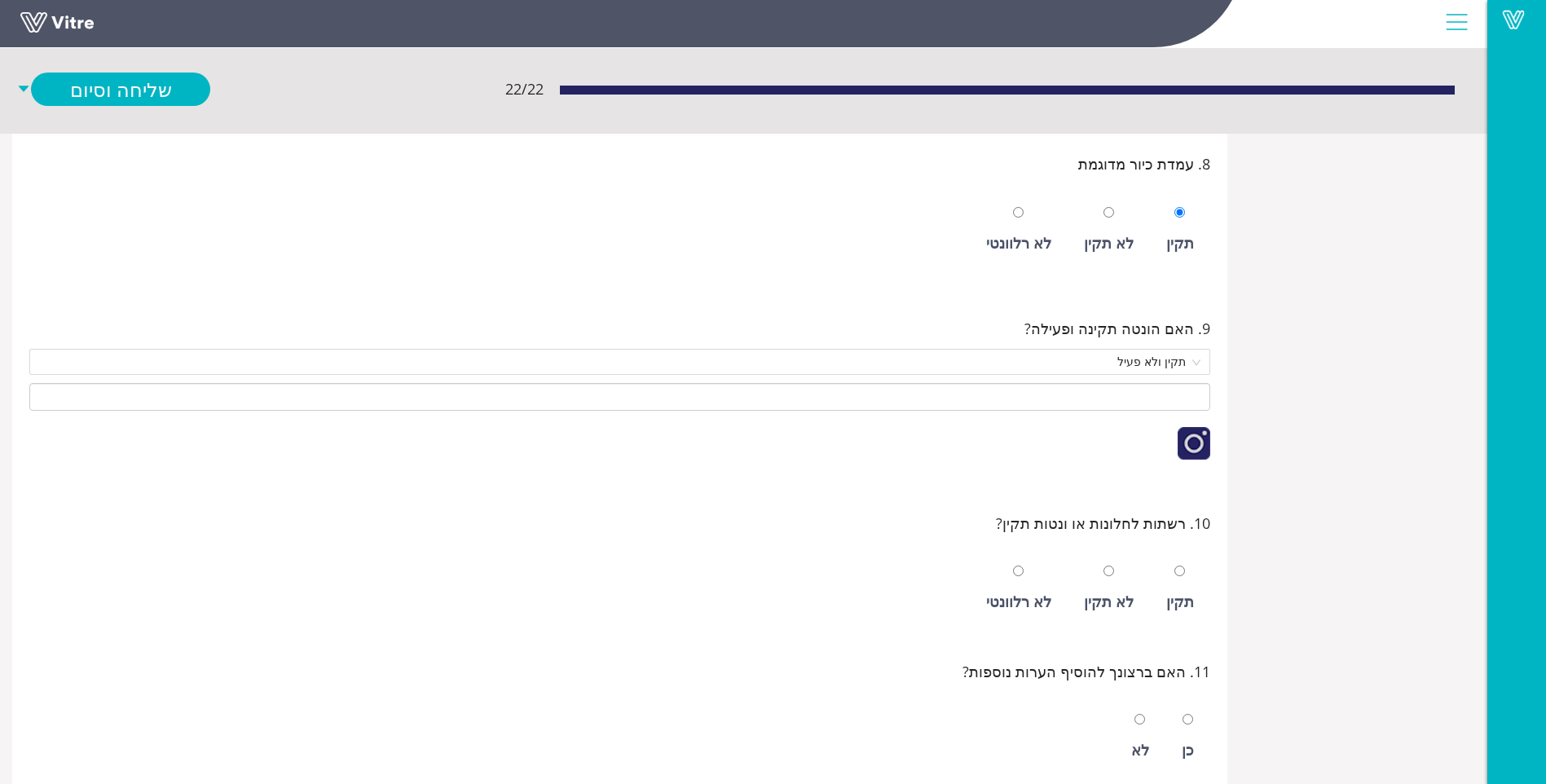
scroll to position [1548, 0]
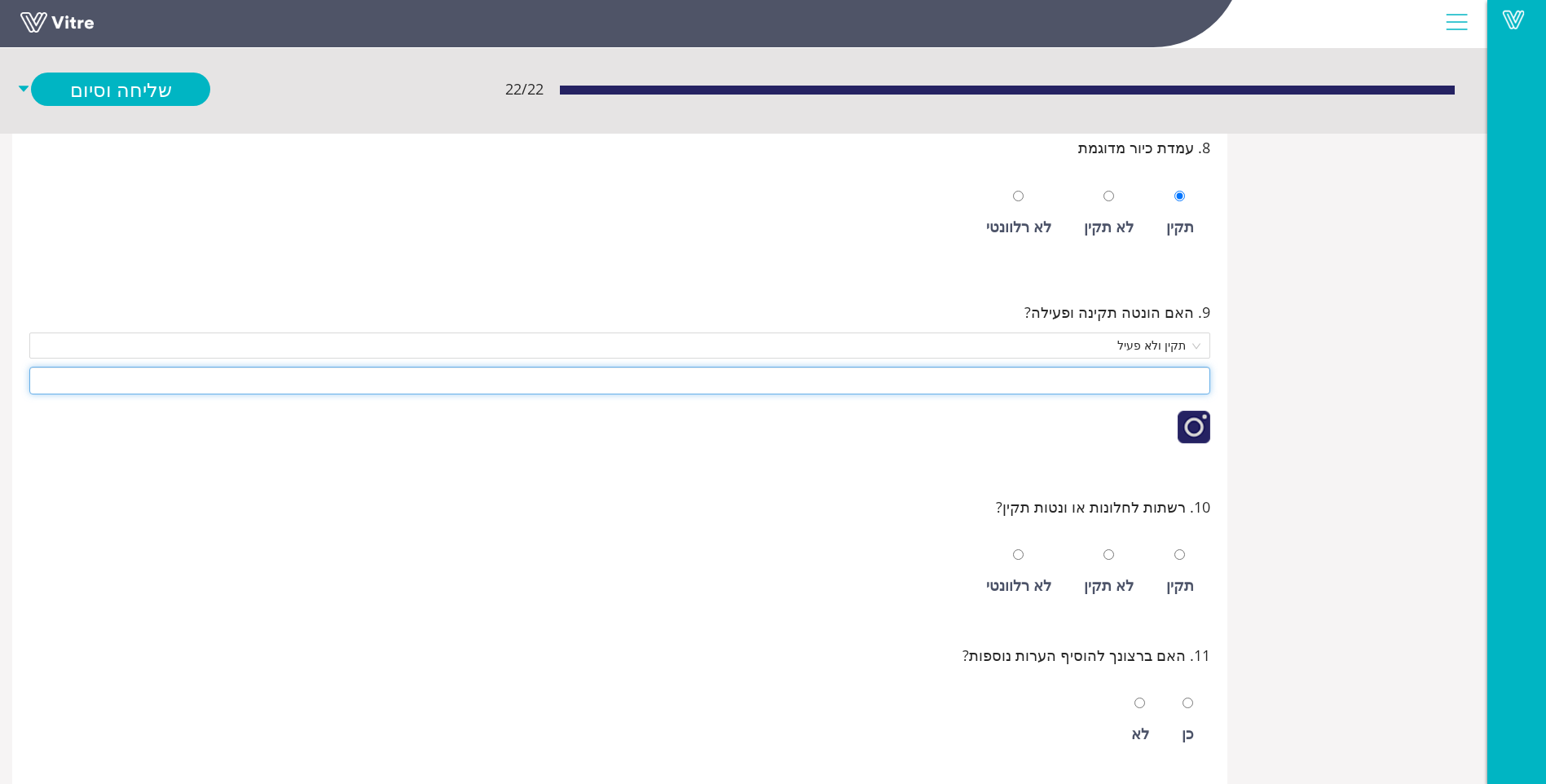
click at [1098, 378] on input at bounding box center [620, 381] width 1181 height 28
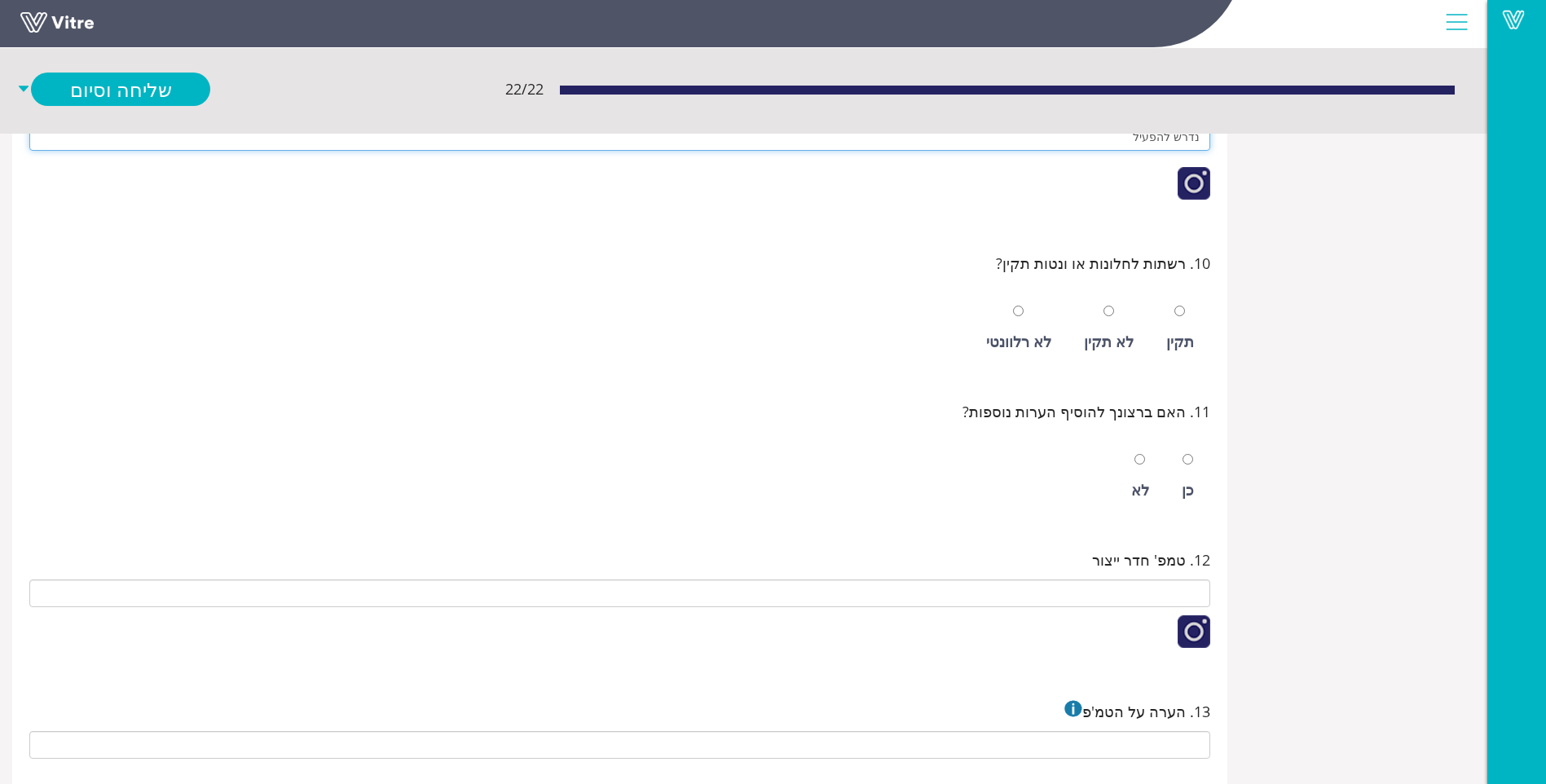
scroll to position [1793, 0]
type input "נדרש להפעיל"
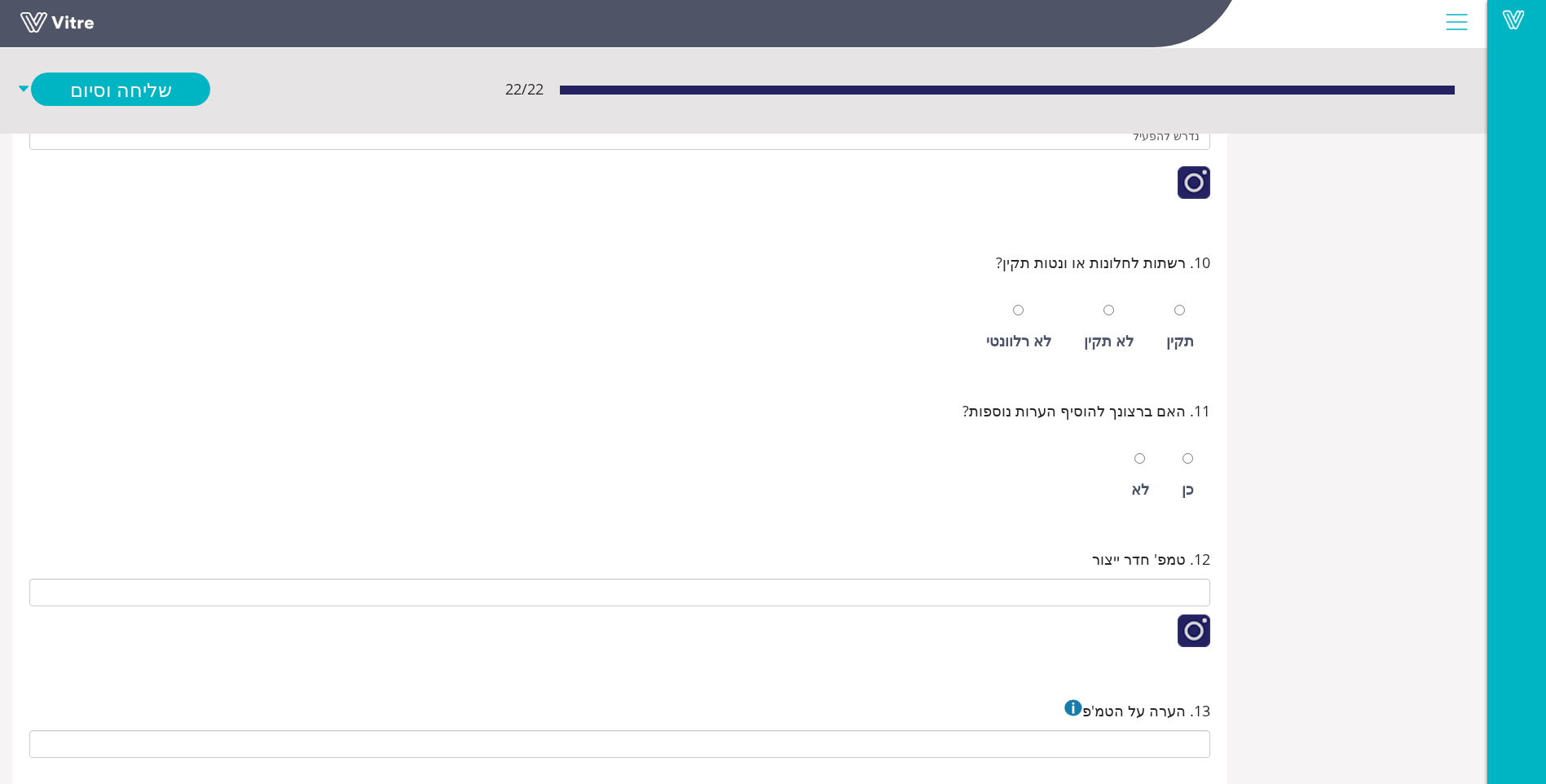
click at [1183, 323] on div "תקין" at bounding box center [1181, 328] width 44 height 75
radio input "true"
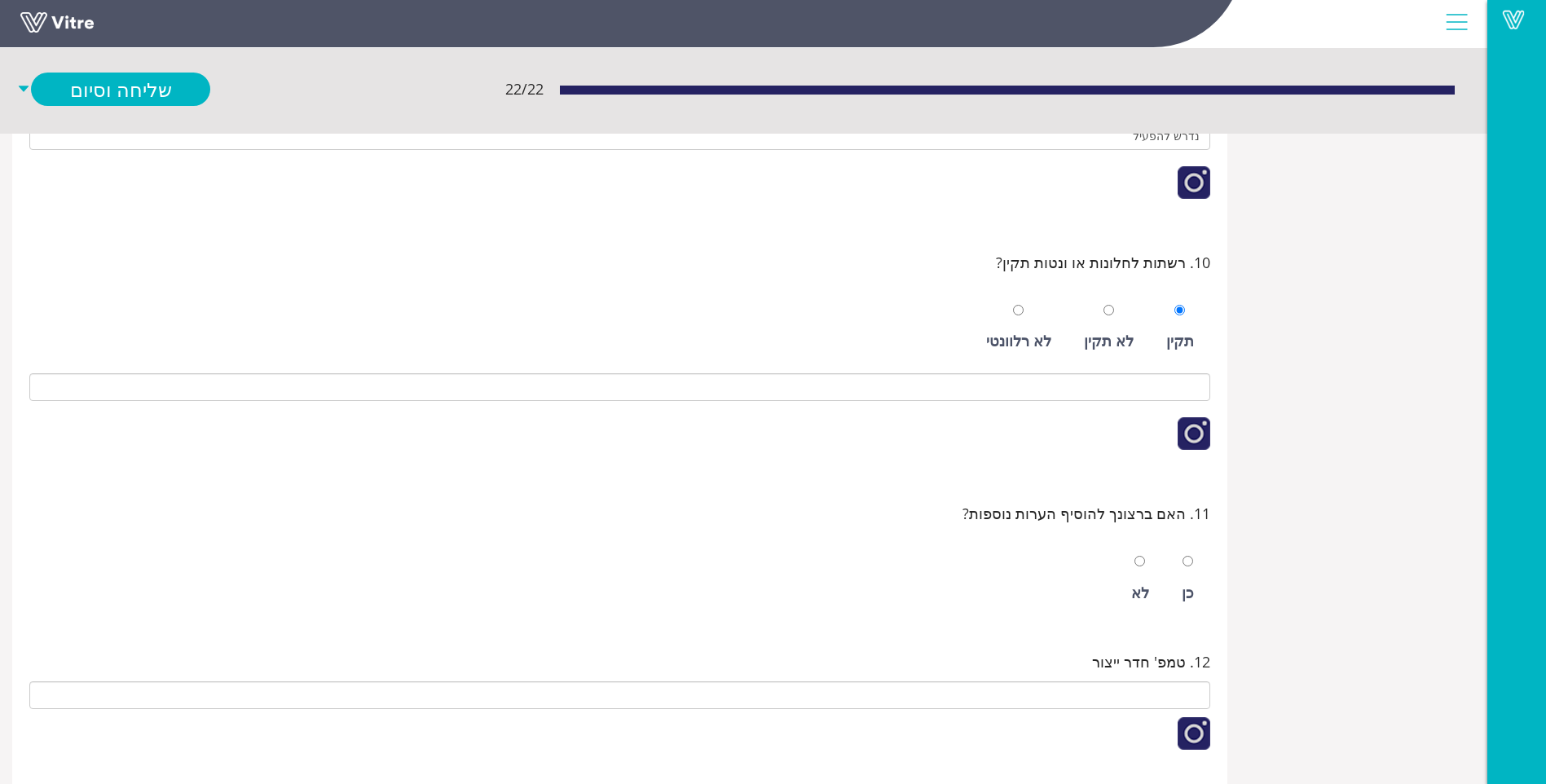
click at [1161, 564] on div "כן לא" at bounding box center [620, 574] width 1181 height 83
drag, startPoint x: 1140, startPoint y: 565, endPoint x: 1107, endPoint y: 556, distance: 34.2
click at [1122, 560] on div "כן לא" at bounding box center [620, 574] width 1181 height 83
click at [1144, 593] on div "לא" at bounding box center [1140, 592] width 18 height 23
radio input "true"
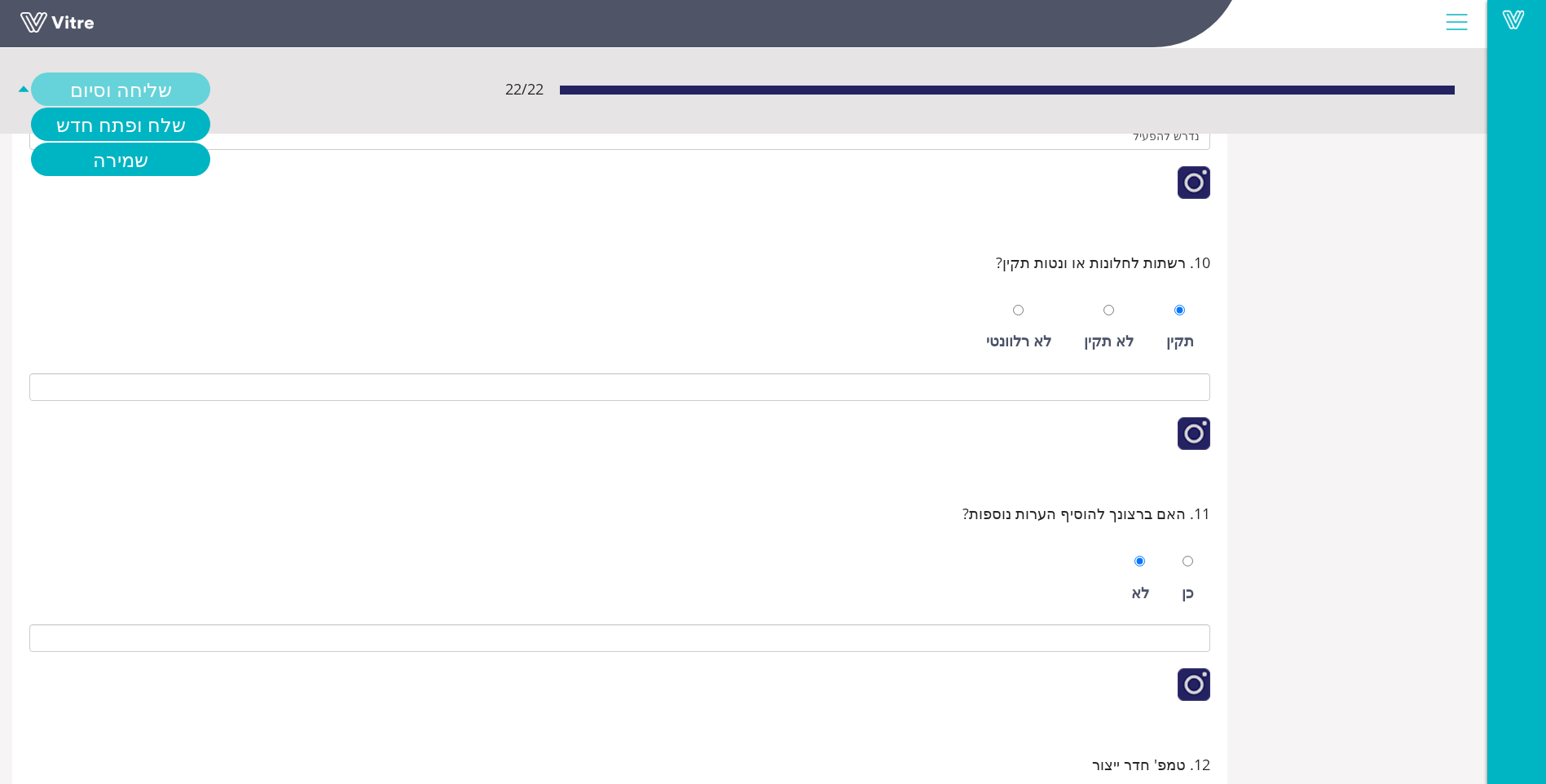
click at [95, 81] on link "שליחה וסיום" at bounding box center [120, 89] width 179 height 34
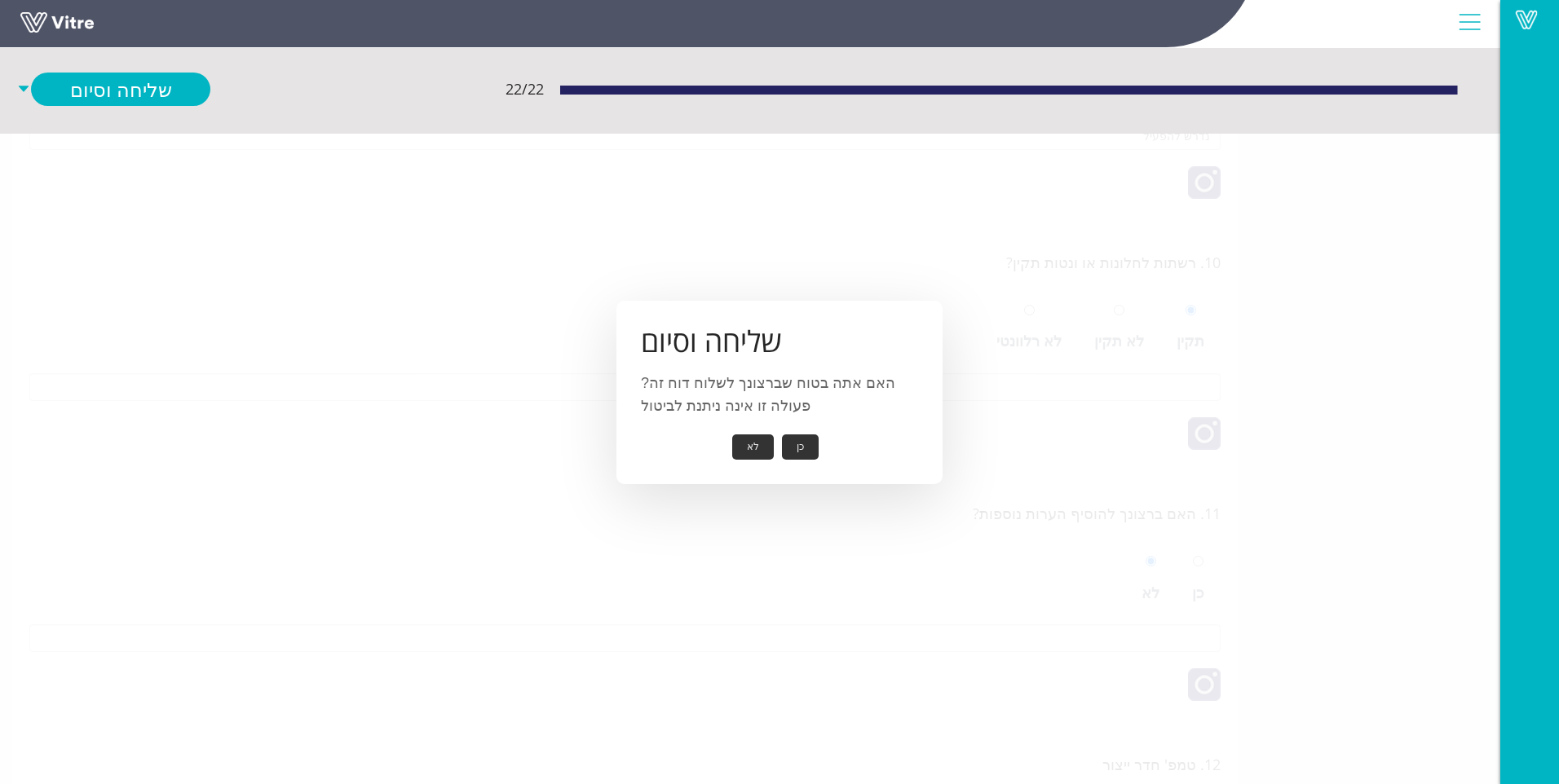
click at [798, 450] on button "כן" at bounding box center [800, 446] width 37 height 25
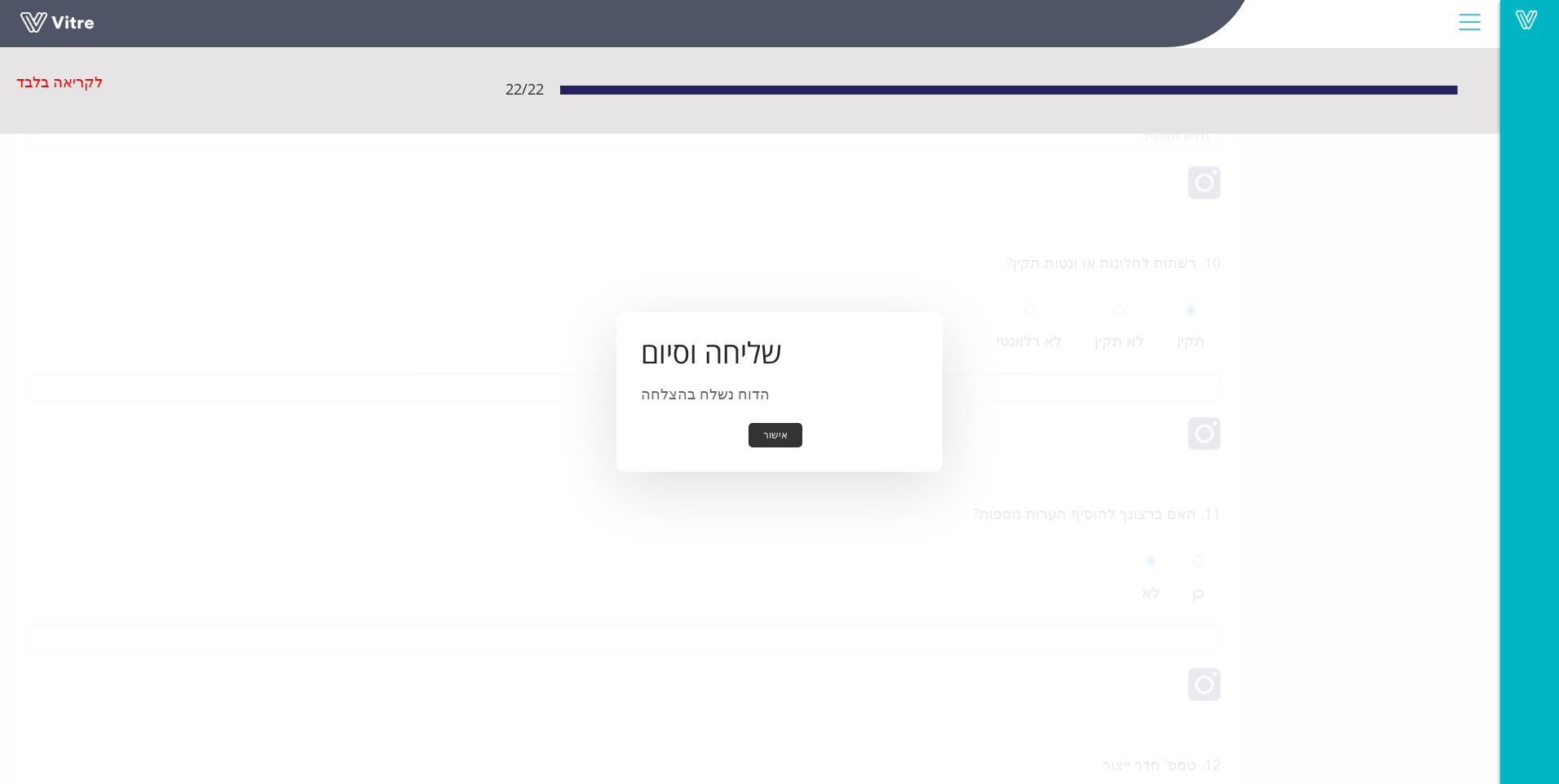
click at [777, 437] on button "אישור" at bounding box center [775, 435] width 54 height 25
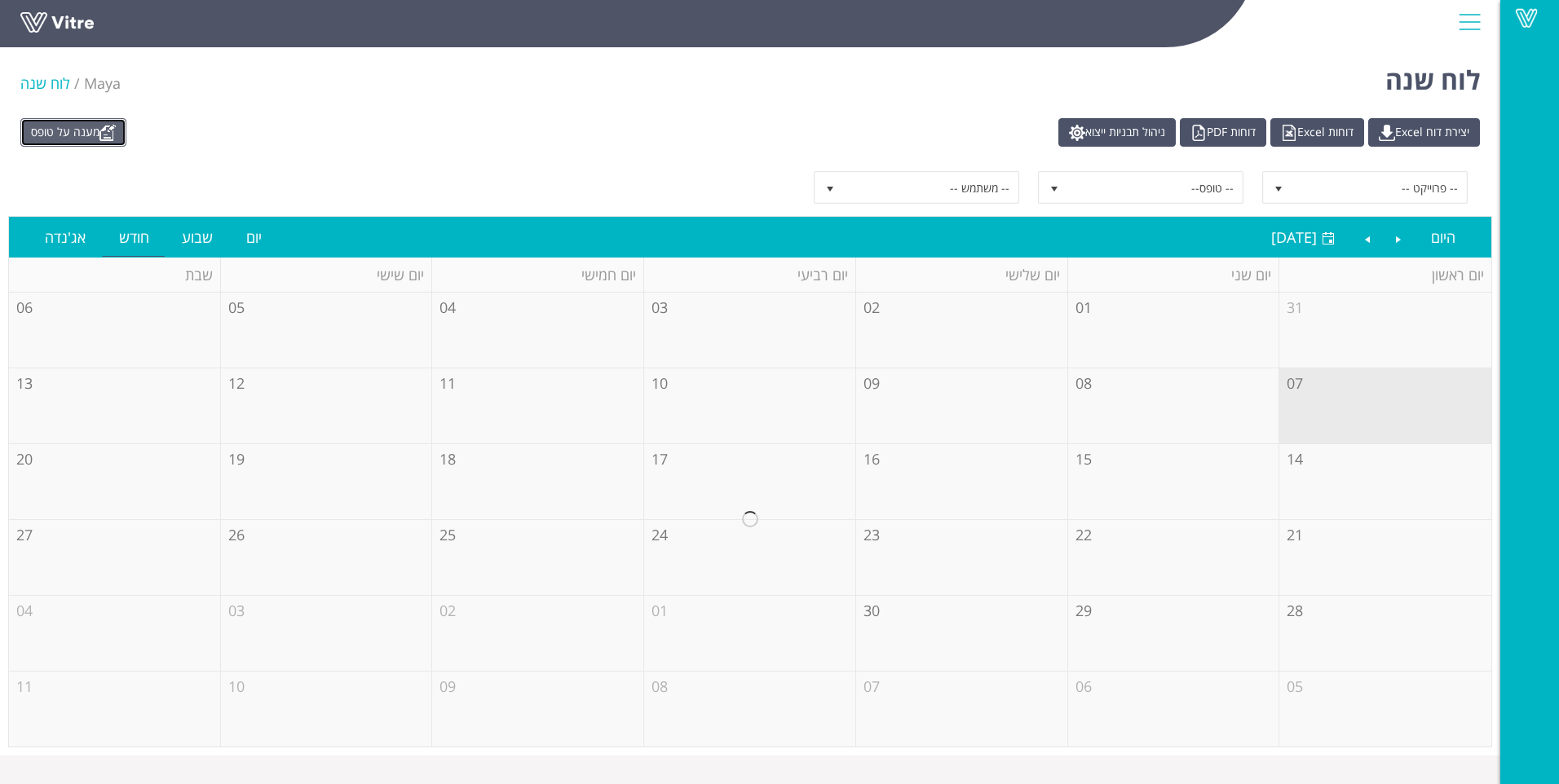
click at [78, 145] on link "מענה על טופס" at bounding box center [73, 132] width 106 height 29
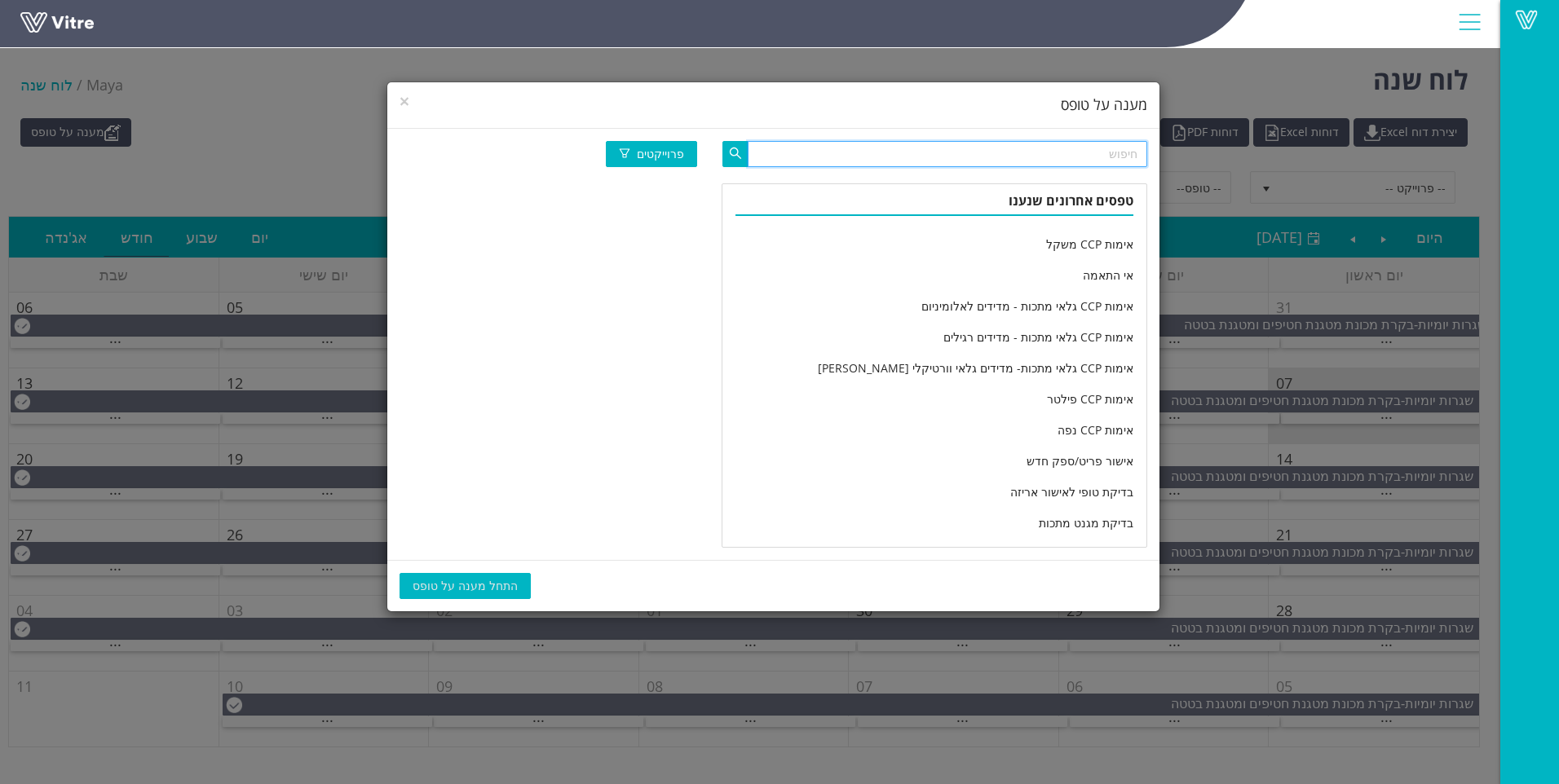
click at [854, 153] on input "text" at bounding box center [948, 154] width 400 height 26
type input "מחלקה יומי"
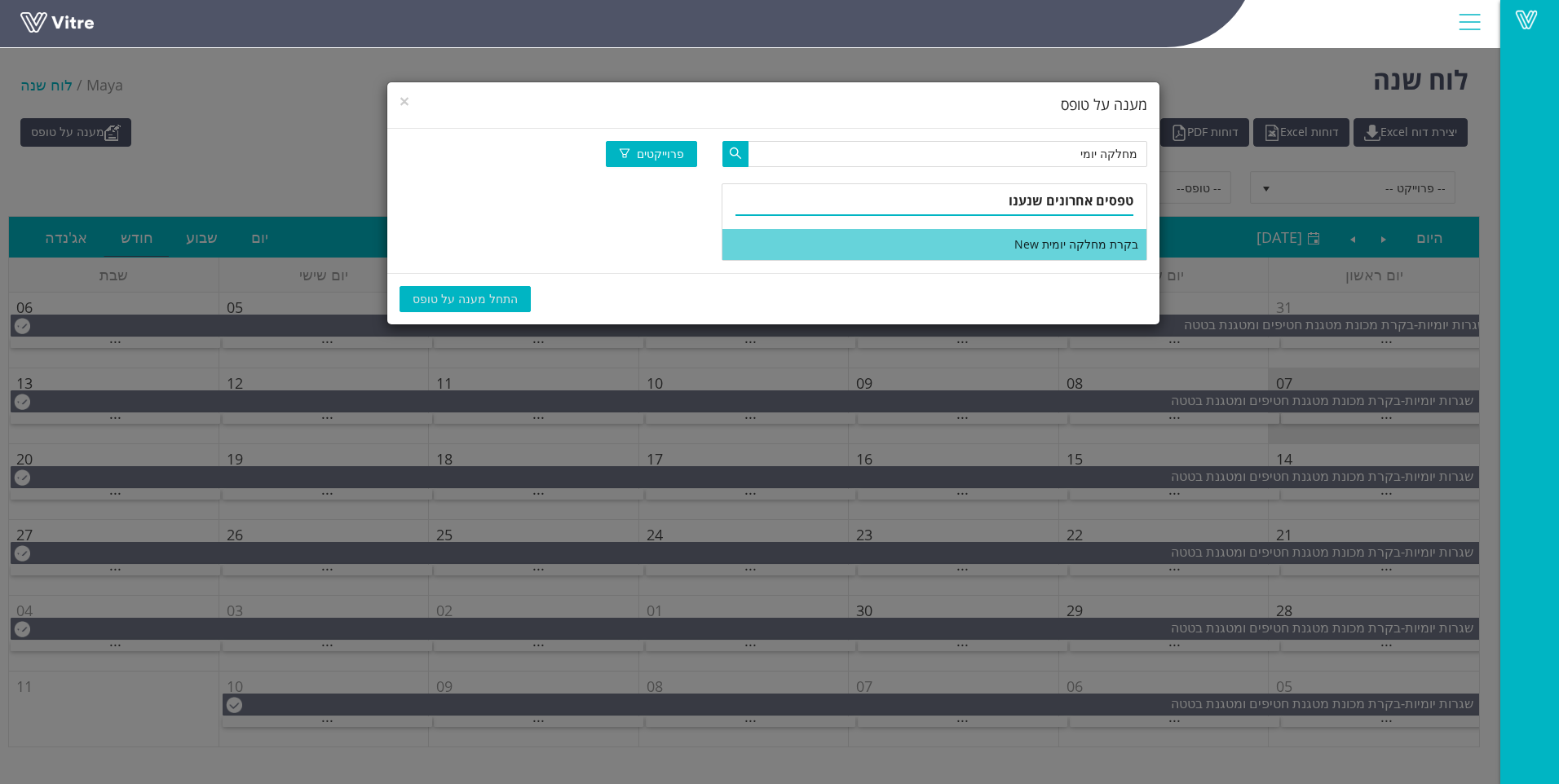
click at [957, 238] on li "בקרת מחלקה יומית New" at bounding box center [934, 245] width 424 height 31
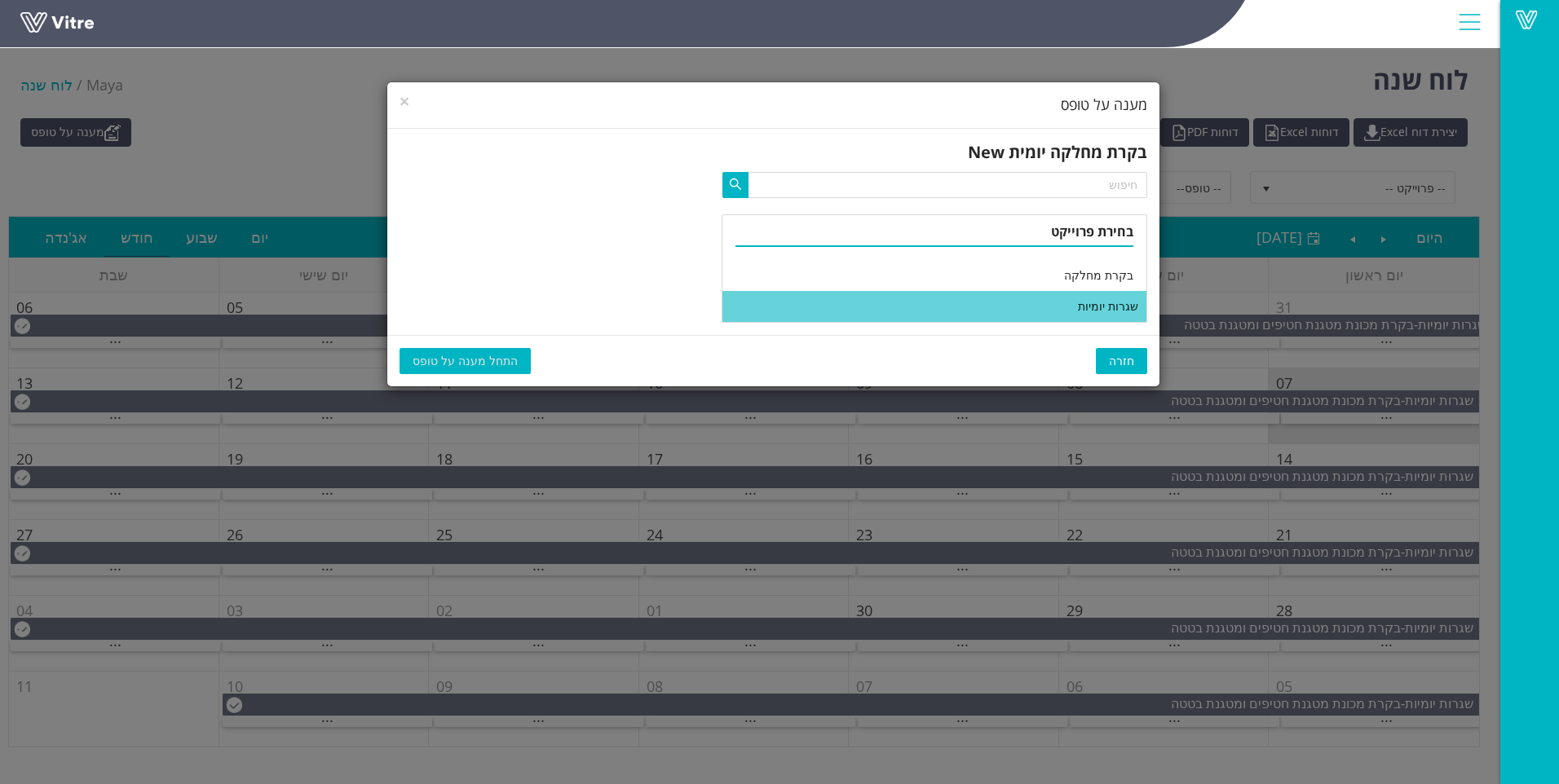
click at [904, 301] on li "שגרות יומיות" at bounding box center [934, 306] width 424 height 31
click at [465, 336] on div "חזרה העתקת נתונים התחל מענה על טופס" at bounding box center [774, 360] width 772 height 52
click at [474, 358] on span "התחל מענה על טופס" at bounding box center [465, 361] width 105 height 18
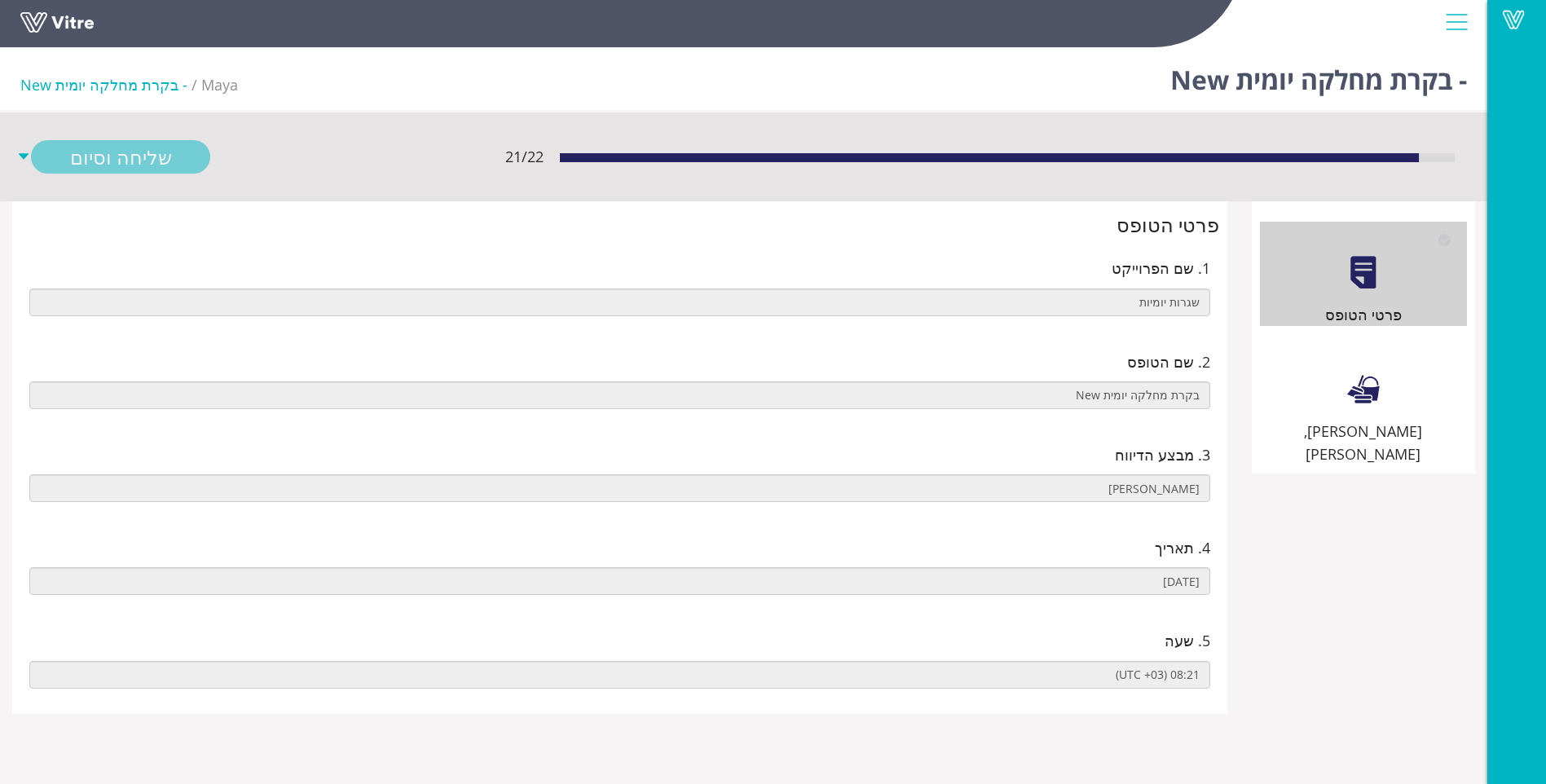
click at [1354, 385] on div at bounding box center [1363, 389] width 37 height 37
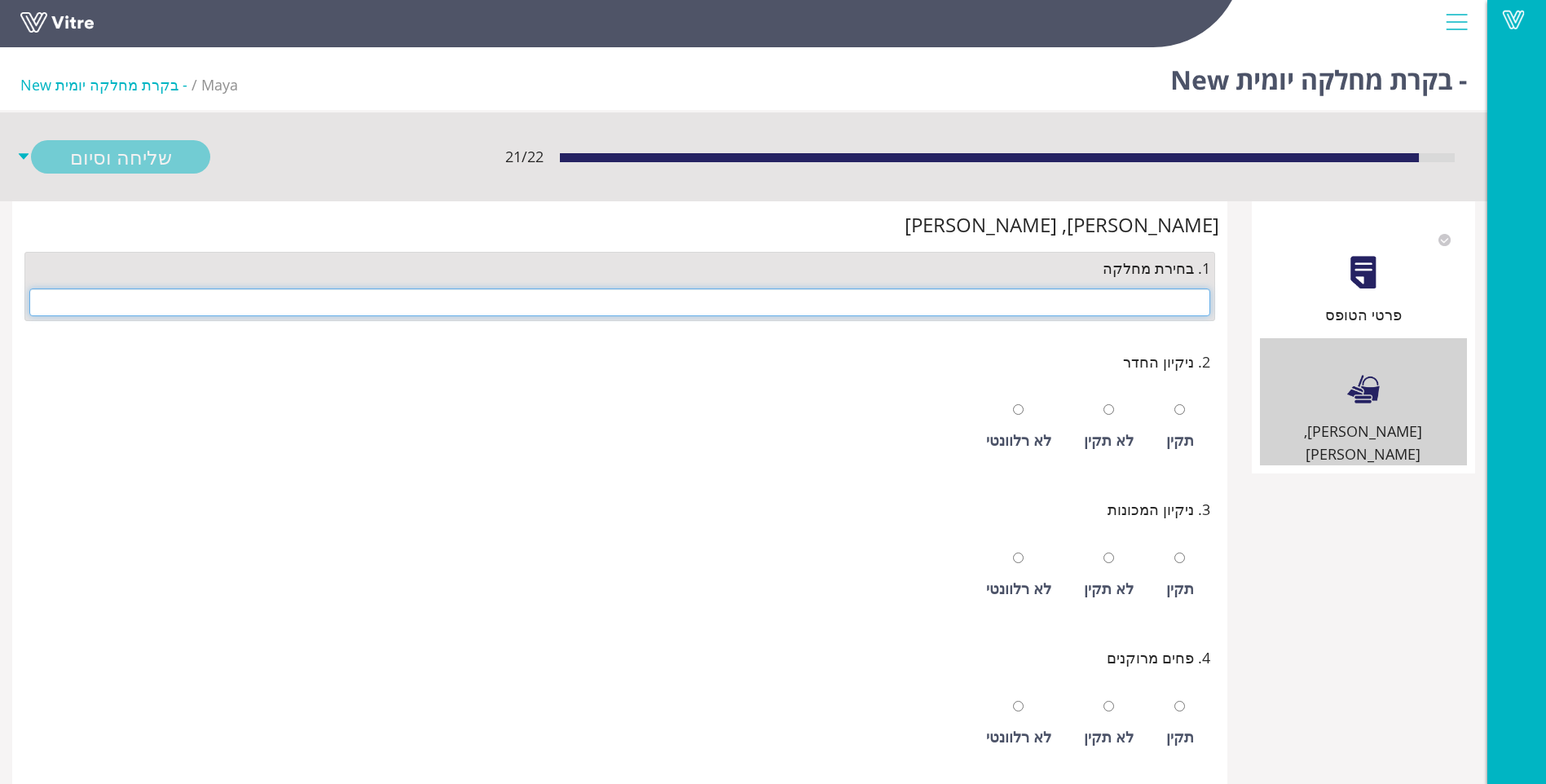
click at [921, 302] on input "text" at bounding box center [620, 302] width 1181 height 28
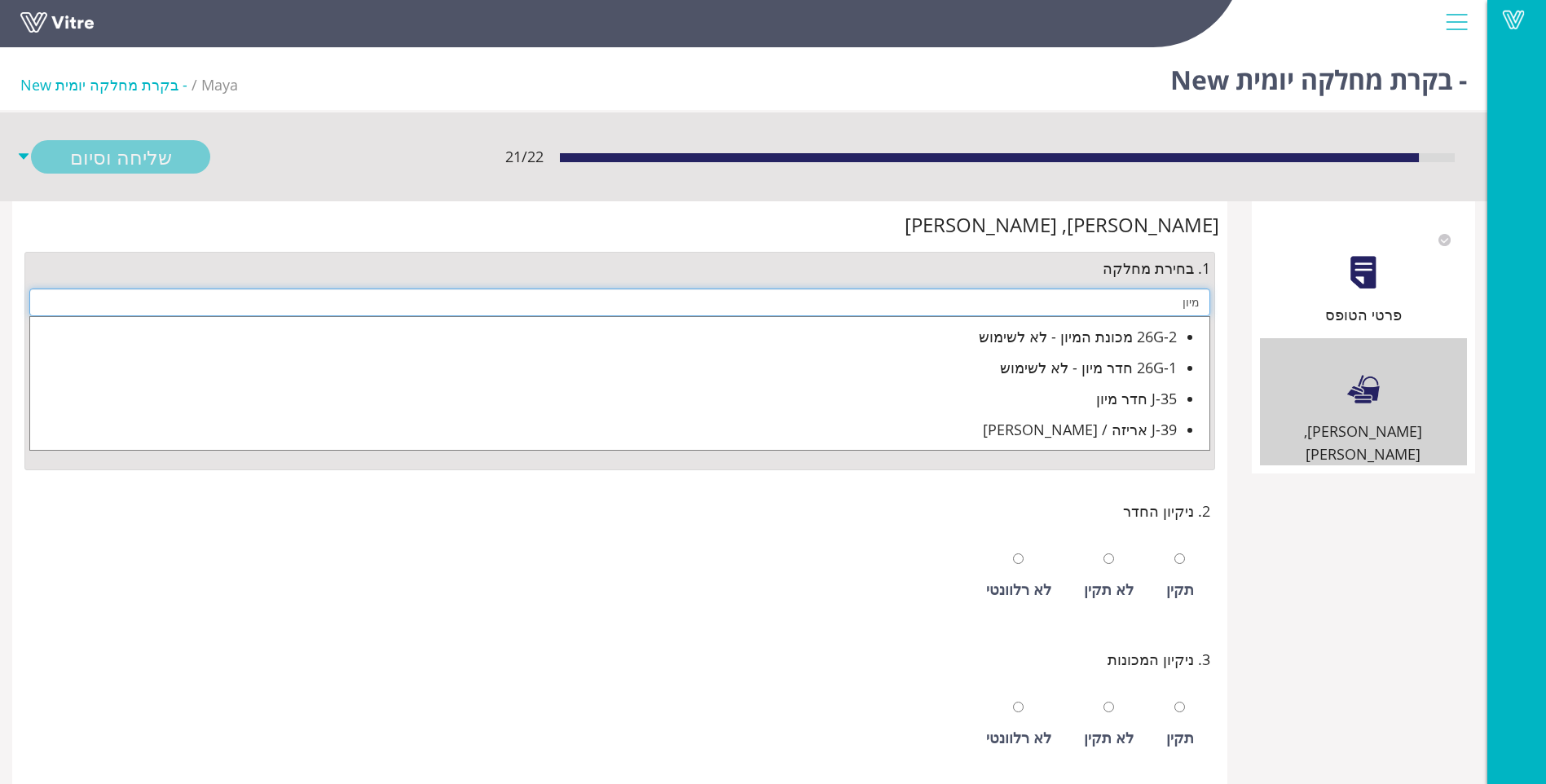
click at [1177, 401] on ul "26G-2 מכונת המיון - לא לשימוש 26G-1 חדר מיון - לא לשימוש J-35 חדר מיון J-39 ארי…" at bounding box center [620, 383] width 1181 height 134
click at [1155, 401] on div "J-35 חדר מיון" at bounding box center [604, 399] width 1147 height 23
type input "J-35 חדר מיון"
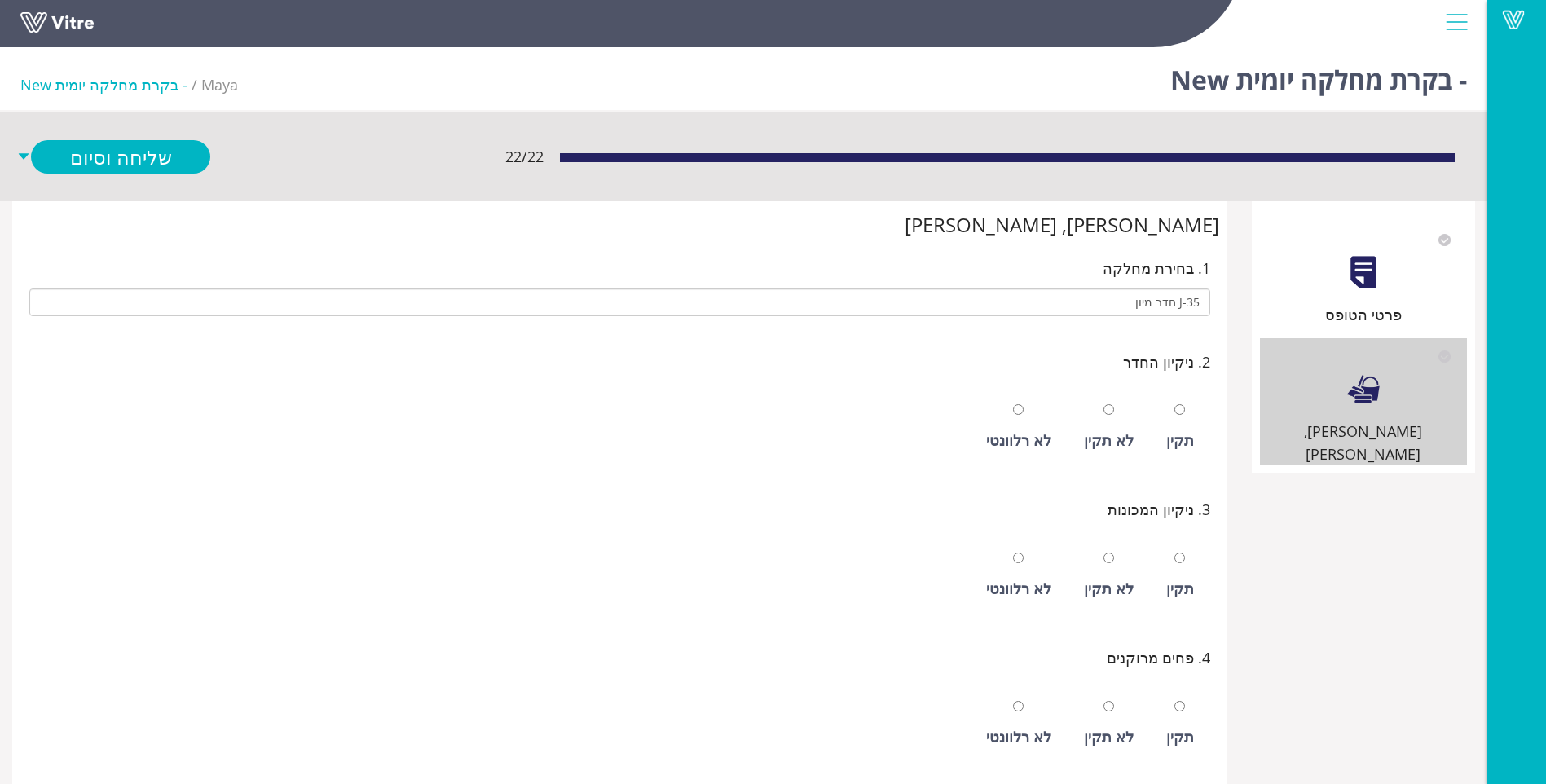
click at [1175, 419] on div "תקין" at bounding box center [1181, 428] width 44 height 75
radio input "true"
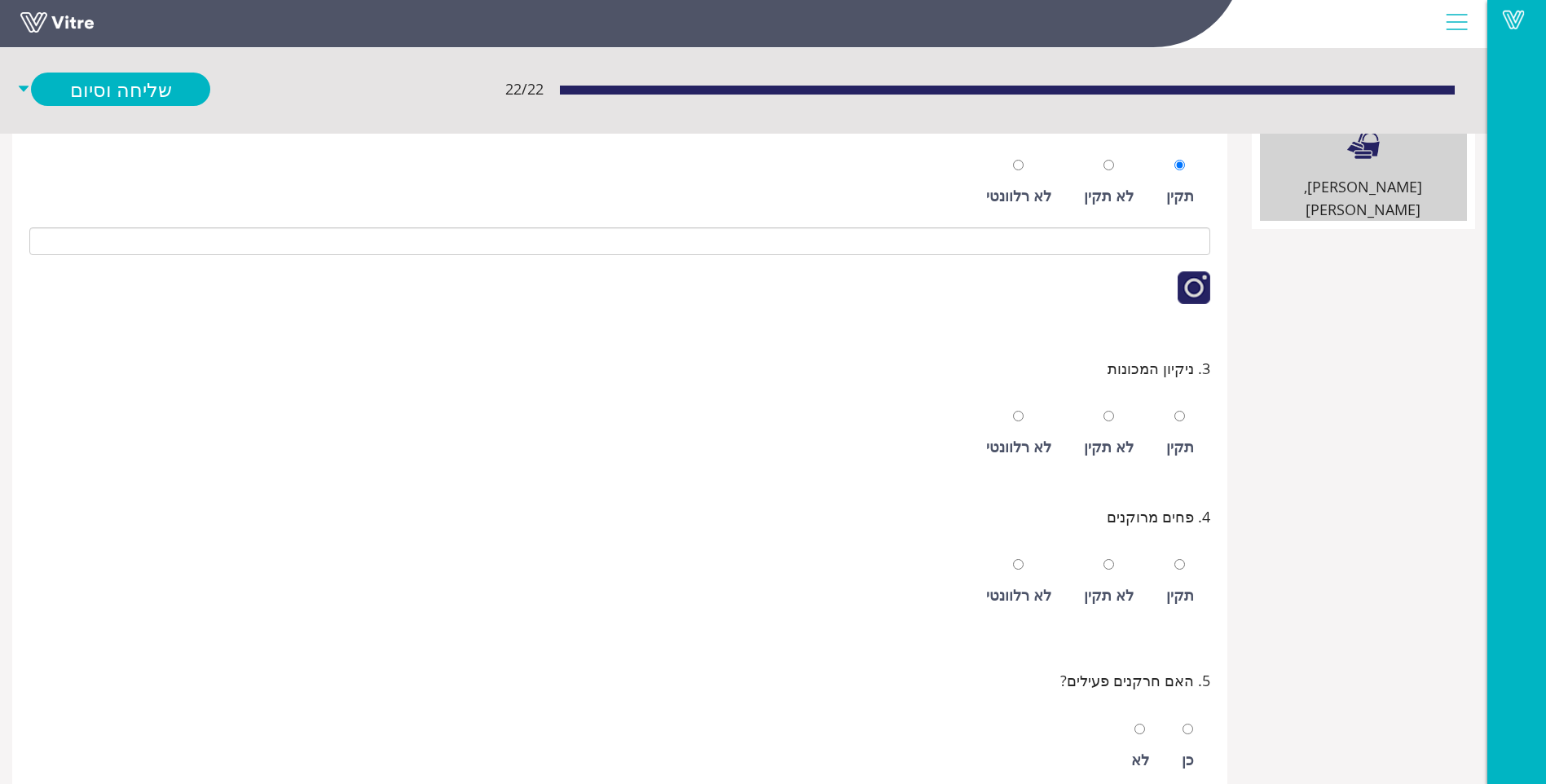
click at [1181, 433] on div "תקין" at bounding box center [1181, 434] width 44 height 75
radio input "true"
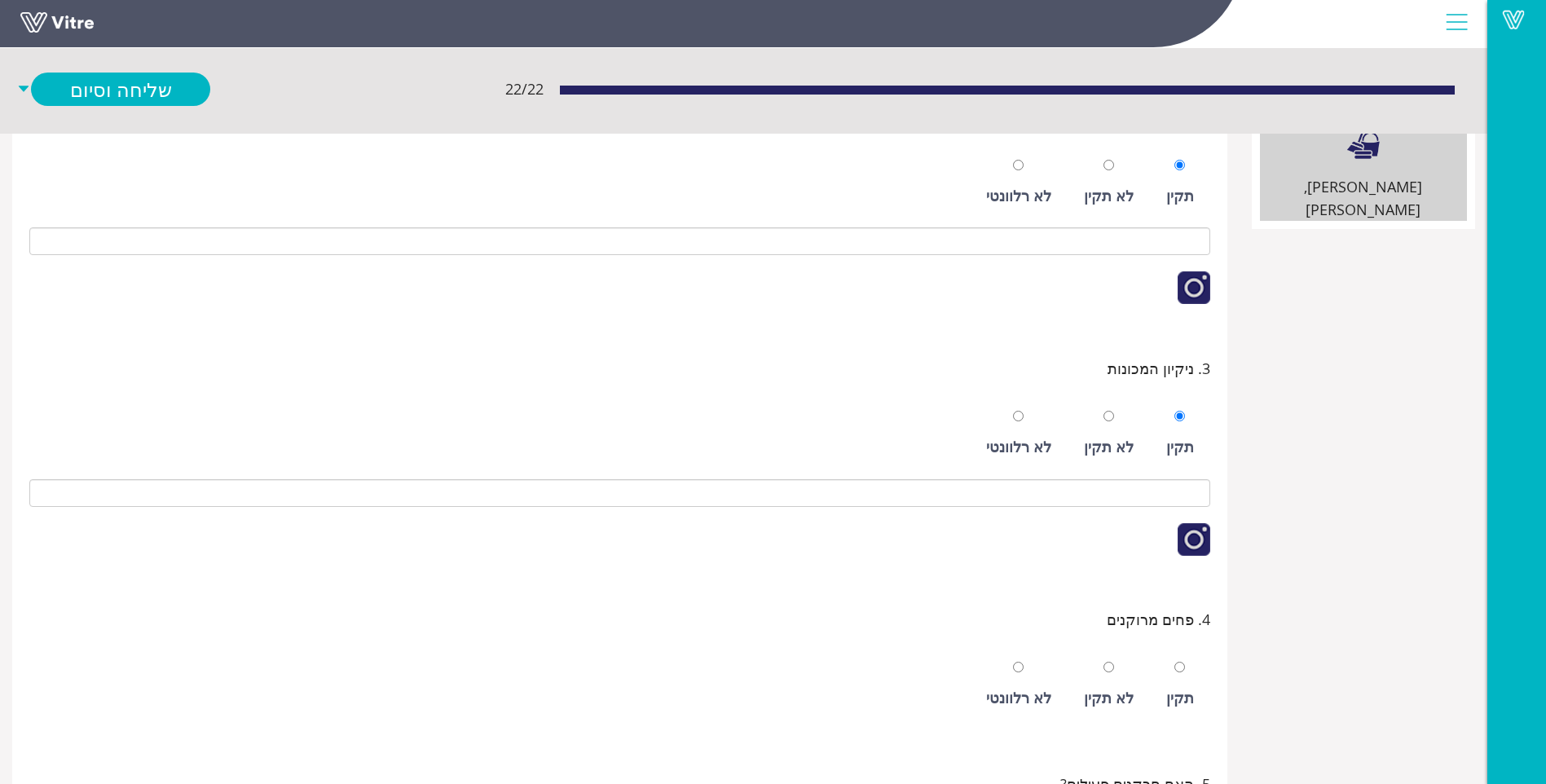
scroll to position [407, 0]
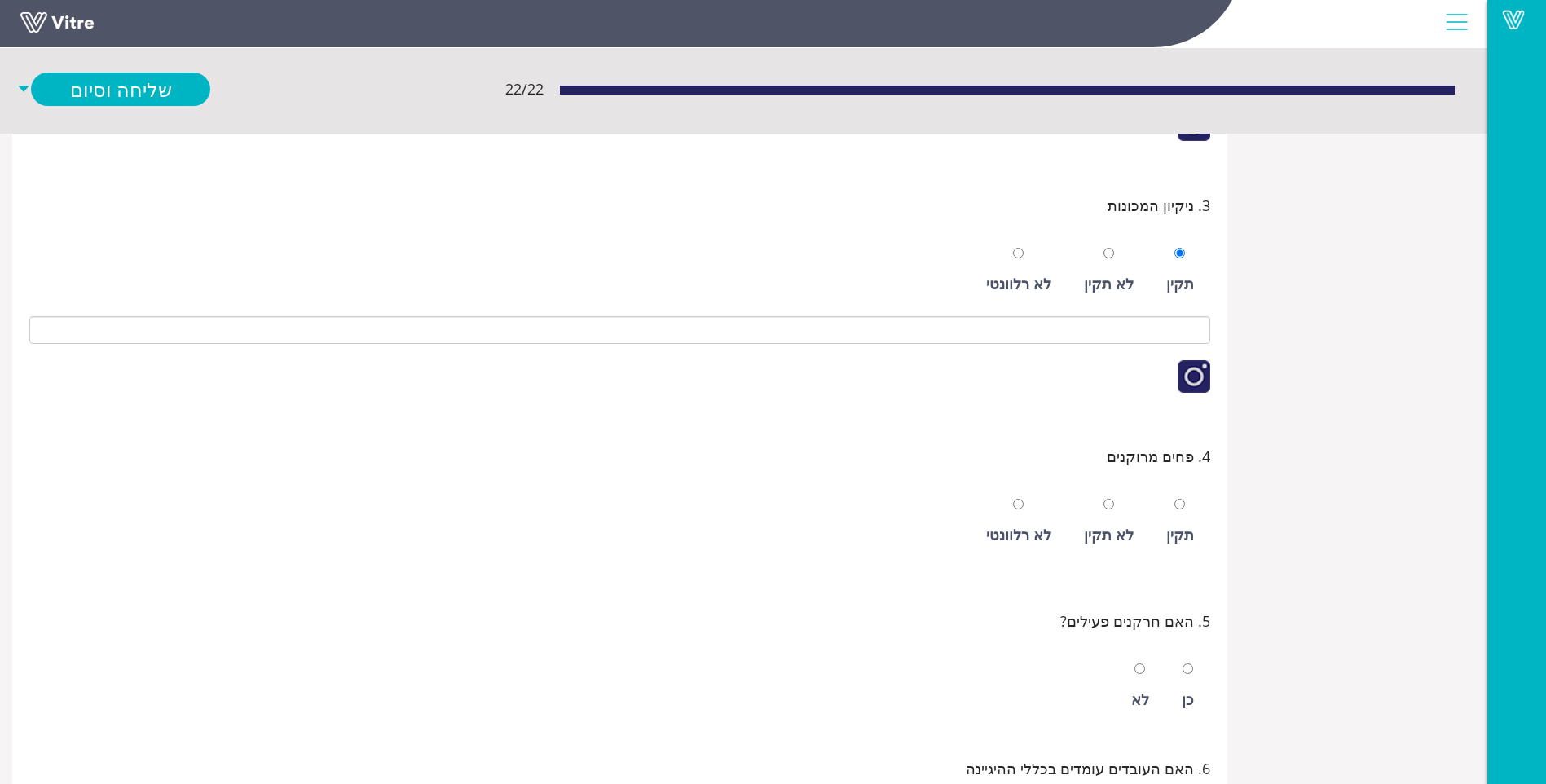
click at [1177, 521] on div "תקין" at bounding box center [1181, 522] width 44 height 75
radio input "true"
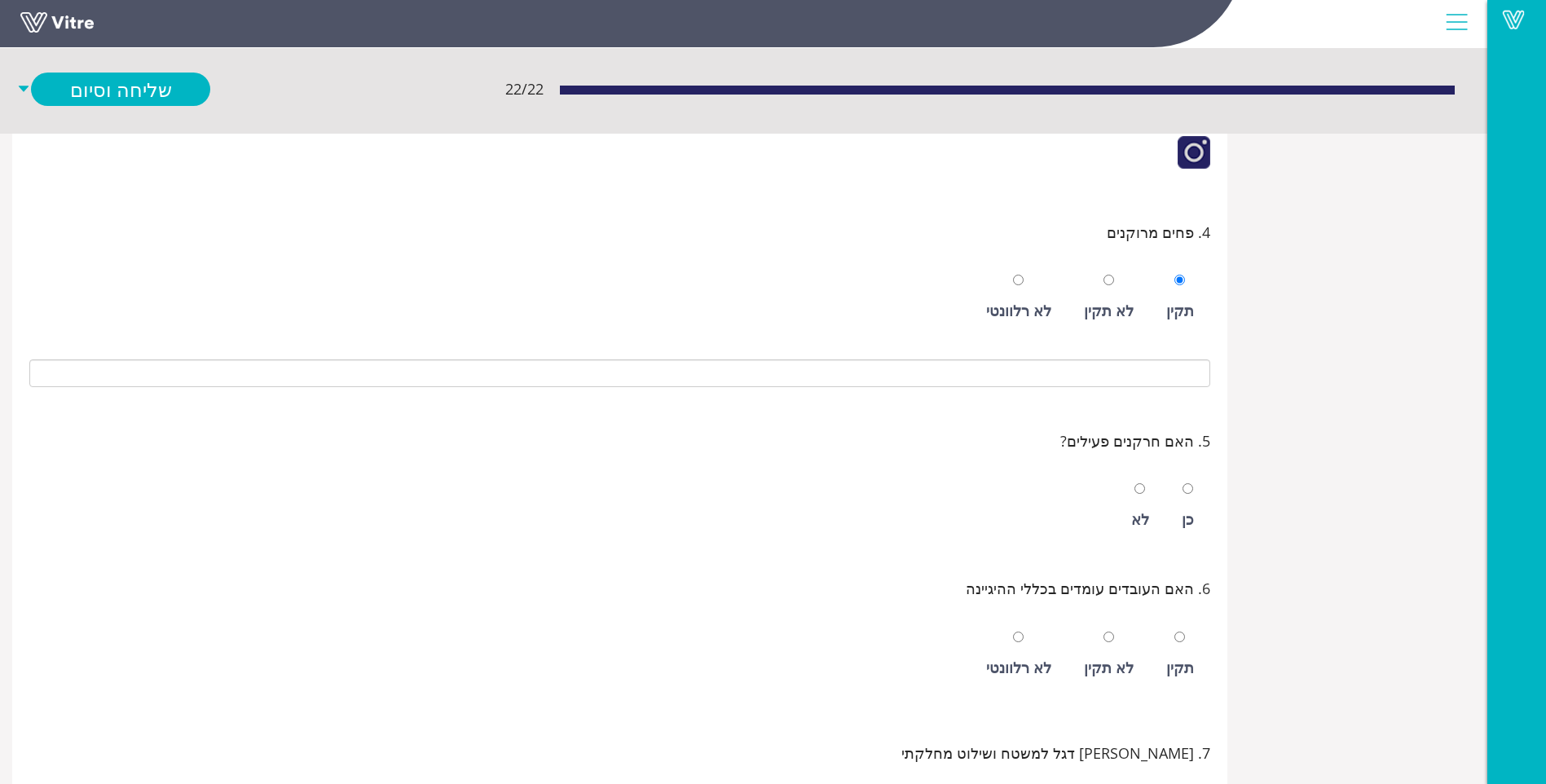
scroll to position [570, 0]
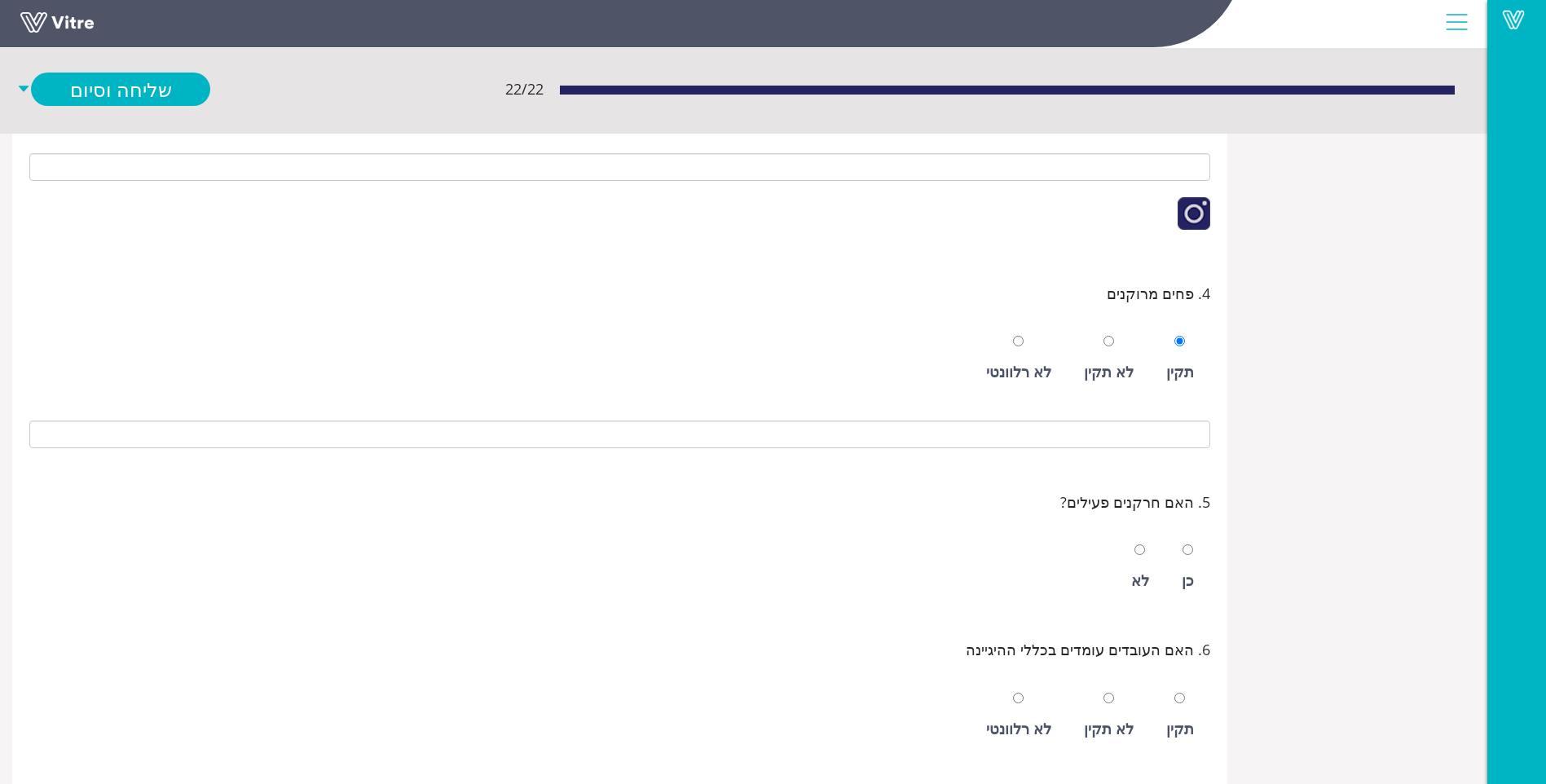
click at [1195, 558] on div "כן" at bounding box center [1188, 568] width 29 height 75
radio input "true"
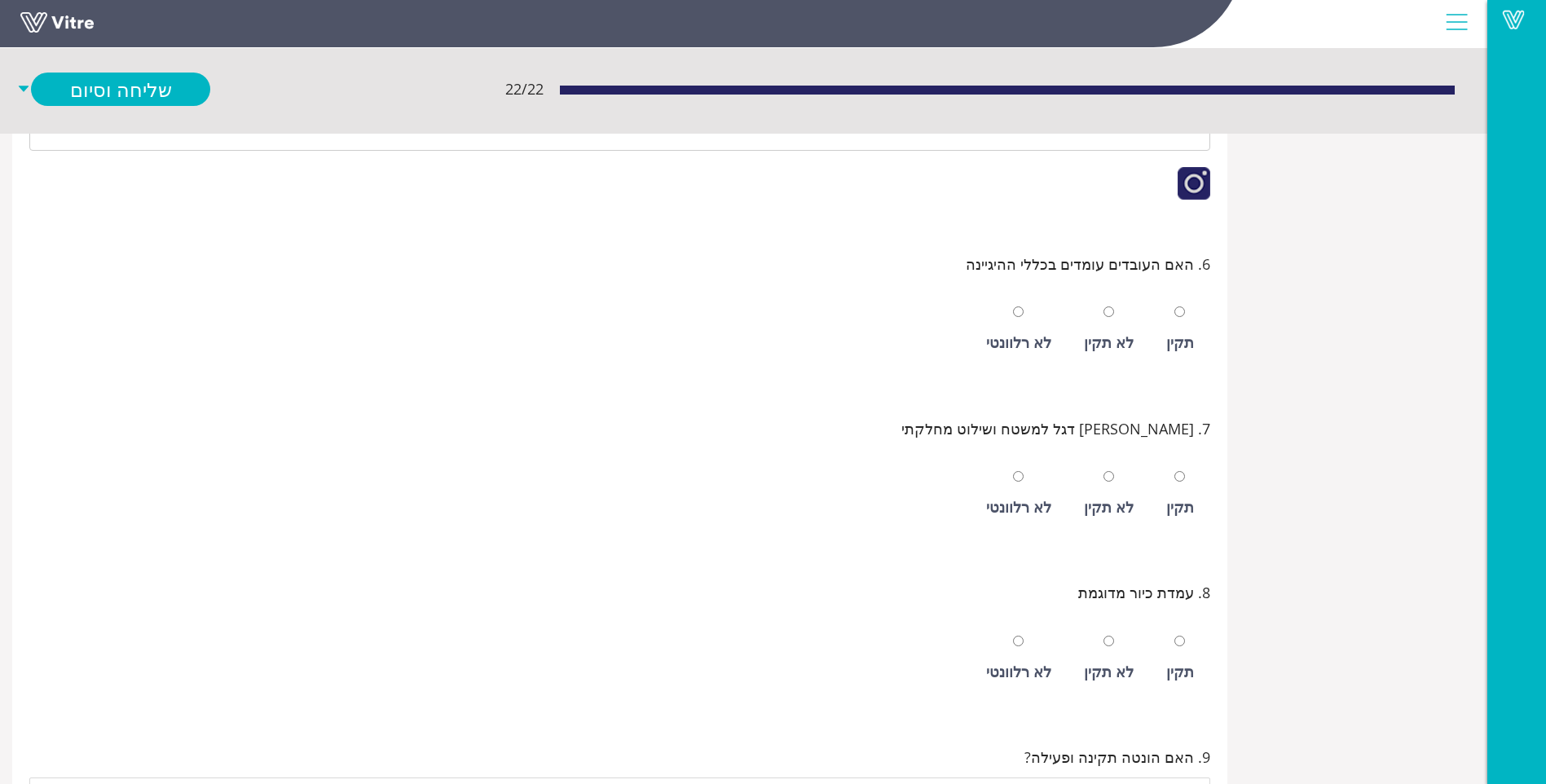
scroll to position [978, 0]
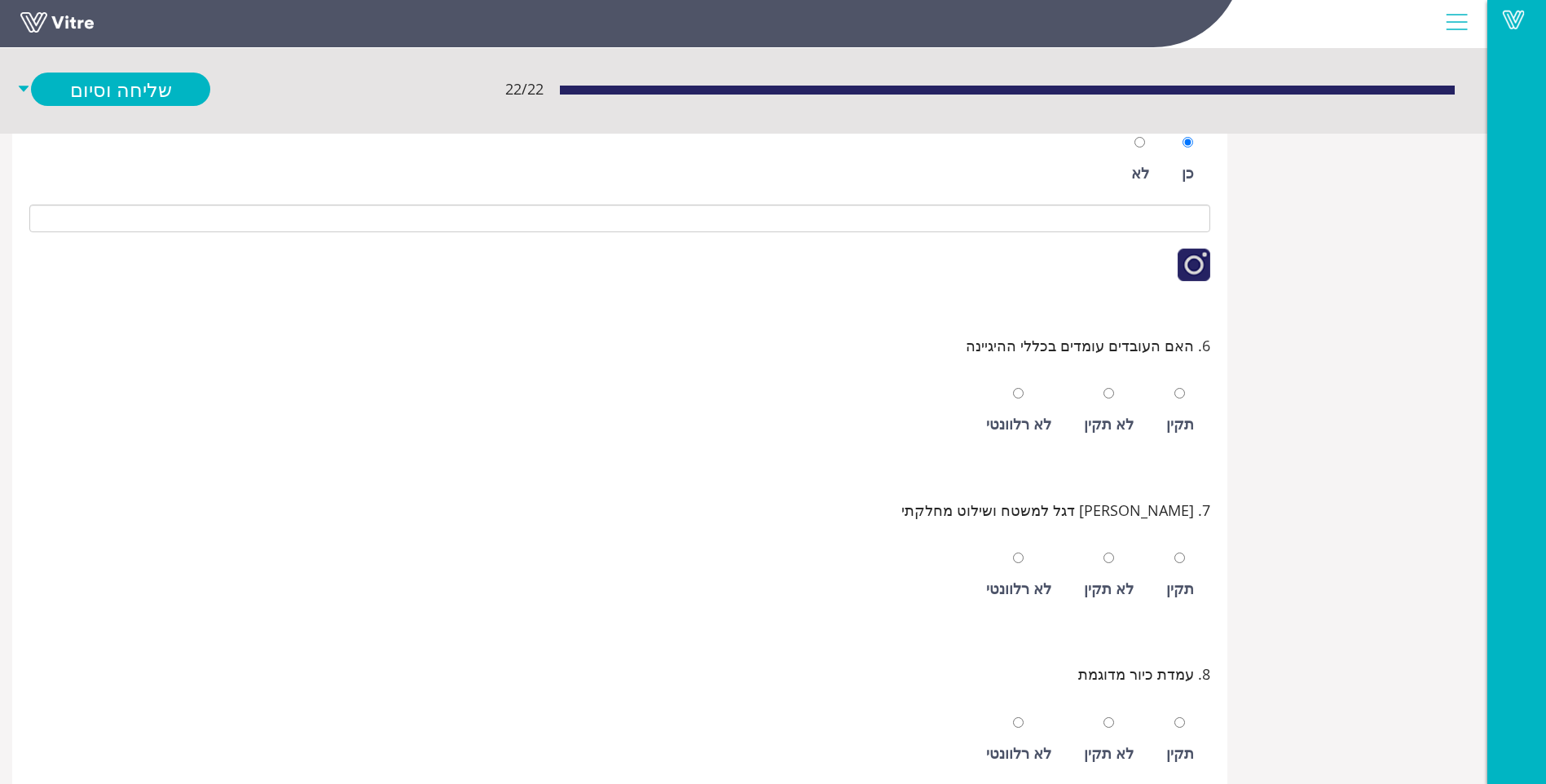
click at [1167, 555] on div "תקין" at bounding box center [1181, 576] width 44 height 75
radio input "true"
click at [1169, 564] on div "תקין" at bounding box center [1181, 576] width 44 height 75
click at [1190, 401] on div "תקין" at bounding box center [1181, 411] width 44 height 75
radio input "true"
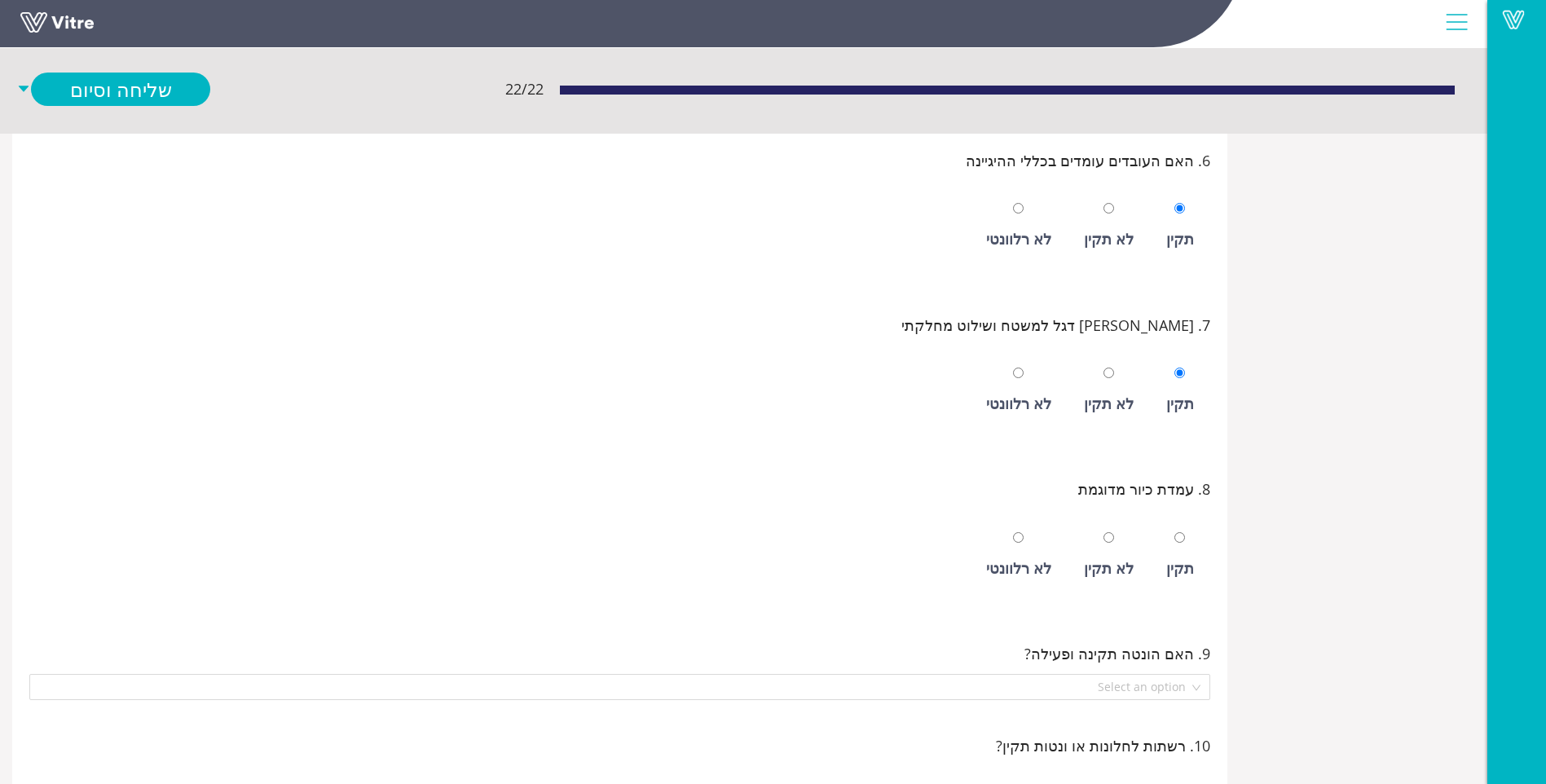
scroll to position [1222, 0]
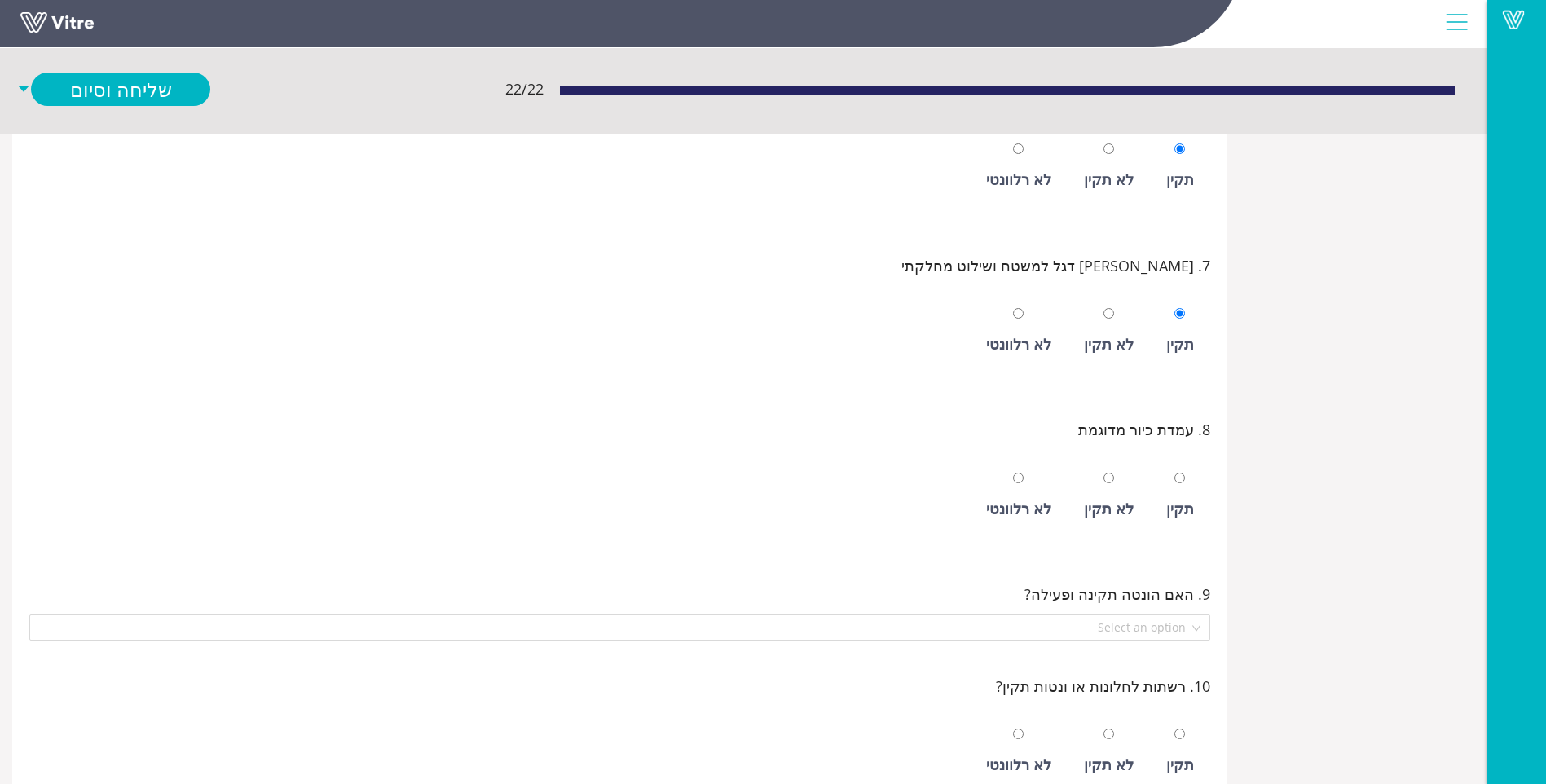
click at [1181, 511] on div "תקין" at bounding box center [1181, 509] width 28 height 23
radio input "true"
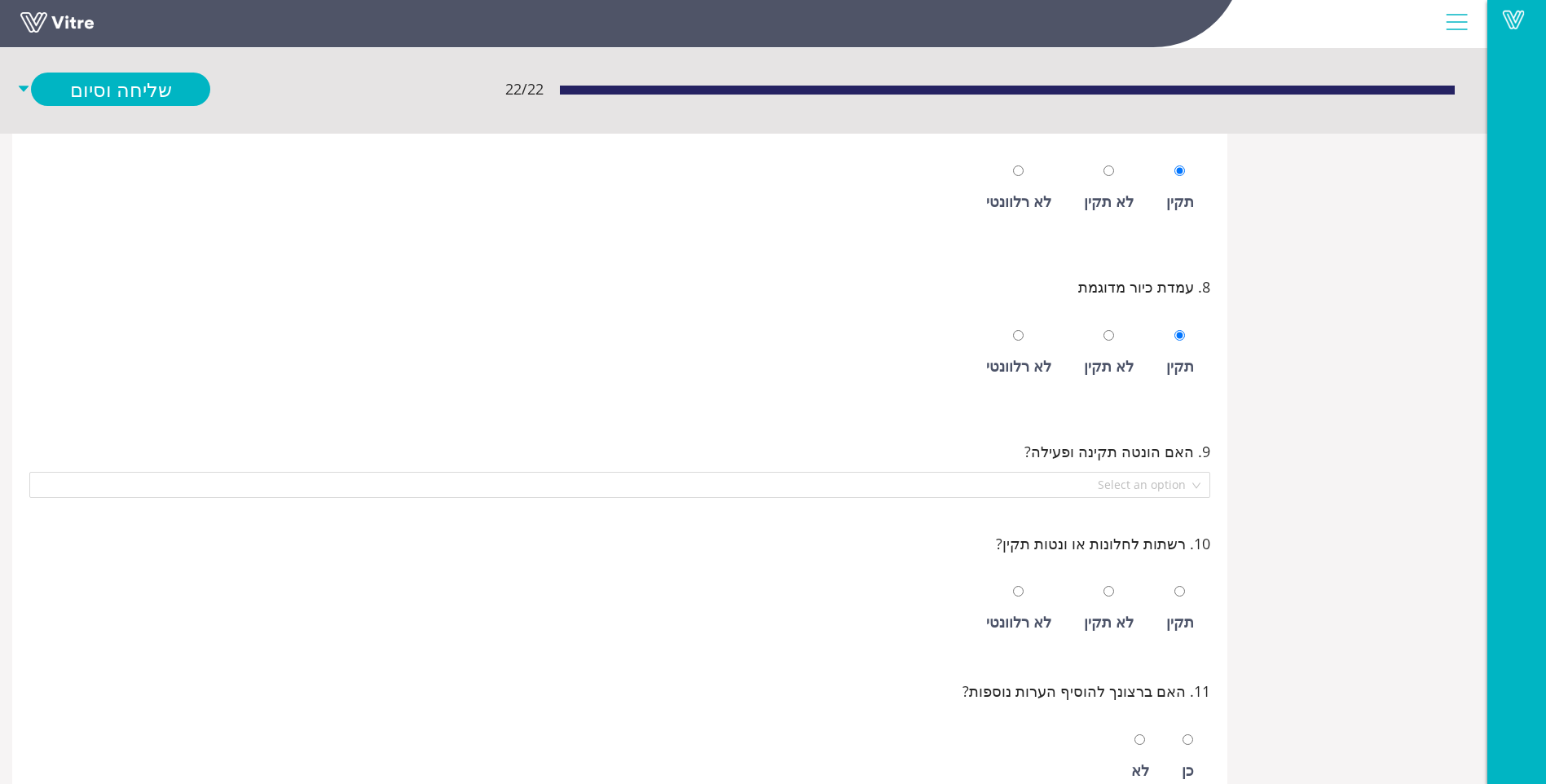
scroll to position [1467, 0]
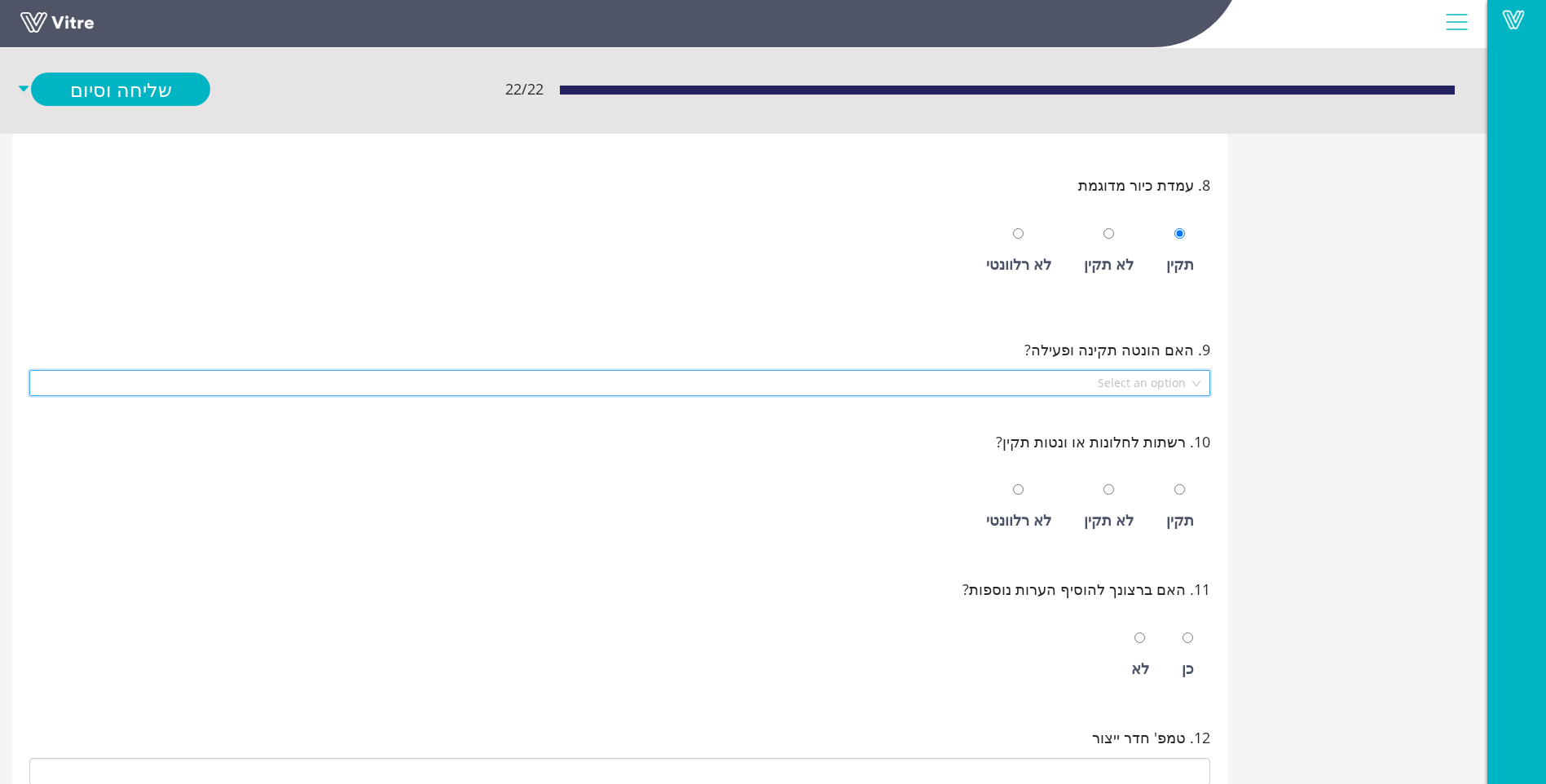
click at [1106, 388] on input "search" at bounding box center [614, 383] width 1150 height 25
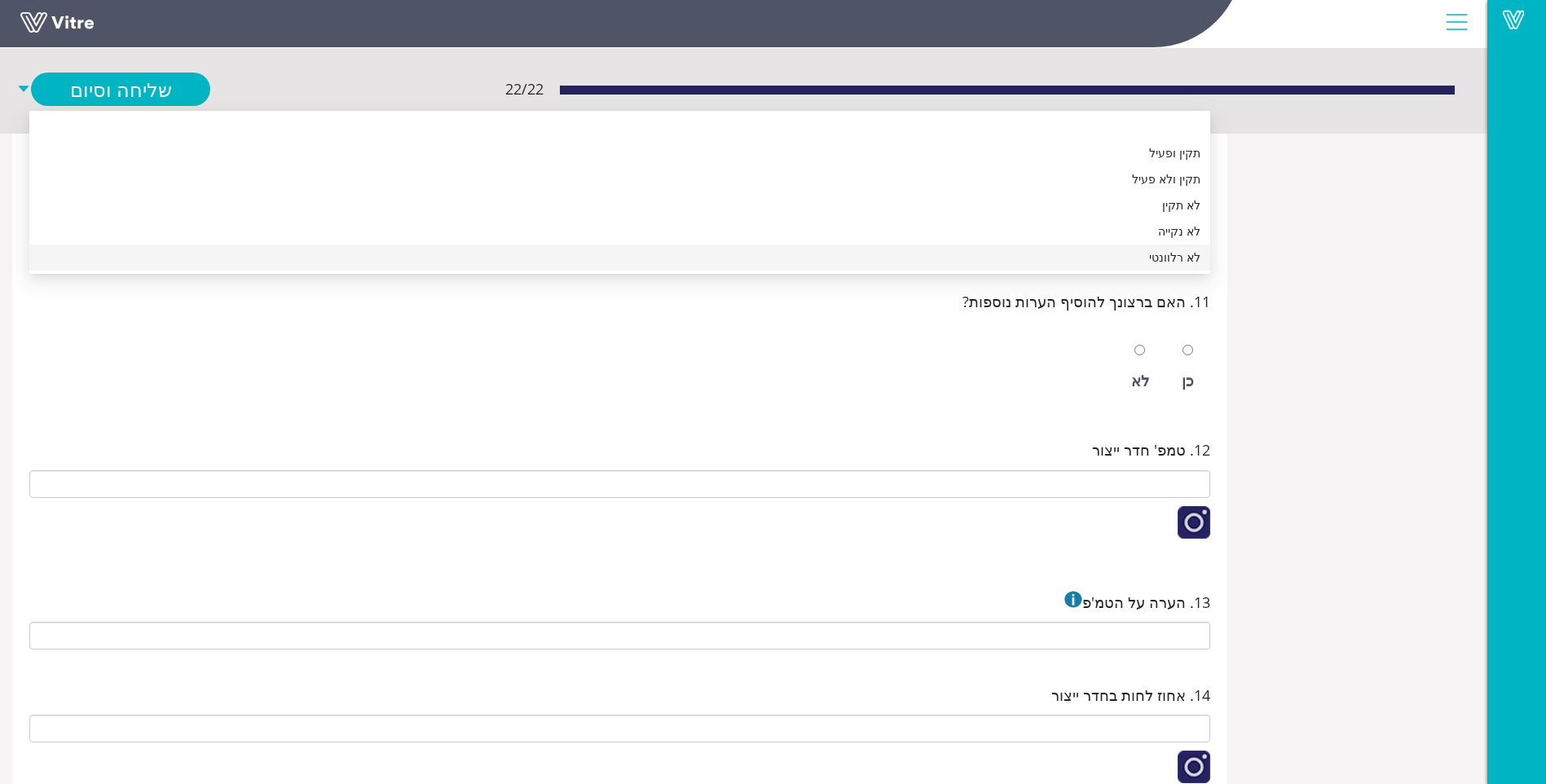
scroll to position [1711, 0]
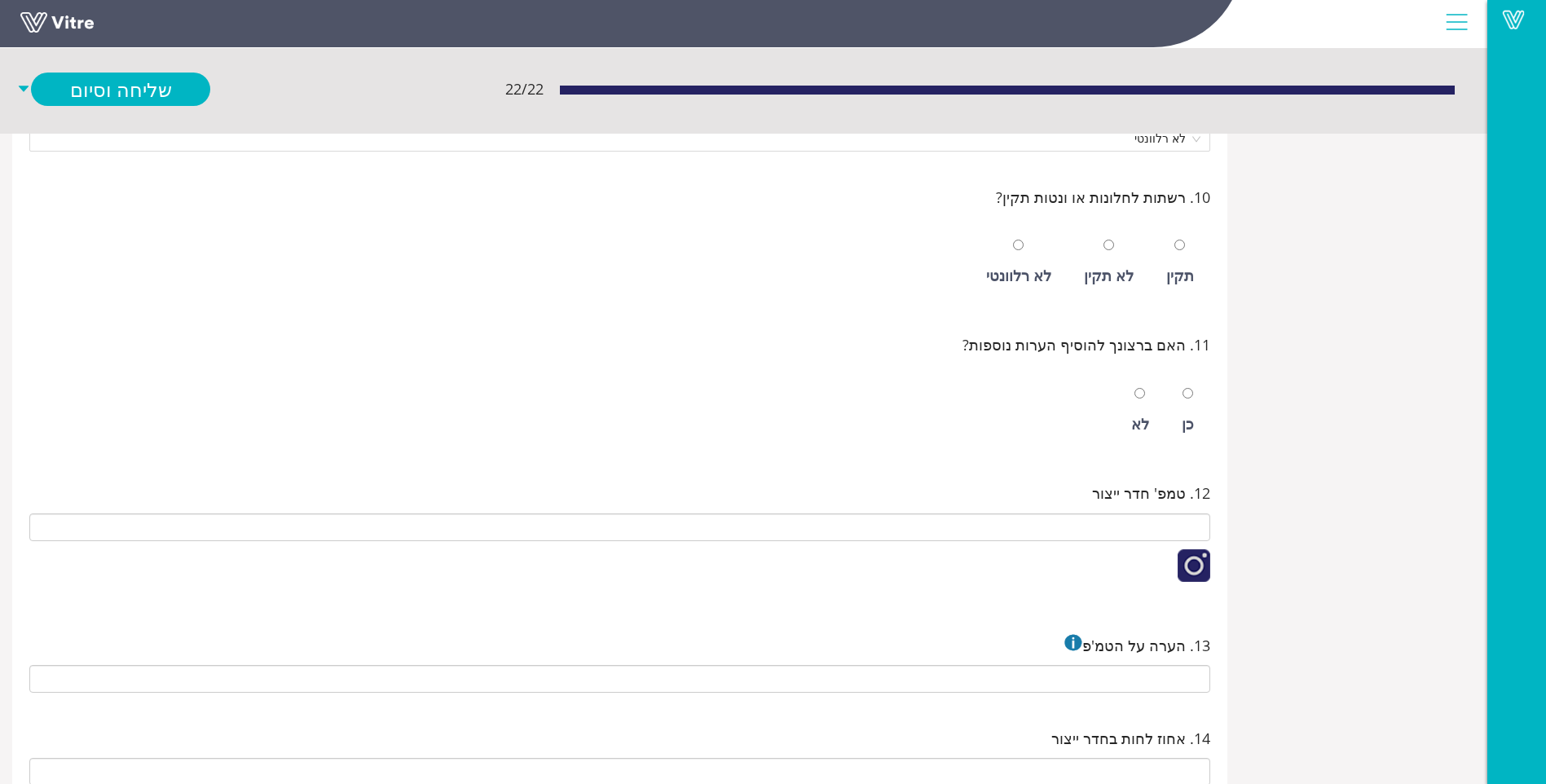
click at [134, 243] on div "תקין לא תקין לא רלוונטי" at bounding box center [620, 258] width 1181 height 83
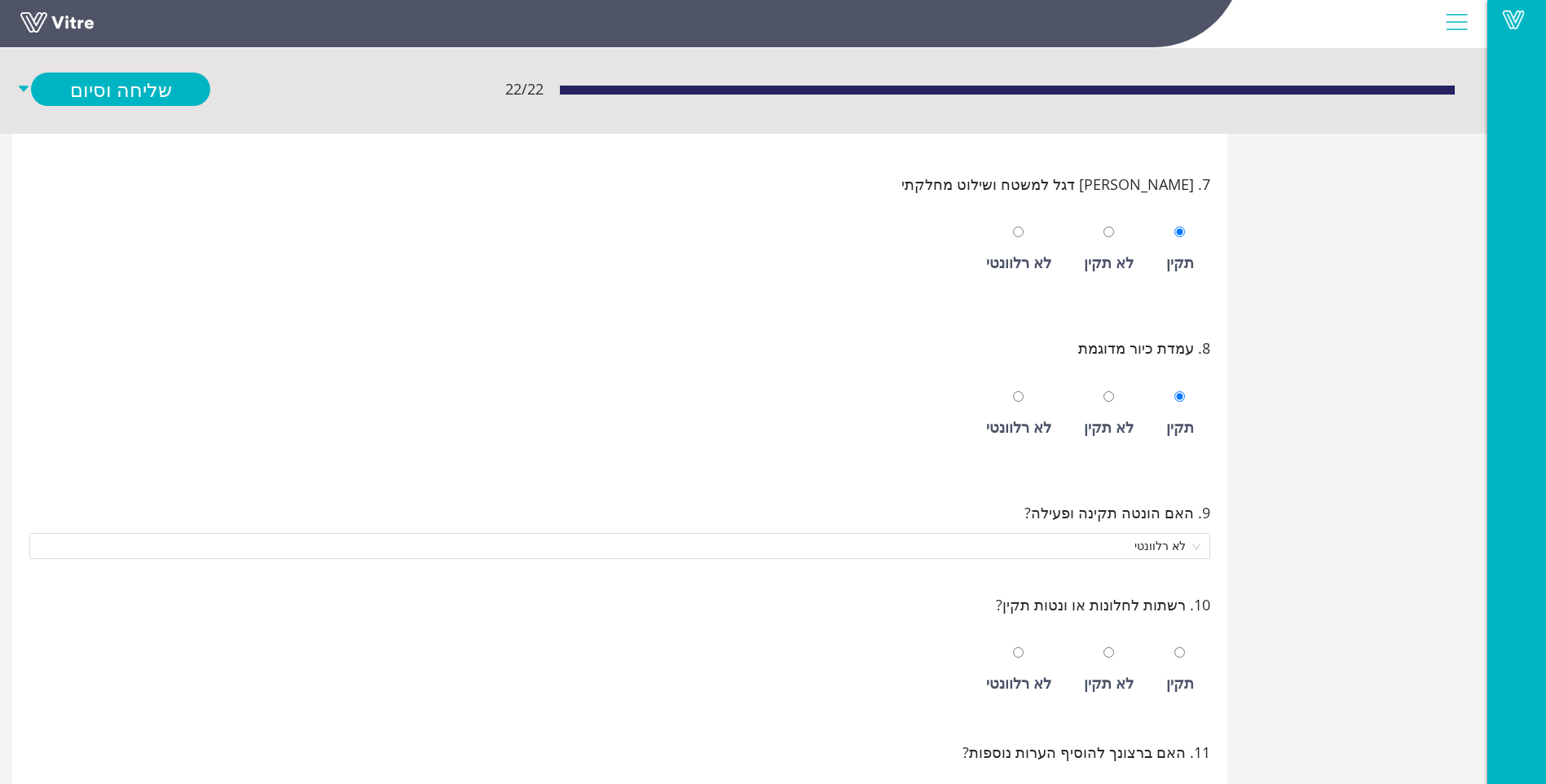
scroll to position [1385, 0]
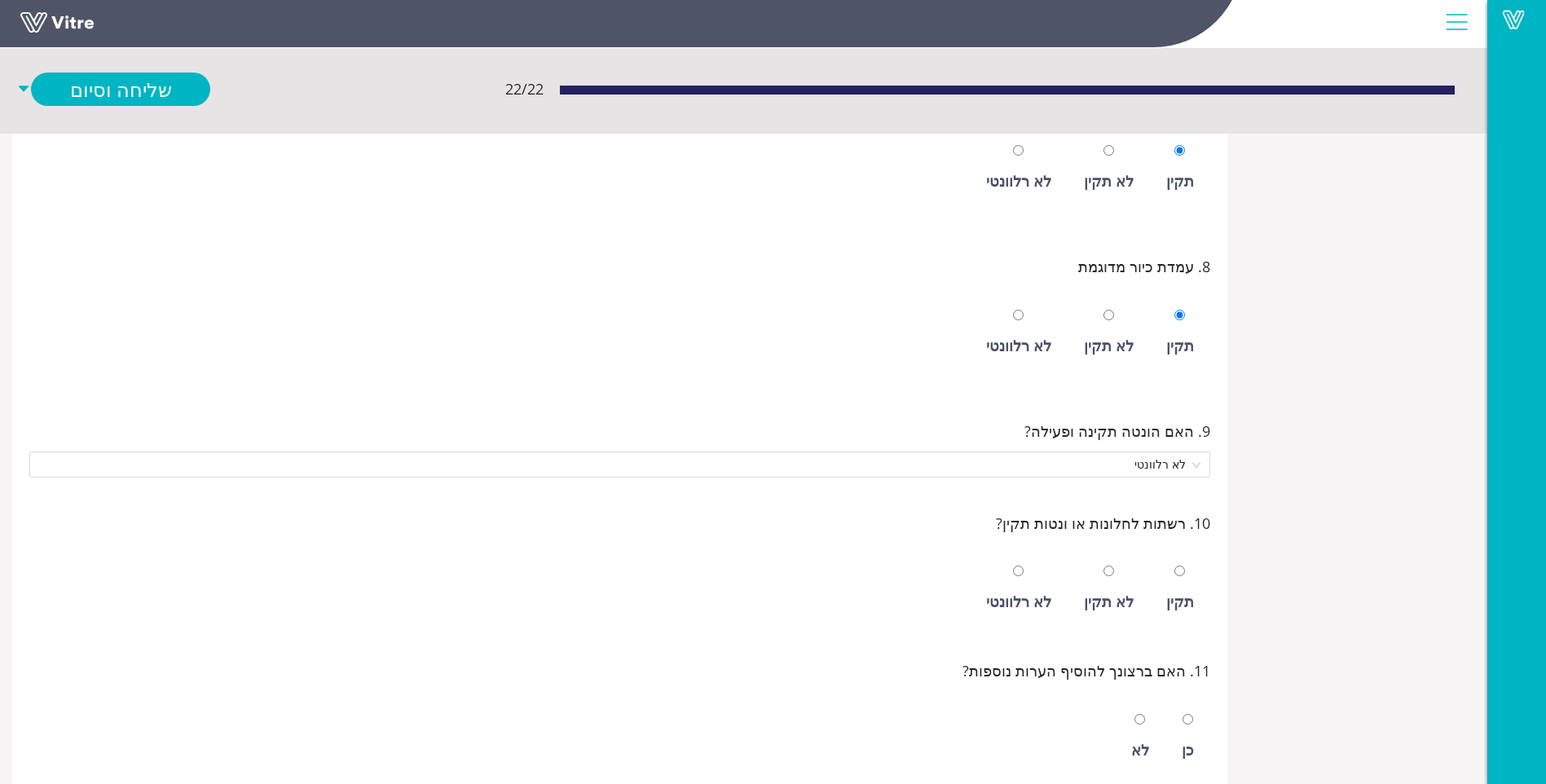
click at [1175, 587] on div "תקין" at bounding box center [1181, 589] width 44 height 75
radio input "true"
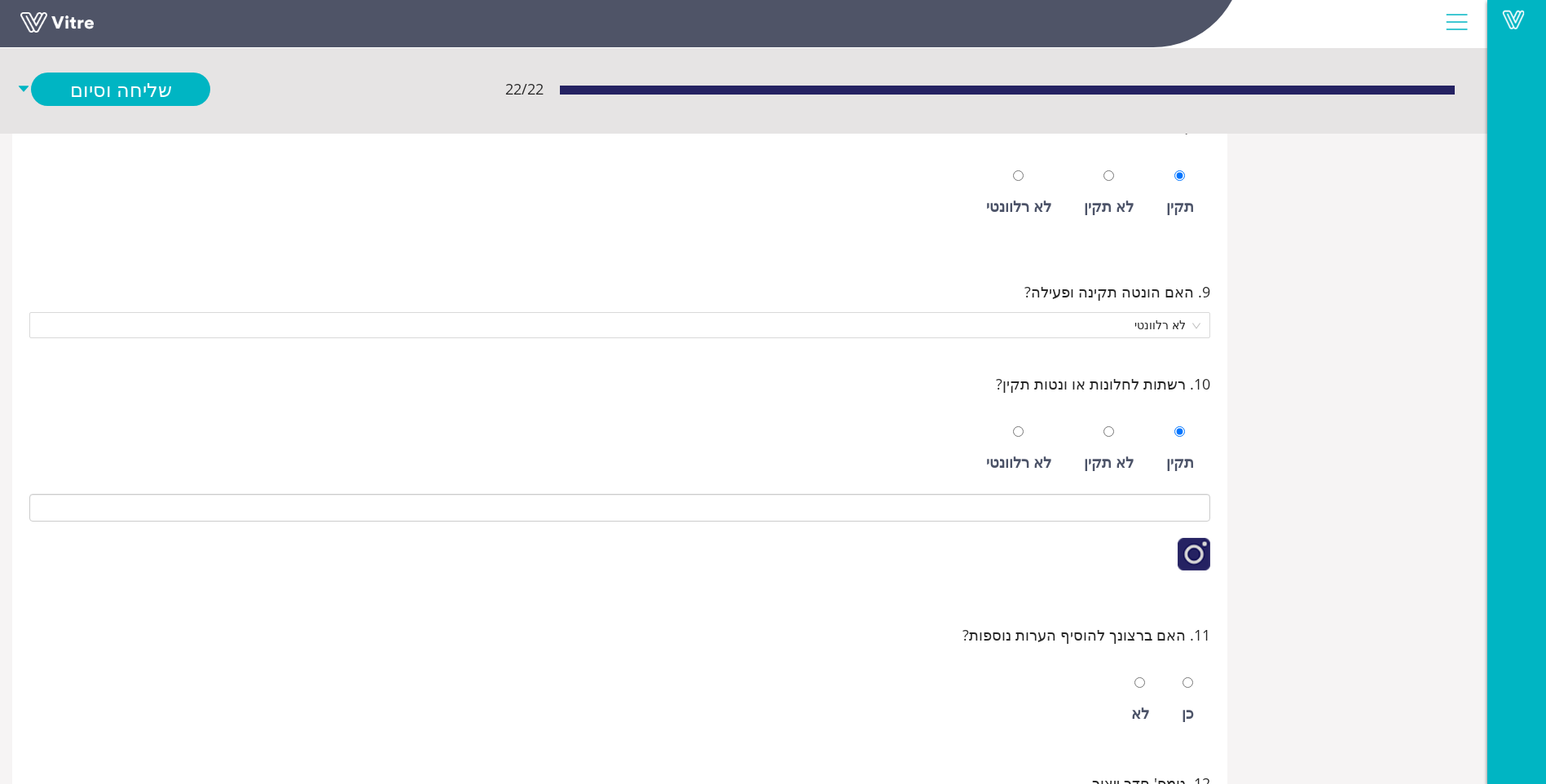
scroll to position [1548, 0]
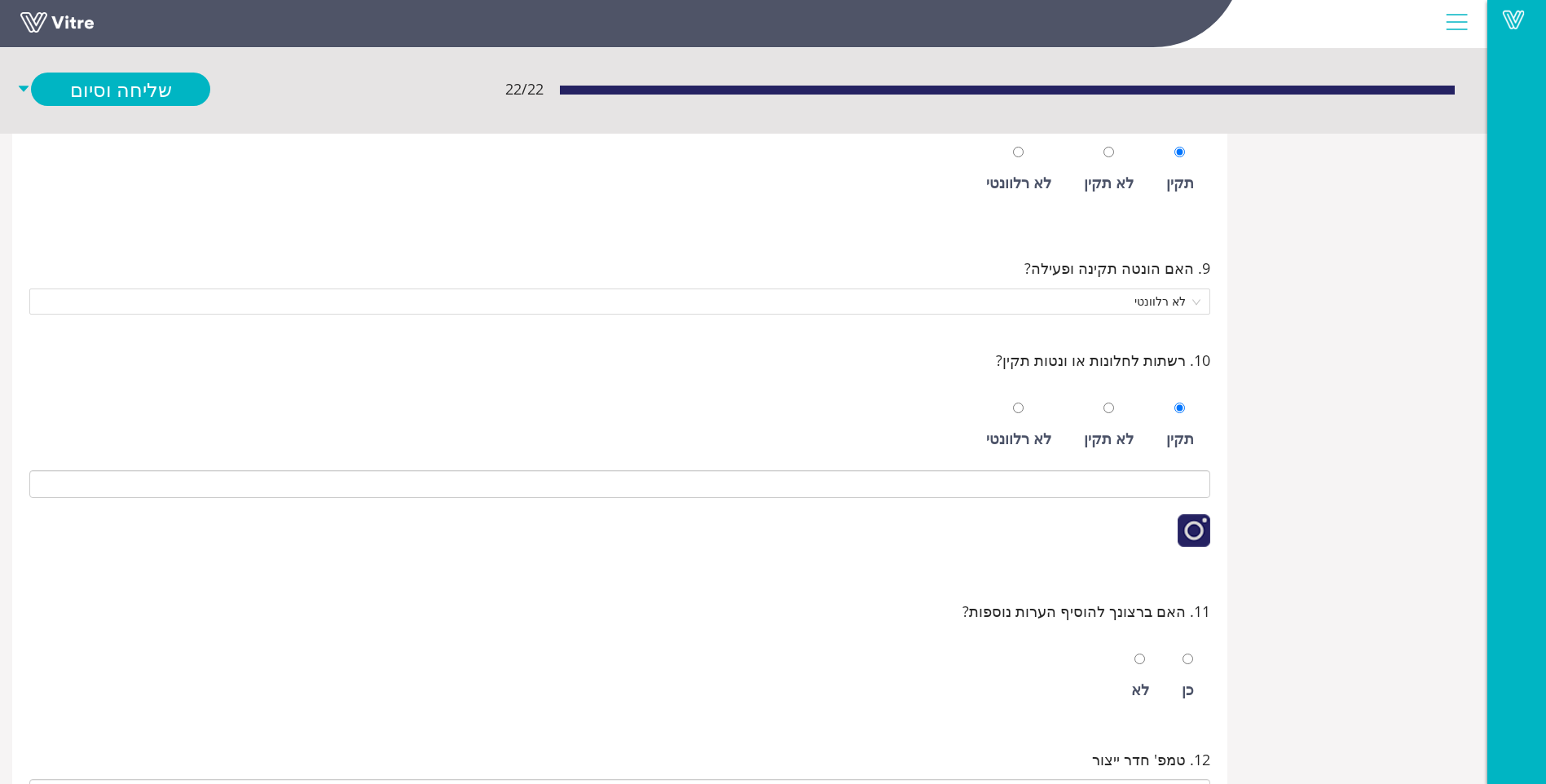
click at [1192, 672] on div "כן" at bounding box center [1188, 677] width 29 height 75
click at [1167, 668] on div "כן לא" at bounding box center [620, 672] width 1181 height 83
click at [1156, 668] on div "לא" at bounding box center [1140, 677] width 34 height 75
radio input "false"
radio input "true"
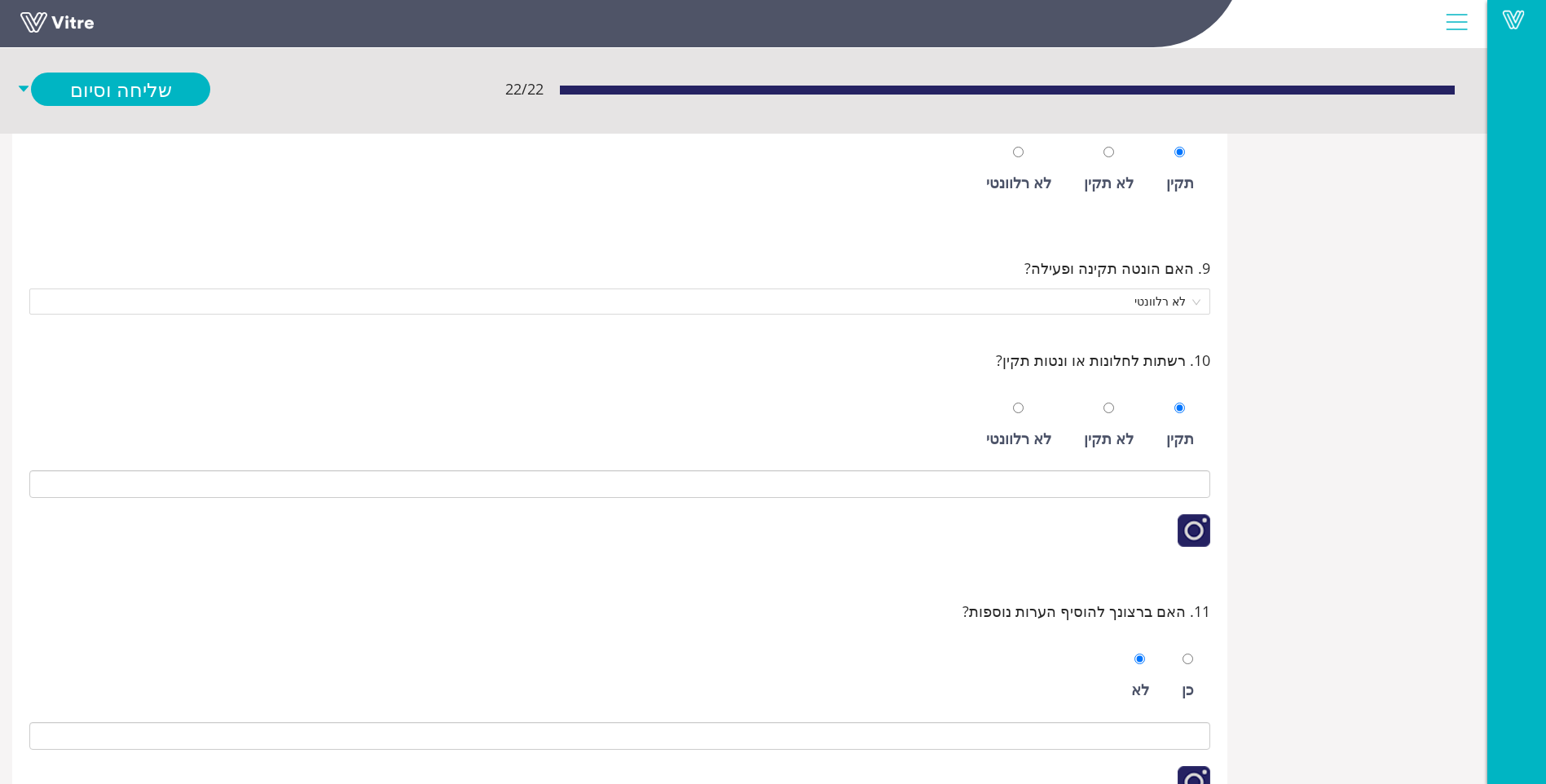
click at [1018, 437] on div "לא רלוונטי" at bounding box center [1019, 438] width 66 height 23
radio input "false"
radio input "true"
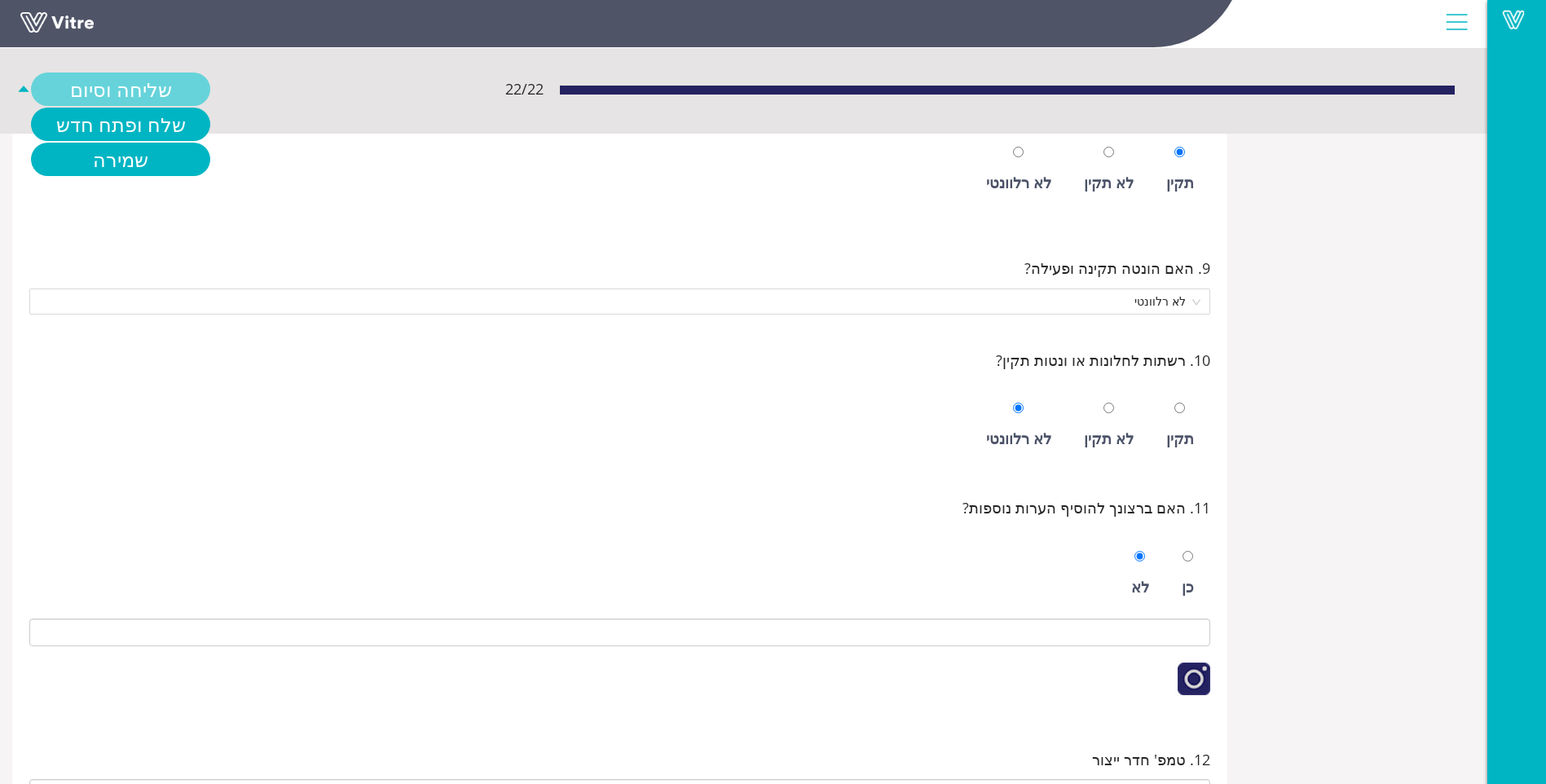
click at [120, 86] on link "שליחה וסיום" at bounding box center [120, 89] width 179 height 34
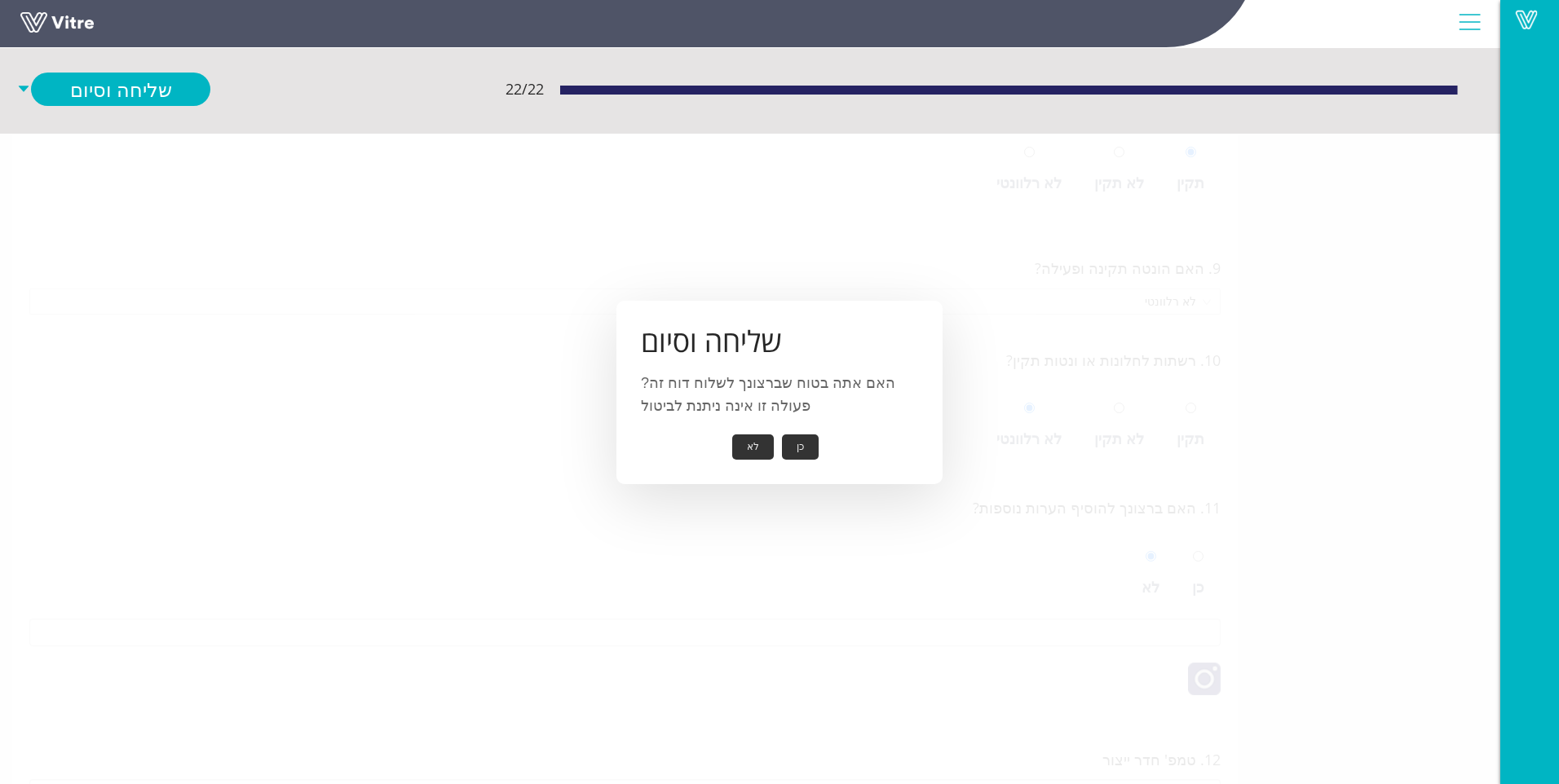
click at [806, 445] on button "כן" at bounding box center [800, 446] width 37 height 25
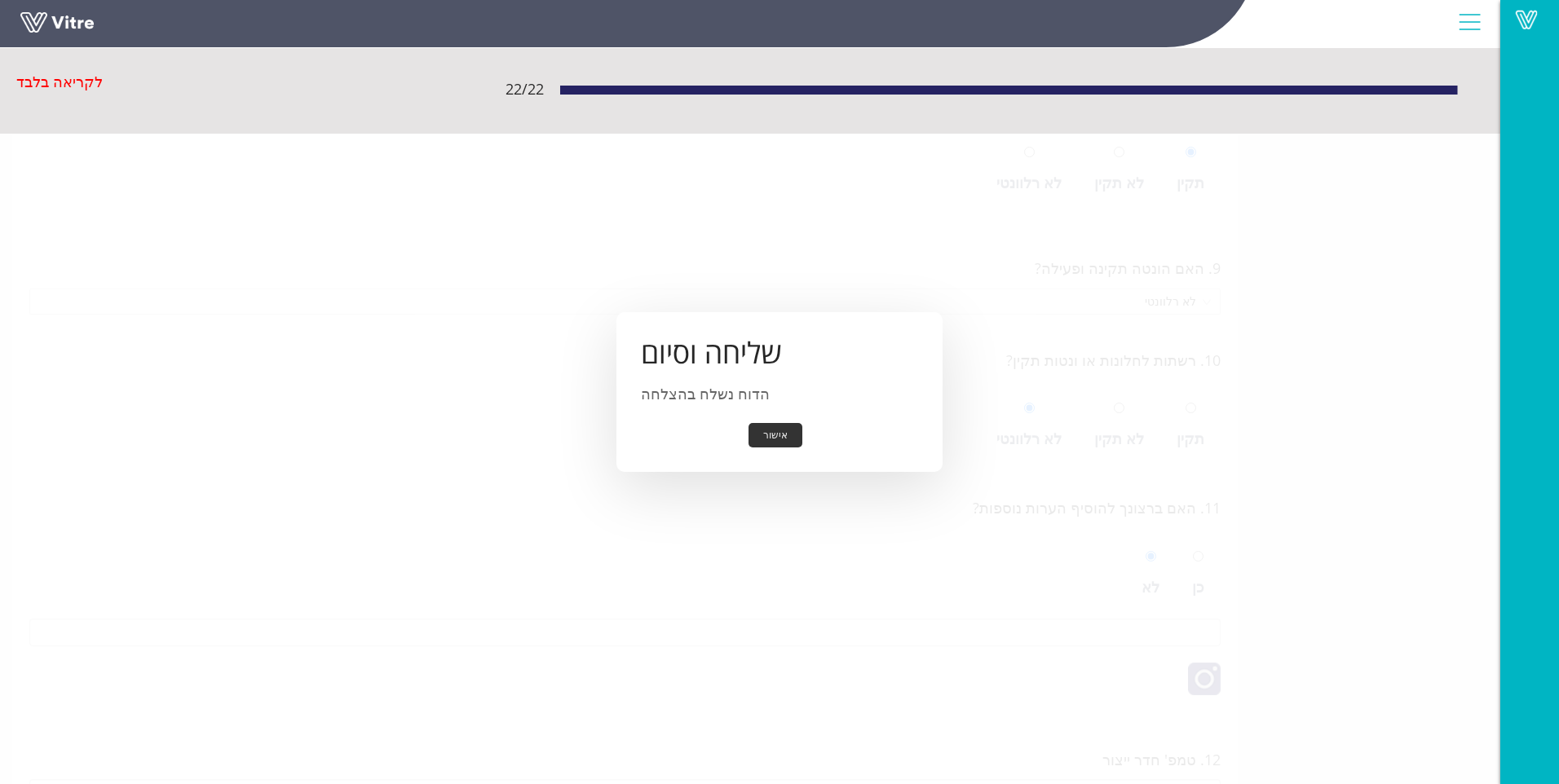
click at [770, 433] on button "אישור" at bounding box center [775, 435] width 54 height 25
